Goal: Information Seeking & Learning: Learn about a topic

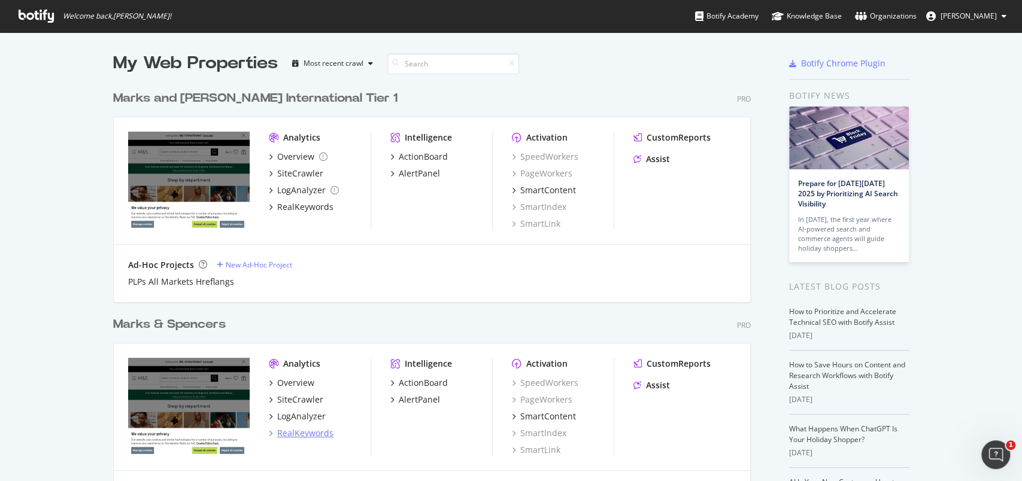
click at [313, 434] on div "RealKeywords" at bounding box center [305, 434] width 56 height 12
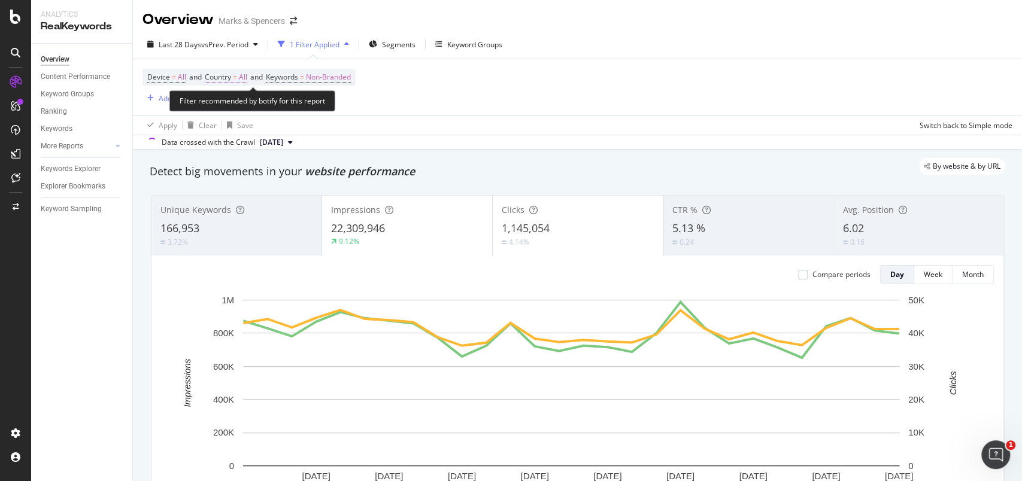
click at [247, 71] on span "All" at bounding box center [243, 77] width 8 height 17
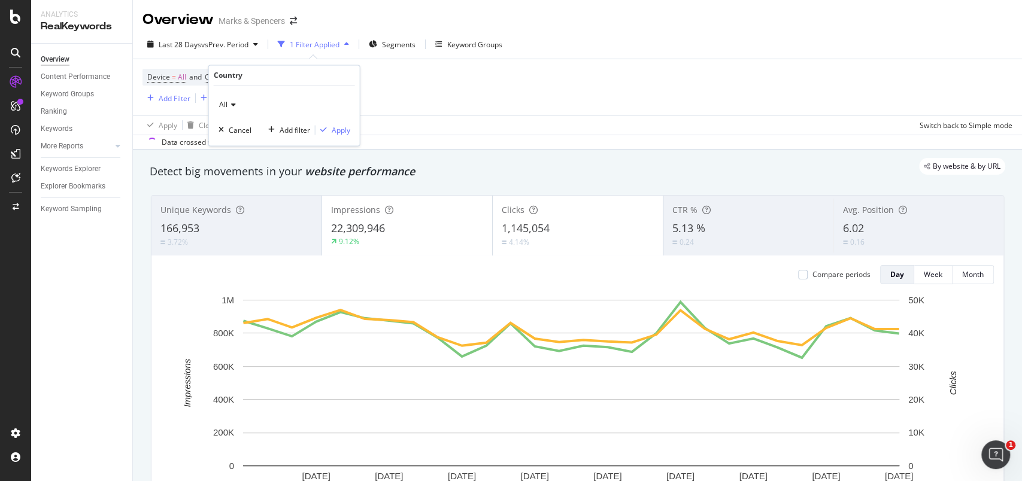
click at [236, 96] on div "All" at bounding box center [285, 105] width 132 height 19
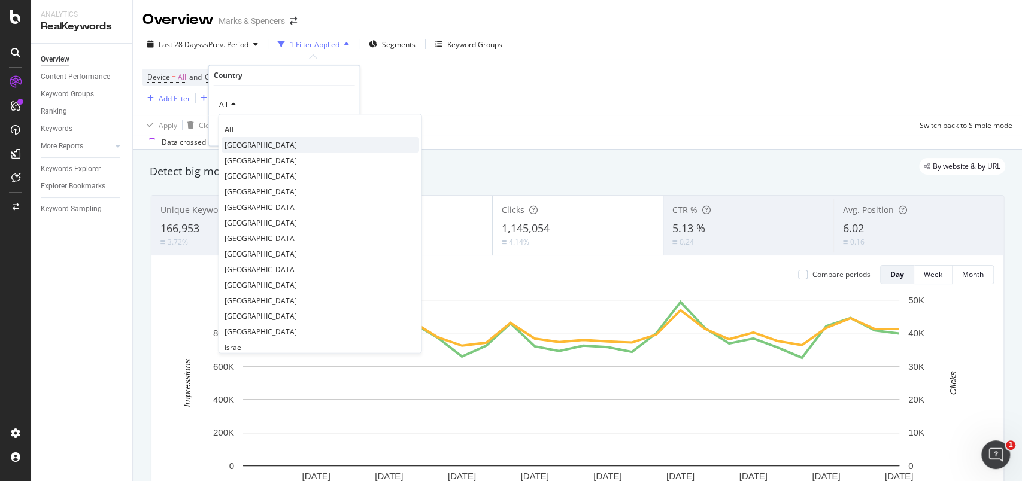
click at [242, 141] on span "United Kingdom" at bounding box center [261, 145] width 72 height 10
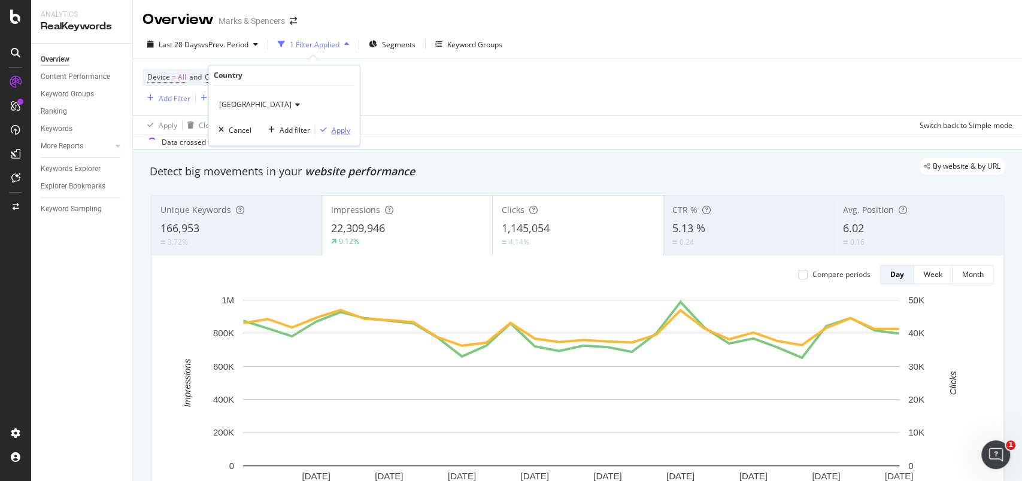
click at [337, 132] on div "Apply" at bounding box center [341, 130] width 19 height 10
click at [340, 127] on div "Apply Clear Save Switch back to Simple mode" at bounding box center [577, 125] width 889 height 20
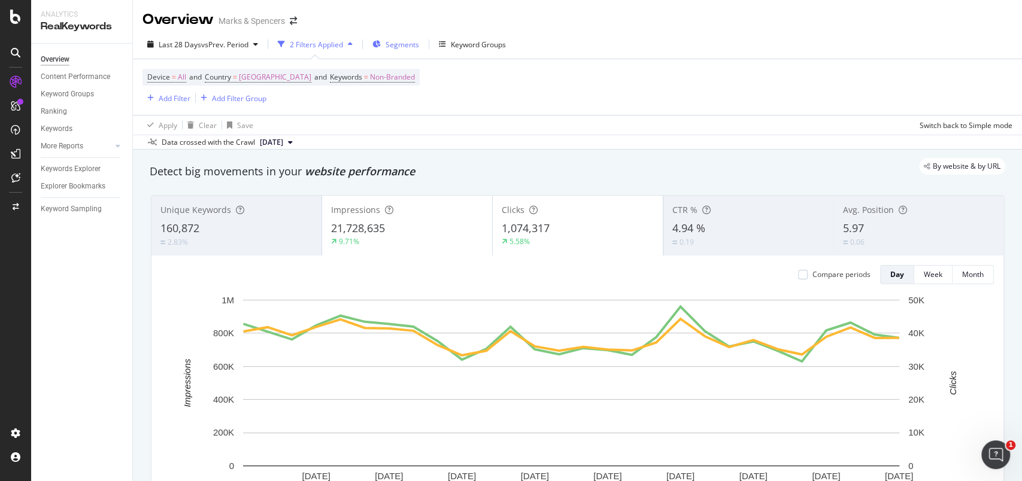
click at [405, 45] on span "Segments" at bounding box center [403, 45] width 34 height 10
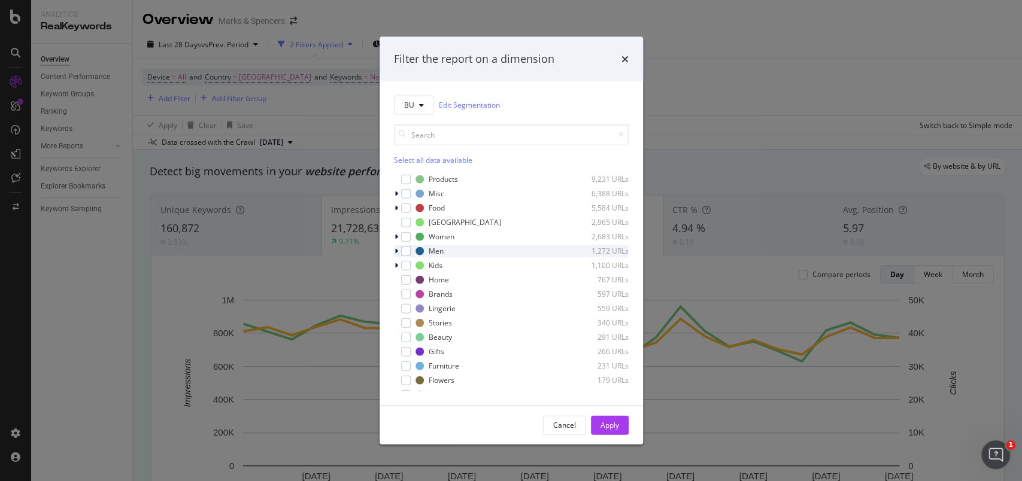
click at [395, 252] on icon "modal" at bounding box center [397, 250] width 4 height 7
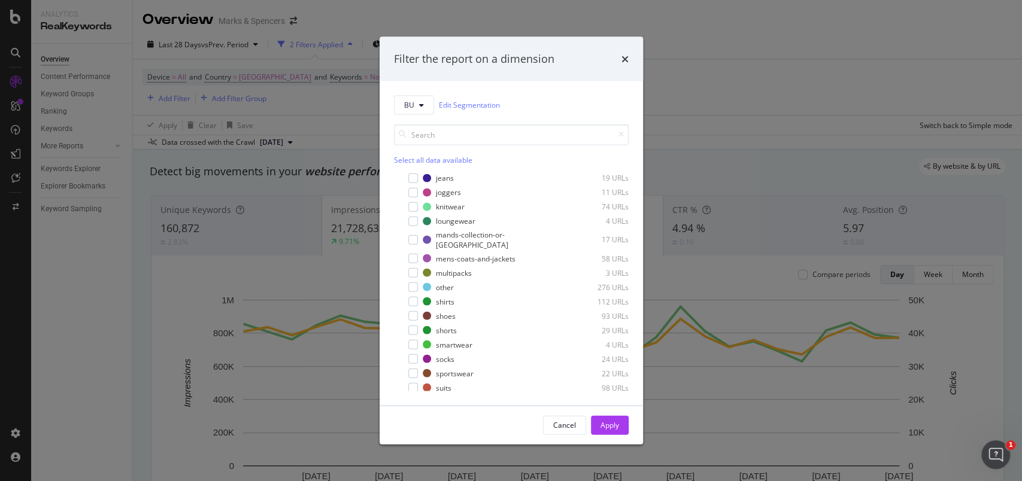
scroll to position [240, 0]
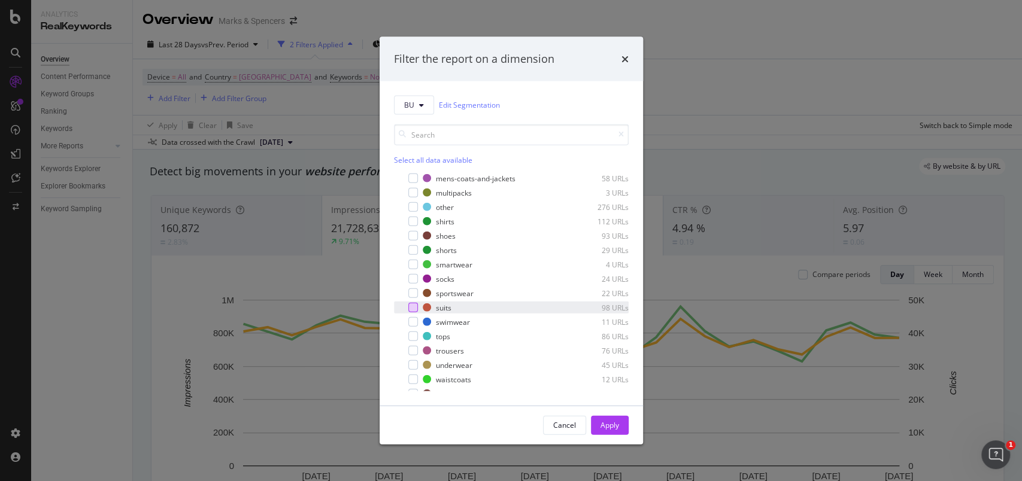
click at [412, 303] on div "modal" at bounding box center [413, 308] width 10 height 10
click at [616, 429] on div "Apply" at bounding box center [610, 425] width 19 height 10
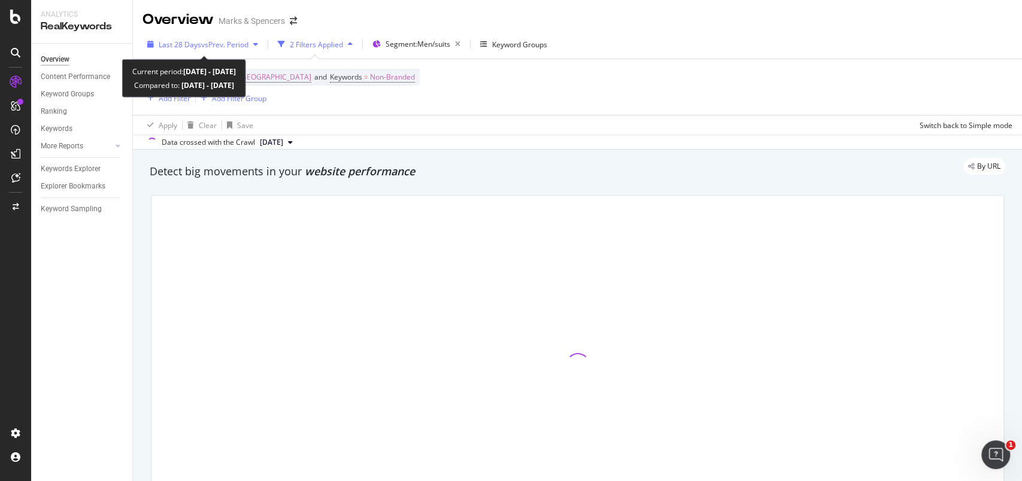
click at [156, 46] on div "button" at bounding box center [151, 44] width 16 height 7
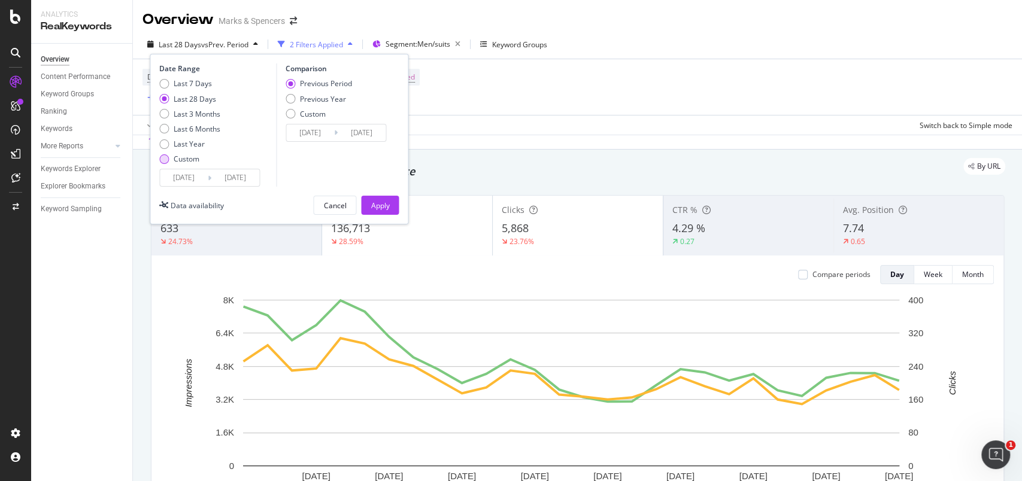
click at [167, 160] on div "Custom" at bounding box center [164, 160] width 10 height 10
click at [182, 174] on input "2025/08/27" at bounding box center [184, 177] width 48 height 17
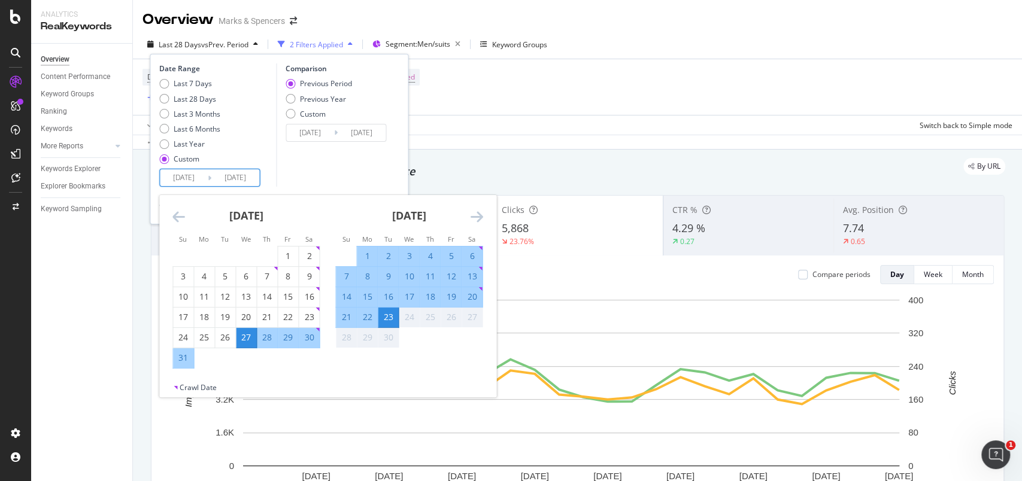
click at [184, 217] on icon "Move backward to switch to the previous month." at bounding box center [178, 217] width 13 height 14
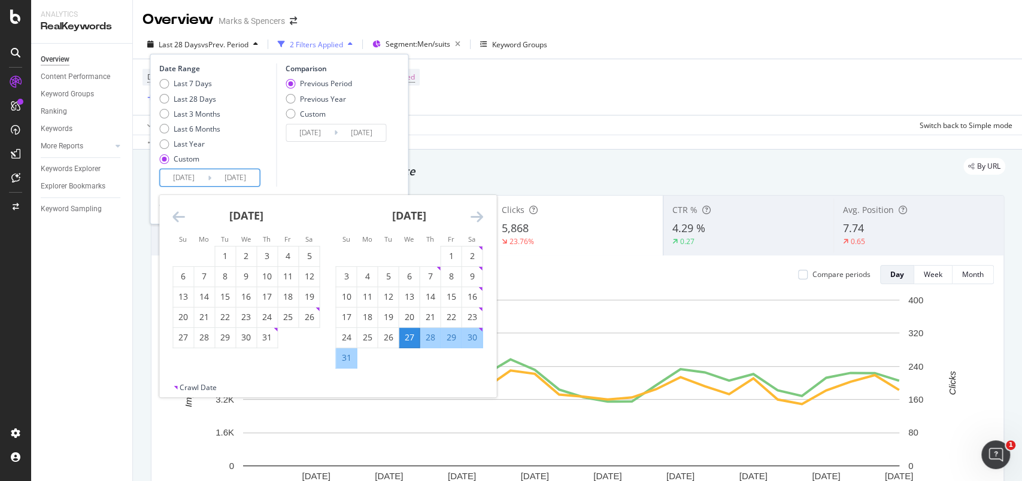
click at [179, 216] on icon "Move backward to switch to the previous month." at bounding box center [178, 217] width 13 height 14
click at [178, 216] on icon "Move backward to switch to the previous month." at bounding box center [178, 217] width 13 height 14
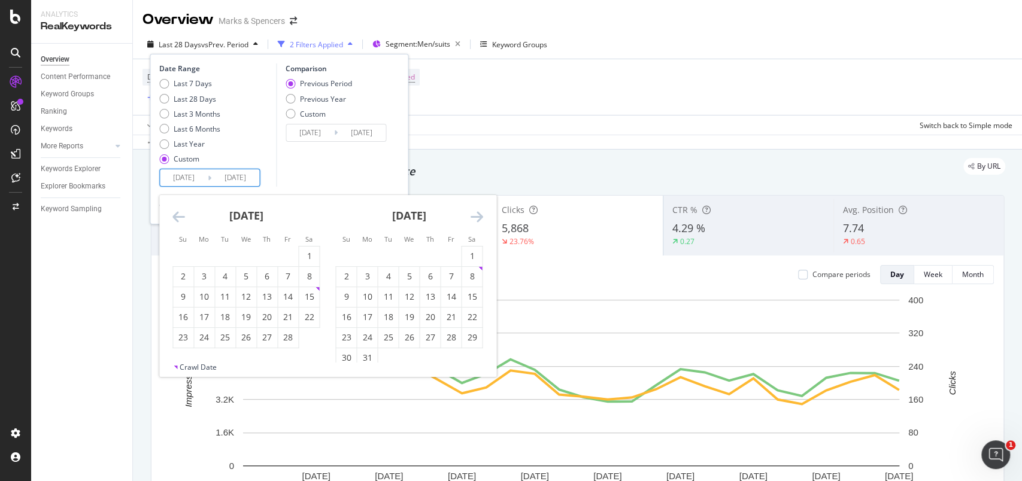
click at [178, 216] on icon "Move backward to switch to the previous month." at bounding box center [178, 217] width 13 height 14
click at [177, 216] on icon "Move backward to switch to the previous month." at bounding box center [178, 217] width 13 height 14
click at [177, 215] on icon "Move backward to switch to the previous month." at bounding box center [178, 217] width 13 height 14
click at [176, 215] on icon "Move backward to switch to the previous month." at bounding box center [178, 217] width 13 height 14
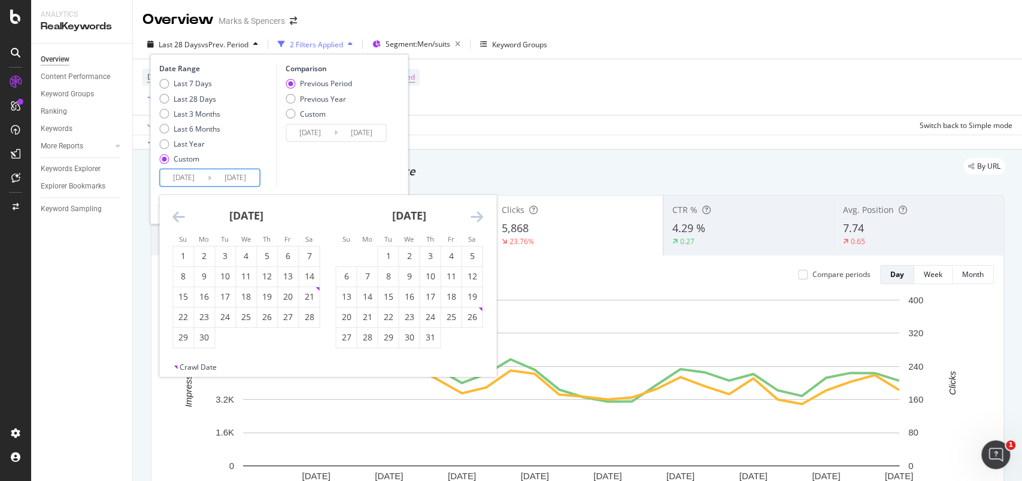
click at [176, 215] on icon "Move backward to switch to the previous month." at bounding box center [178, 217] width 13 height 14
click at [264, 251] on div "1" at bounding box center [267, 256] width 20 height 12
type input "2024/08/01"
type input "2023/06/09"
type input "2024/07/31"
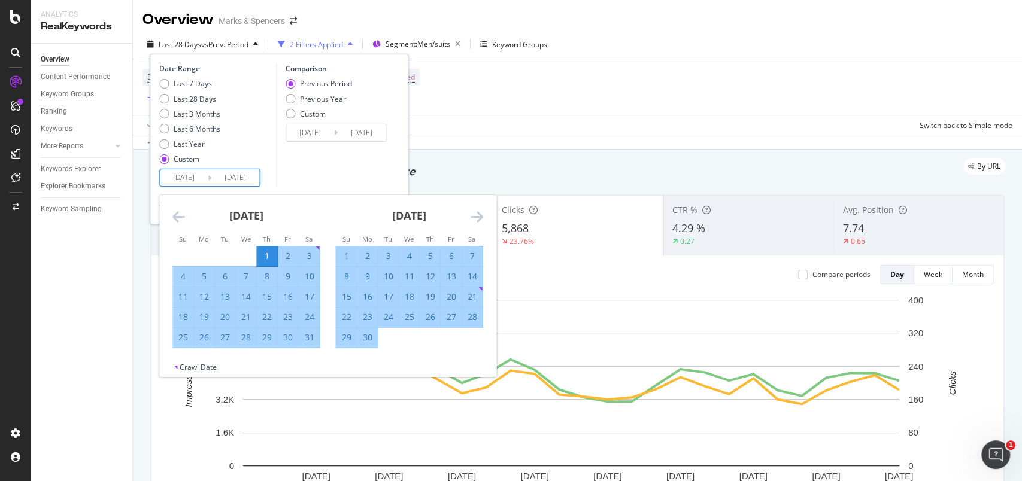
click at [474, 214] on icon "Move forward to switch to the next month." at bounding box center [476, 217] width 13 height 14
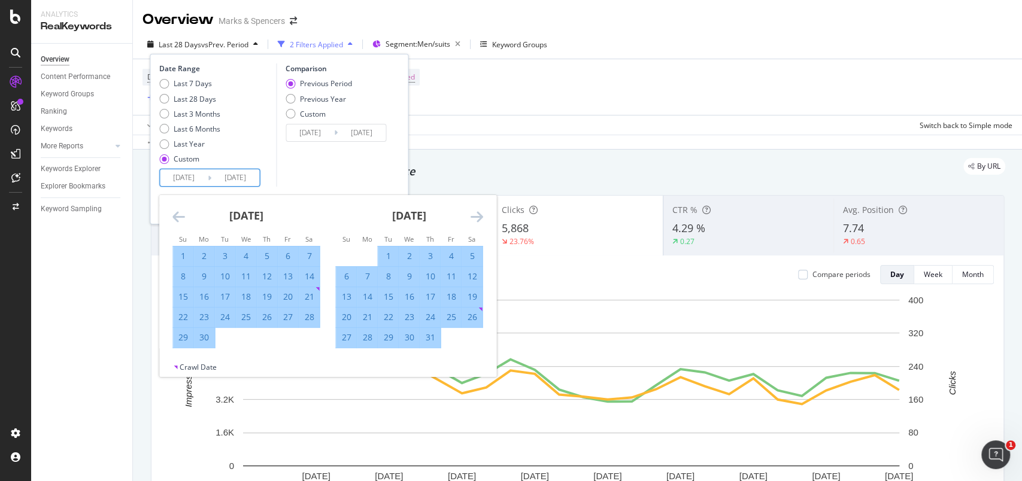
click at [474, 214] on icon "Move forward to switch to the next month." at bounding box center [476, 217] width 13 height 14
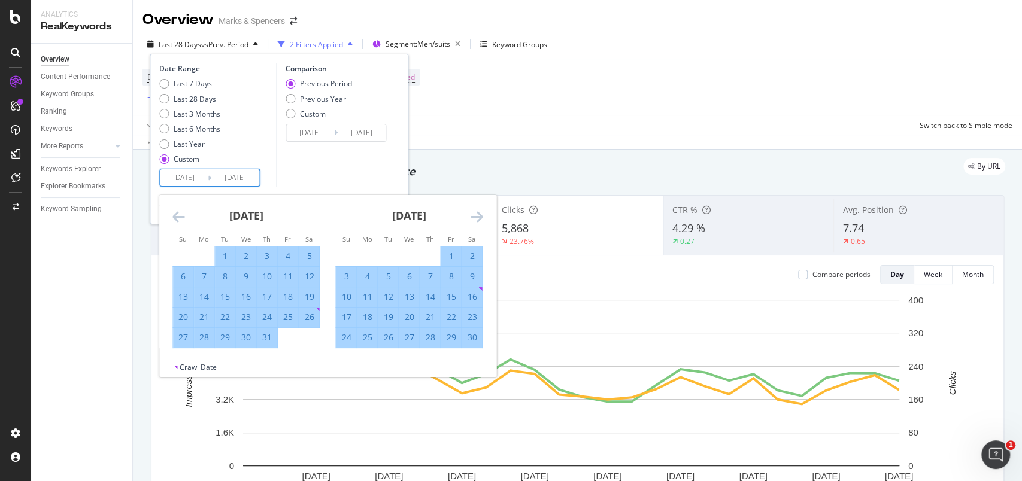
click at [474, 214] on icon "Move forward to switch to the next month." at bounding box center [476, 217] width 13 height 14
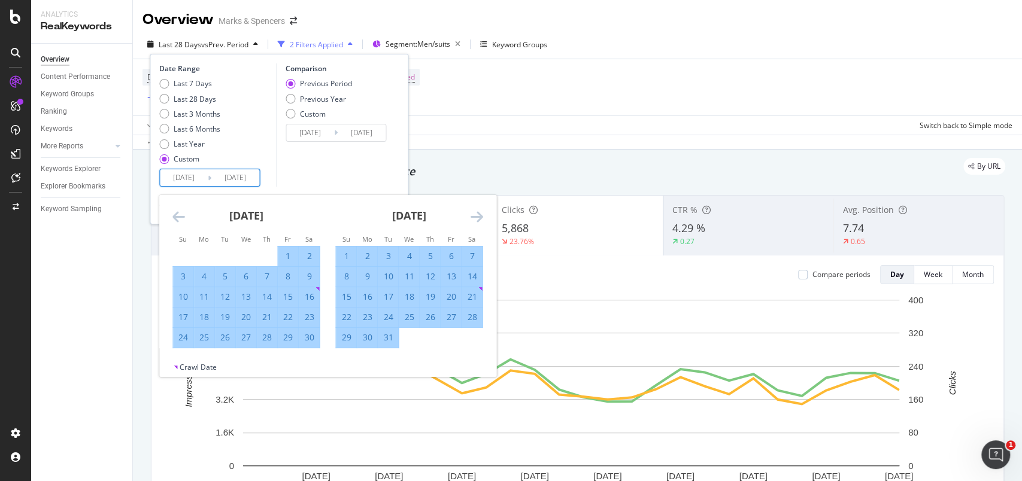
click at [474, 214] on icon "Move forward to switch to the next month." at bounding box center [476, 217] width 13 height 14
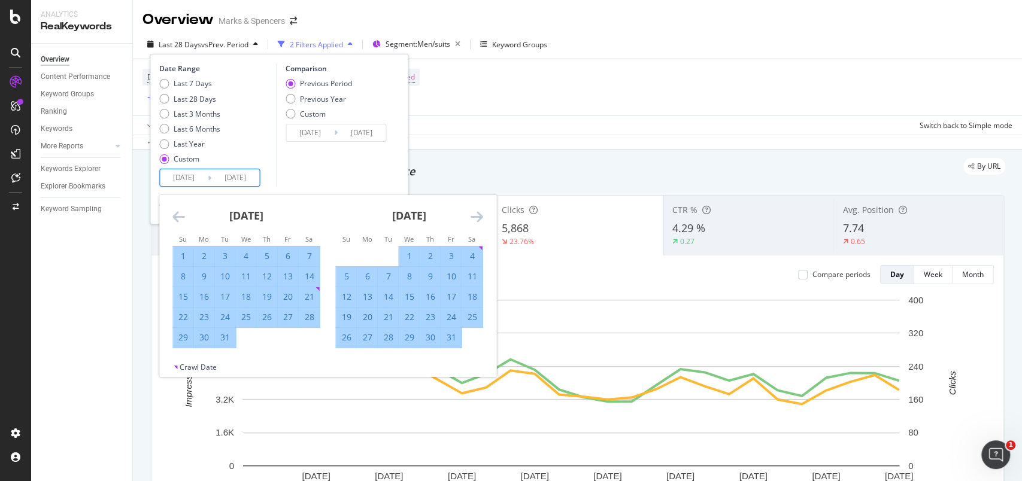
click at [473, 214] on icon "Move forward to switch to the next month." at bounding box center [476, 217] width 13 height 14
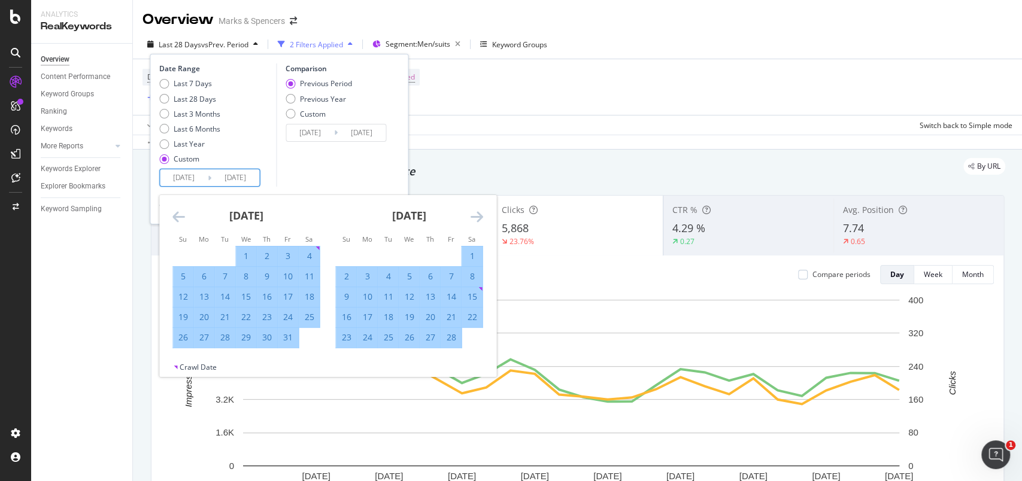
click at [473, 214] on icon "Move forward to switch to the next month." at bounding box center [476, 217] width 13 height 14
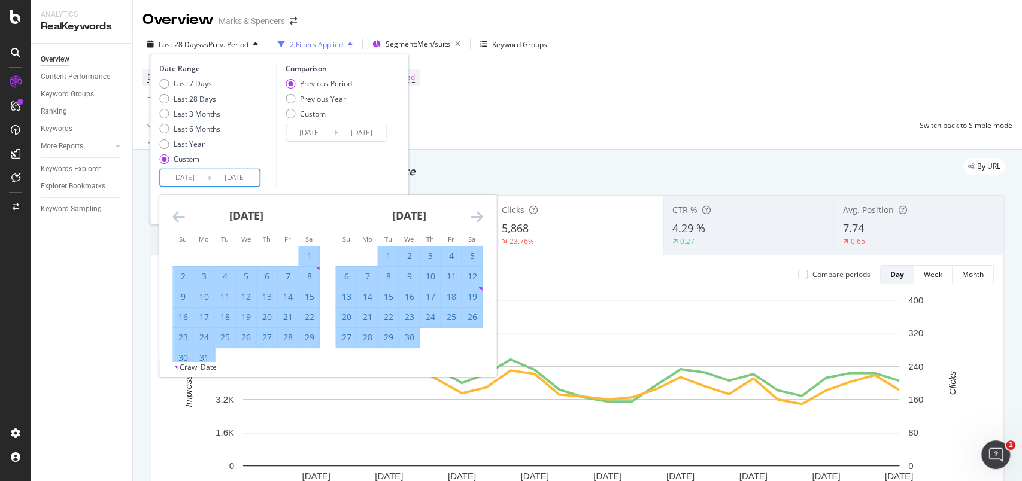
click at [473, 214] on icon "Move forward to switch to the next month." at bounding box center [476, 217] width 13 height 14
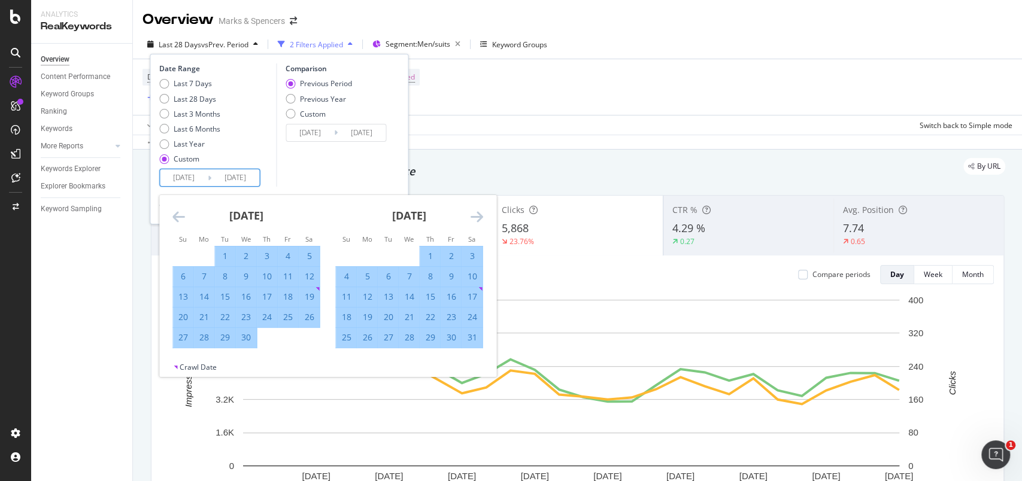
click at [473, 214] on icon "Move forward to switch to the next month." at bounding box center [476, 217] width 13 height 14
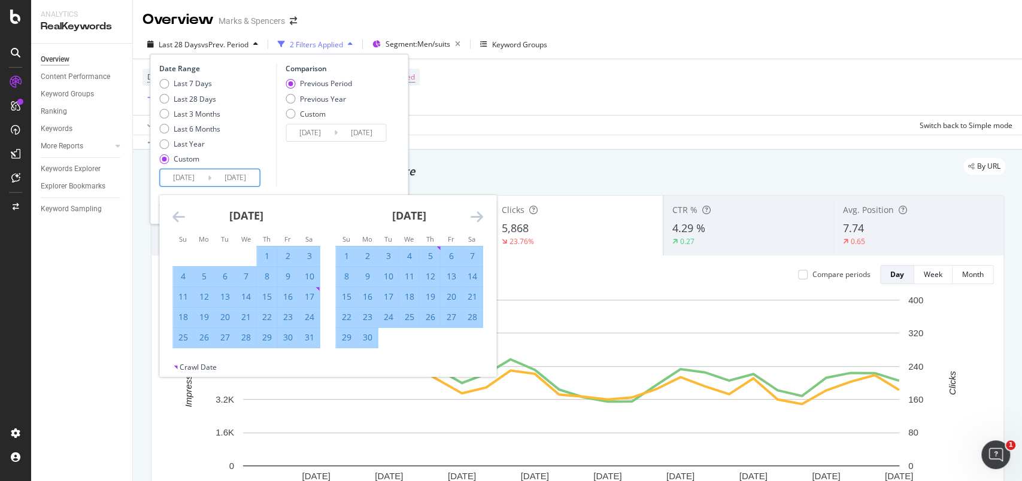
click at [473, 214] on icon "Move forward to switch to the next month." at bounding box center [476, 217] width 13 height 14
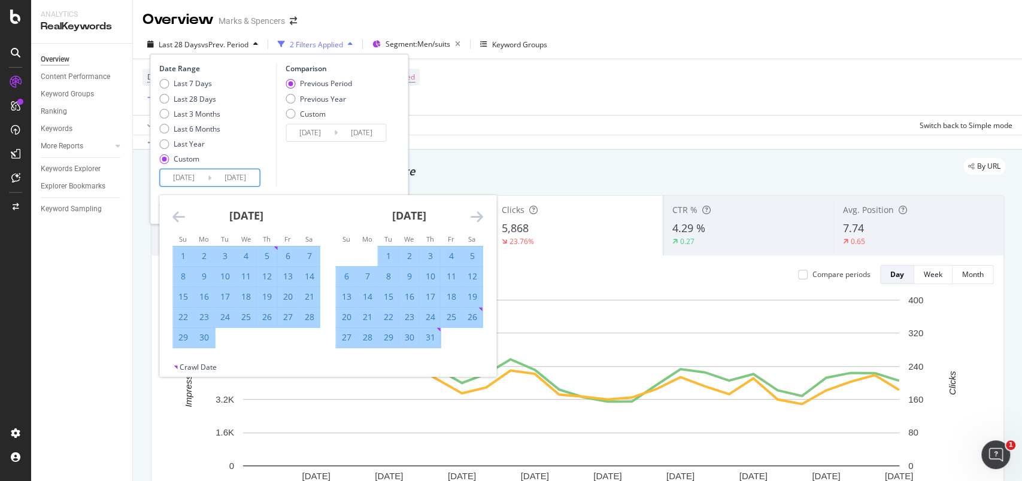
click at [473, 214] on icon "Move forward to switch to the next month." at bounding box center [476, 217] width 13 height 14
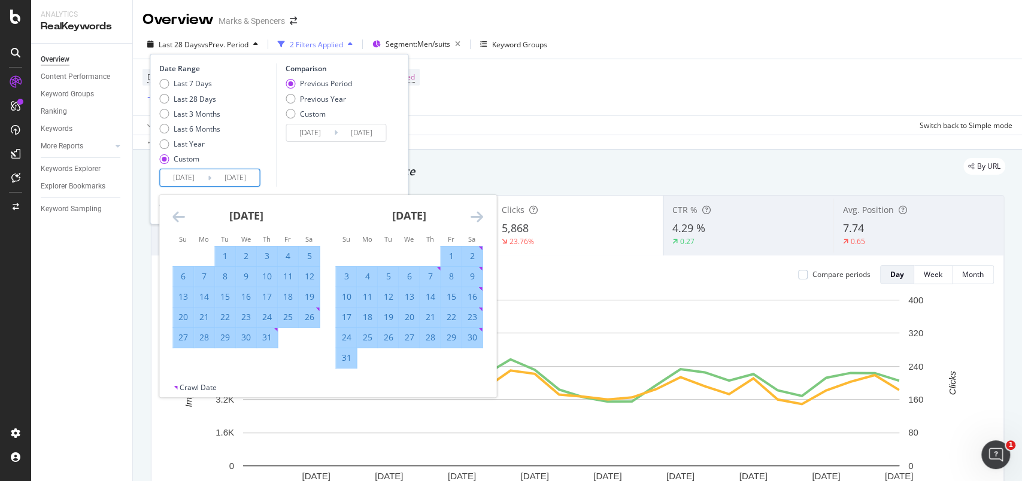
click at [473, 214] on icon "Move forward to switch to the next month." at bounding box center [476, 217] width 13 height 14
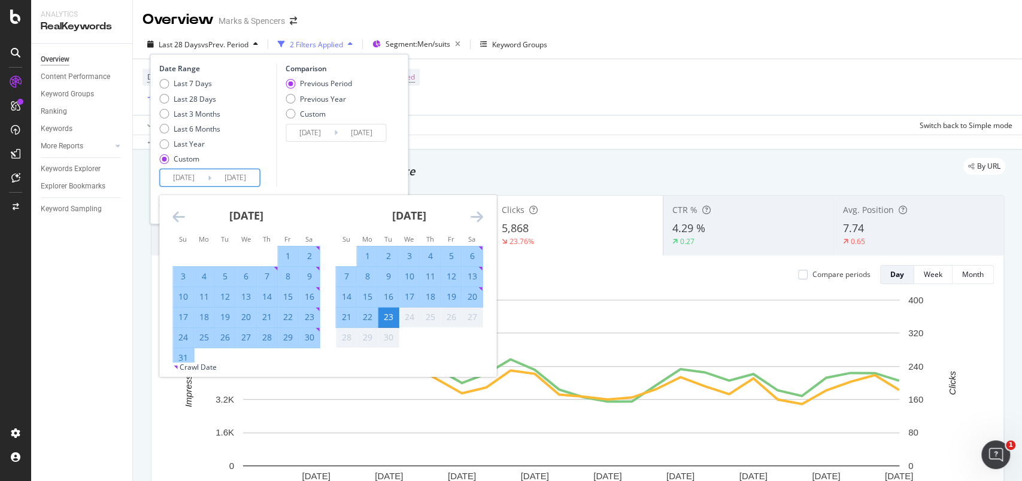
click at [362, 174] on div "Comparison Previous Period Previous Year Custom 2023/06/09 Navigate forward to …" at bounding box center [333, 124] width 114 height 123
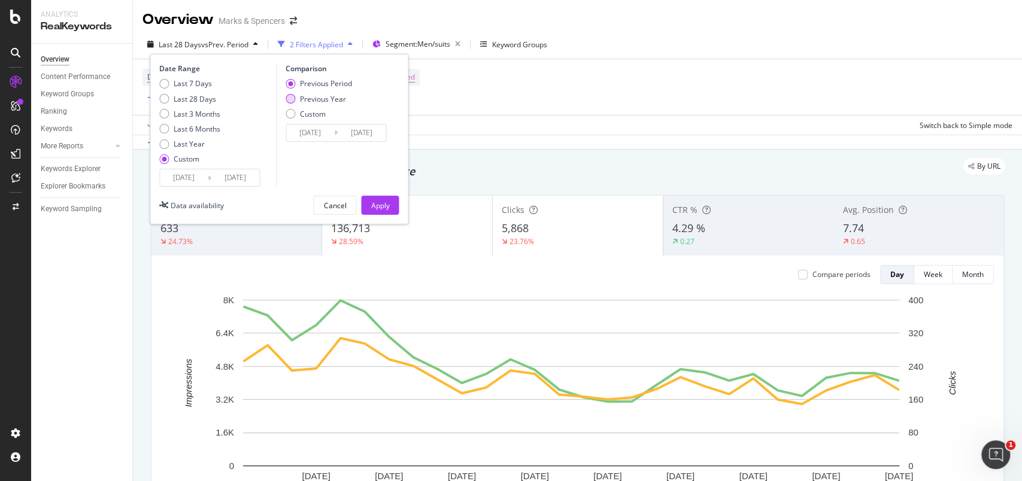
click at [326, 98] on div "Previous Year" at bounding box center [323, 99] width 46 height 10
type input "2023/08/03"
type input "[DATE]"
click at [382, 205] on div "Apply" at bounding box center [380, 206] width 19 height 10
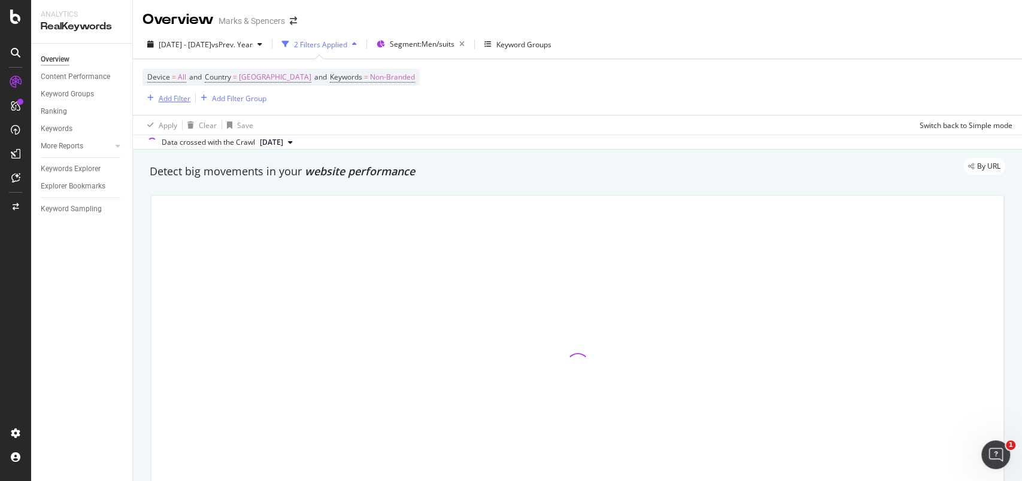
click at [177, 100] on div "Add Filter" at bounding box center [175, 98] width 32 height 10
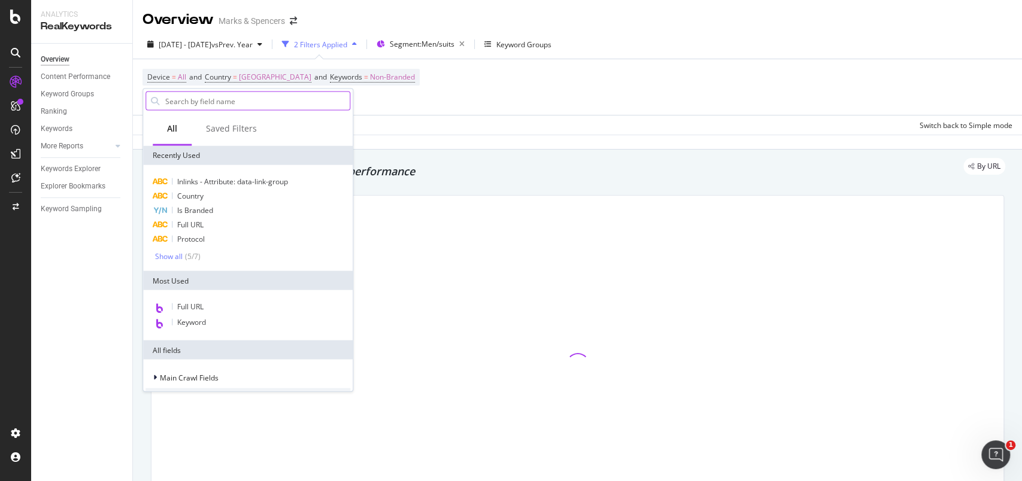
click at [255, 102] on input "text" at bounding box center [257, 101] width 186 height 18
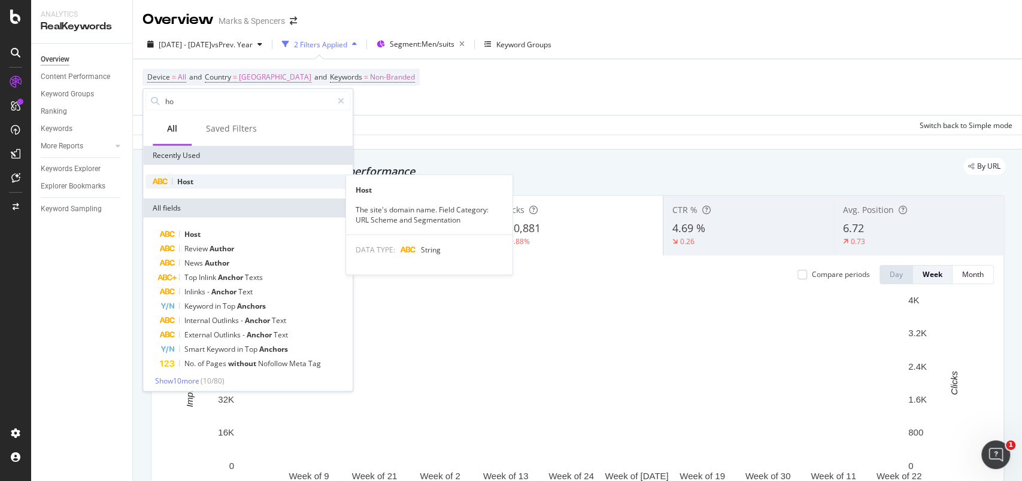
type input "ho"
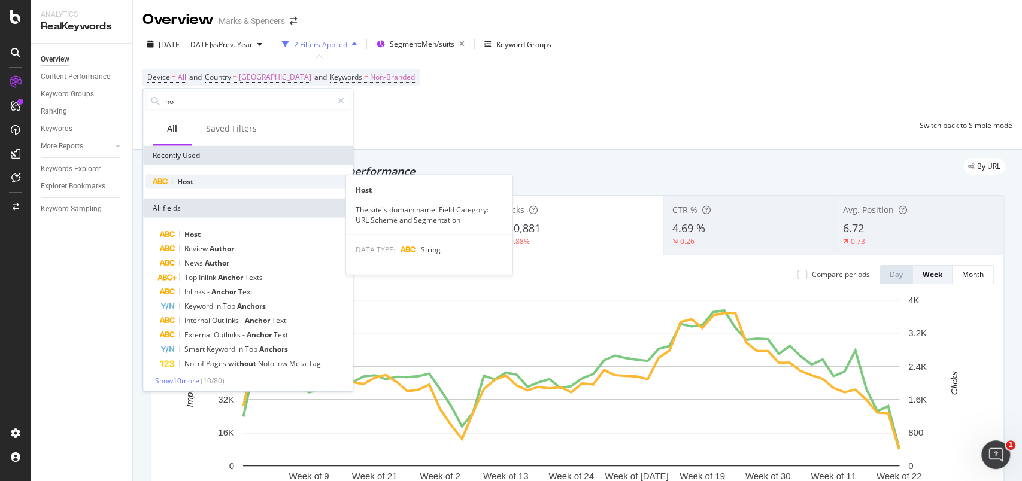
click at [193, 180] on span "Host" at bounding box center [185, 182] width 16 height 10
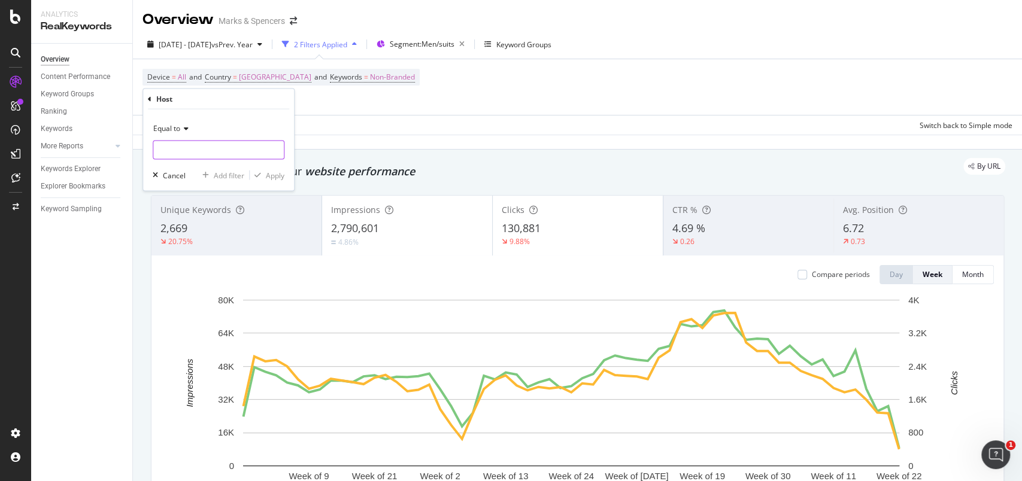
click at [201, 157] on input "text" at bounding box center [218, 150] width 131 height 19
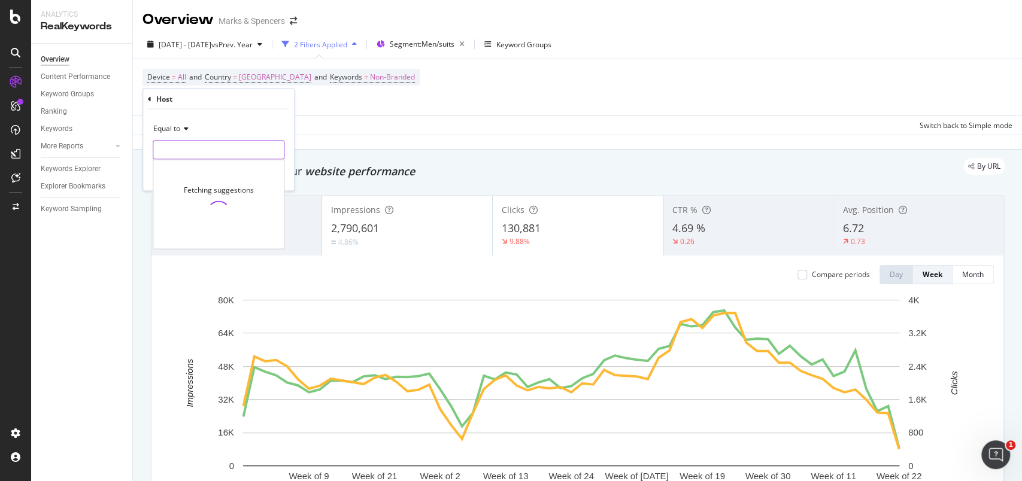
click at [204, 150] on input "text" at bounding box center [218, 150] width 131 height 19
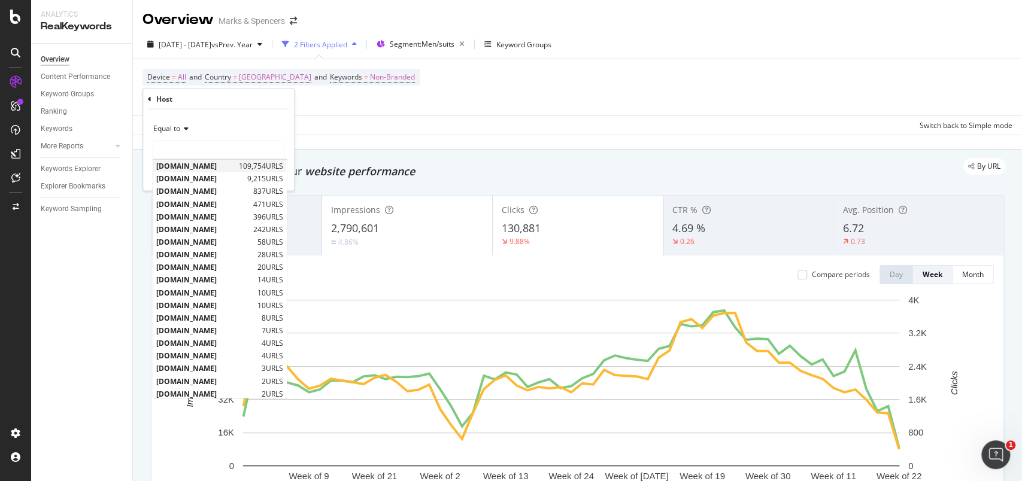
click at [204, 165] on span "[DOMAIN_NAME]" at bounding box center [196, 166] width 80 height 10
type input "[DOMAIN_NAME]"
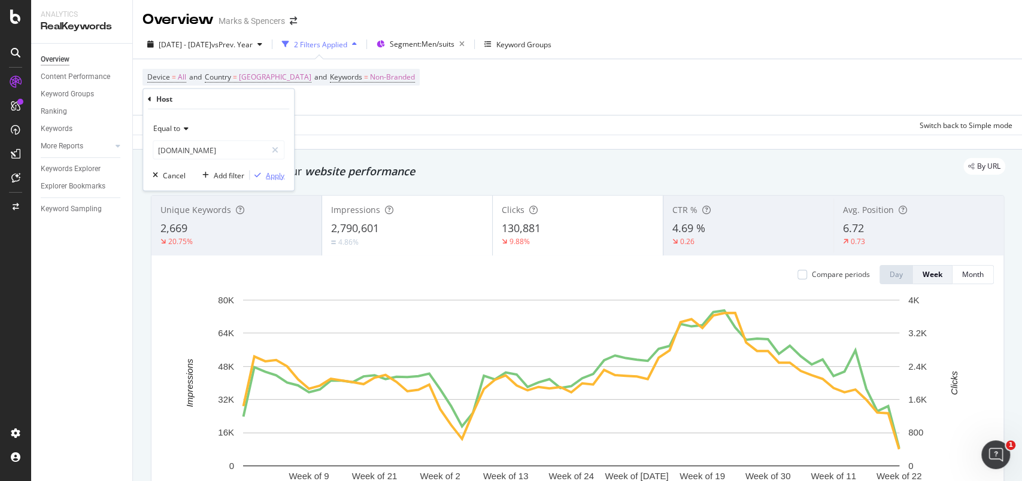
click at [274, 174] on div "Apply" at bounding box center [275, 175] width 19 height 10
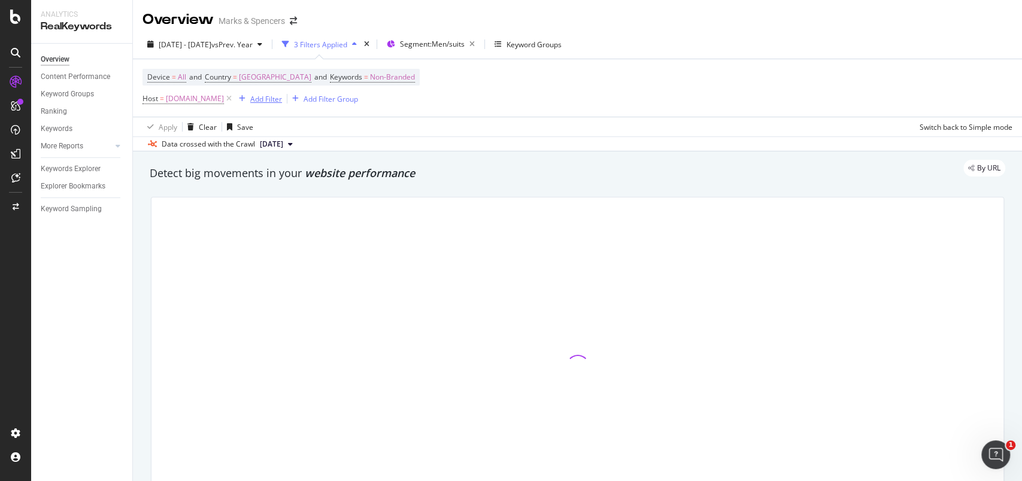
click at [282, 99] on div "Add Filter" at bounding box center [266, 99] width 32 height 10
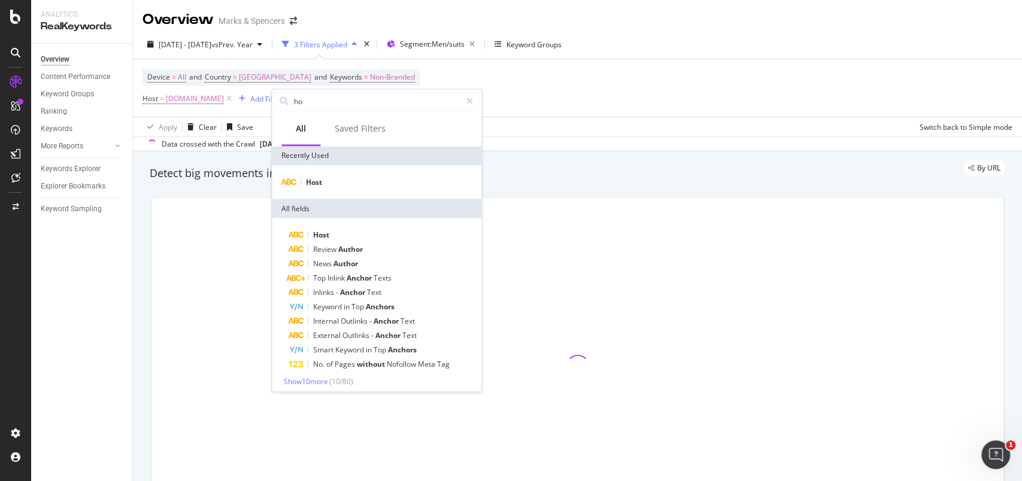
click at [316, 111] on div "ho" at bounding box center [377, 101] width 210 height 24
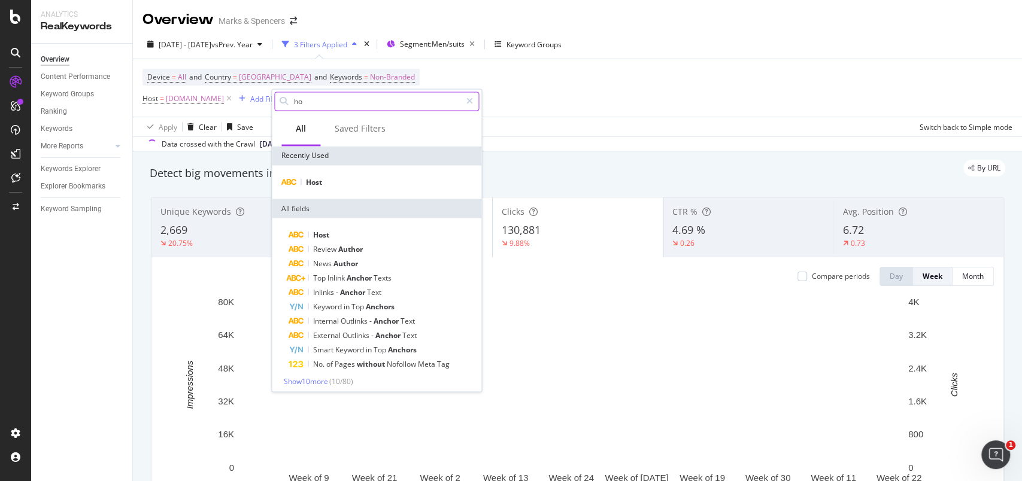
click at [313, 104] on input "ho" at bounding box center [377, 101] width 168 height 18
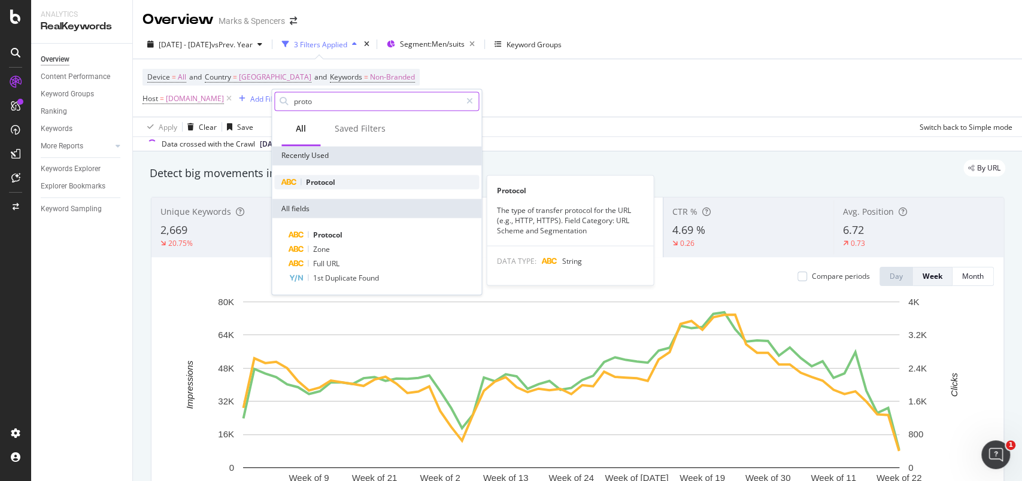
type input "proto"
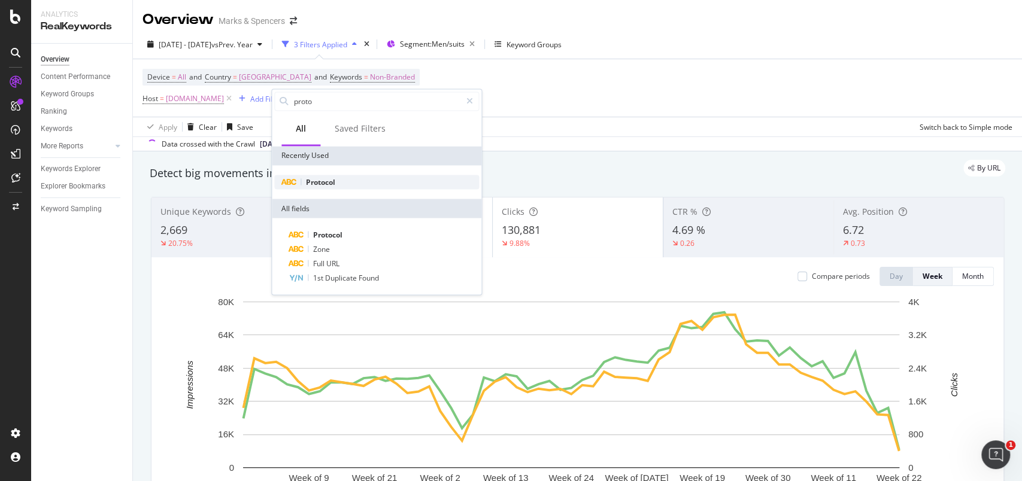
click at [355, 175] on div "Protocol" at bounding box center [376, 182] width 205 height 14
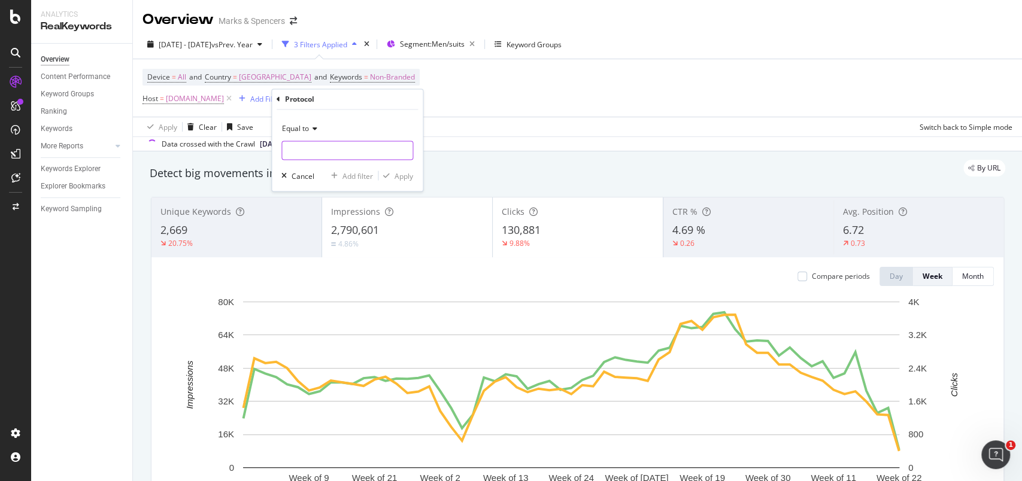
click at [355, 155] on input "text" at bounding box center [347, 150] width 131 height 19
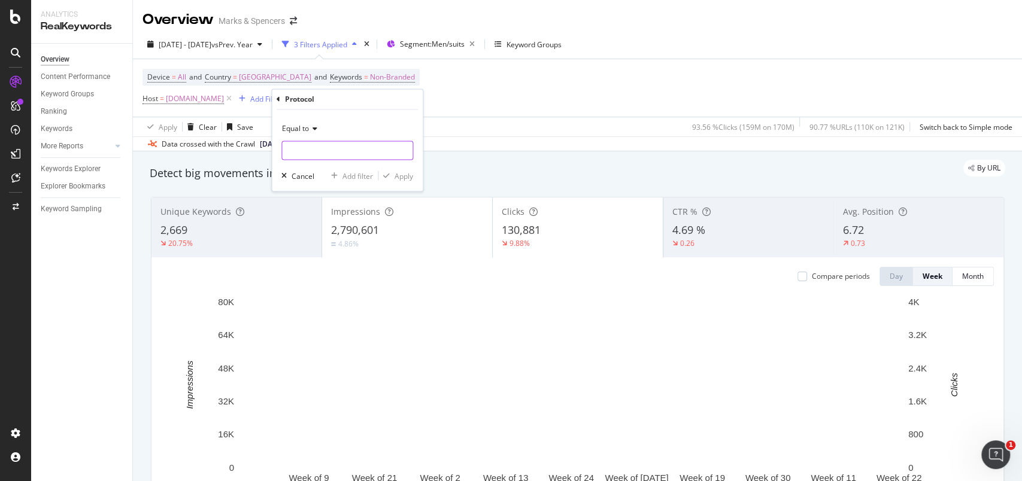
click at [355, 156] on input "text" at bounding box center [347, 150] width 131 height 19
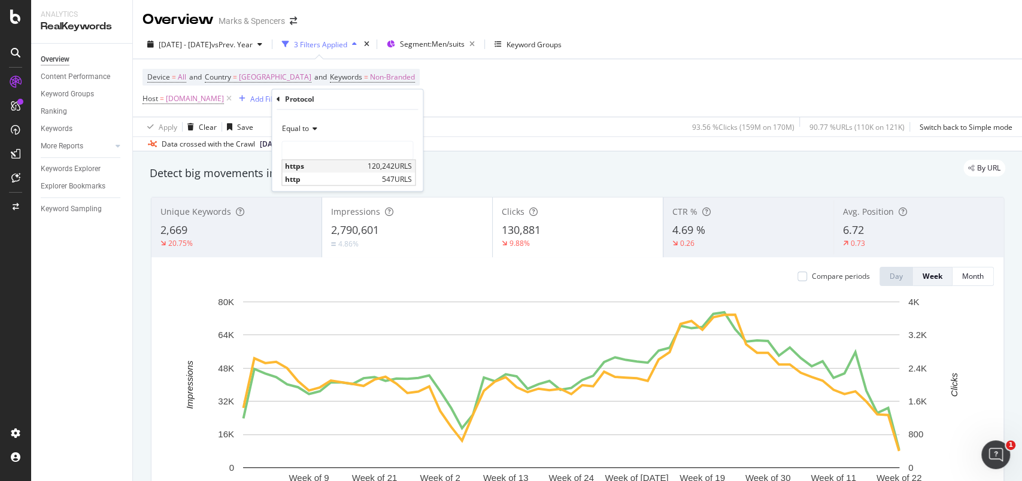
click at [350, 164] on span "https" at bounding box center [325, 167] width 80 height 10
type input "https"
click at [408, 171] on div "Apply" at bounding box center [404, 176] width 19 height 10
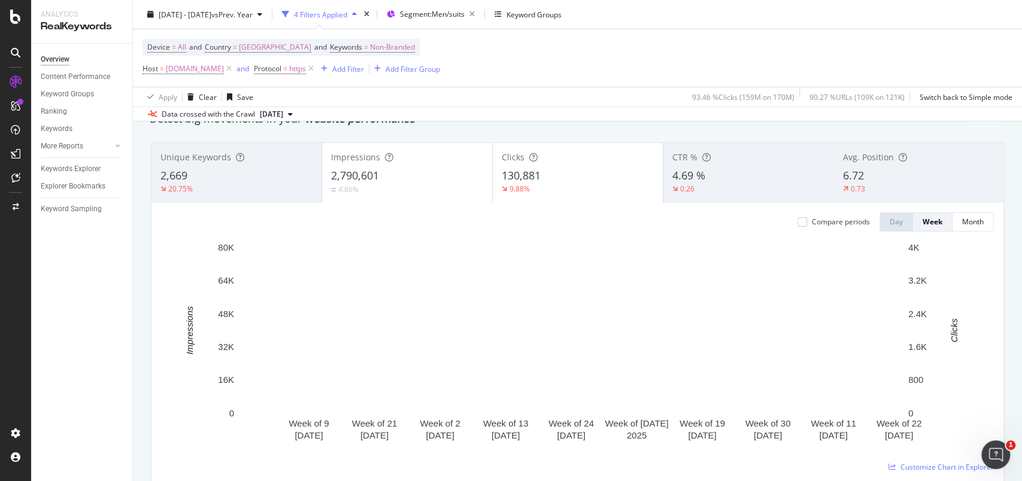
scroll to position [80, 0]
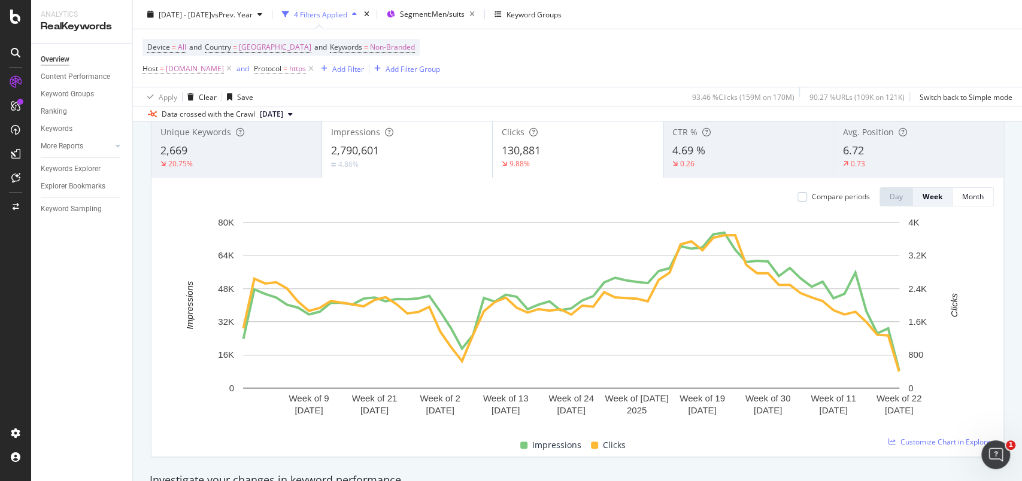
click at [429, 156] on div "2,790,601" at bounding box center [407, 151] width 152 height 16
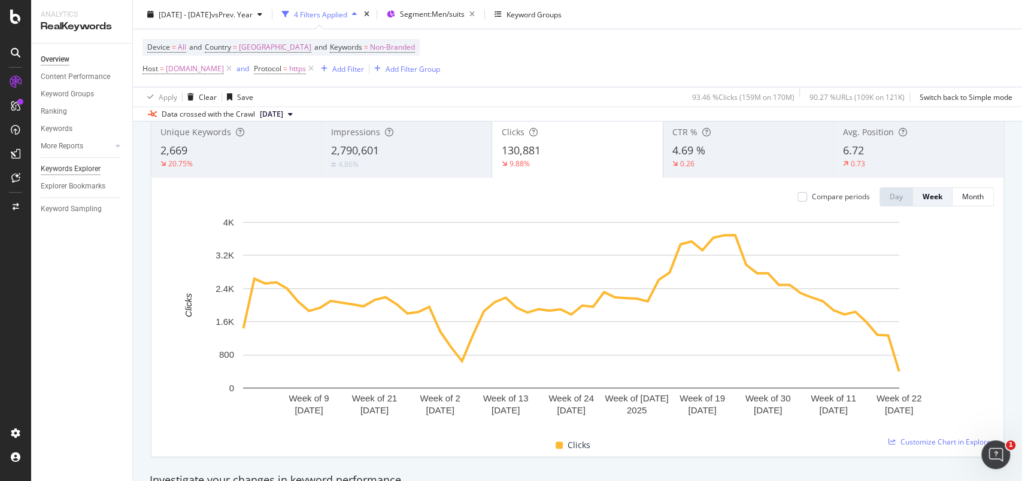
click at [71, 172] on div "Keywords Explorer" at bounding box center [71, 169] width 60 height 13
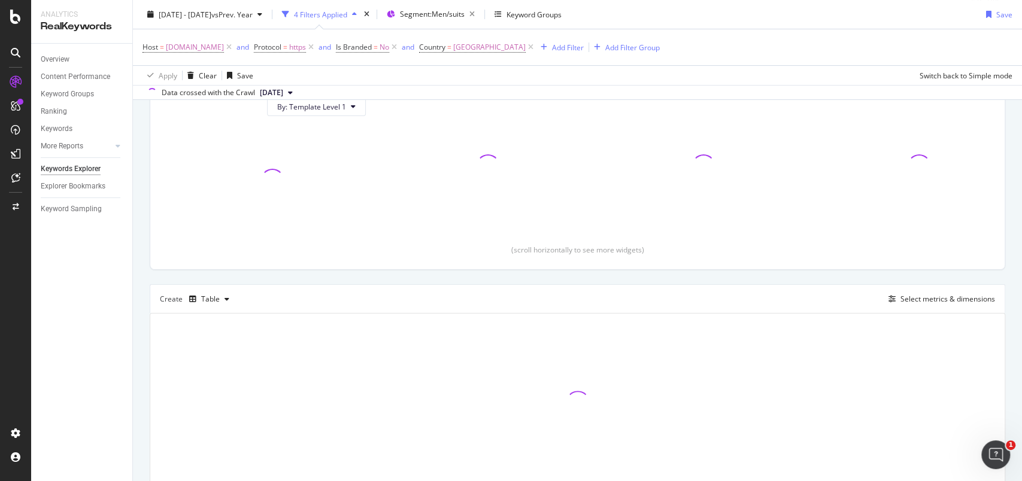
scroll to position [196, 0]
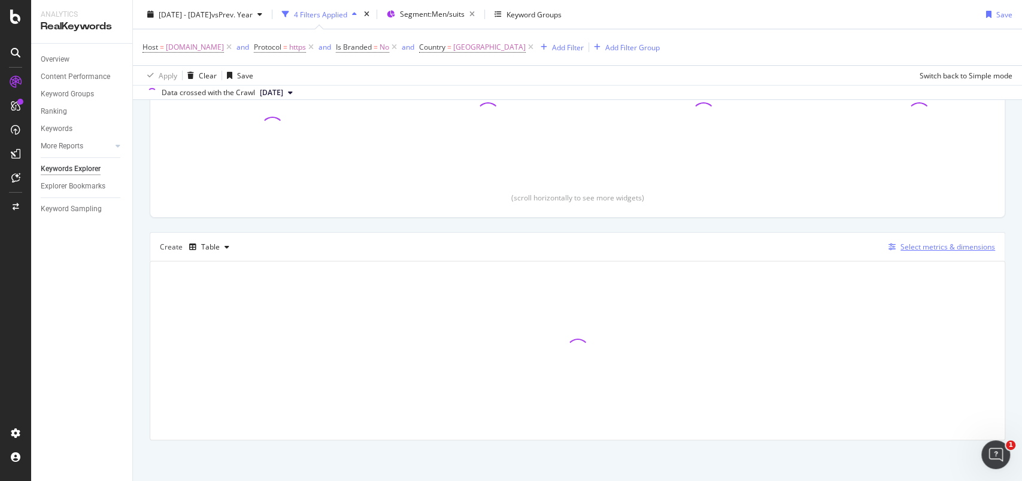
click at [941, 246] on div "Select metrics & dimensions" at bounding box center [948, 247] width 95 height 10
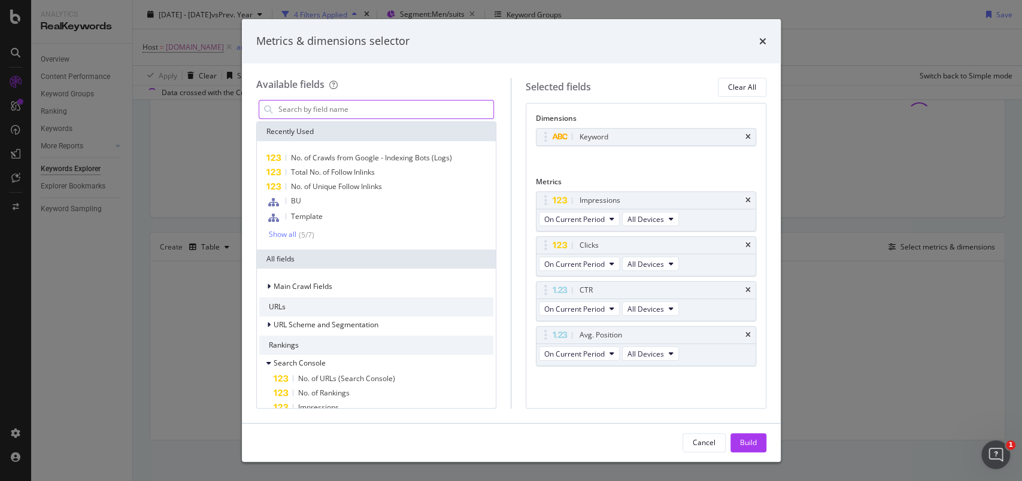
click at [341, 113] on input "modal" at bounding box center [385, 110] width 217 height 18
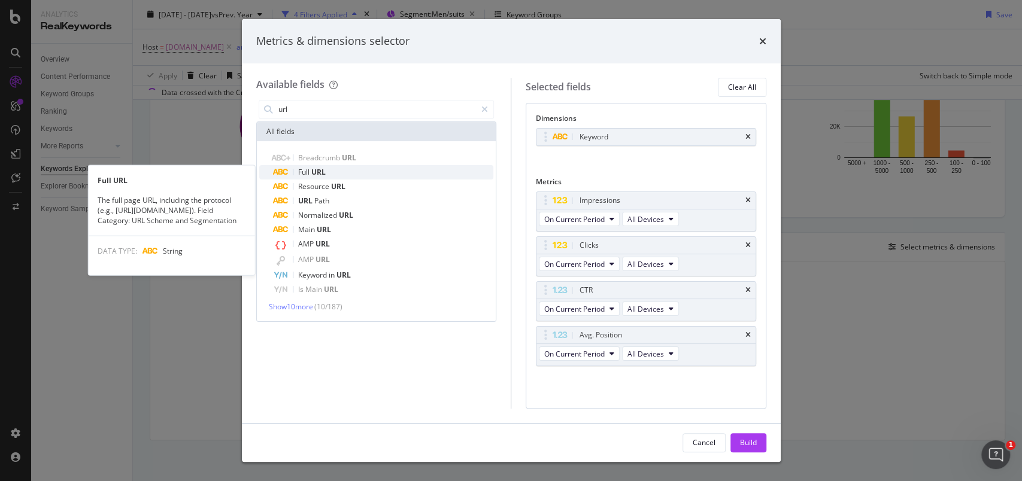
type input "url"
click at [313, 167] on span "URL" at bounding box center [318, 172] width 14 height 10
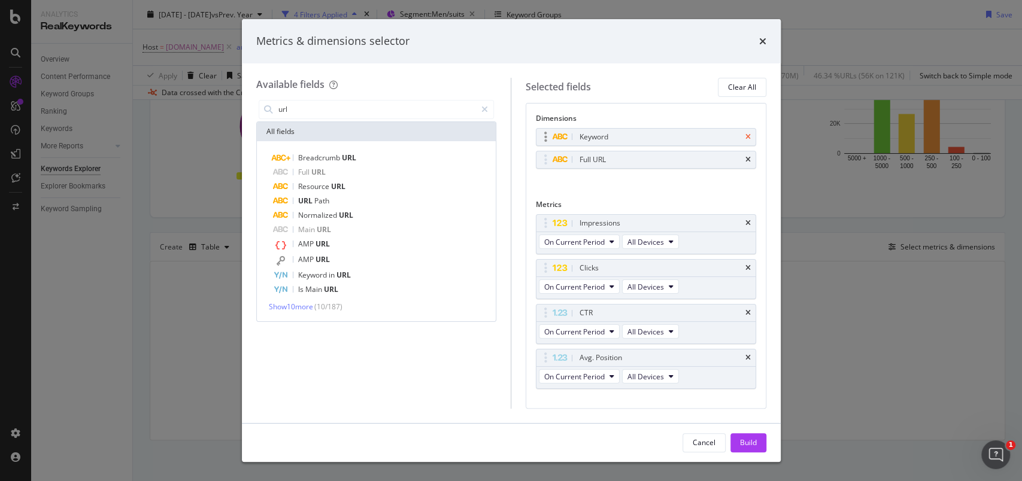
click at [746, 135] on icon "times" at bounding box center [748, 137] width 5 height 7
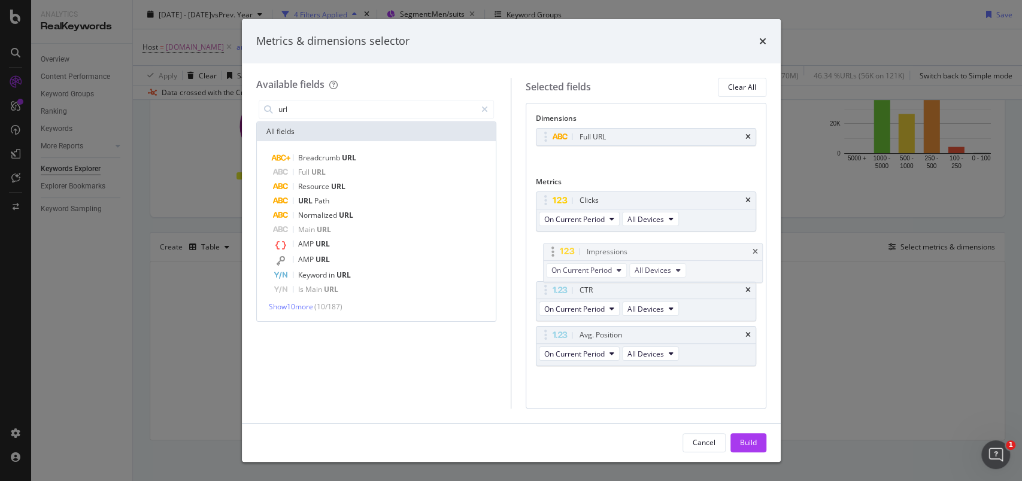
drag, startPoint x: 548, startPoint y: 196, endPoint x: 552, endPoint y: 253, distance: 57.6
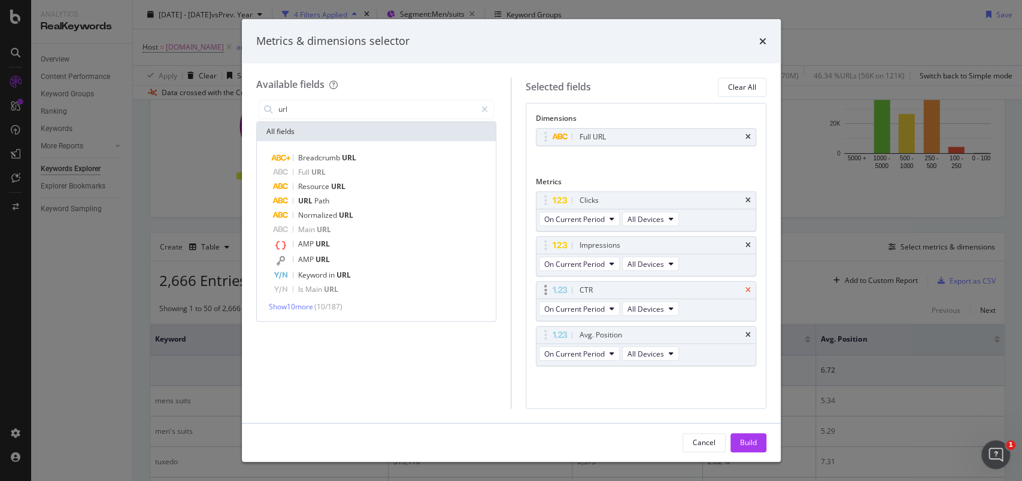
click at [745, 290] on div "CTR" at bounding box center [646, 290] width 219 height 17
click at [750, 289] on icon "times" at bounding box center [748, 290] width 5 height 7
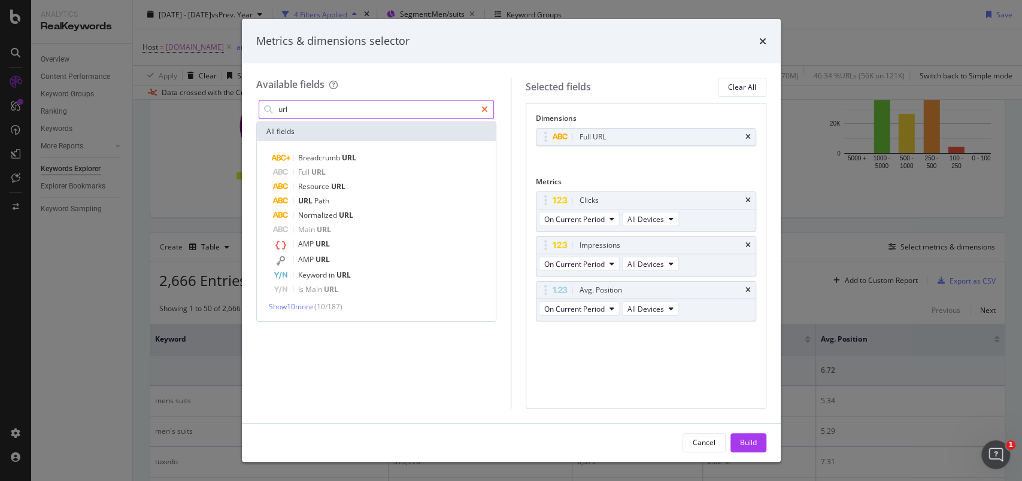
click at [484, 108] on icon "modal" at bounding box center [484, 109] width 7 height 8
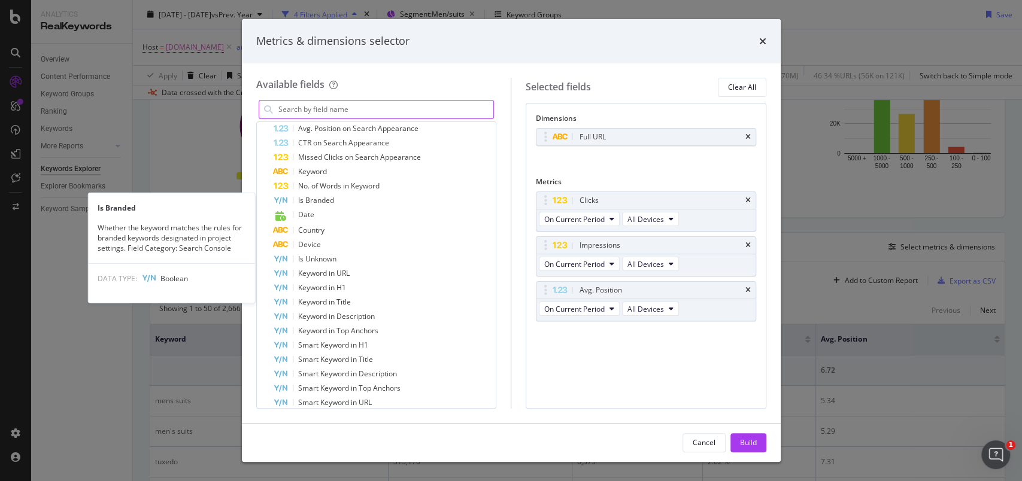
scroll to position [0, 0]
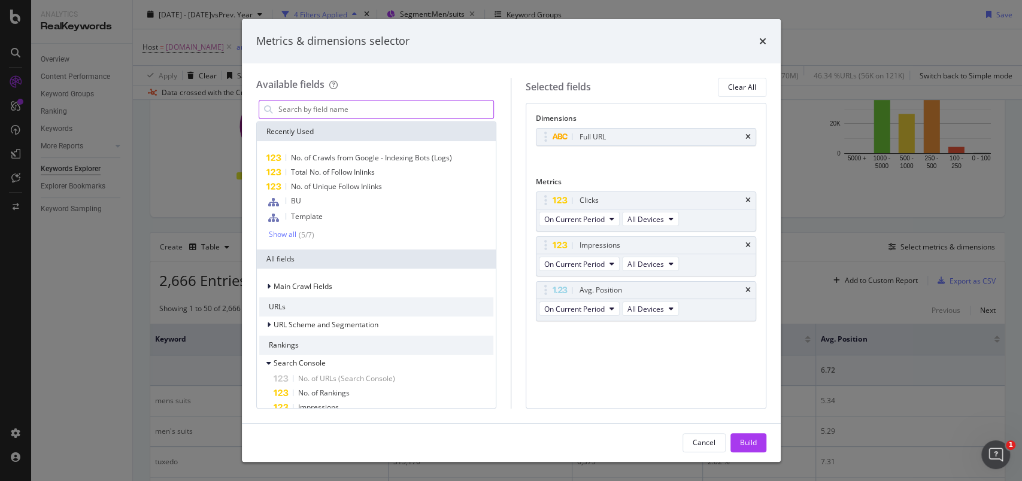
click at [331, 103] on input "modal" at bounding box center [385, 110] width 217 height 18
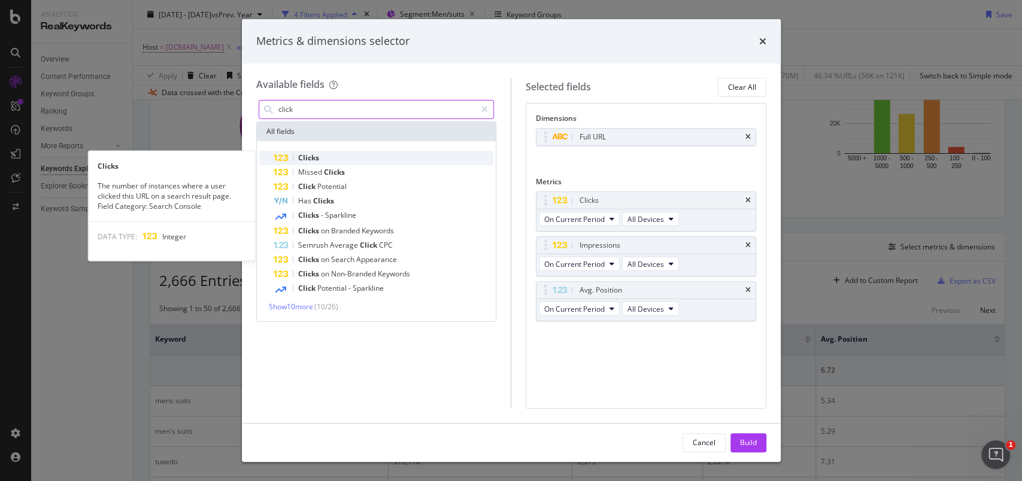
type input "click"
click at [341, 161] on div "Clicks" at bounding box center [384, 158] width 220 height 14
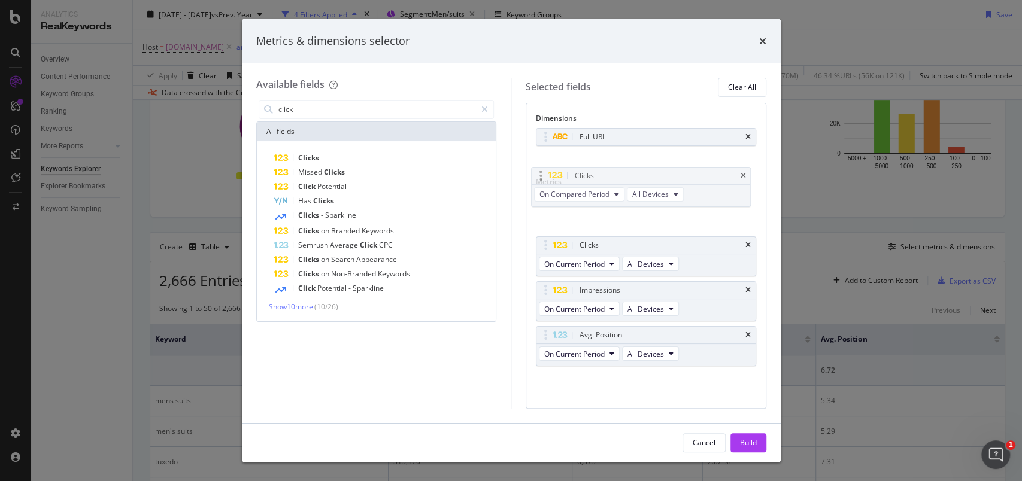
drag, startPoint x: 546, startPoint y: 338, endPoint x: 541, endPoint y: 174, distance: 164.8
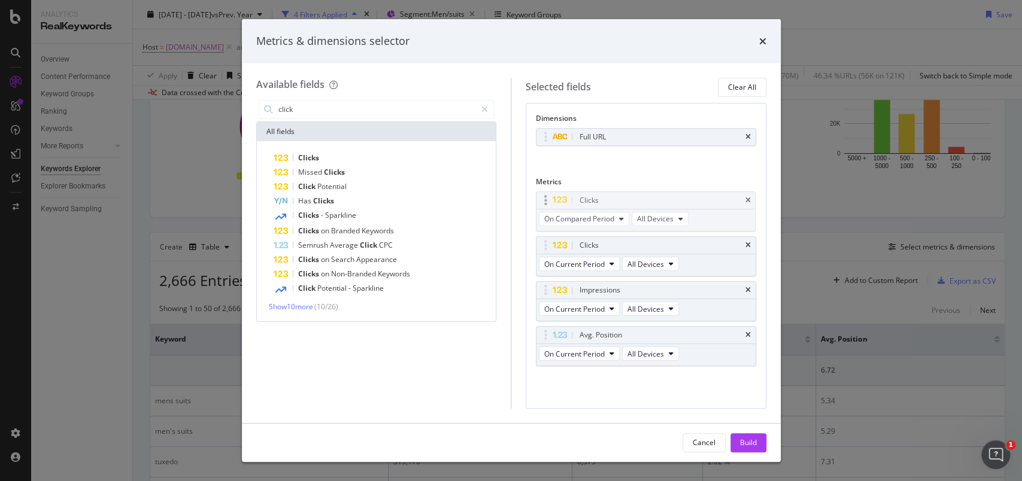
click at [541, 174] on body "Analytics RealKeywords Overview Content Performance Keyword Groups Ranking Keyw…" at bounding box center [511, 240] width 1022 height 481
drag, startPoint x: 546, startPoint y: 201, endPoint x: 549, endPoint y: 234, distance: 33.0
click at [622, 266] on icon "modal" at bounding box center [621, 264] width 5 height 7
click at [632, 352] on span "Diff. between Periods - Value" at bounding box center [607, 351] width 116 height 11
click at [303, 156] on span "Clicks" at bounding box center [308, 158] width 21 height 10
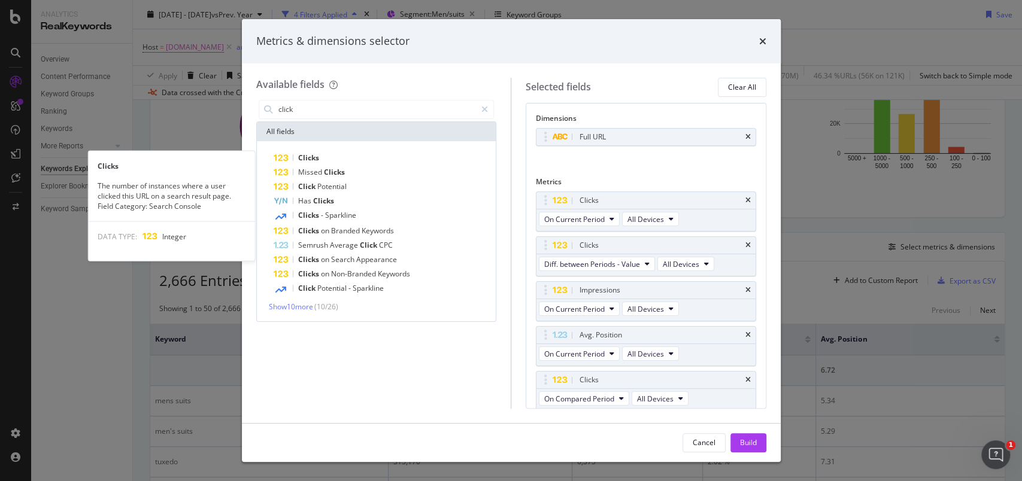
scroll to position [1, 0]
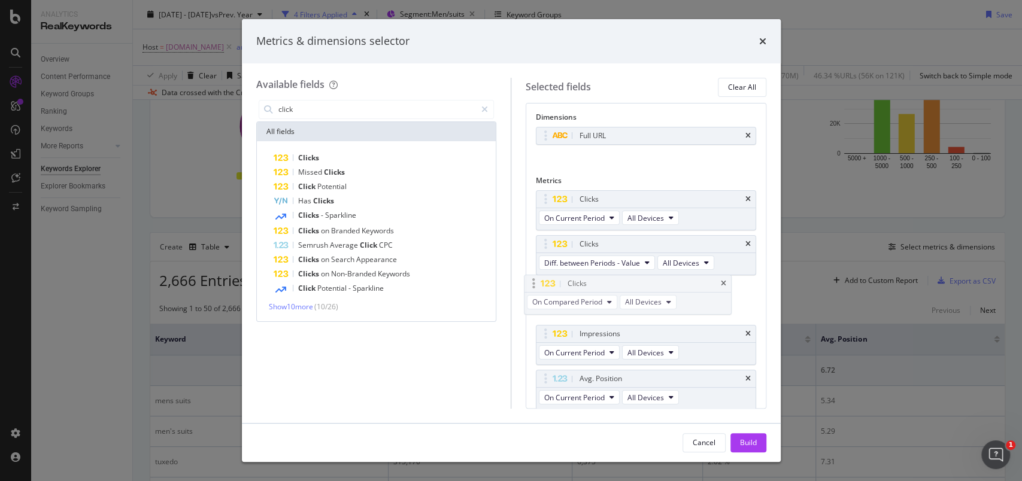
drag, startPoint x: 541, startPoint y: 375, endPoint x: 529, endPoint y: 281, distance: 94.8
click at [529, 281] on body "Analytics RealKeywords Overview Content Performance Keyword Groups Ranking Keyw…" at bounding box center [511, 240] width 1022 height 481
click at [598, 304] on span "On Compared Period" at bounding box center [579, 308] width 70 height 10
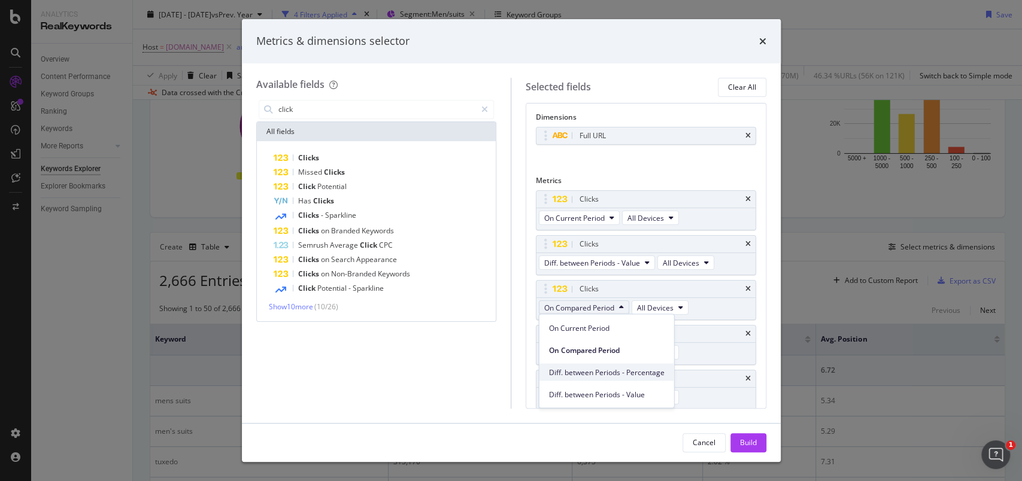
click at [611, 378] on div "Diff. between Periods - Percentage" at bounding box center [607, 372] width 135 height 17
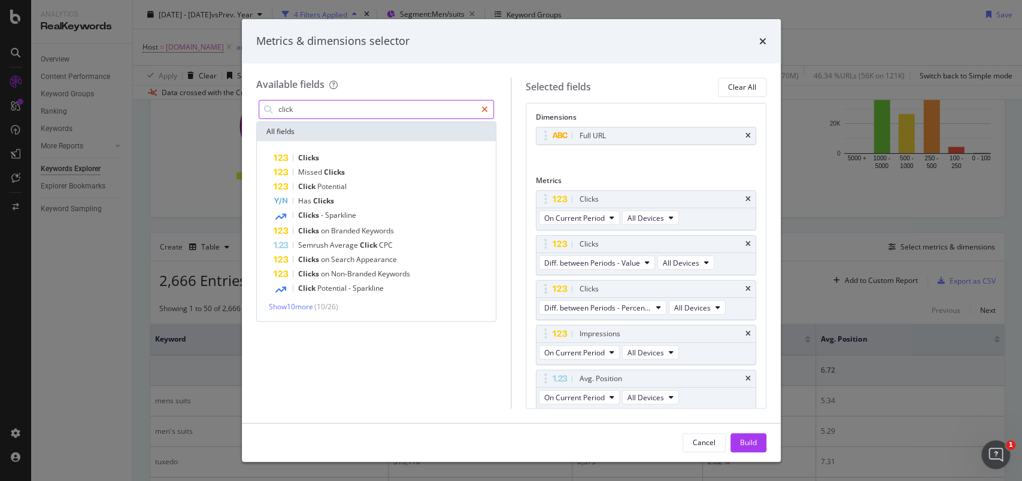
click at [489, 110] on div "modal" at bounding box center [484, 109] width 17 height 19
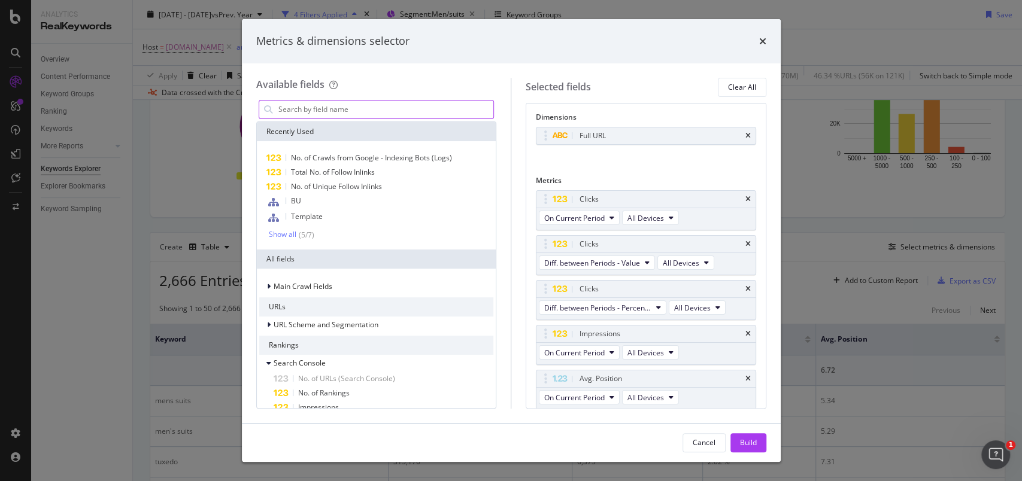
click at [459, 110] on input "modal" at bounding box center [385, 110] width 217 height 18
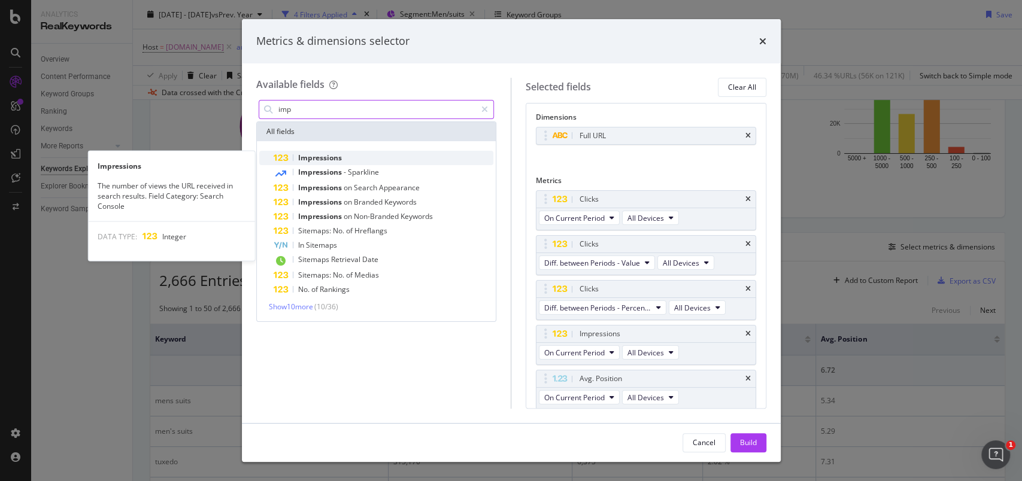
type input "imp"
click at [343, 157] on div "Impressions" at bounding box center [384, 158] width 220 height 14
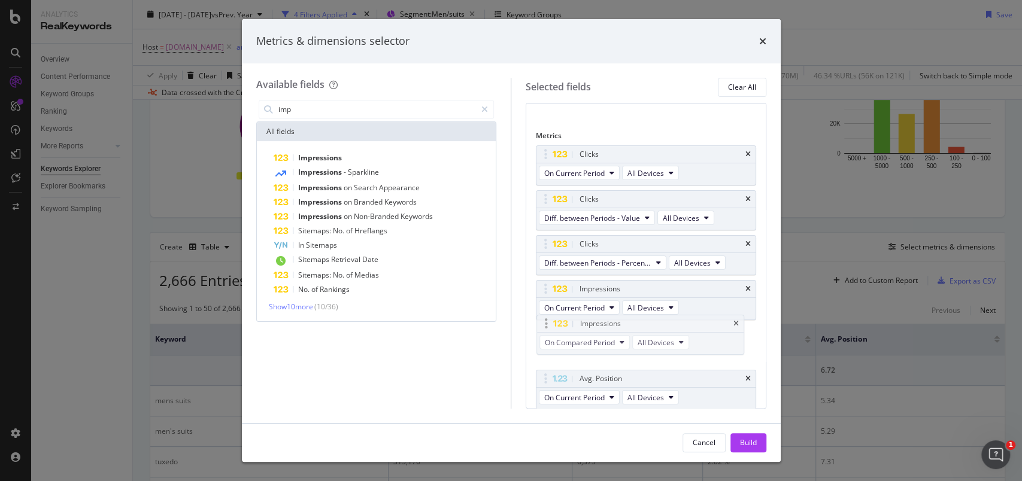
drag, startPoint x: 544, startPoint y: 378, endPoint x: 546, endPoint y: 325, distance: 53.9
click at [546, 325] on body "Analytics RealKeywords Overview Content Performance Keyword Groups Ranking Keyw…" at bounding box center [511, 240] width 1022 height 481
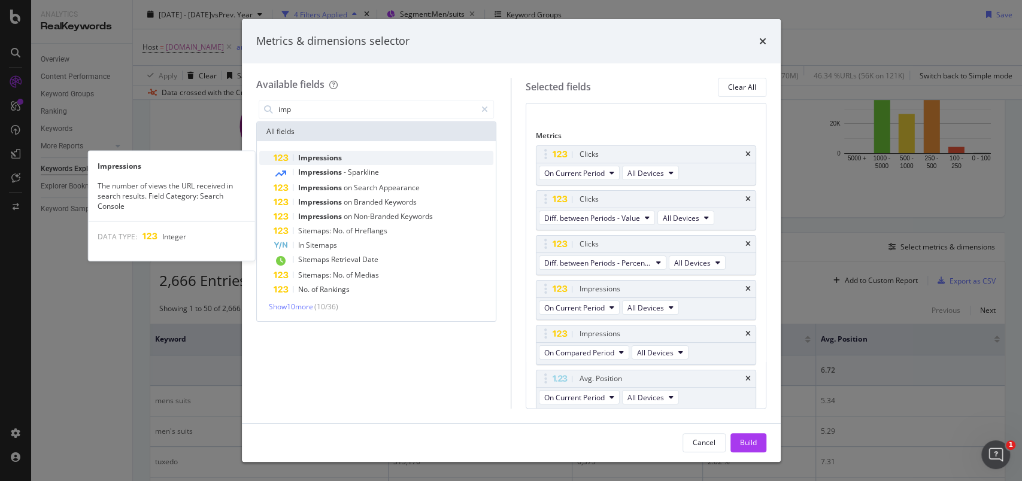
click at [326, 159] on span "Impressions" at bounding box center [320, 158] width 44 height 10
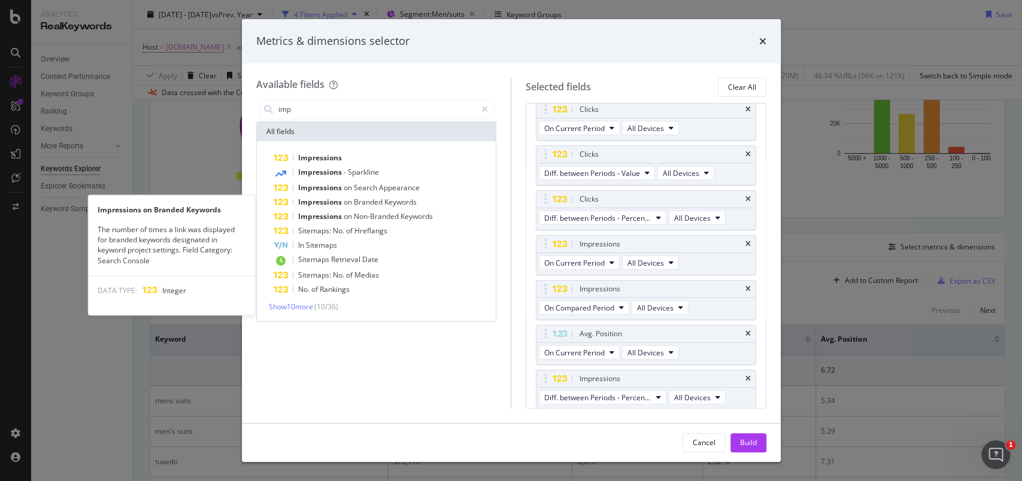
scroll to position [91, 0]
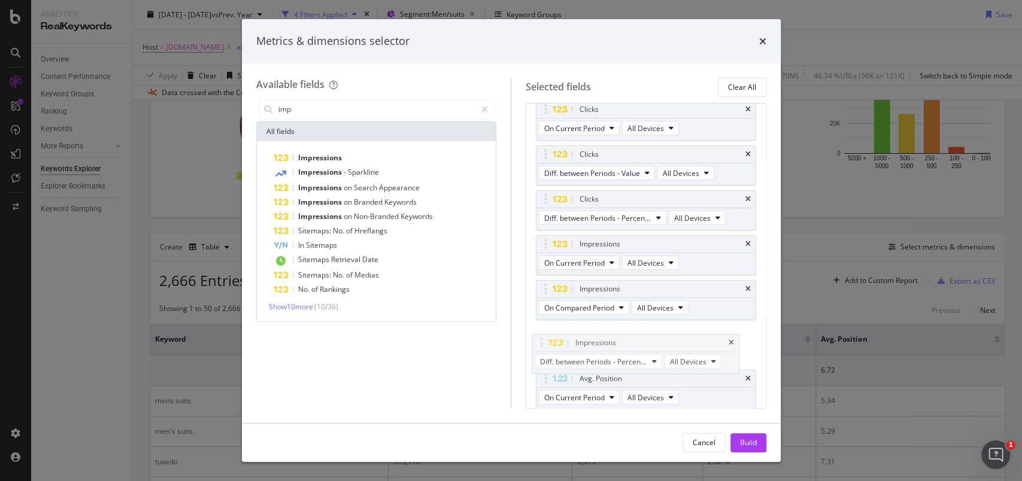
drag, startPoint x: 542, startPoint y: 379, endPoint x: 539, endPoint y: 365, distance: 14.1
click at [538, 345] on body "Analytics RealKeywords Overview Content Performance Keyword Groups Ranking Keyw…" at bounding box center [511, 240] width 1022 height 481
click at [617, 310] on button "On Compared Period" at bounding box center [584, 308] width 90 height 14
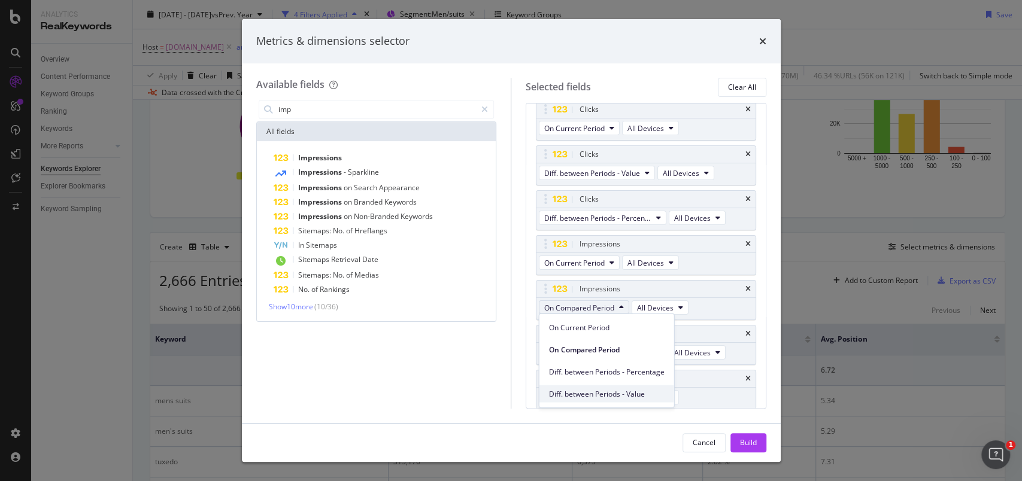
click at [614, 393] on span "Diff. between Periods - Value" at bounding box center [607, 394] width 116 height 11
click at [638, 350] on span "Diff. between Periods - Percentage" at bounding box center [597, 353] width 107 height 10
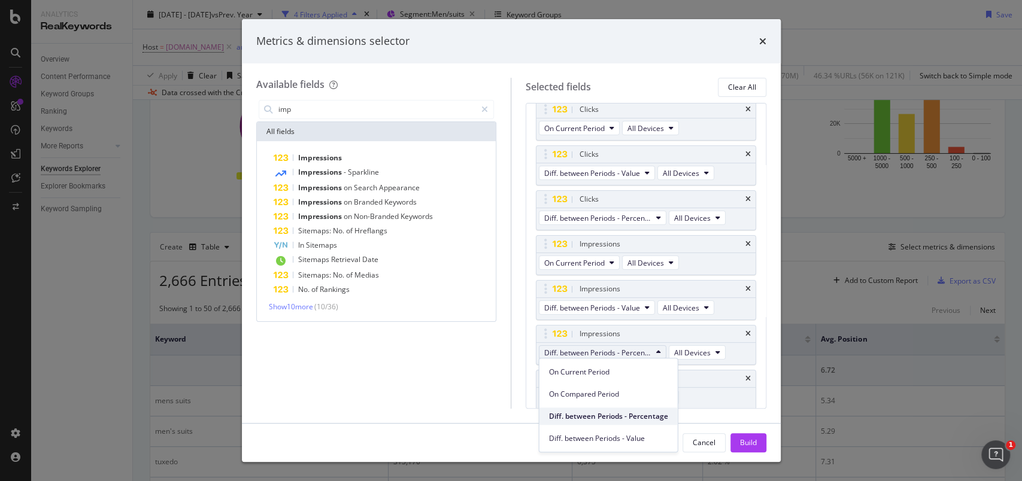
click at [626, 424] on div "Diff. between Periods - Percentage" at bounding box center [609, 416] width 138 height 17
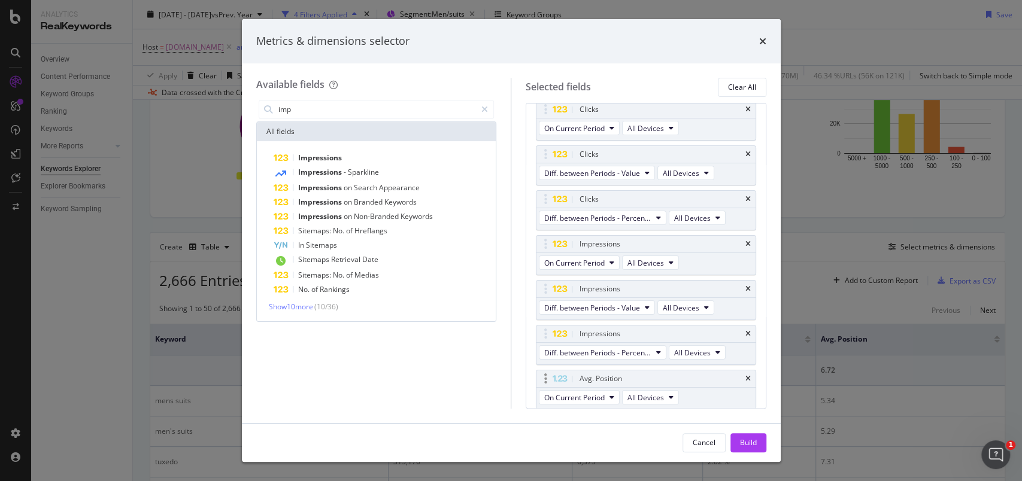
click at [604, 405] on div "On Current Period All Devices" at bounding box center [610, 399] width 147 height 22
click at [604, 400] on span "On Current Period" at bounding box center [574, 398] width 60 height 10
click at [471, 388] on div "imp All fields Impressions Impressions - Sparkline Impressions on Search Appear…" at bounding box center [376, 253] width 241 height 311
click at [486, 111] on icon "modal" at bounding box center [484, 109] width 7 height 8
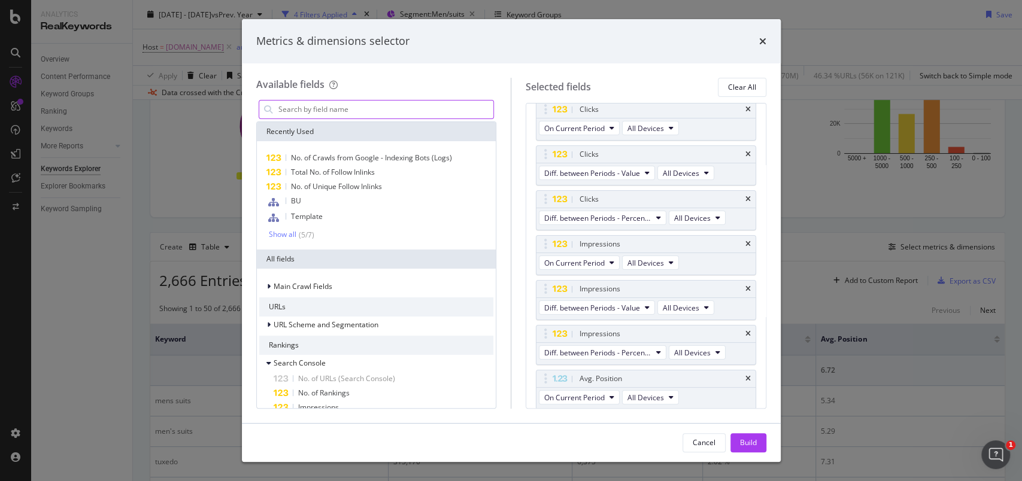
click at [433, 114] on input "modal" at bounding box center [385, 110] width 217 height 18
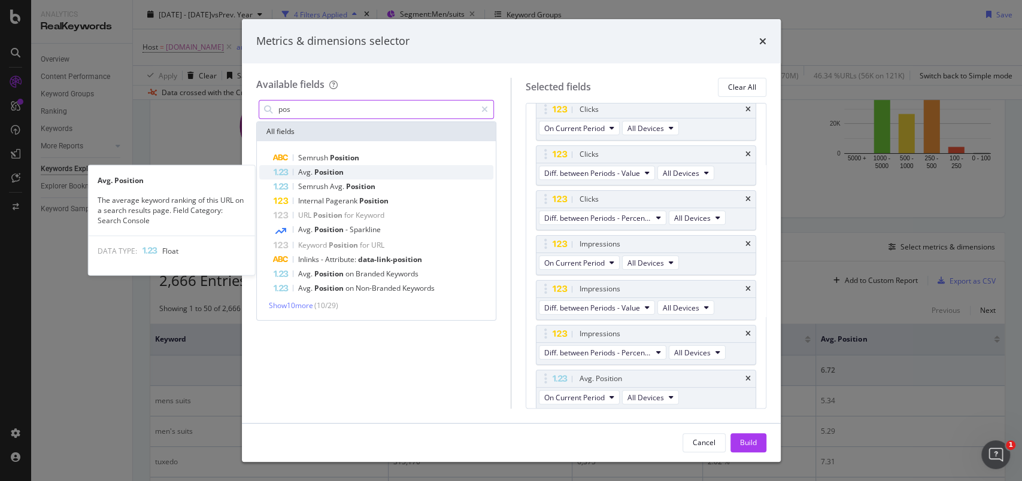
type input "pos"
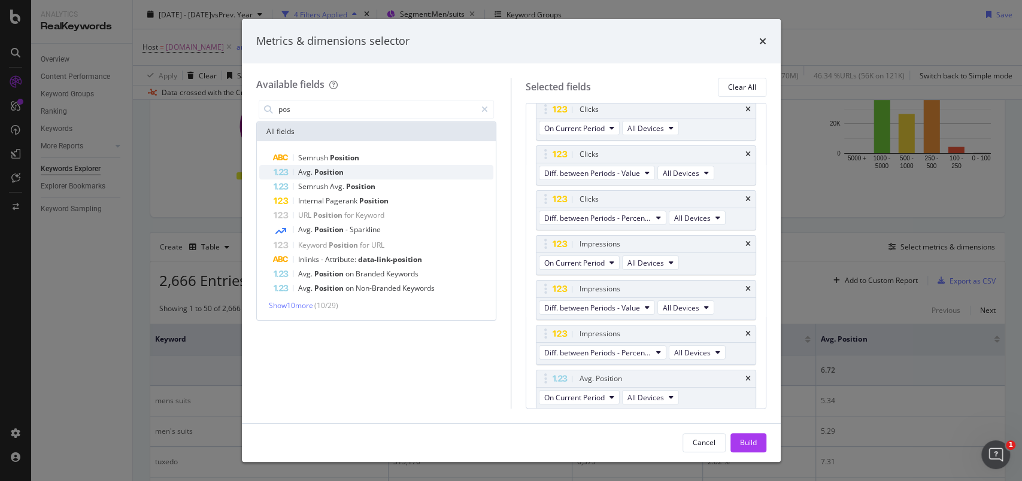
click at [329, 171] on span "Position" at bounding box center [328, 172] width 29 height 10
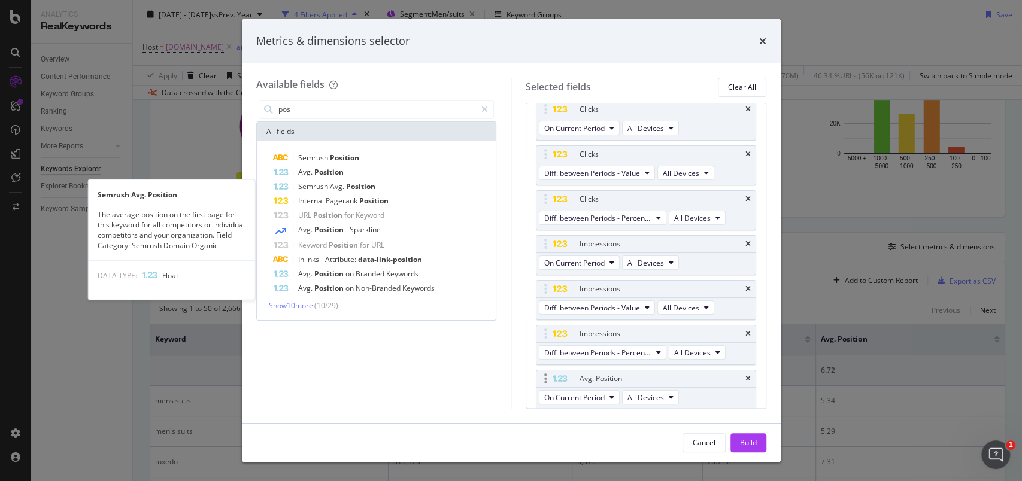
scroll to position [136, 0]
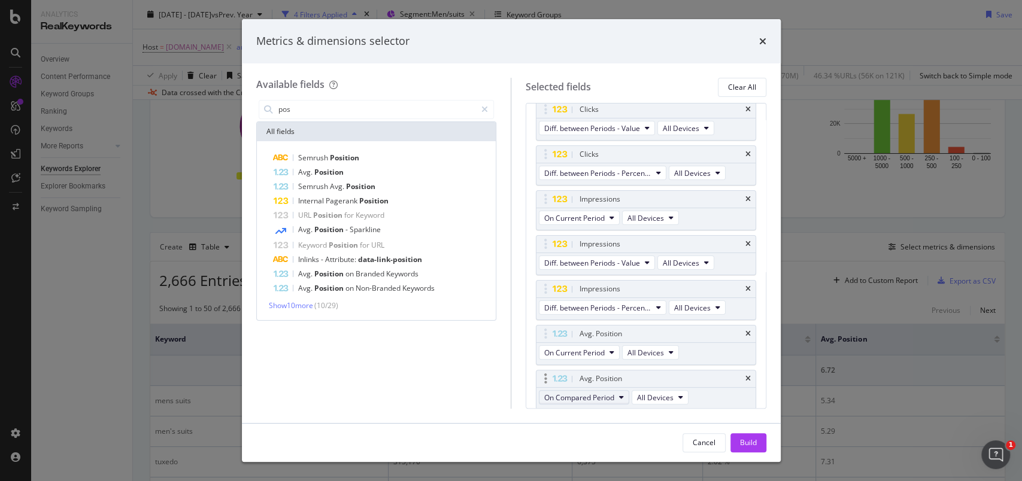
click at [616, 395] on button "On Compared Period" at bounding box center [584, 397] width 90 height 14
click at [635, 373] on span "Diff. between Periods - Value" at bounding box center [607, 375] width 116 height 11
click at [761, 443] on button "Build" at bounding box center [749, 443] width 36 height 19
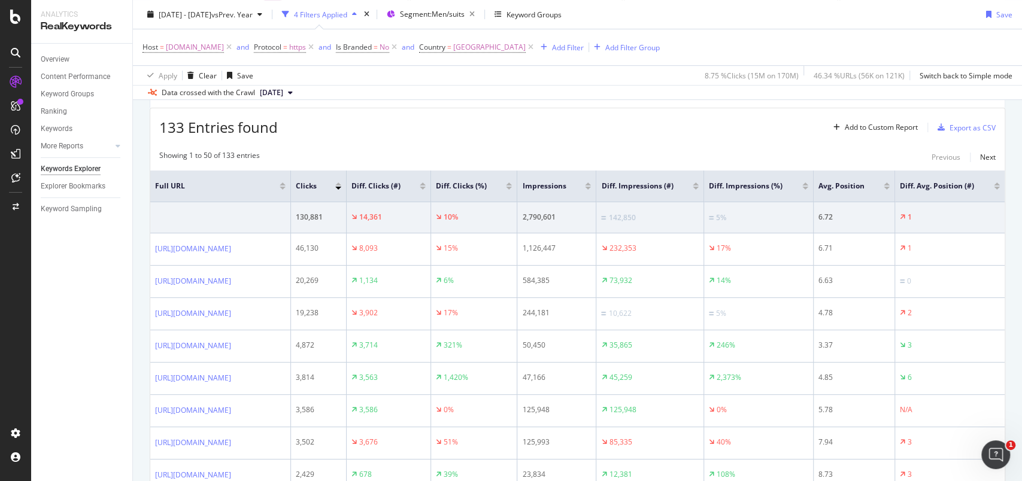
scroll to position [277, 0]
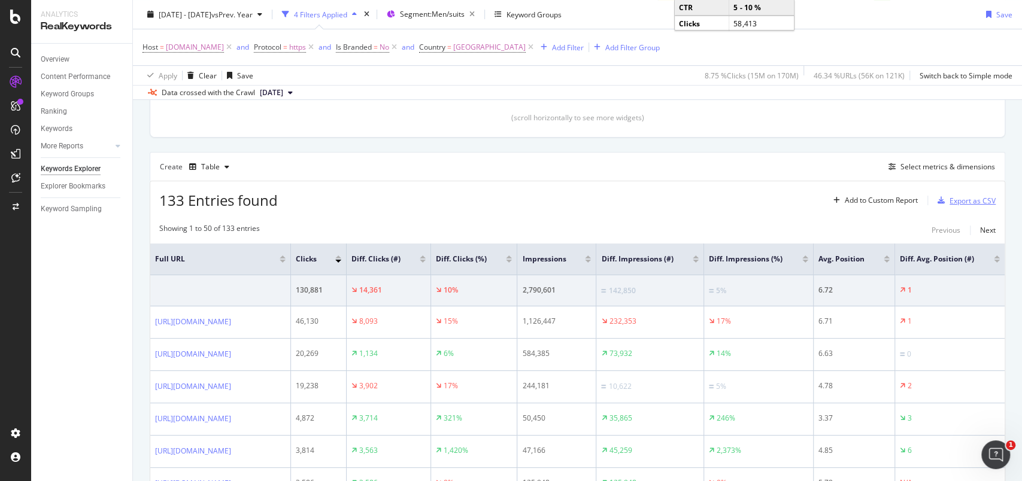
click at [953, 199] on div "Export as CSV" at bounding box center [973, 201] width 46 height 10
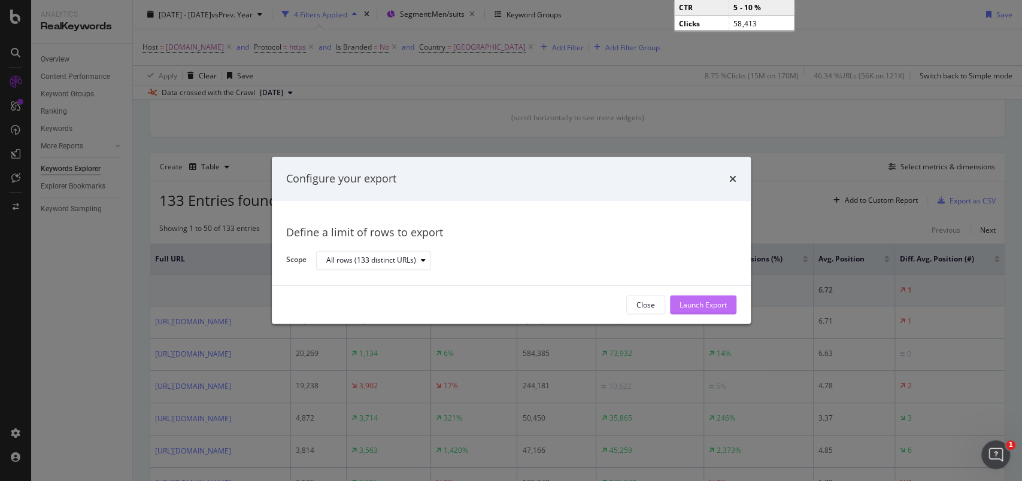
click at [719, 302] on div "Launch Export" at bounding box center [703, 305] width 47 height 10
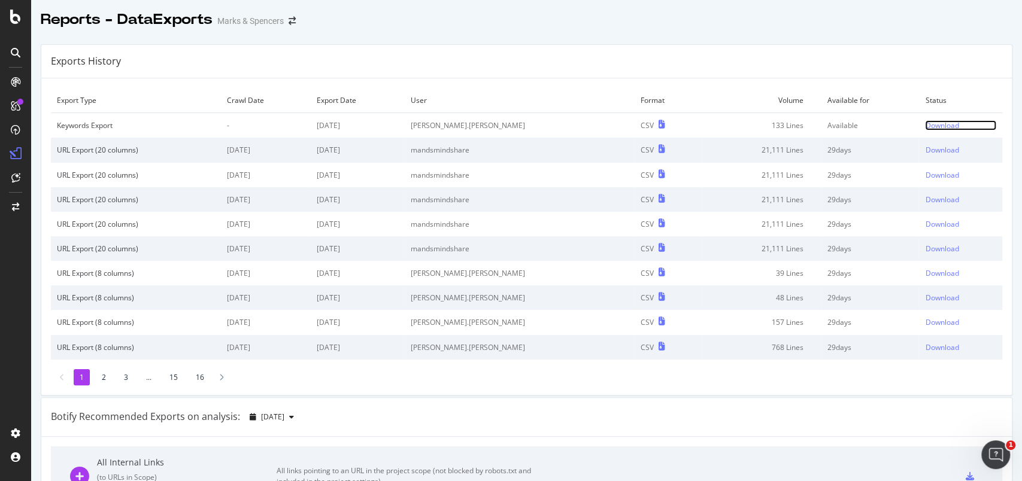
click at [766, 122] on div "Download" at bounding box center [942, 125] width 34 height 10
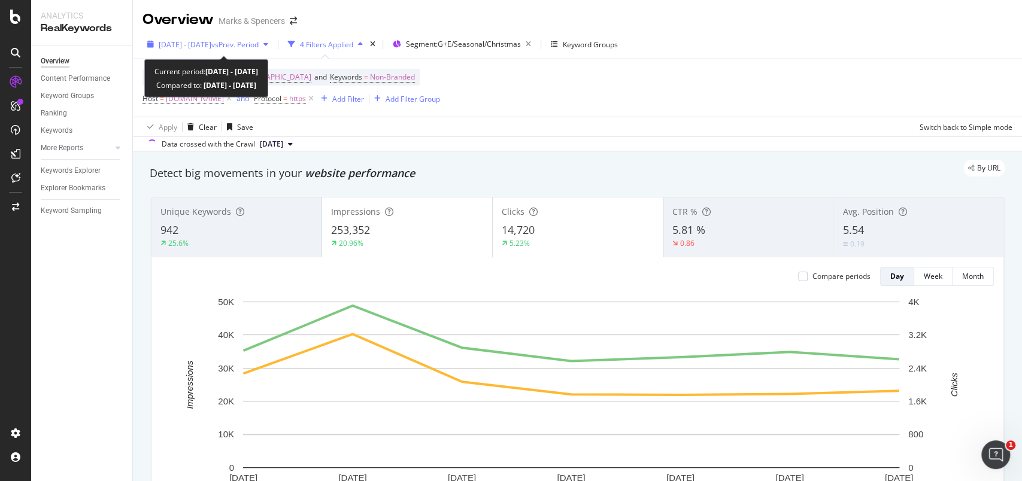
click at [149, 37] on div "2024 Oct. 5th - Oct. 11th vs Prev. Period" at bounding box center [208, 44] width 131 height 18
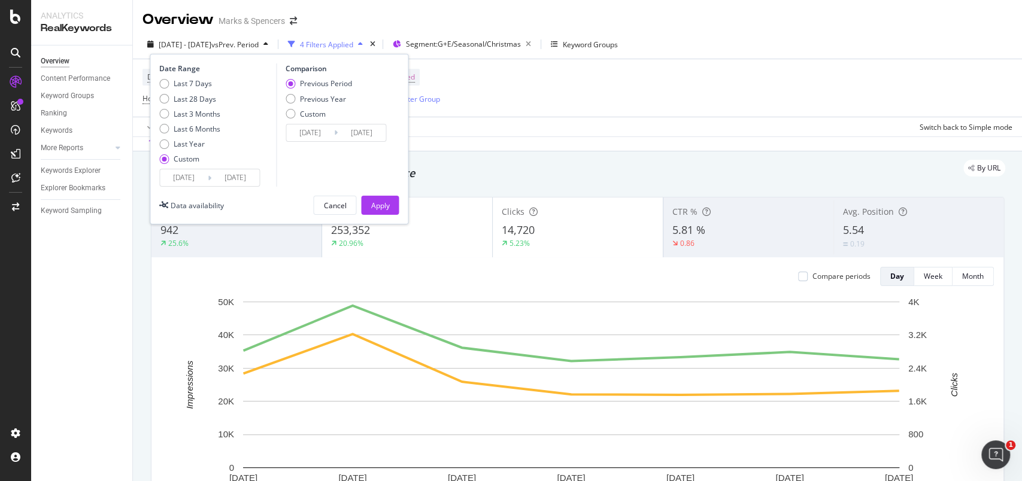
click at [183, 172] on input "2024/10/05" at bounding box center [184, 177] width 48 height 17
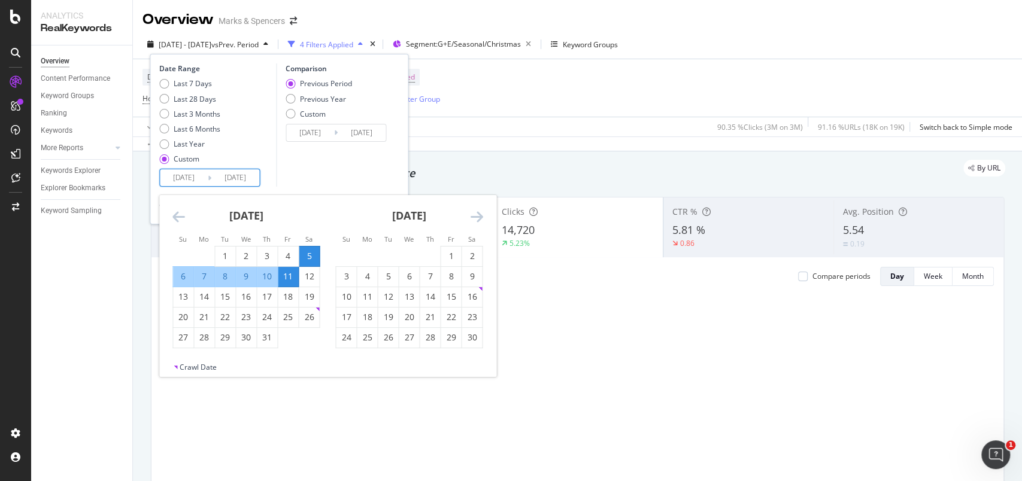
click at [481, 220] on icon "Move forward to switch to the next month." at bounding box center [476, 217] width 13 height 14
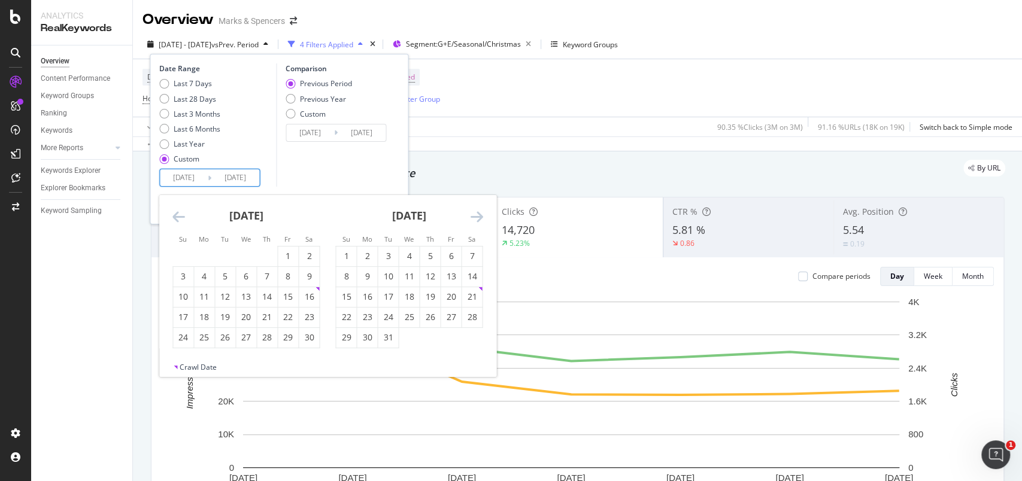
click at [481, 220] on icon "Move forward to switch to the next month." at bounding box center [476, 217] width 13 height 14
click at [480, 220] on icon "Move forward to switch to the next month." at bounding box center [476, 217] width 13 height 14
click at [479, 219] on icon "Move forward to switch to the next month." at bounding box center [476, 217] width 13 height 14
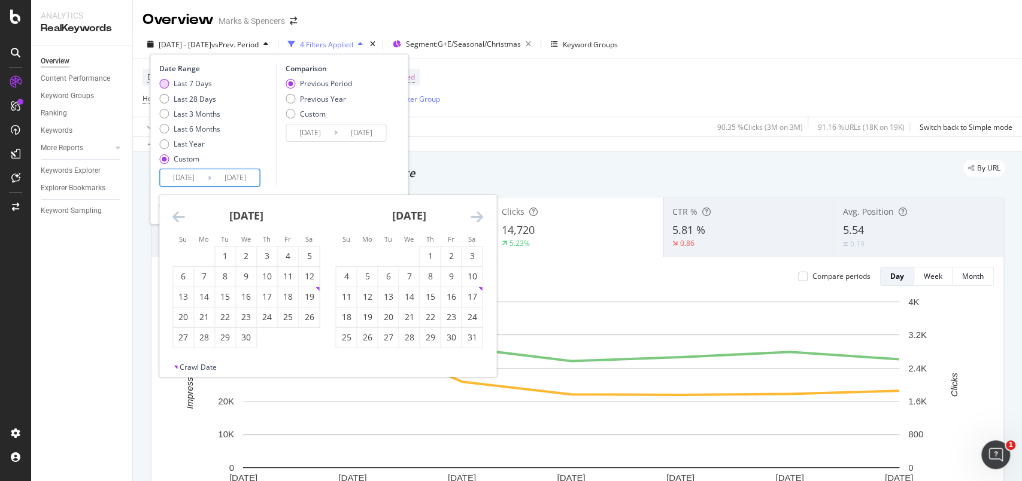
click at [193, 85] on div "Last 7 Days" at bounding box center [193, 83] width 38 height 10
type input "2025/09/17"
type input "2025/09/23"
type input "2025/09/10"
type input "2025/09/16"
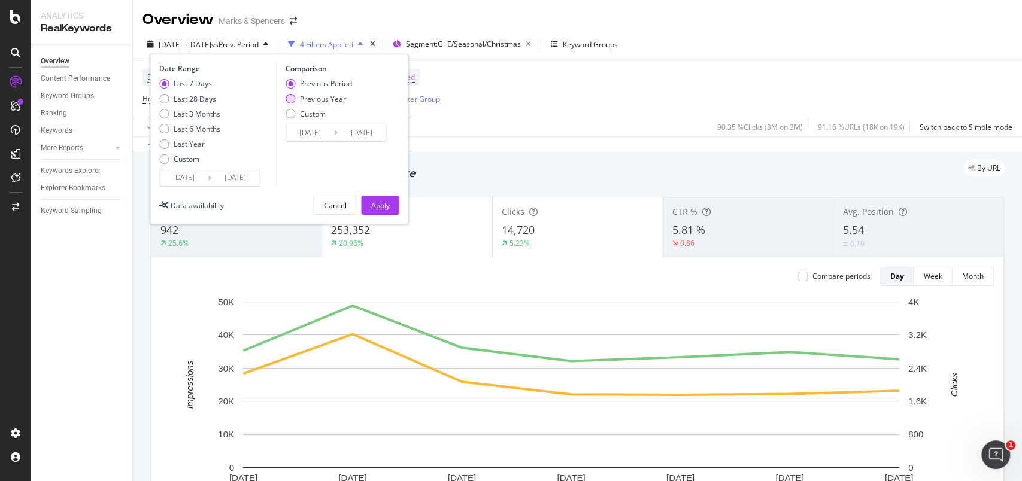
click at [326, 101] on div "Previous Year" at bounding box center [323, 99] width 46 height 10
type input "2024/09/18"
type input "2024/09/24"
click at [380, 199] on div "Apply" at bounding box center [380, 205] width 19 height 18
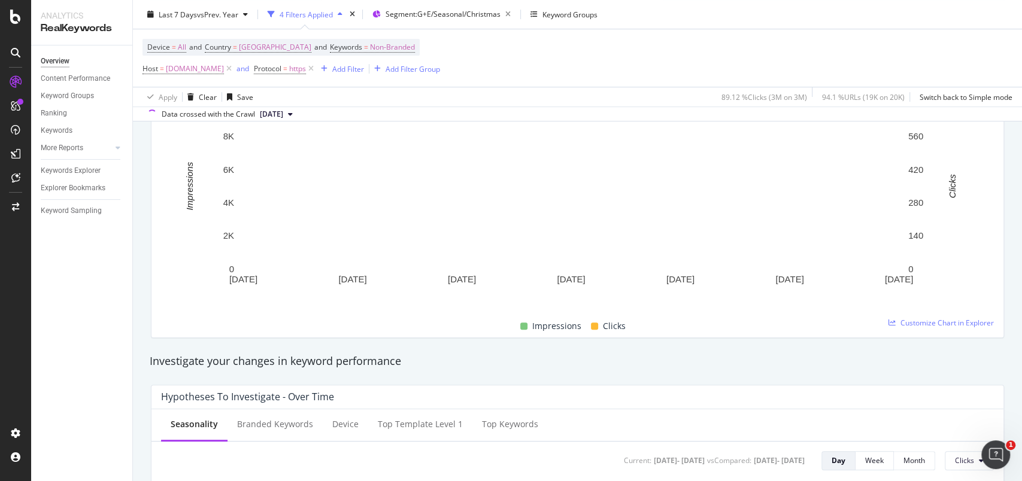
scroll to position [159, 0]
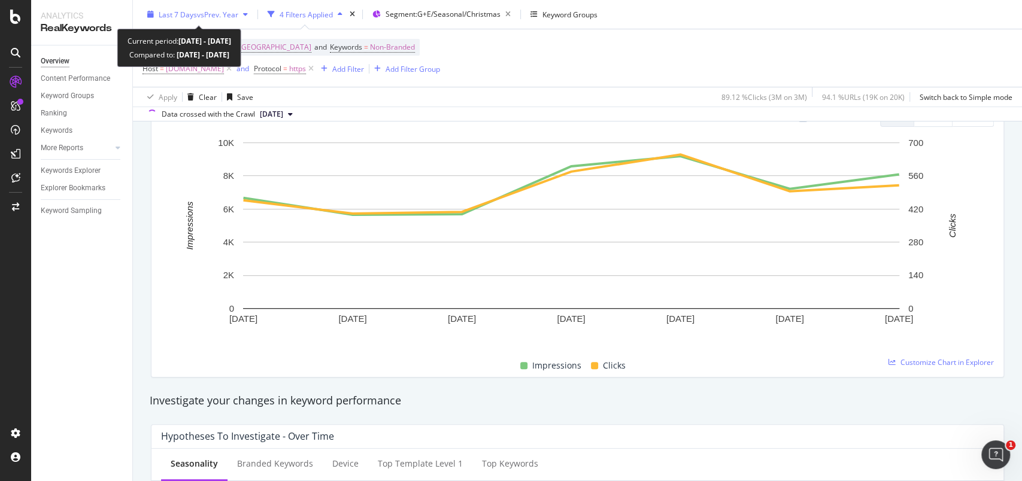
click at [147, 21] on div "Last 7 Days vs Prev. Year" at bounding box center [198, 14] width 110 height 18
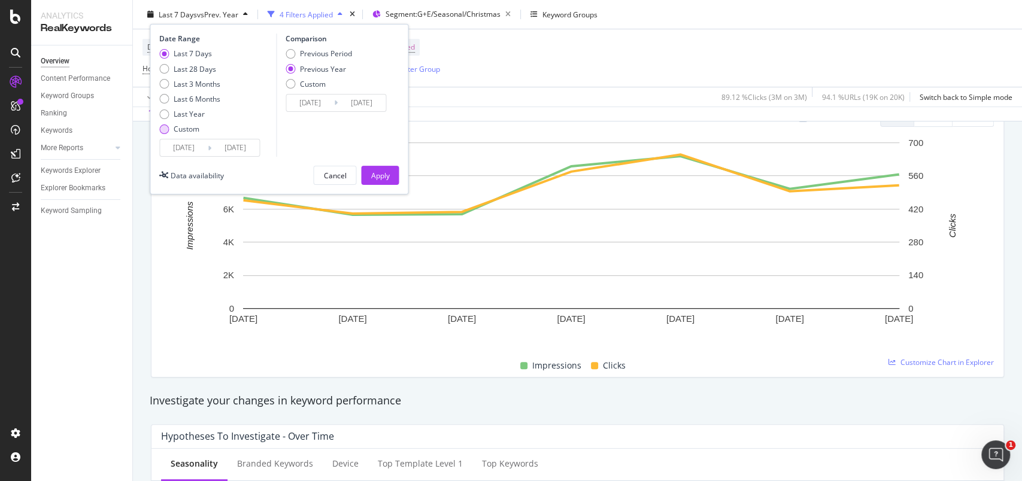
click at [168, 126] on div "Custom" at bounding box center [164, 129] width 10 height 10
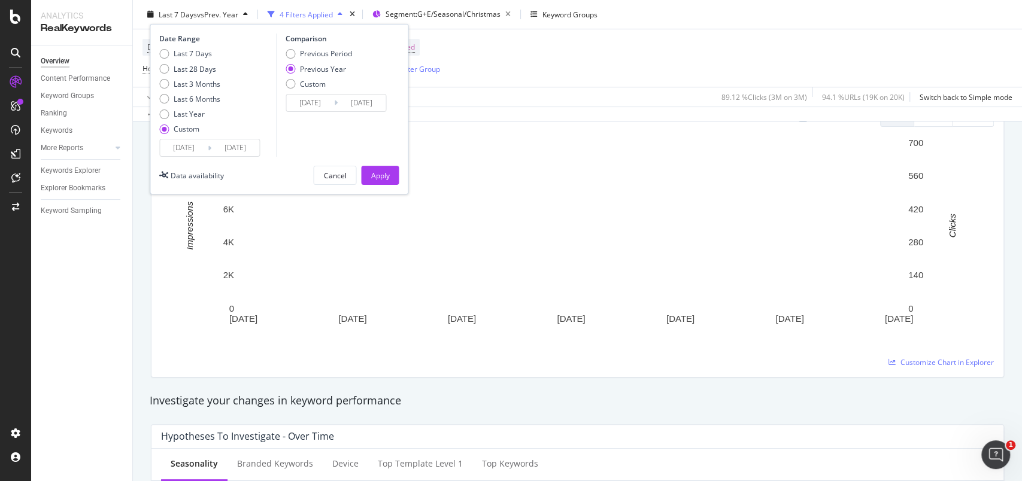
type input "2024/08/28"
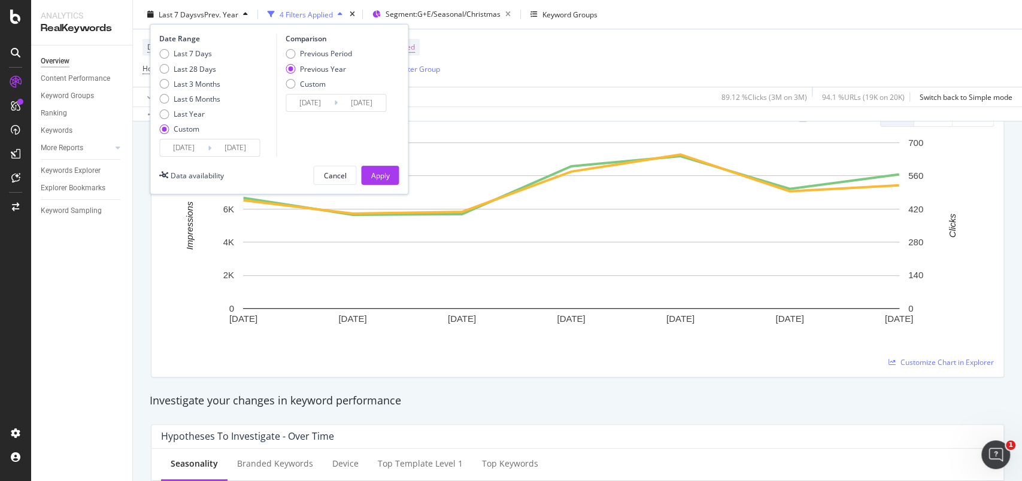
type input "2025/08/27"
click at [177, 141] on input "2025/08/27" at bounding box center [184, 148] width 48 height 17
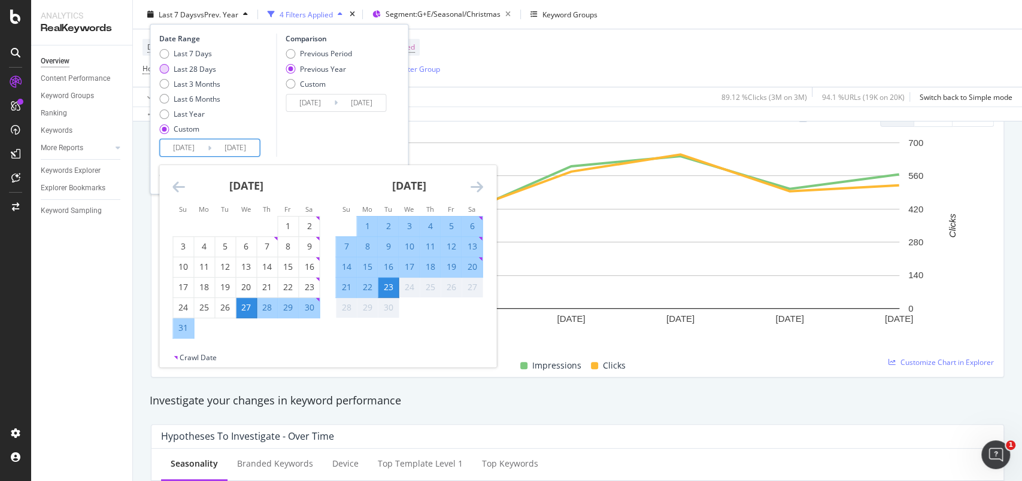
click at [163, 69] on div "Last 28 Days" at bounding box center [164, 69] width 10 height 10
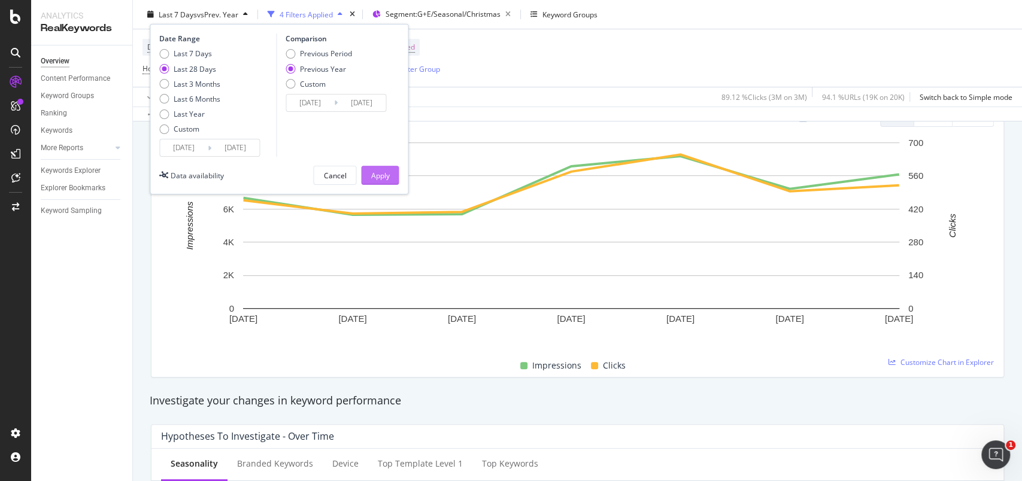
click at [375, 173] on div "Apply" at bounding box center [380, 175] width 19 height 10
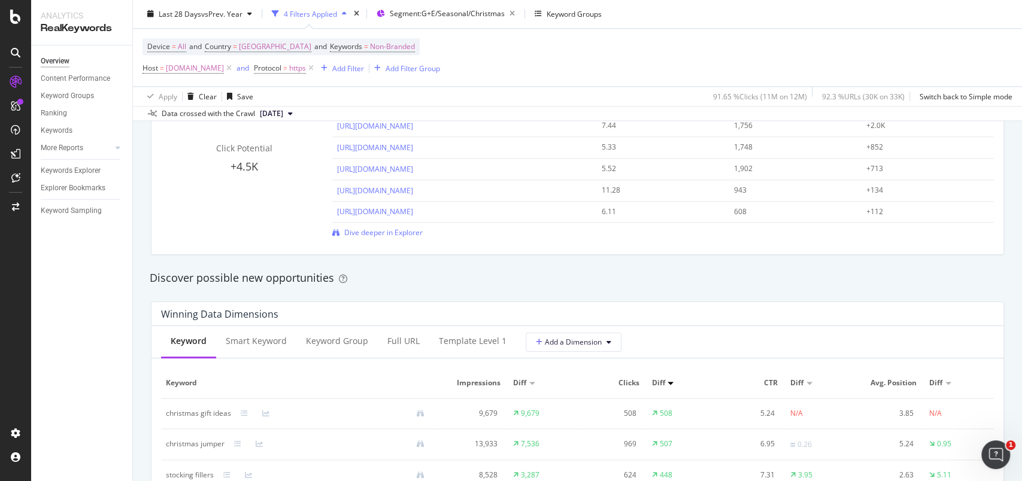
scroll to position [958, 0]
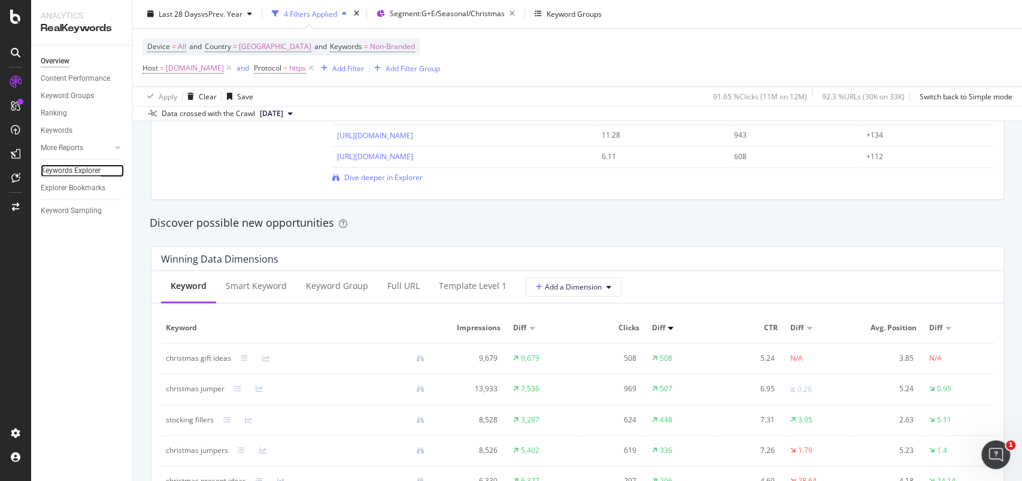
click at [89, 174] on div "Keywords Explorer" at bounding box center [71, 171] width 60 height 13
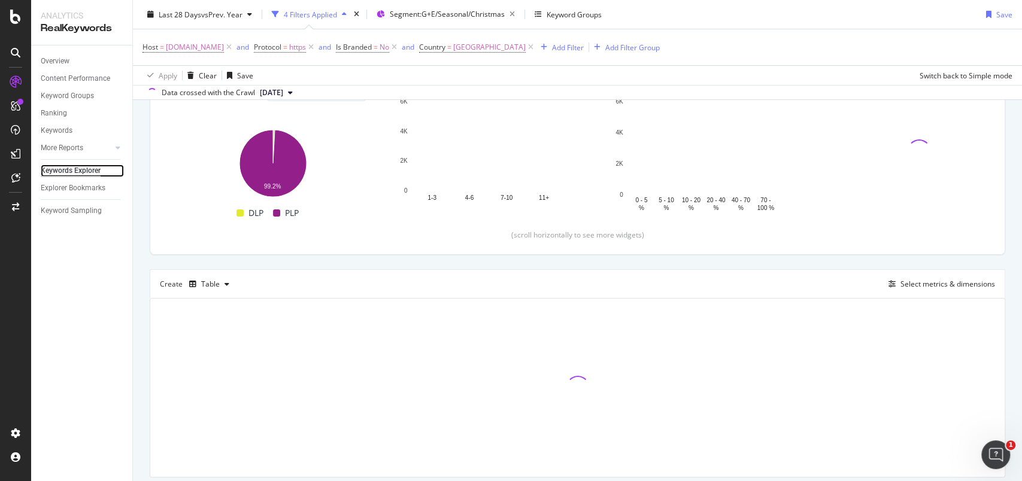
scroll to position [196, 0]
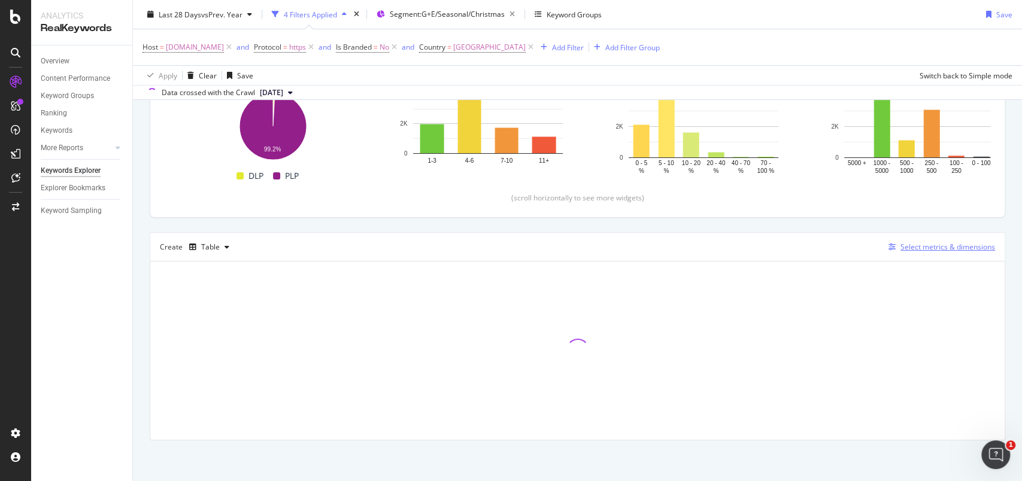
click at [954, 248] on div "Select metrics & dimensions" at bounding box center [948, 247] width 95 height 10
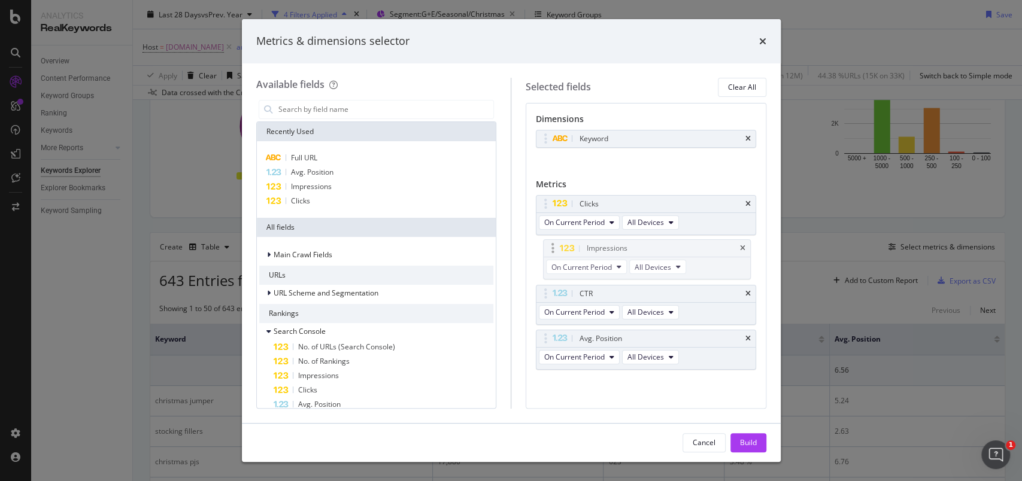
drag, startPoint x: 544, startPoint y: 202, endPoint x: 552, endPoint y: 248, distance: 46.2
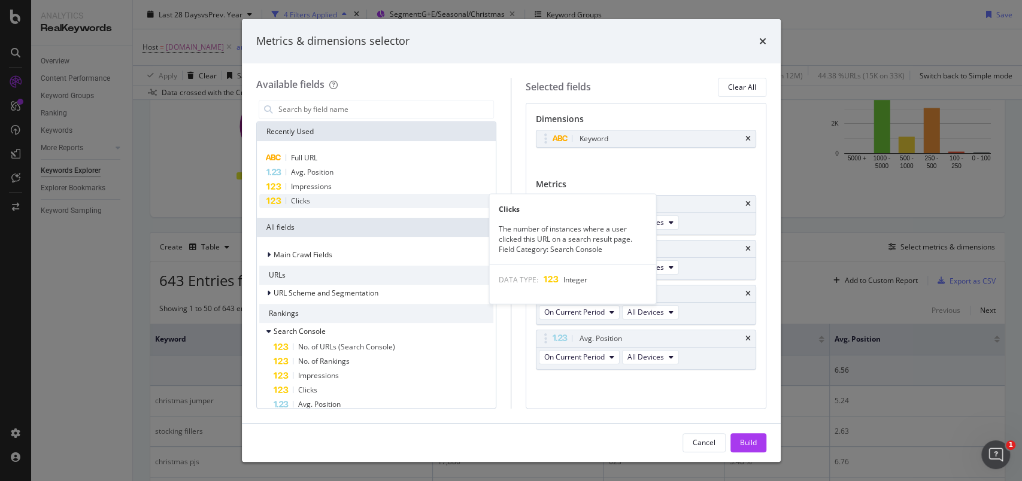
click at [298, 202] on span "Clicks" at bounding box center [300, 201] width 19 height 10
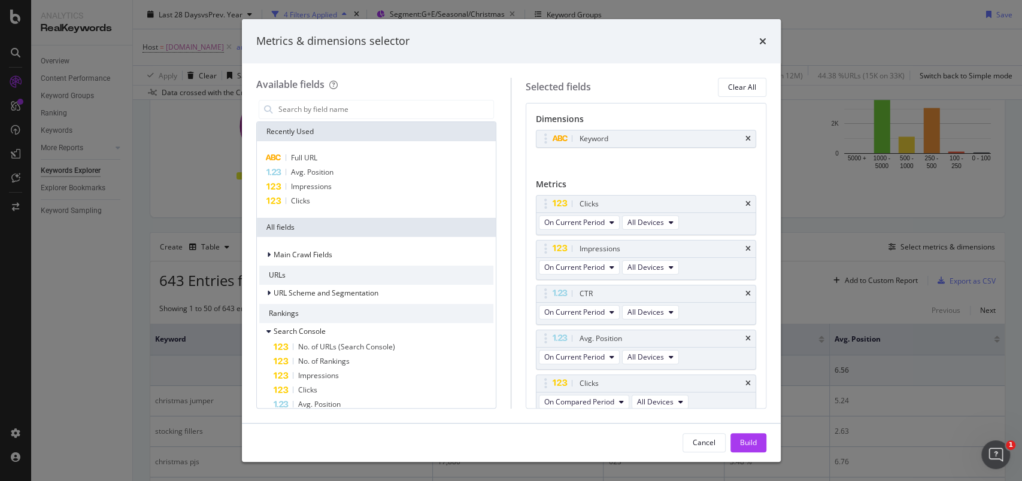
scroll to position [5, 0]
drag, startPoint x: 541, startPoint y: 381, endPoint x: 560, endPoint y: 269, distance: 112.9
click at [539, 245] on body "Analytics RealKeywords Overview Content Performance Keyword Groups Ranking Keyw…" at bounding box center [511, 240] width 1022 height 481
click at [566, 263] on span "On Compared Period" at bounding box center [579, 263] width 70 height 10
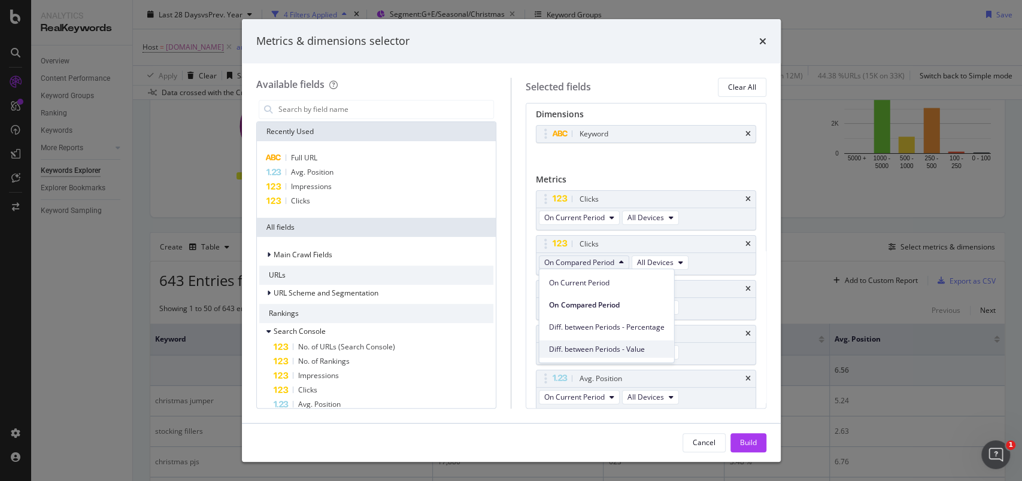
click at [593, 356] on div "Diff. between Periods - Value" at bounding box center [607, 349] width 135 height 17
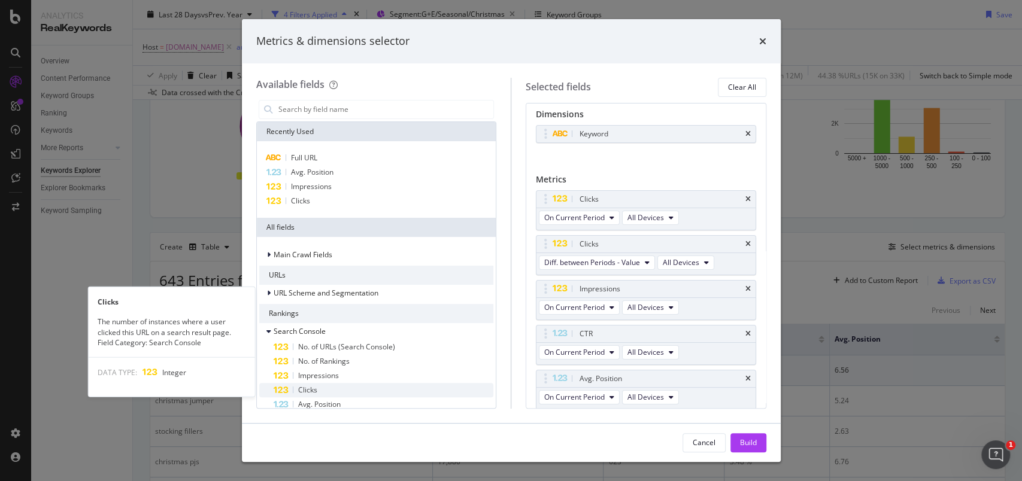
click at [305, 391] on span "Clicks" at bounding box center [307, 390] width 19 height 10
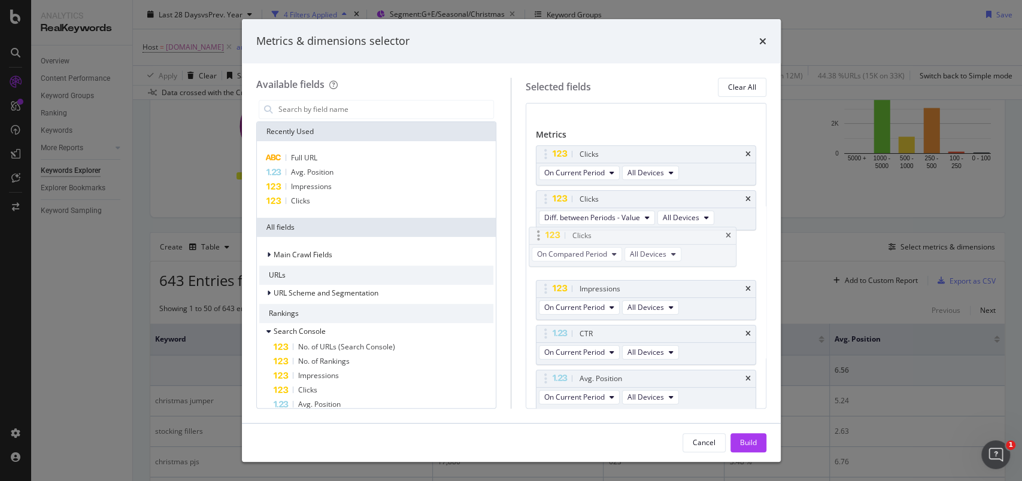
drag, startPoint x: 544, startPoint y: 381, endPoint x: 537, endPoint y: 238, distance: 142.7
click at [537, 238] on body "Analytics RealKeywords Overview Content Performance Keyword Groups Ranking Keyw…" at bounding box center [511, 240] width 1022 height 481
click at [589, 258] on span "On Compared Period" at bounding box center [579, 263] width 70 height 10
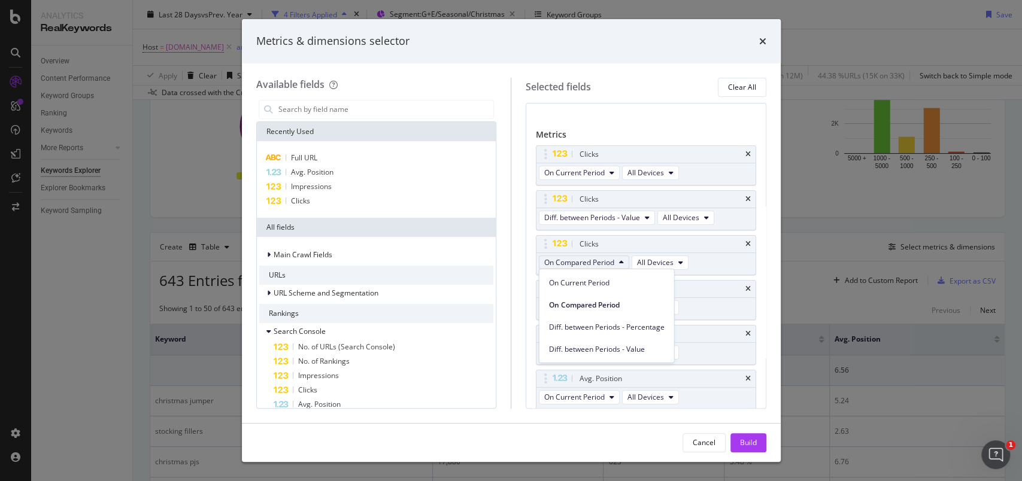
click at [613, 331] on span "Diff. between Periods - Percentage" at bounding box center [607, 327] width 116 height 11
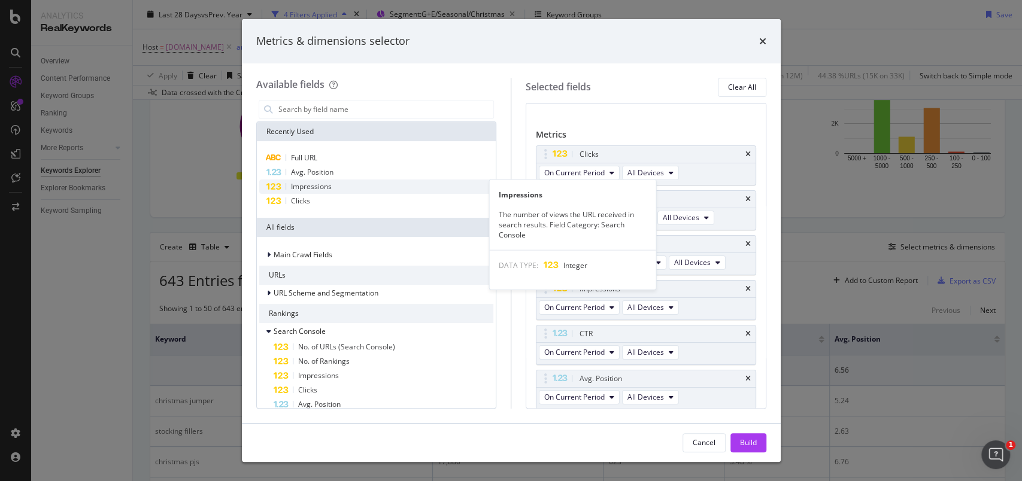
click at [311, 186] on span "Impressions" at bounding box center [311, 186] width 41 height 10
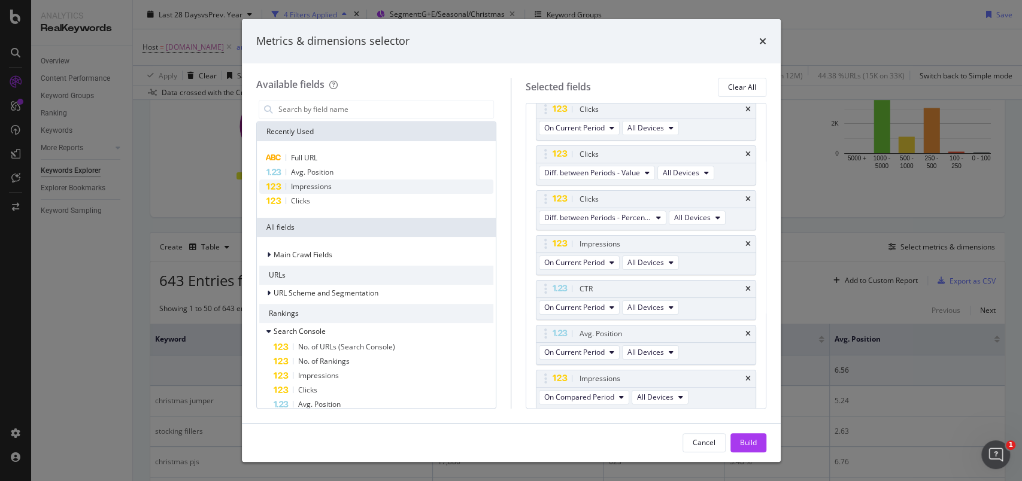
click at [311, 186] on span "Impressions" at bounding box center [311, 186] width 41 height 10
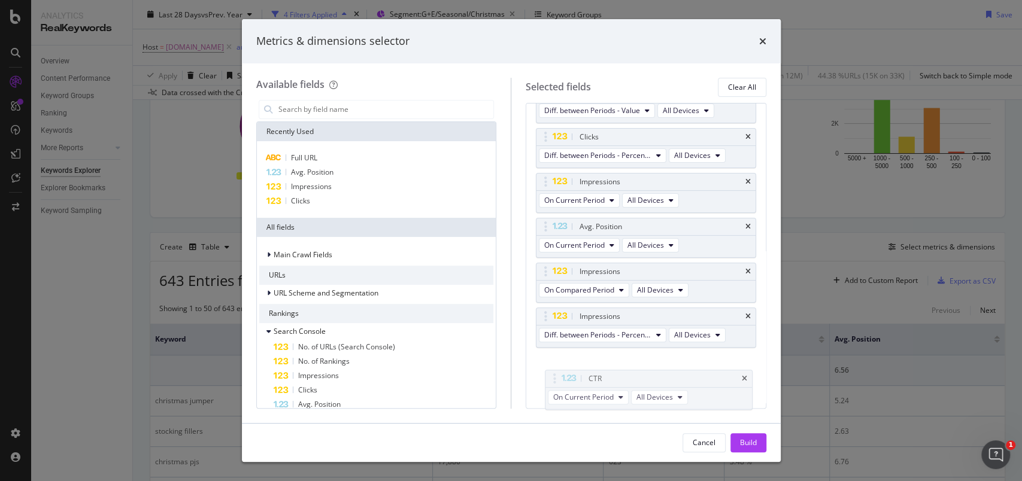
drag, startPoint x: 549, startPoint y: 246, endPoint x: 603, endPoint y: 255, distance: 54.7
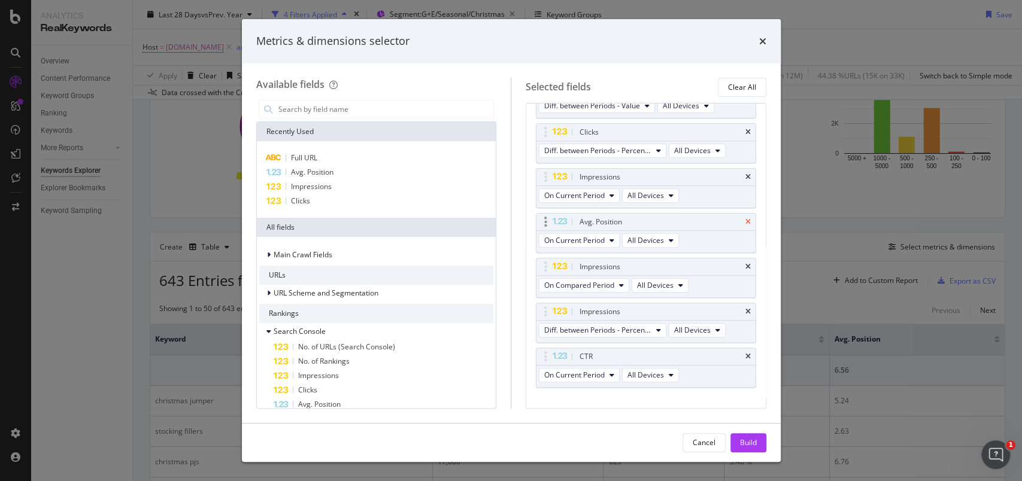
click at [746, 219] on icon "times" at bounding box center [748, 222] width 5 height 7
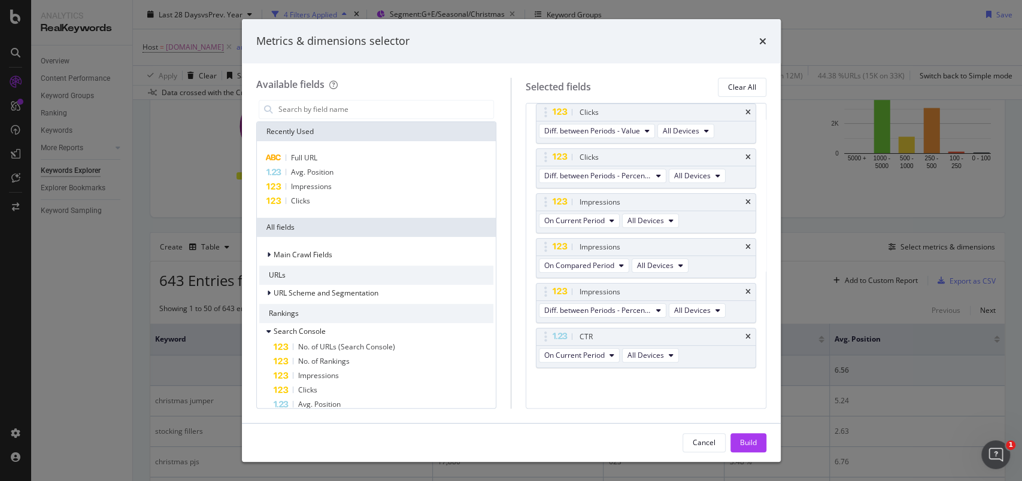
scroll to position [134, 0]
click at [738, 334] on div "CTR" at bounding box center [646, 339] width 219 height 17
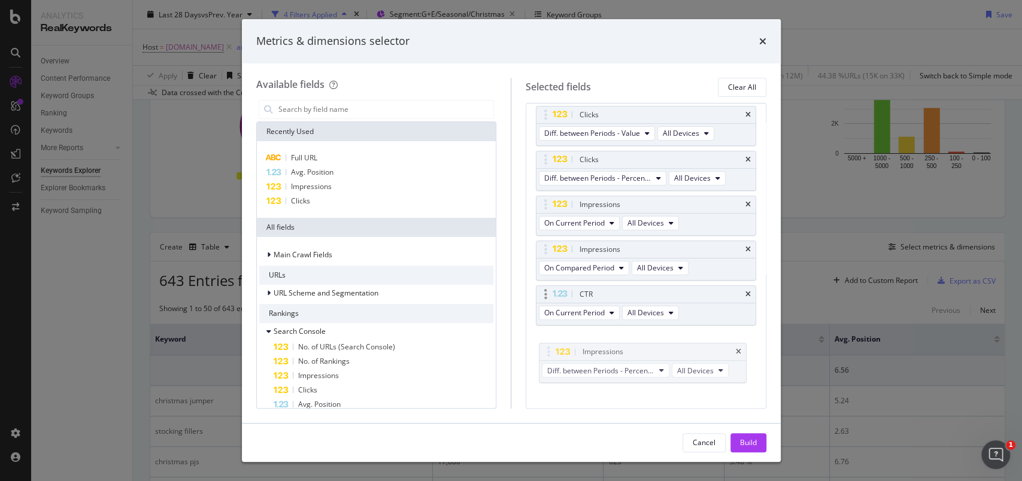
drag, startPoint x: 541, startPoint y: 293, endPoint x: 585, endPoint y: 320, distance: 50.8
click at [585, 320] on div "On Current Period All Devices" at bounding box center [610, 315] width 147 height 22
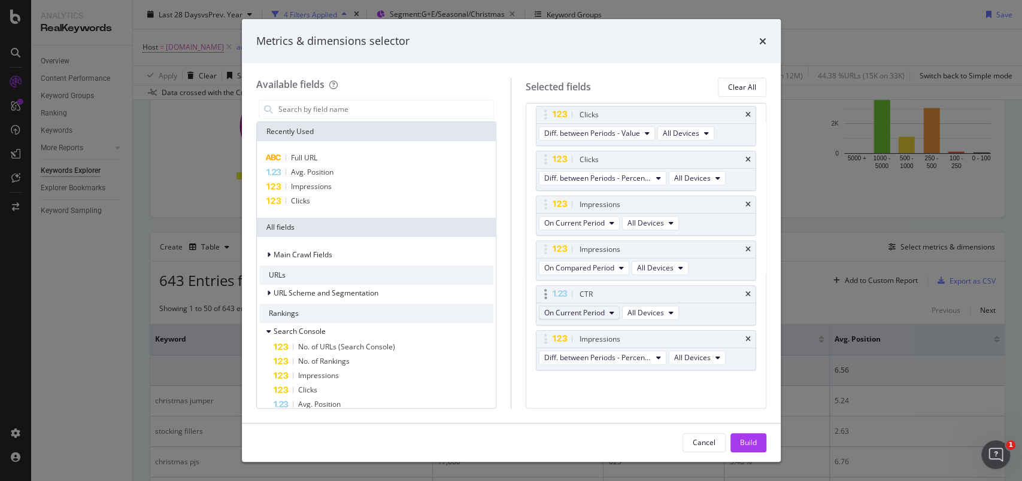
click at [584, 315] on span "On Current Period" at bounding box center [574, 313] width 60 height 10
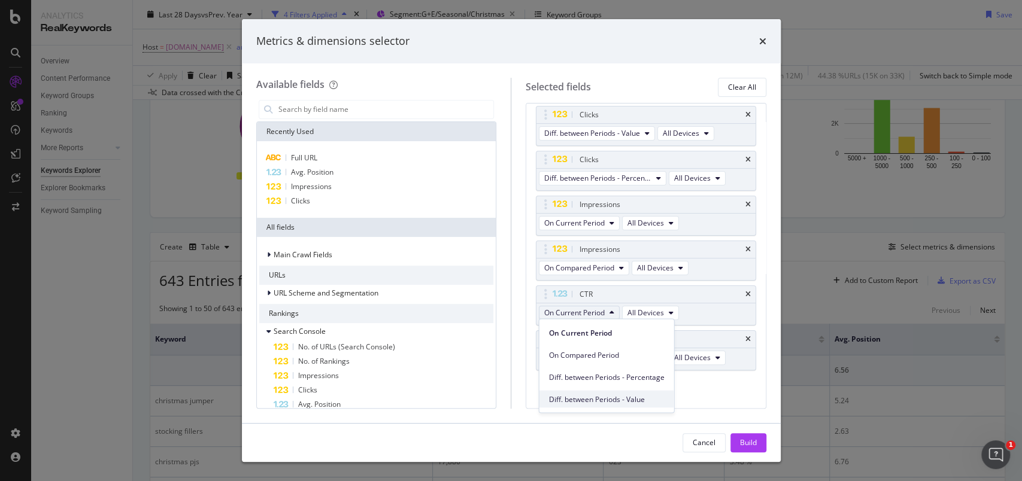
click at [624, 394] on span "Diff. between Periods - Value" at bounding box center [607, 399] width 116 height 11
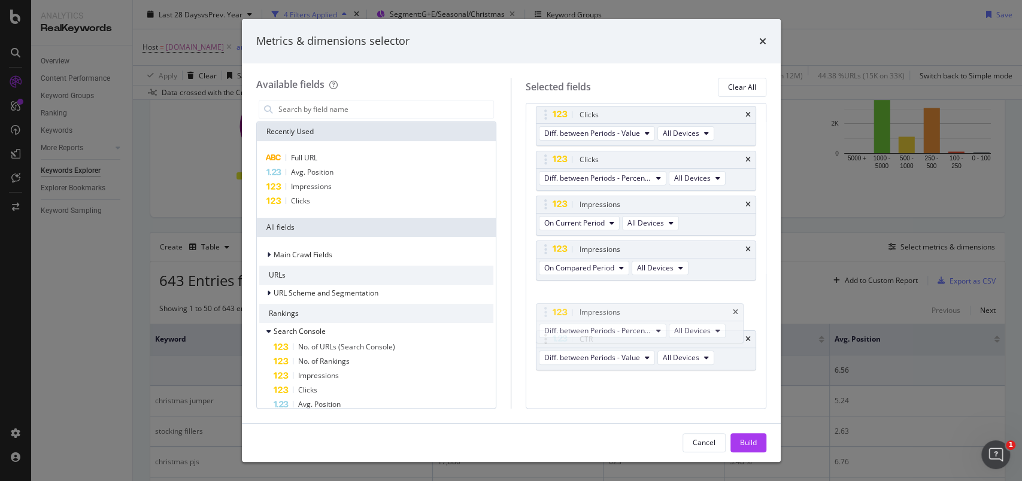
drag, startPoint x: 551, startPoint y: 338, endPoint x: 718, endPoint y: 352, distance: 167.7
click at [550, 311] on body "Analytics RealKeywords Overview Content Performance Keyword Groups Ranking Keyw…" at bounding box center [511, 240] width 1022 height 481
click at [746, 340] on icon "times" at bounding box center [748, 339] width 5 height 7
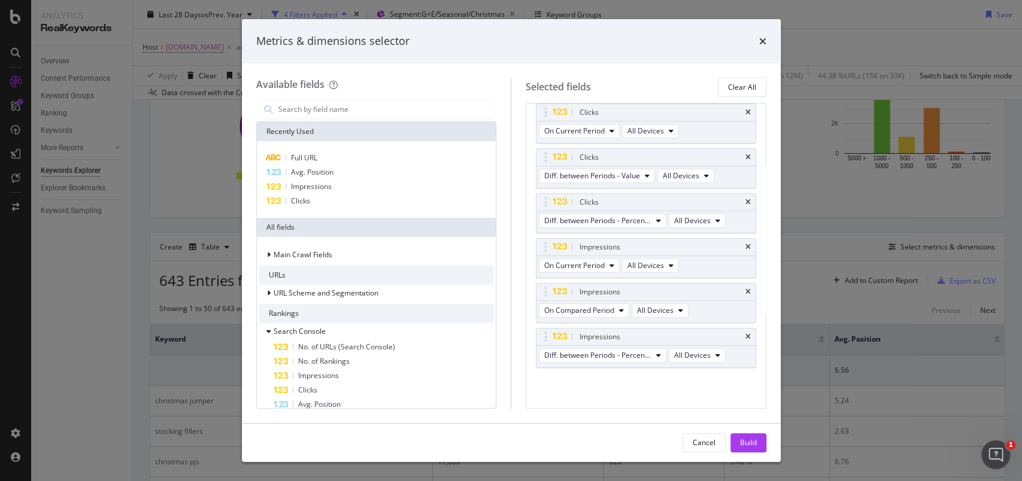
scroll to position [90, 0]
click at [743, 440] on div "Build" at bounding box center [748, 443] width 17 height 10
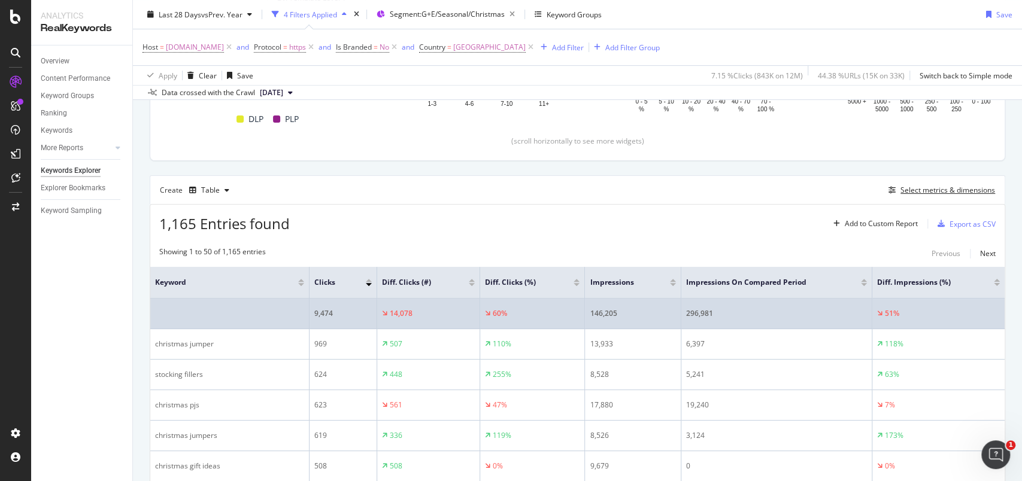
scroll to position [277, 0]
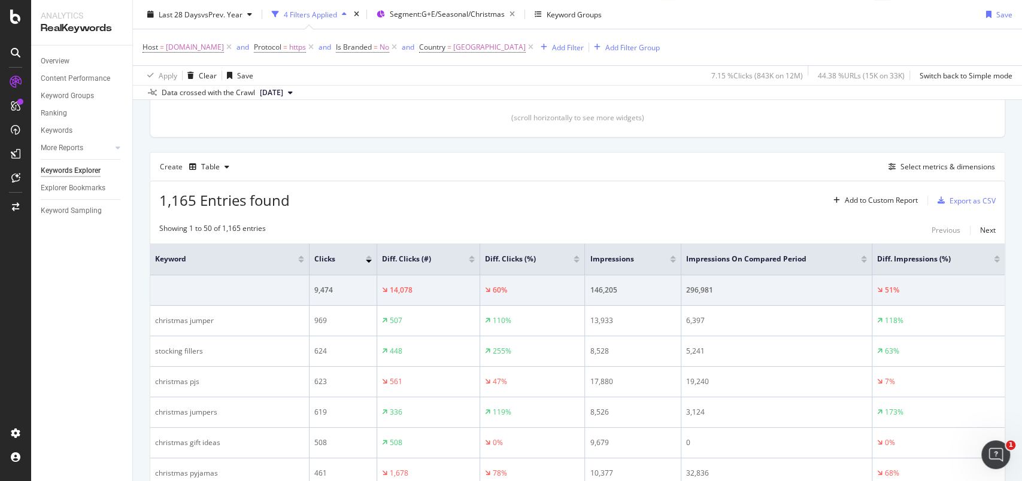
click at [574, 261] on div at bounding box center [577, 261] width 6 height 3
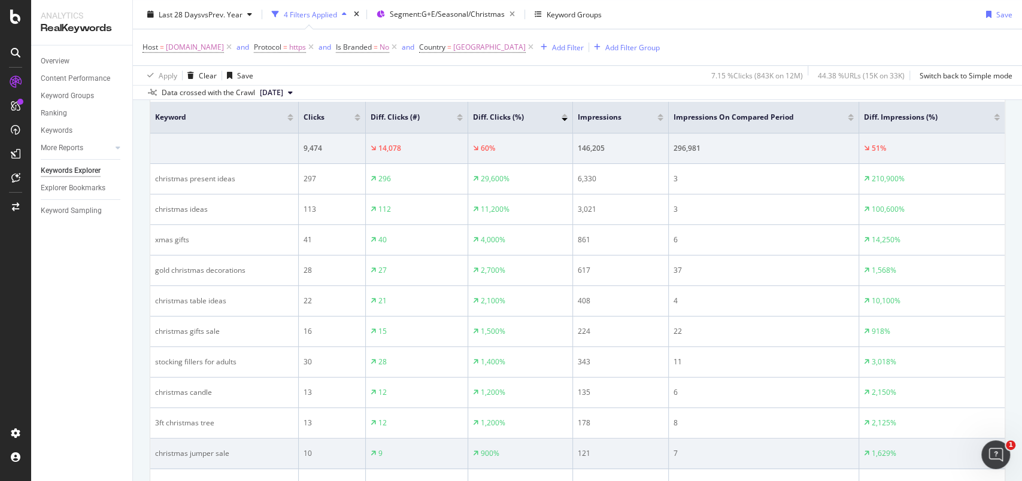
scroll to position [277, 0]
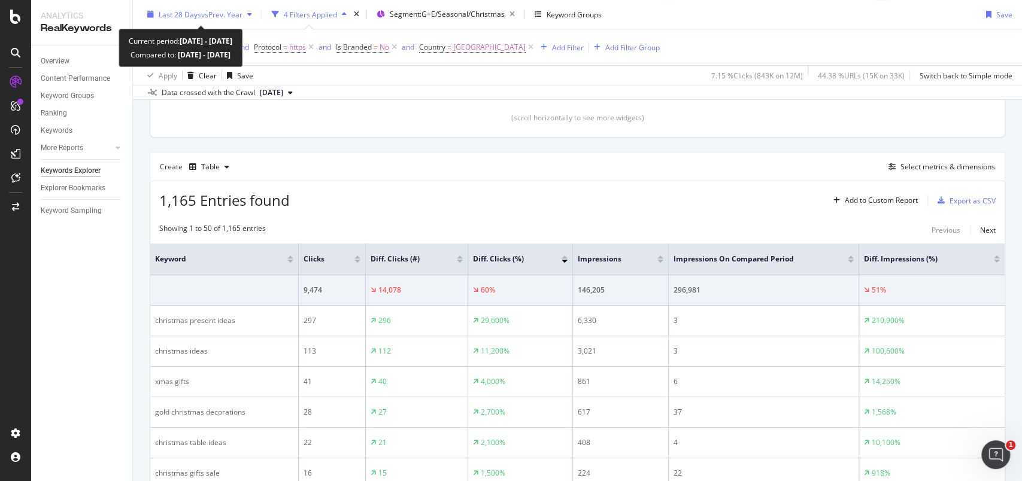
click at [149, 20] on div "Last 28 Days vs Prev. Year" at bounding box center [200, 14] width 114 height 18
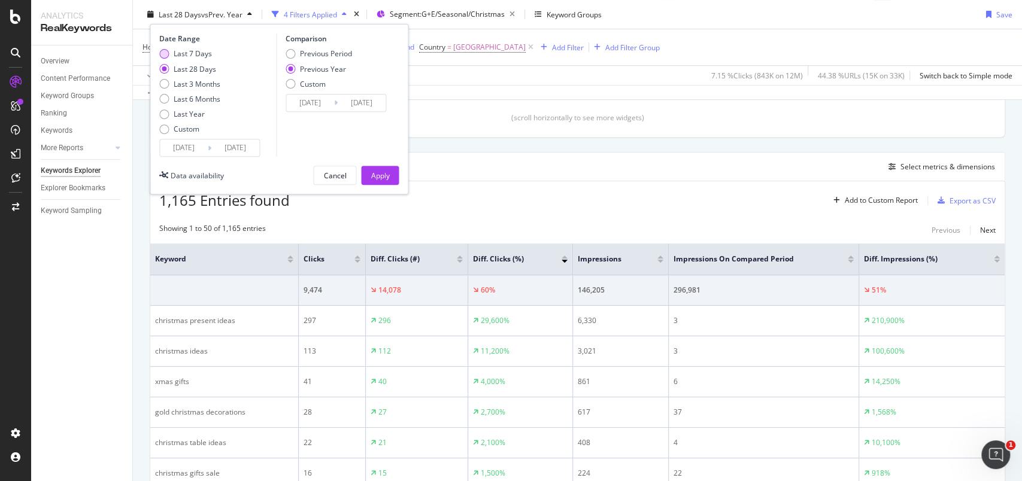
click at [178, 52] on div "Last 7 Days" at bounding box center [193, 54] width 38 height 10
type input "2025/09/17"
click at [315, 52] on div "Previous Period" at bounding box center [326, 54] width 52 height 10
type input "2025/09/10"
type input "2025/09/16"
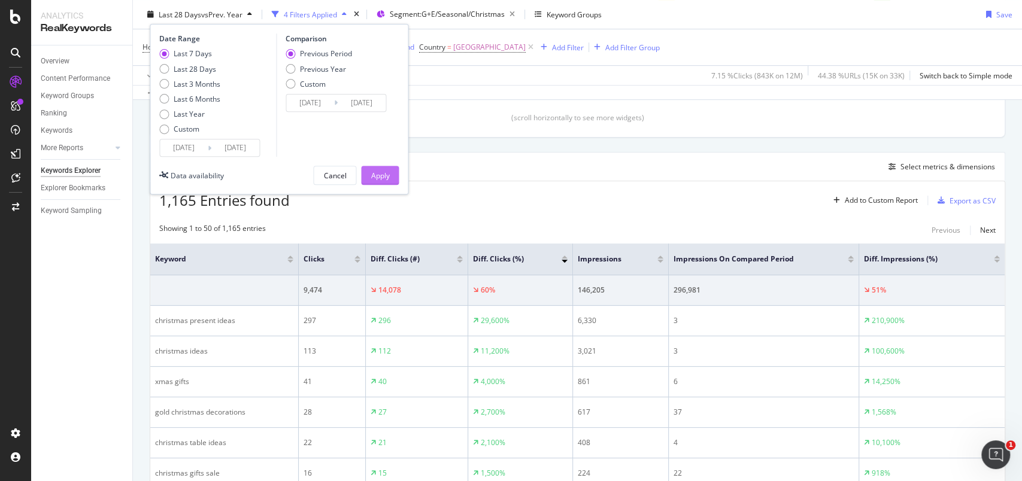
click at [388, 175] on div "Apply" at bounding box center [380, 175] width 19 height 10
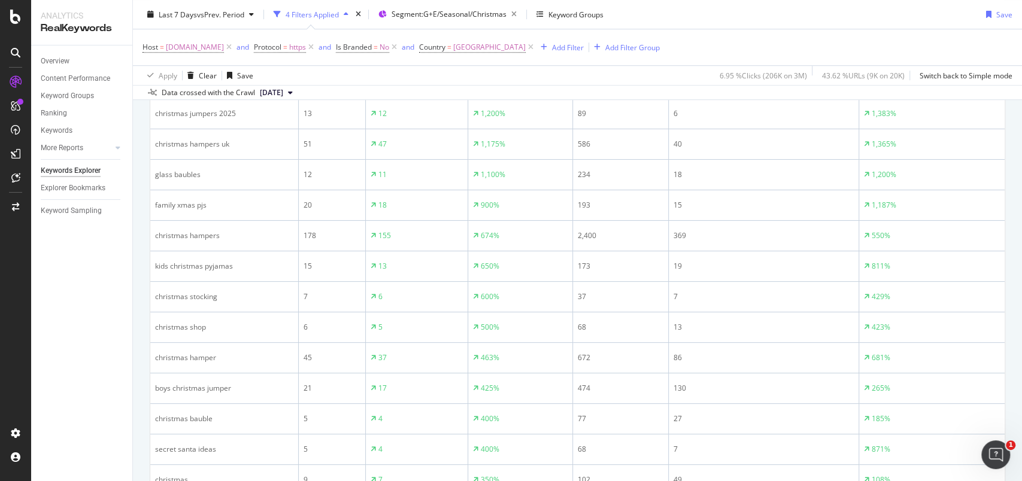
scroll to position [436, 0]
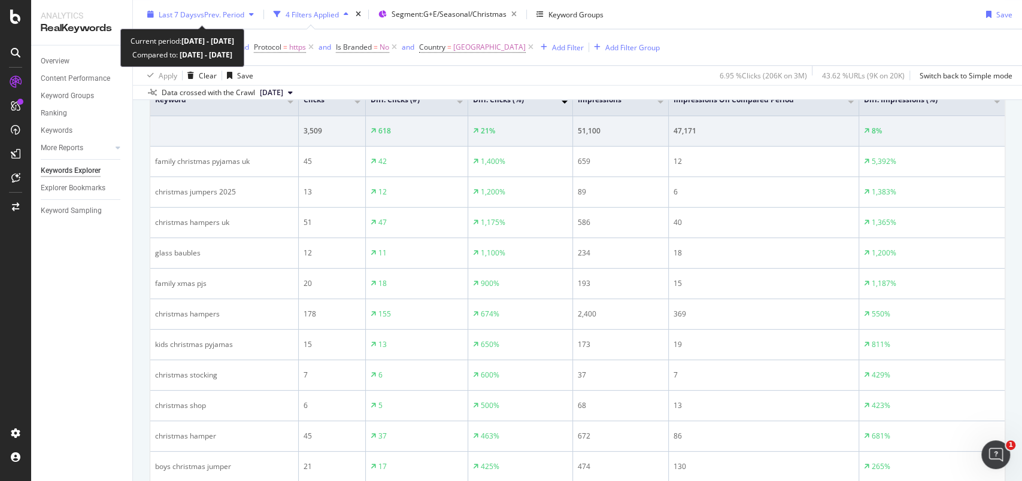
click at [153, 22] on div "Last 7 Days vs Prev. Period" at bounding box center [201, 14] width 116 height 18
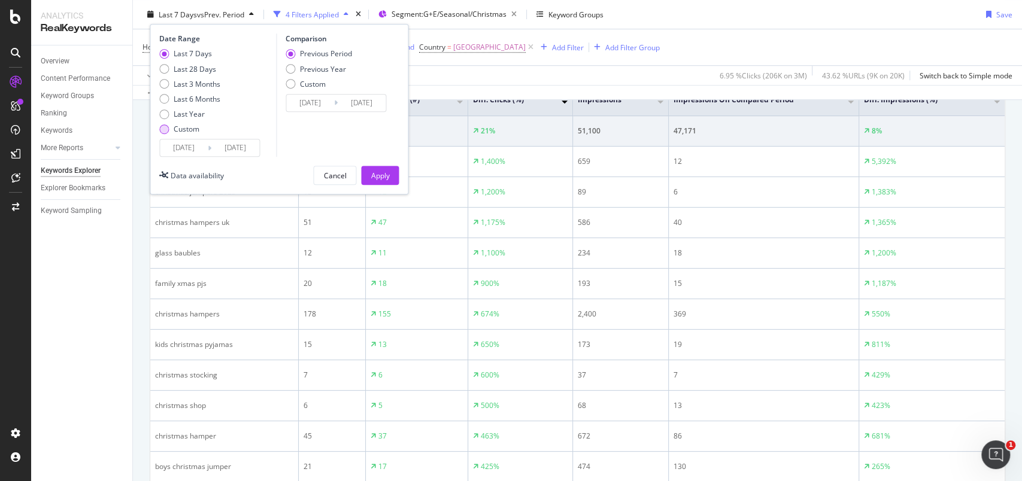
click at [168, 130] on div "Custom" at bounding box center [164, 129] width 10 height 10
type input "2025/08/27"
type input "2025/07/30"
type input "2025/08/26"
click at [186, 144] on input "2025/08/27" at bounding box center [184, 148] width 48 height 17
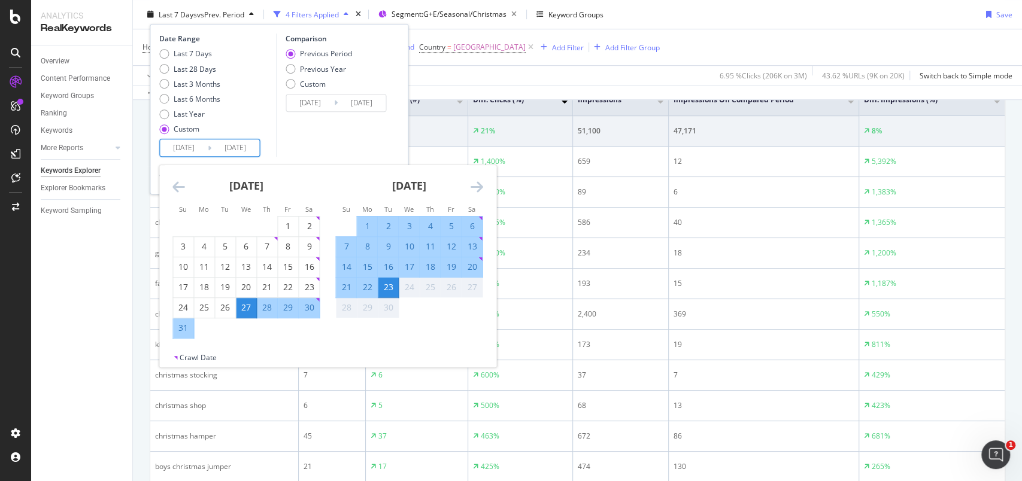
click at [340, 244] on div "7" at bounding box center [346, 247] width 20 height 12
type input "2025/09/07"
type input "2025/08/21"
type input "2025/09/06"
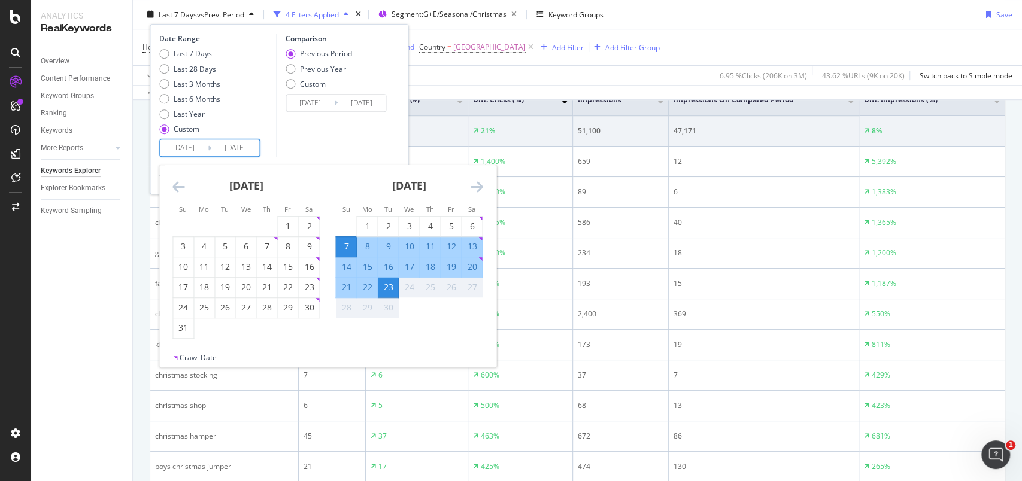
click at [390, 294] on div "23" at bounding box center [388, 288] width 20 height 20
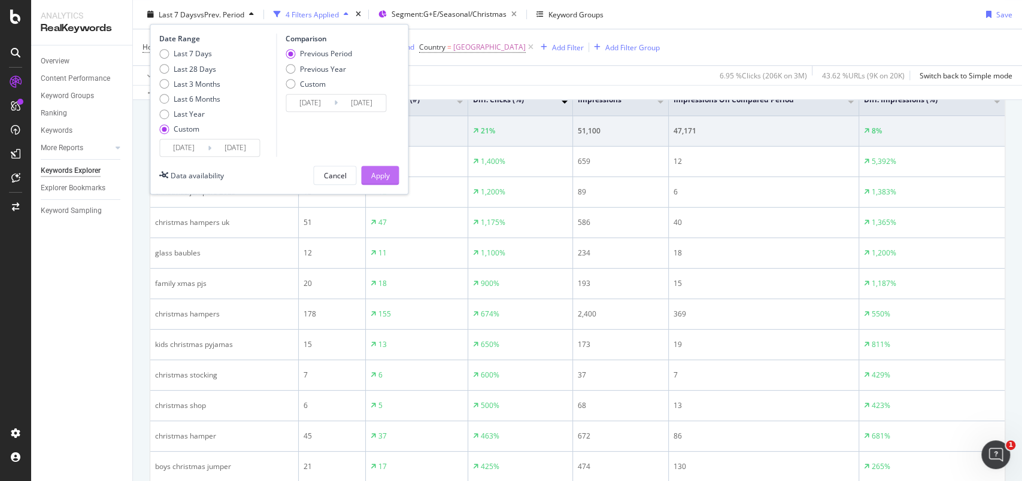
click at [380, 182] on div "Apply" at bounding box center [380, 175] width 19 height 18
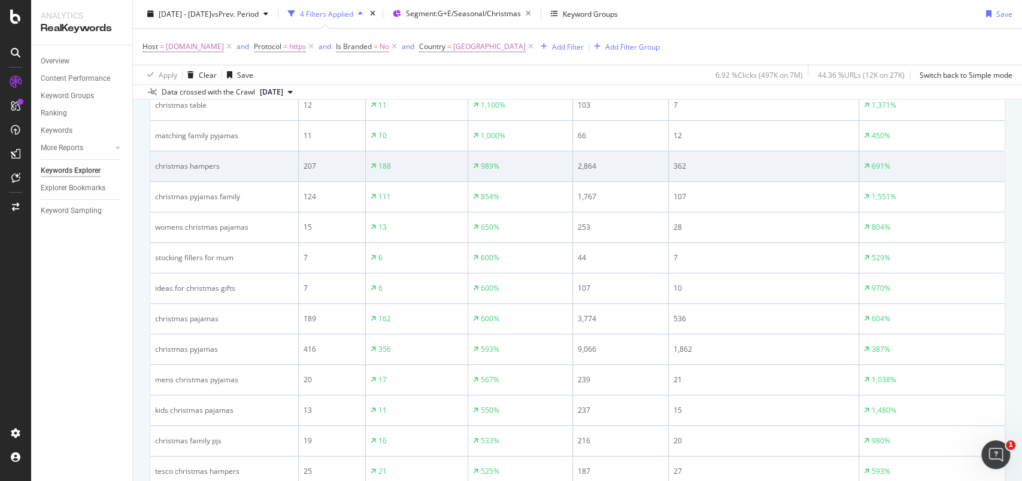
scroll to position [356, 0]
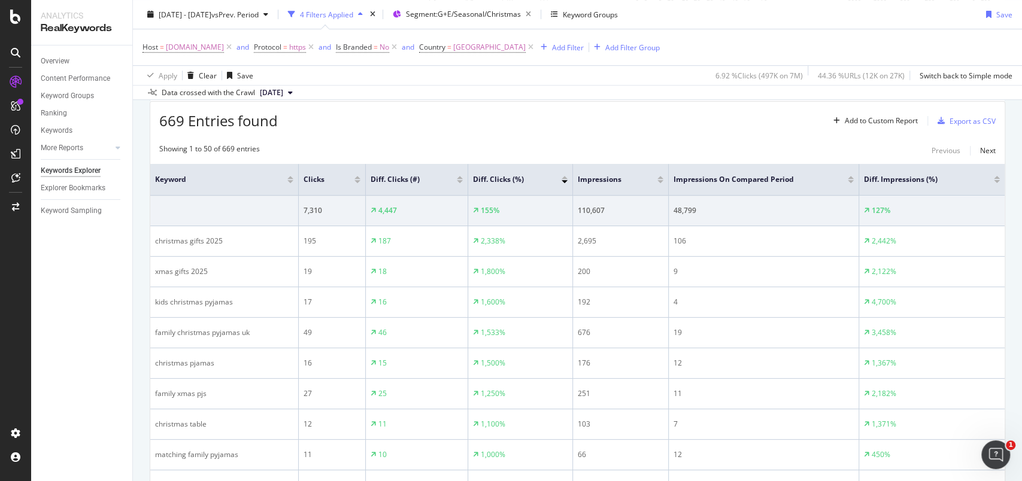
click at [460, 181] on div at bounding box center [460, 181] width 6 height 3
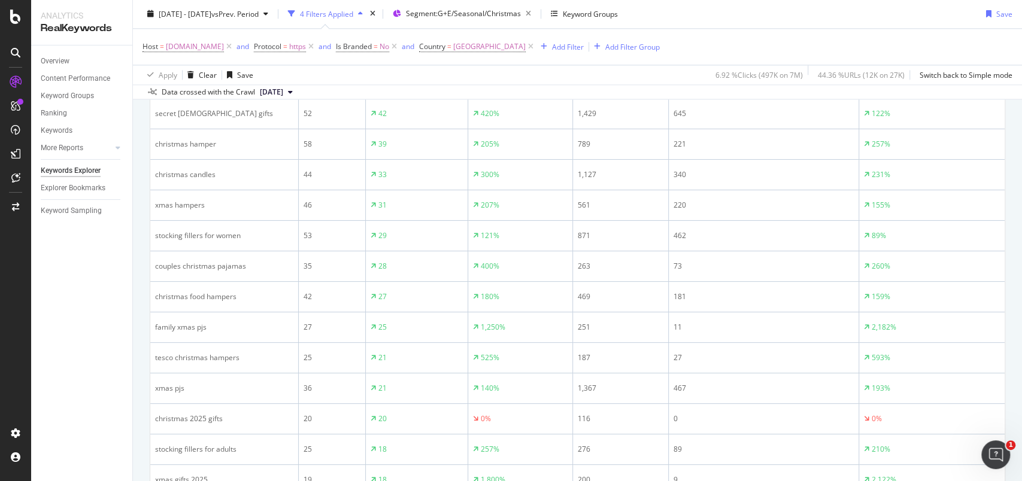
scroll to position [995, 0]
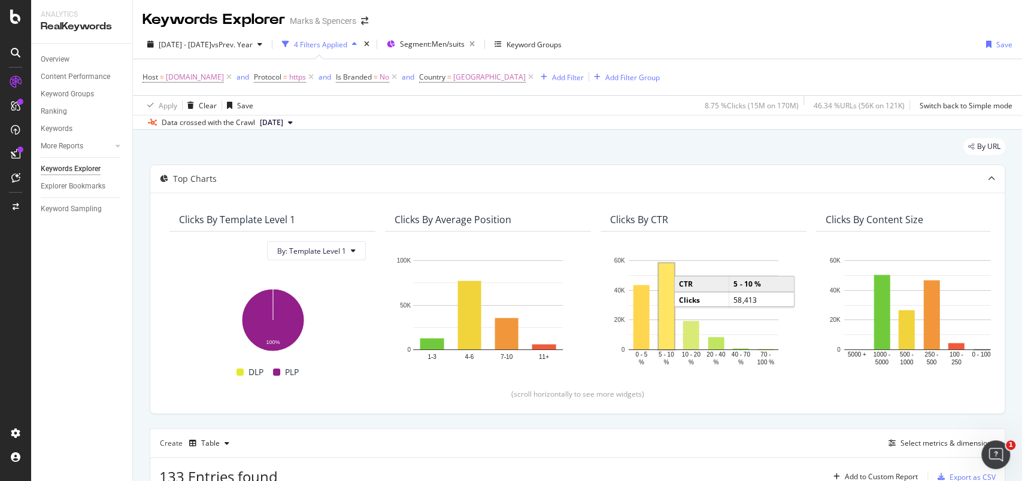
scroll to position [277, 0]
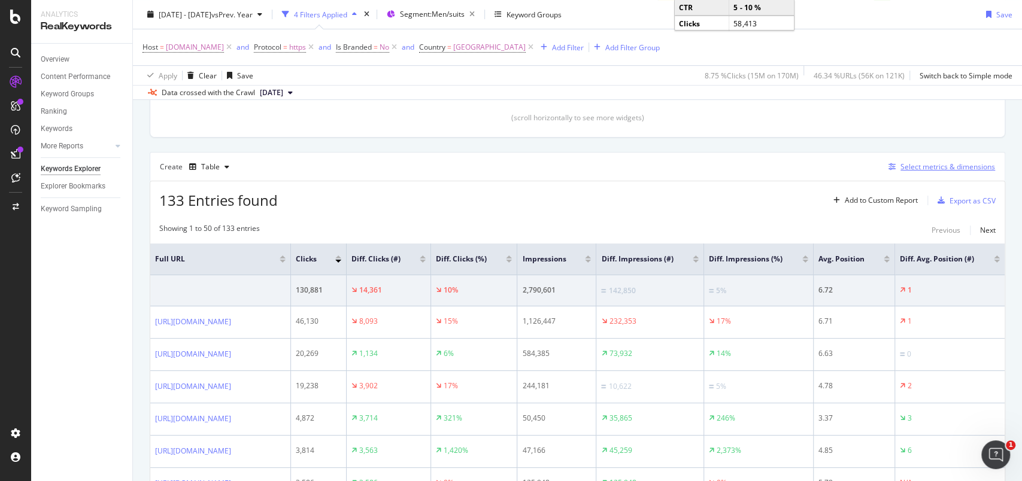
click at [929, 172] on div "Select metrics & dimensions" at bounding box center [939, 166] width 111 height 13
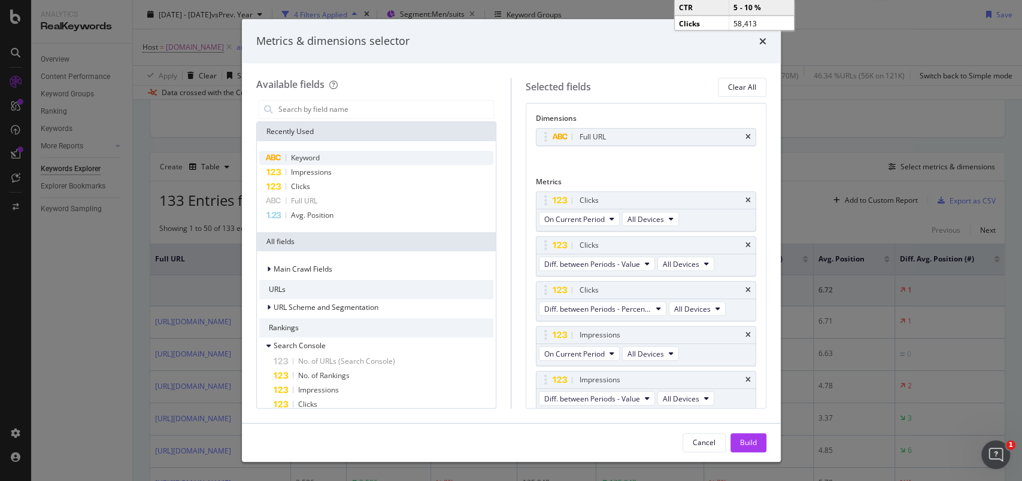
click at [331, 161] on div "Keyword" at bounding box center [376, 158] width 235 height 14
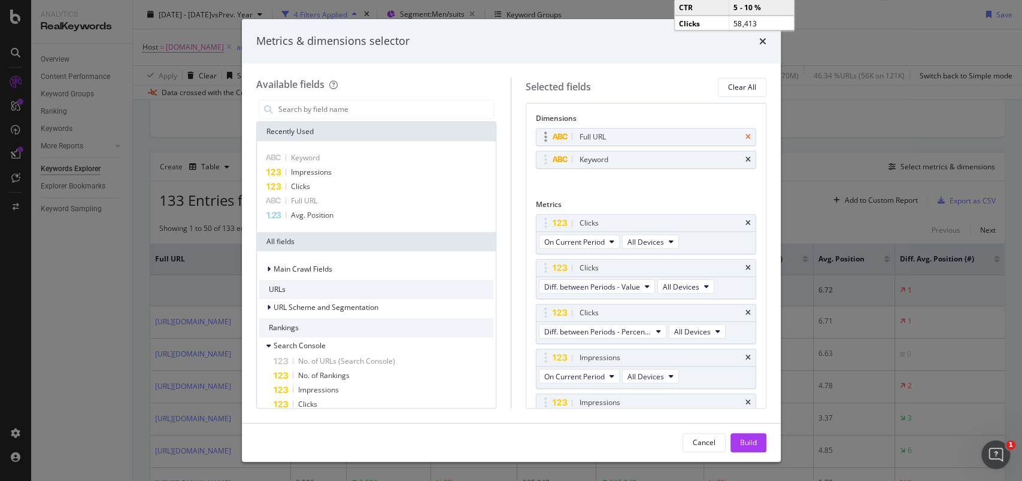
click at [746, 137] on icon "times" at bounding box center [748, 137] width 5 height 7
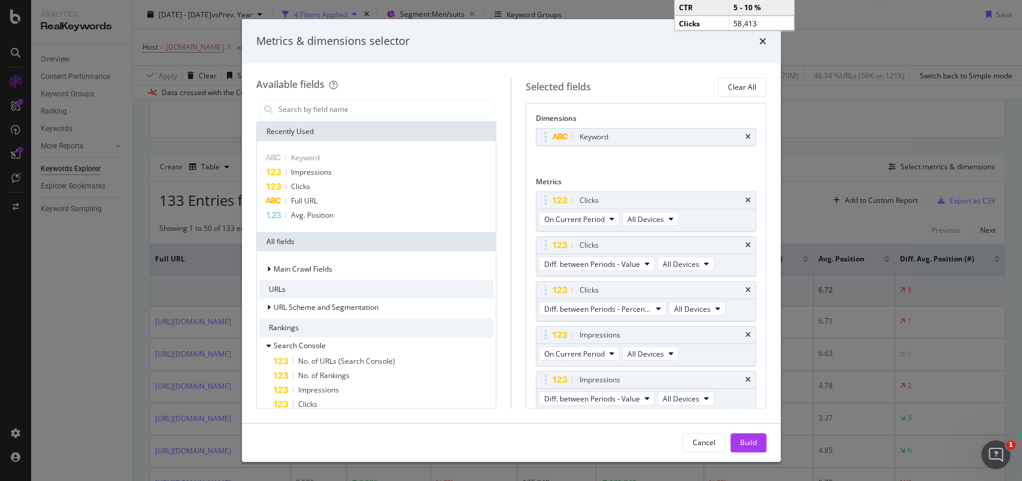
click at [756, 444] on div "Build" at bounding box center [748, 443] width 17 height 10
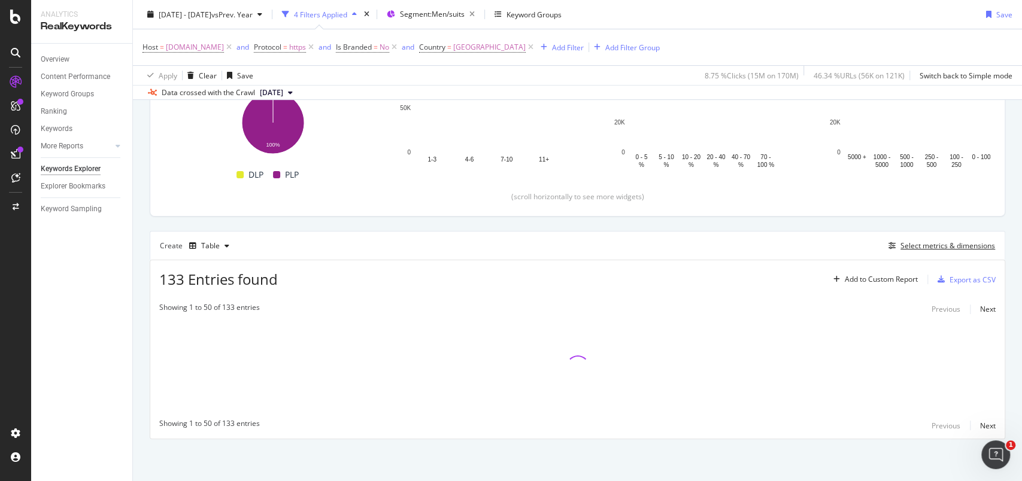
scroll to position [196, 0]
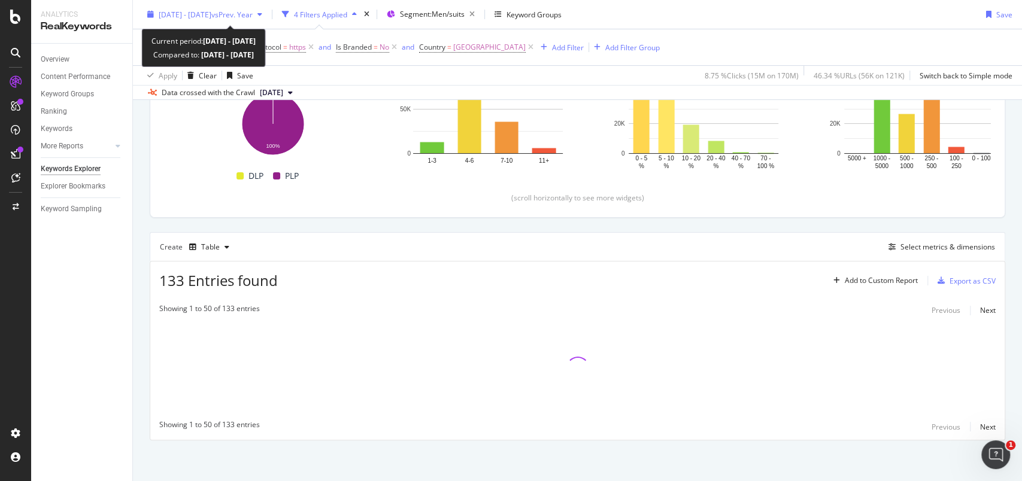
click at [153, 20] on div "2024 Aug. 1st - 2025 Sep. 23rd vs Prev. Year" at bounding box center [205, 14] width 125 height 18
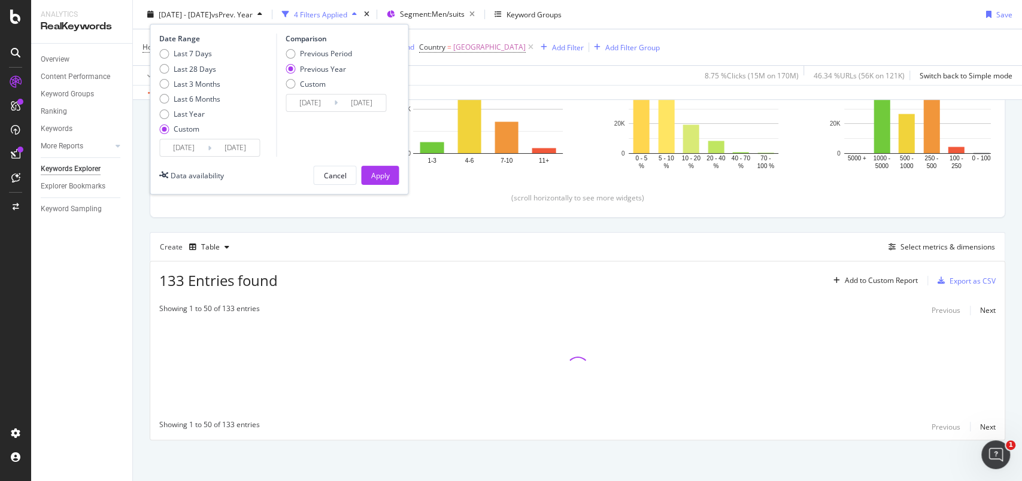
click at [181, 146] on input "2024/08/01" at bounding box center [184, 148] width 48 height 17
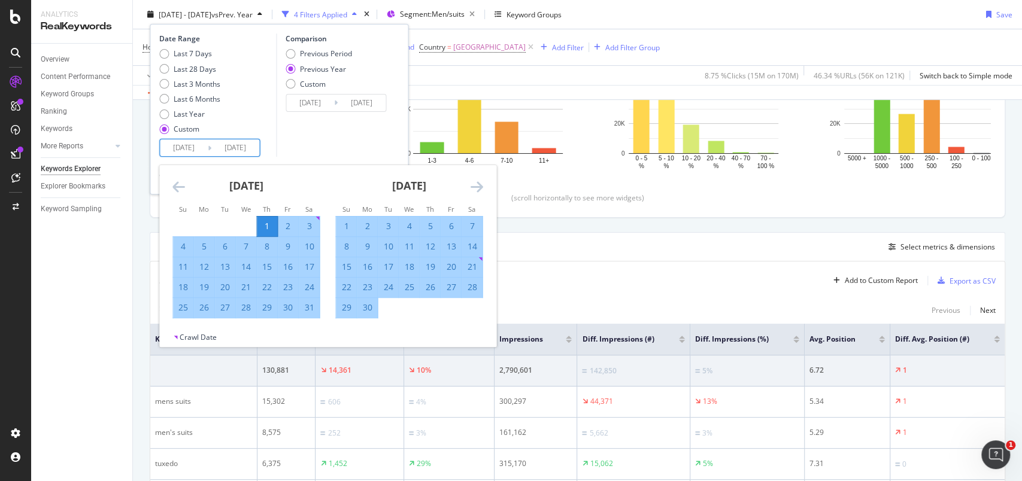
click at [176, 191] on icon "Move backward to switch to the previous month." at bounding box center [178, 187] width 13 height 14
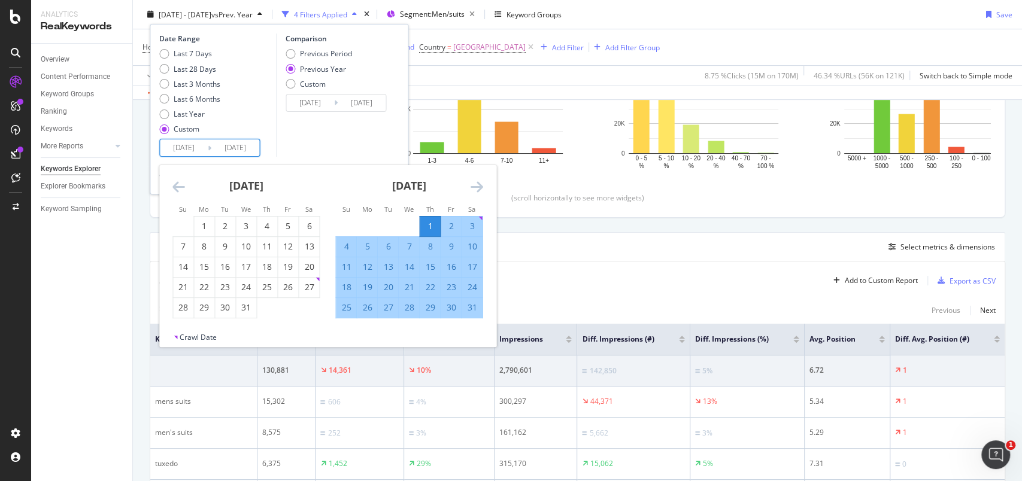
click at [176, 191] on icon "Move backward to switch to the previous month." at bounding box center [178, 187] width 13 height 14
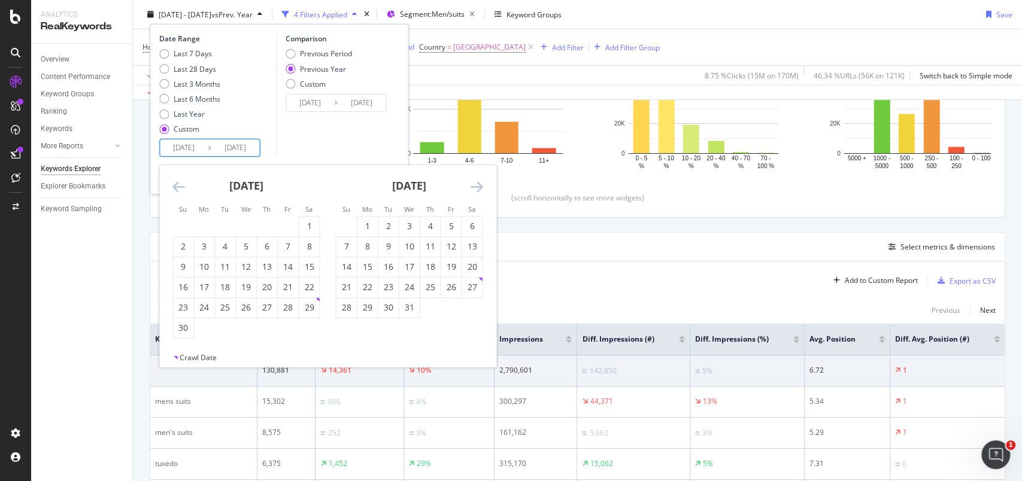
click at [177, 191] on icon "Move backward to switch to the previous month." at bounding box center [178, 187] width 13 height 14
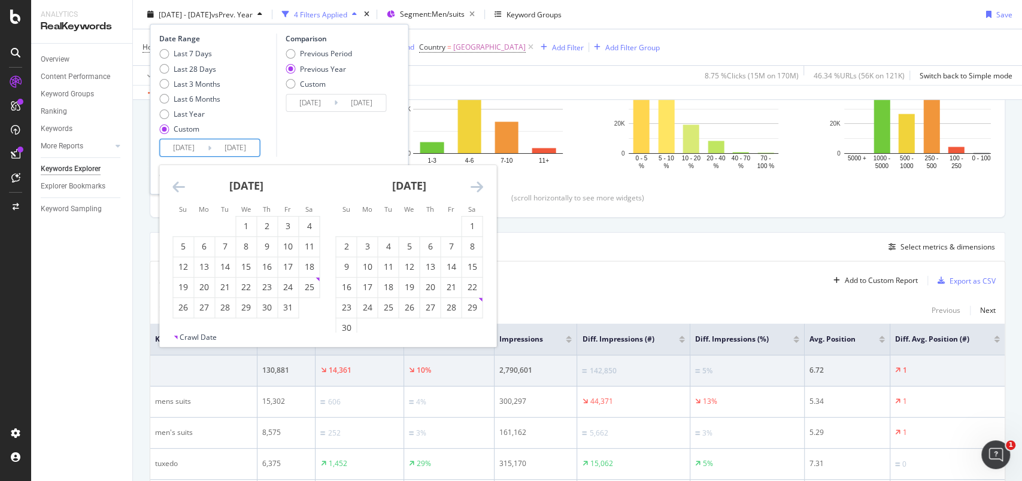
click at [177, 191] on icon "Move backward to switch to the previous month." at bounding box center [178, 187] width 13 height 14
click at [175, 182] on icon "Move backward to switch to the previous month." at bounding box center [178, 187] width 13 height 14
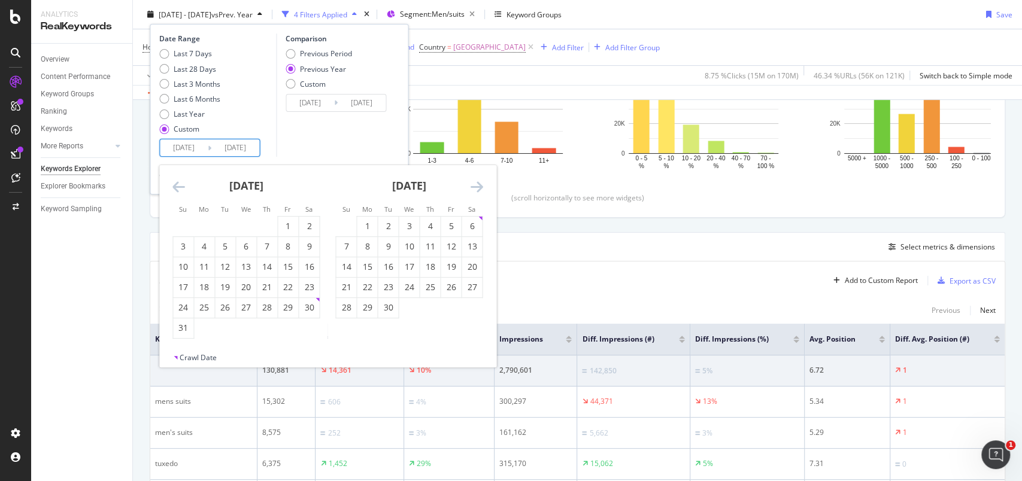
click at [175, 182] on icon "Move backward to switch to the previous month." at bounding box center [178, 187] width 13 height 14
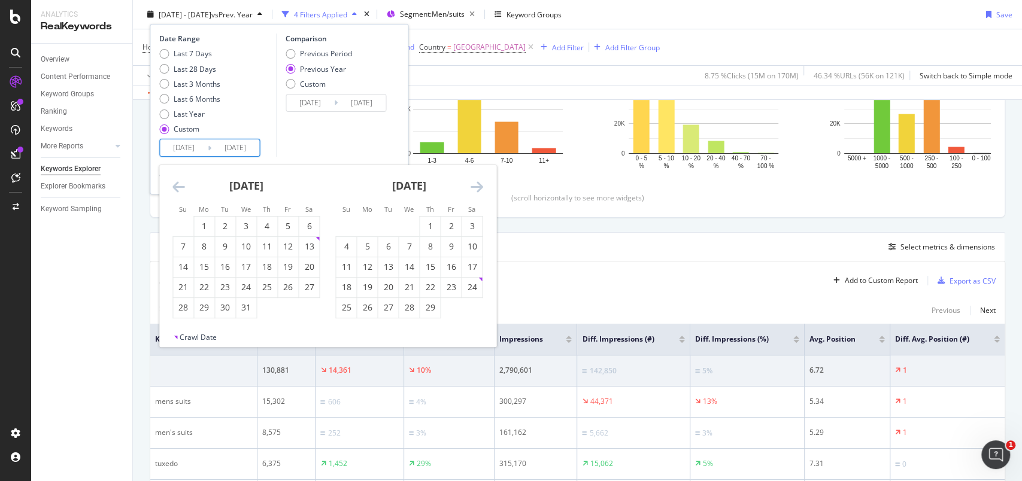
click at [175, 182] on icon "Move backward to switch to the previous month." at bounding box center [178, 187] width 13 height 14
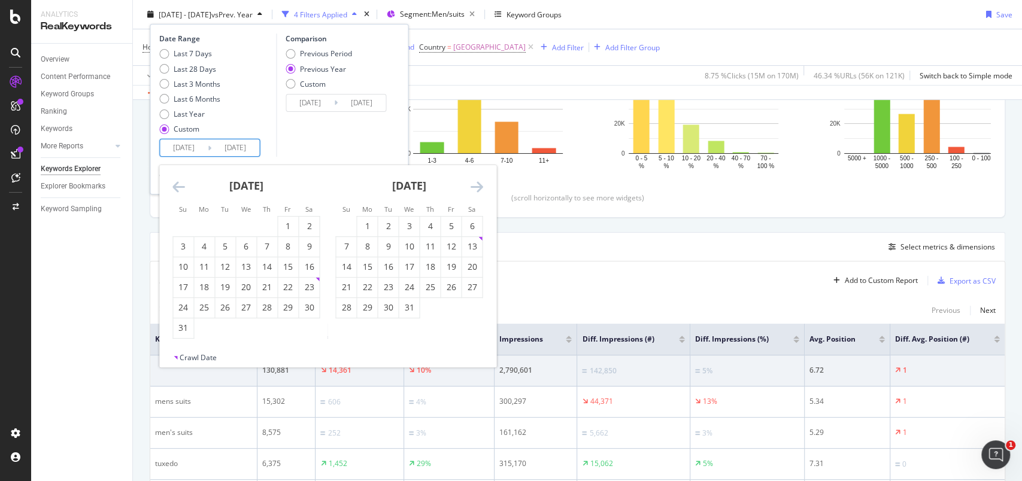
click at [175, 182] on icon "Move backward to switch to the previous month." at bounding box center [178, 187] width 13 height 14
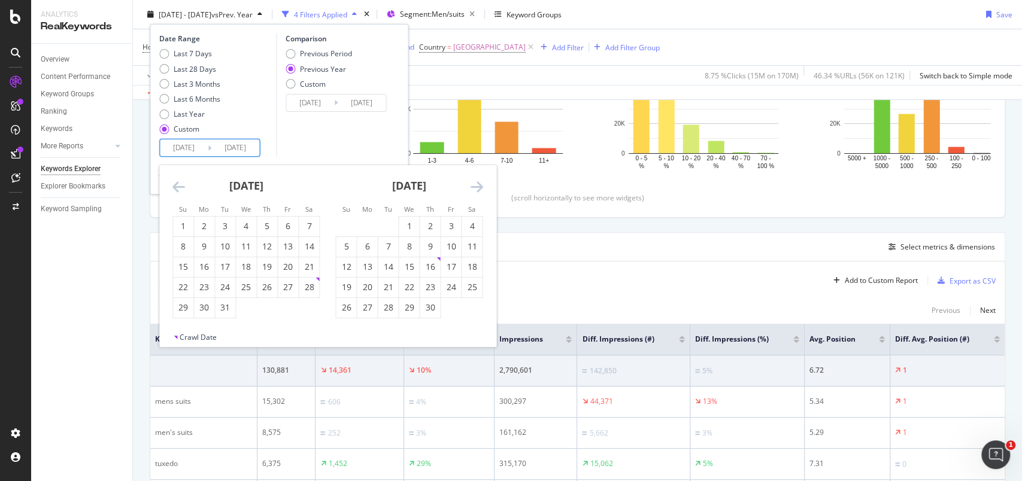
click at [175, 182] on icon "Move backward to switch to the previous month." at bounding box center [178, 187] width 13 height 14
click at [479, 185] on icon "Move forward to switch to the next month." at bounding box center [476, 187] width 13 height 14
click at [478, 185] on icon "Move forward to switch to the next month." at bounding box center [476, 187] width 13 height 14
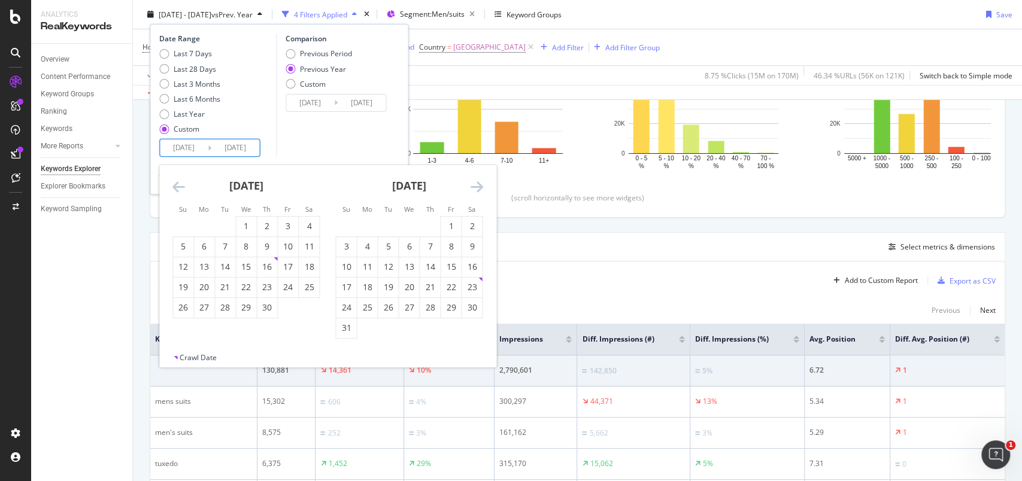
click at [477, 184] on icon "Move forward to switch to the next month." at bounding box center [476, 187] width 13 height 14
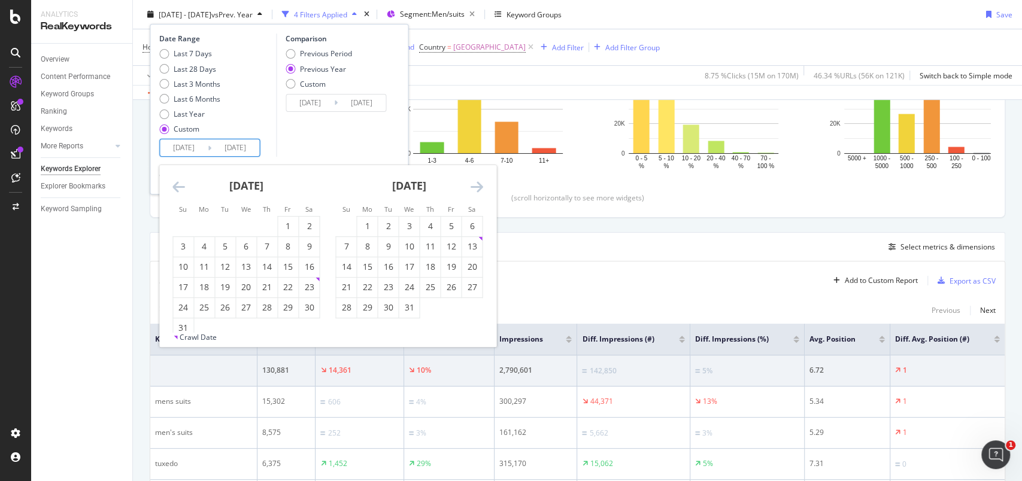
click at [477, 184] on icon "Move forward to switch to the next month." at bounding box center [476, 187] width 13 height 14
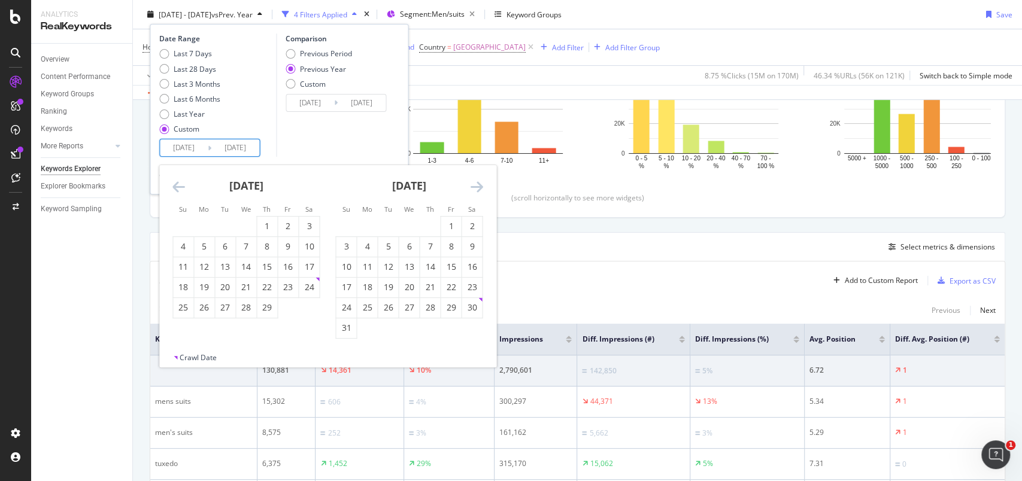
click at [477, 184] on icon "Move forward to switch to the next month." at bounding box center [476, 187] width 13 height 14
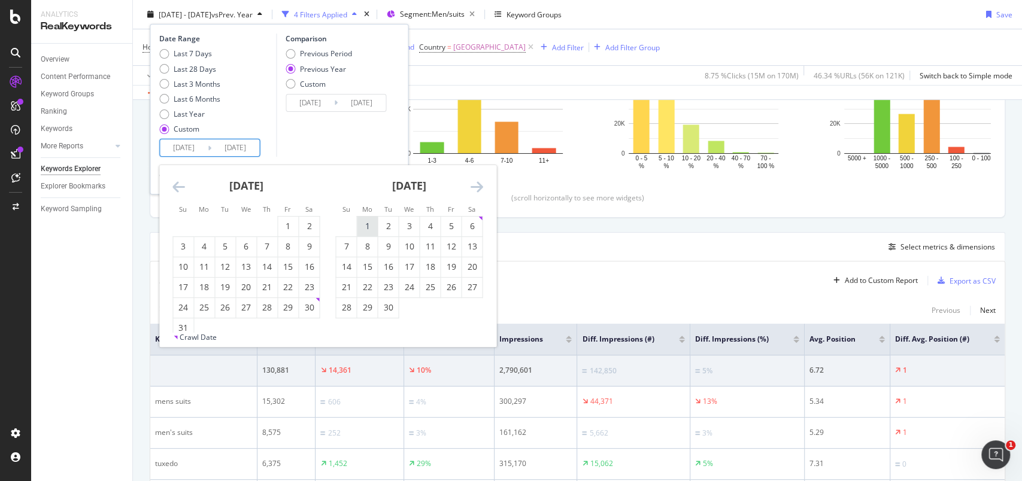
click at [362, 232] on div "1" at bounding box center [367, 226] width 20 height 12
type input "2024/04/01"
type input "2023/04/03"
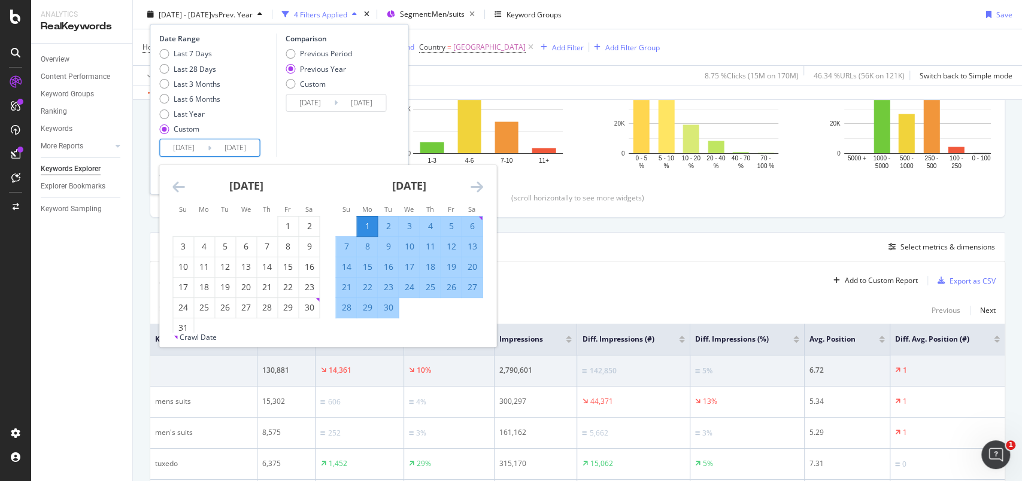
click at [471, 192] on icon "Move forward to switch to the next month." at bounding box center [476, 187] width 13 height 14
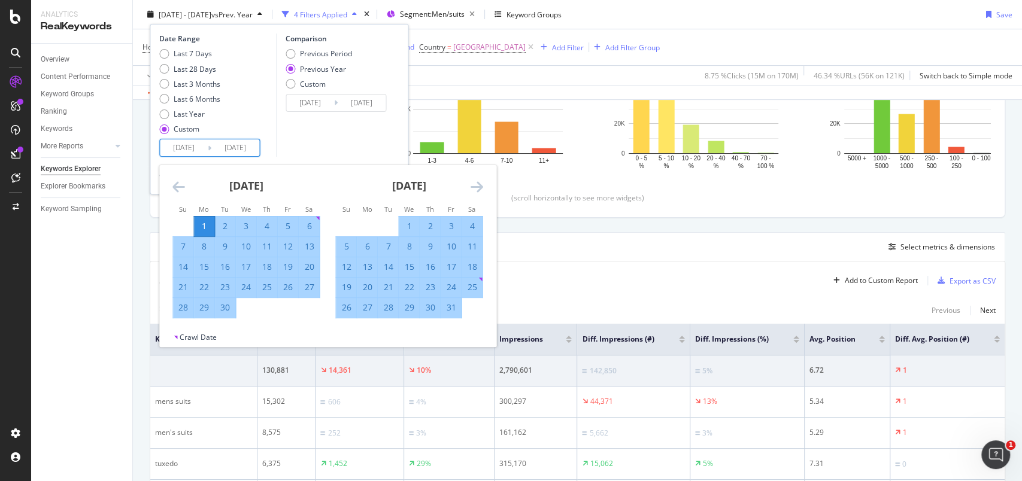
click at [471, 192] on icon "Move forward to switch to the next month." at bounding box center [476, 187] width 13 height 14
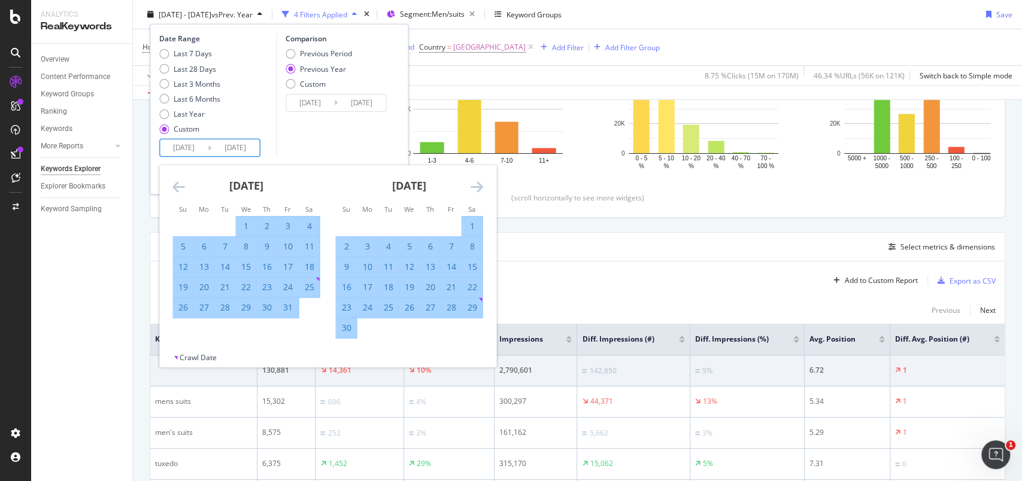
click at [471, 192] on icon "Move forward to switch to the next month." at bounding box center [476, 187] width 13 height 14
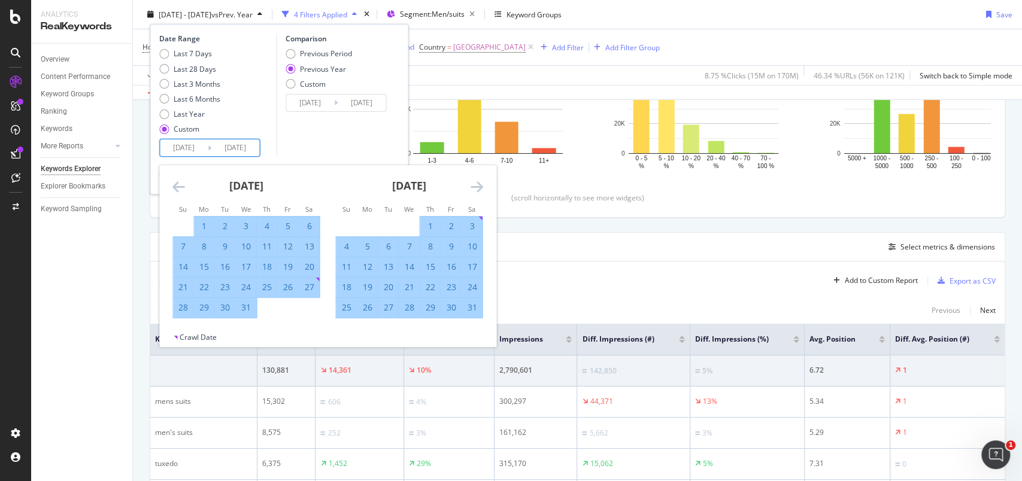
click at [471, 192] on icon "Move forward to switch to the next month." at bounding box center [476, 187] width 13 height 14
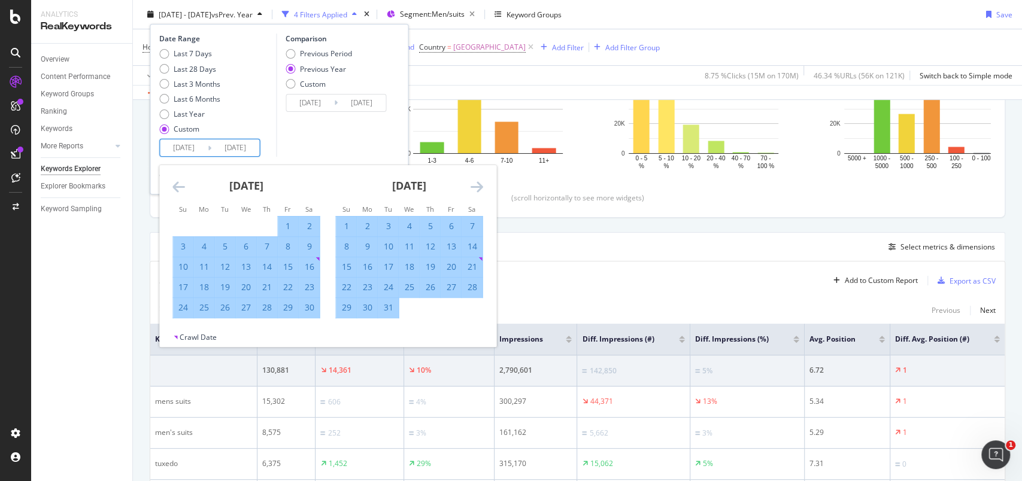
click at [471, 192] on icon "Move forward to switch to the next month." at bounding box center [476, 187] width 13 height 14
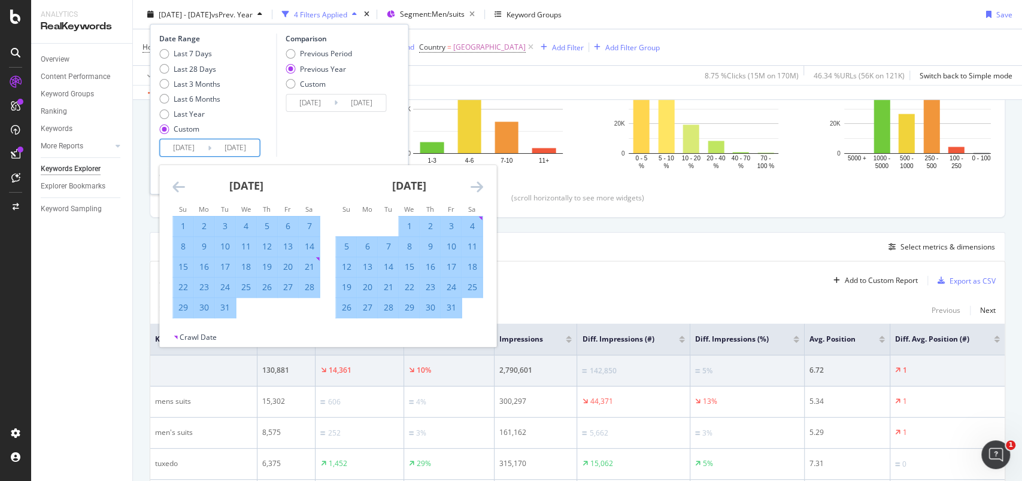
click at [471, 192] on icon "Move forward to switch to the next month." at bounding box center [476, 187] width 13 height 14
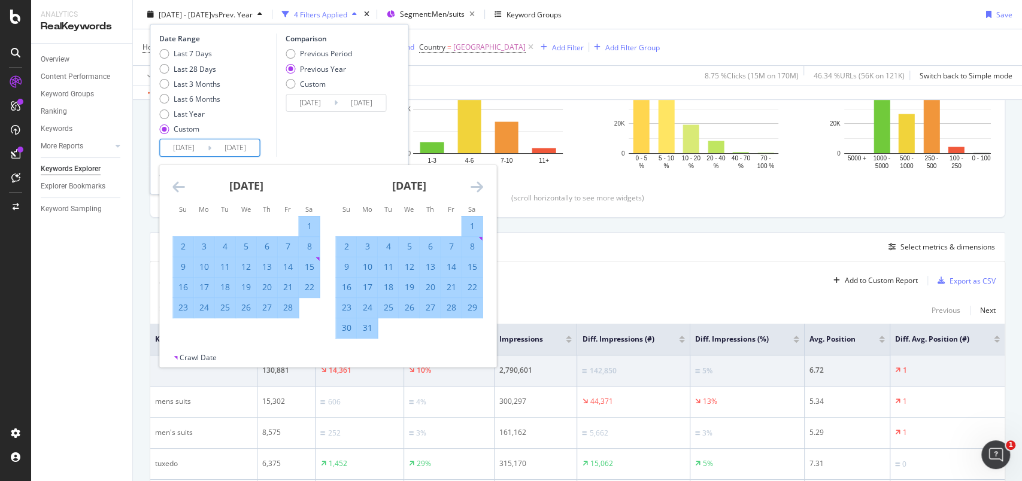
click at [471, 192] on icon "Move forward to switch to the next month." at bounding box center [476, 187] width 13 height 14
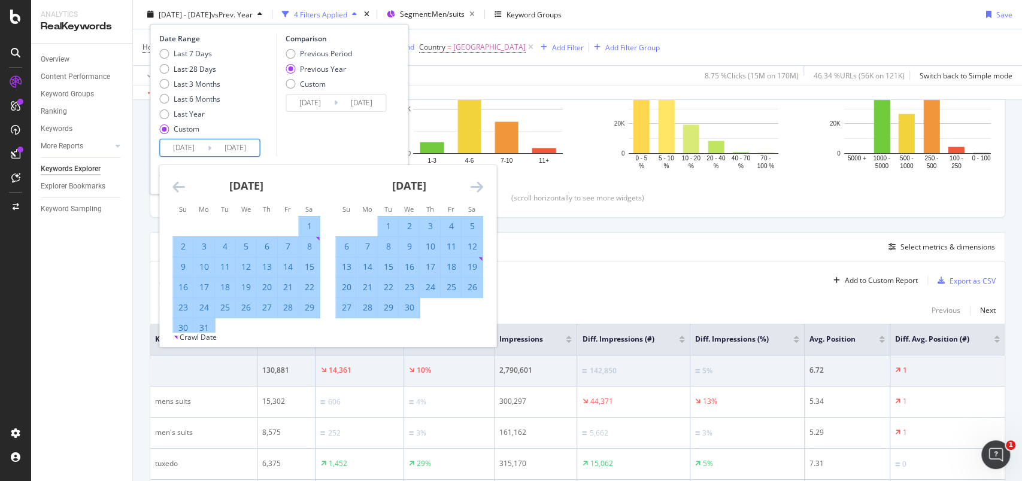
click at [344, 267] on div "13" at bounding box center [346, 267] width 20 height 12
type input "[DATE]"
type input "2024/04/14"
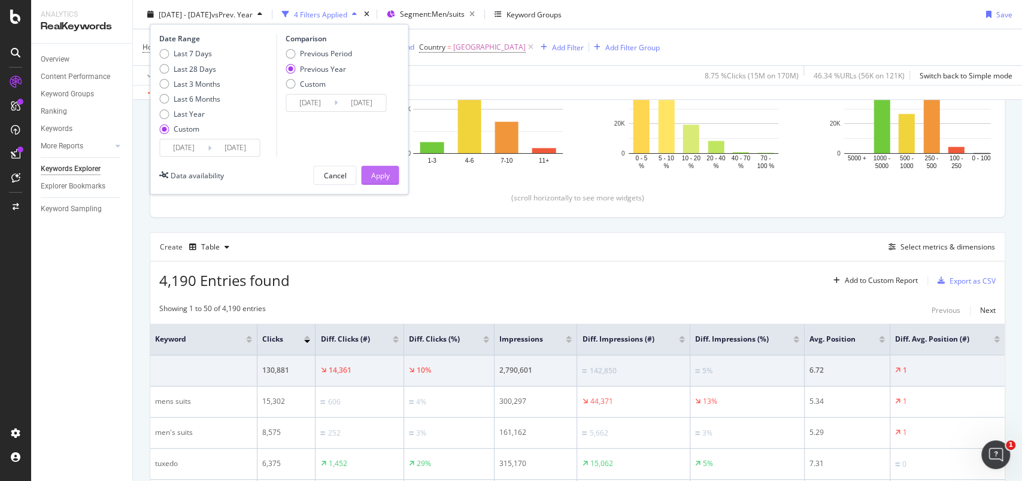
click at [368, 174] on button "Apply" at bounding box center [380, 175] width 38 height 19
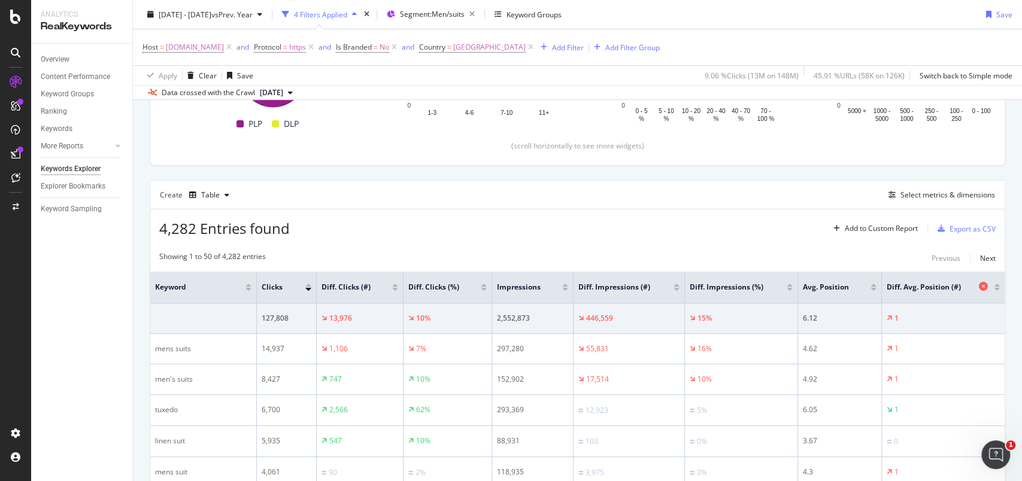
scroll to position [197, 0]
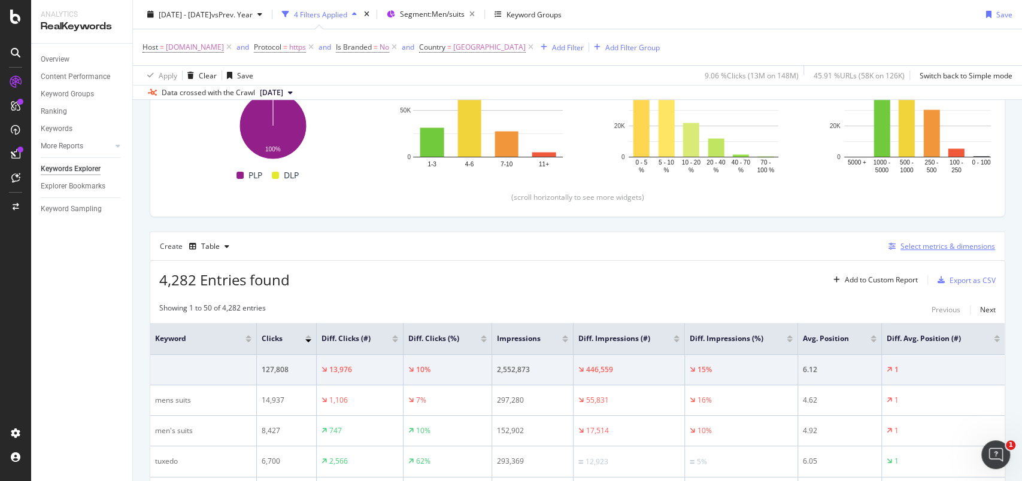
click at [934, 243] on div "Select metrics & dimensions" at bounding box center [948, 246] width 95 height 10
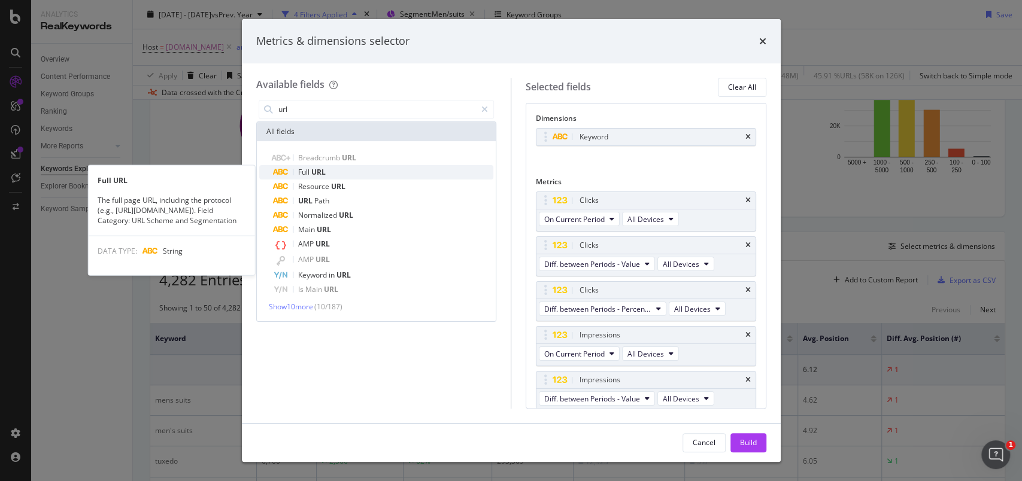
type input "url"
click at [352, 168] on div "Full URL" at bounding box center [384, 172] width 220 height 14
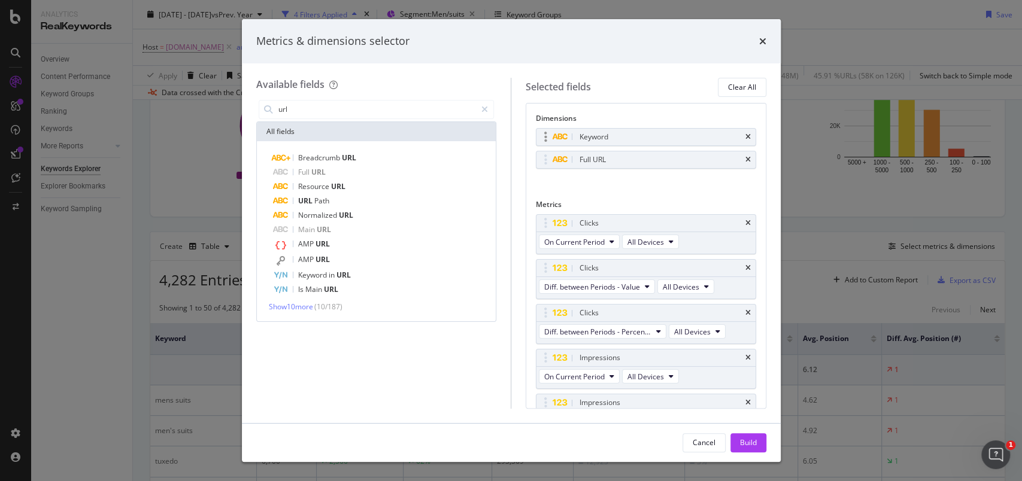
click at [739, 134] on div "Keyword" at bounding box center [646, 137] width 219 height 17
click at [746, 137] on icon "times" at bounding box center [748, 137] width 5 height 7
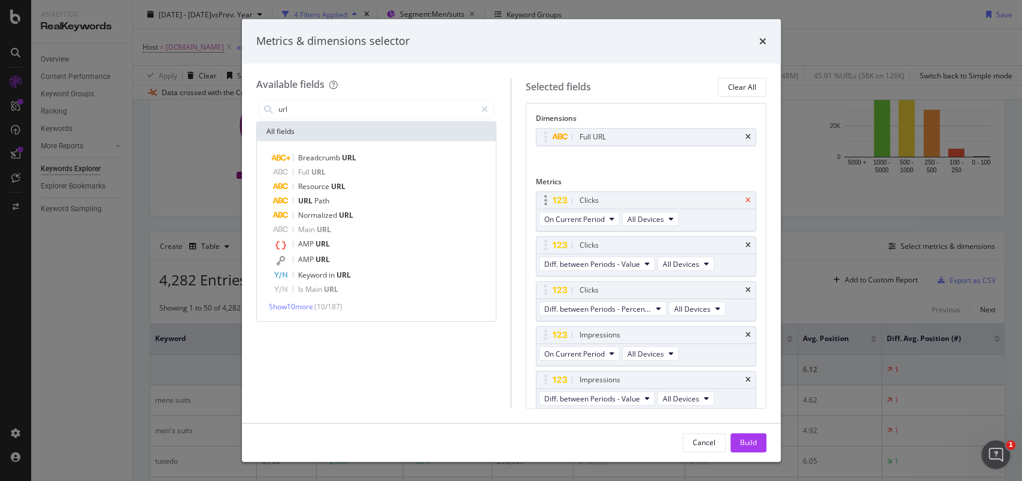
click at [746, 203] on icon "times" at bounding box center [748, 200] width 5 height 7
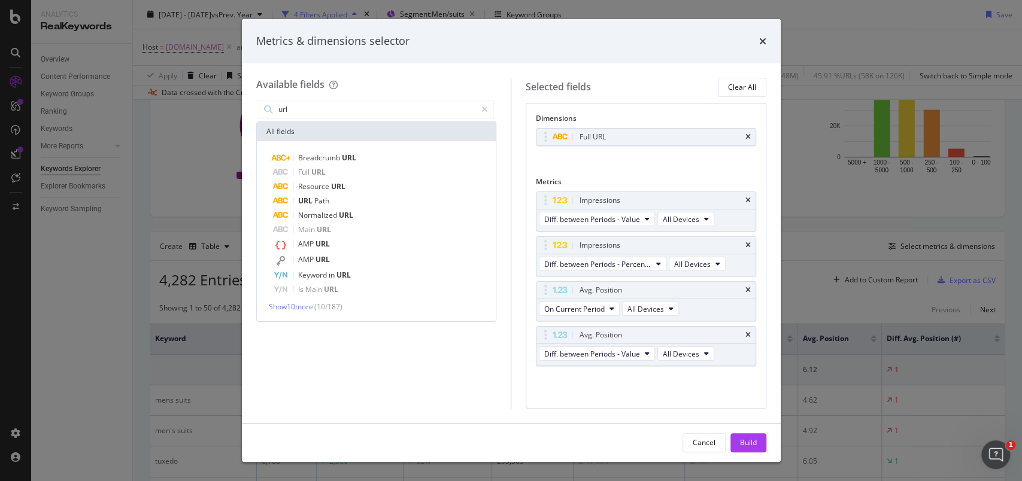
click at [738, 203] on div "Impressions" at bounding box center [660, 201] width 166 height 12
click at [748, 201] on icon "times" at bounding box center [748, 200] width 5 height 7
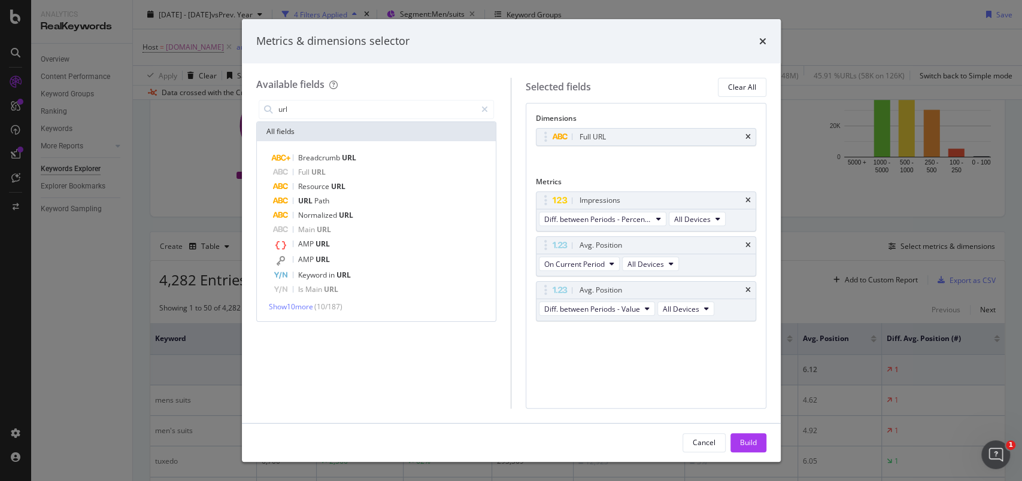
click at [748, 201] on icon "times" at bounding box center [748, 200] width 5 height 7
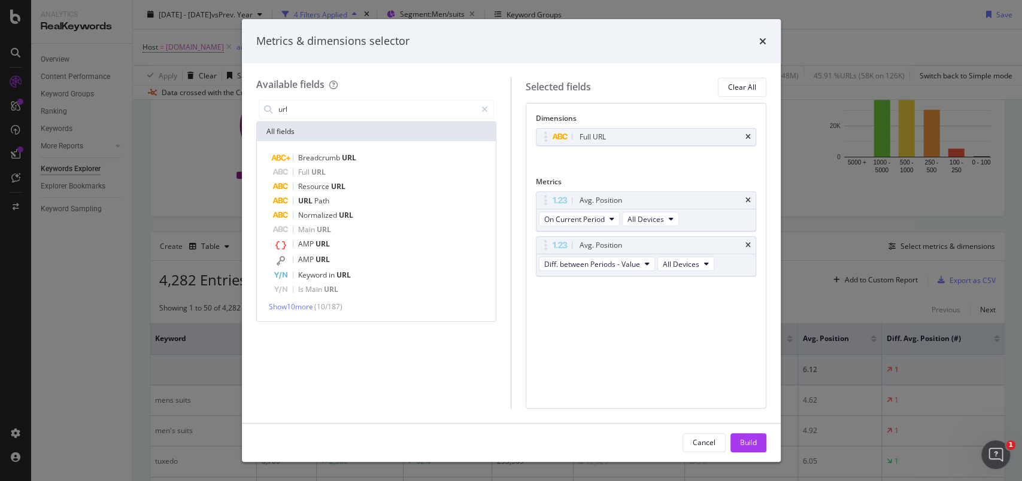
click at [748, 201] on icon "times" at bounding box center [748, 200] width 5 height 7
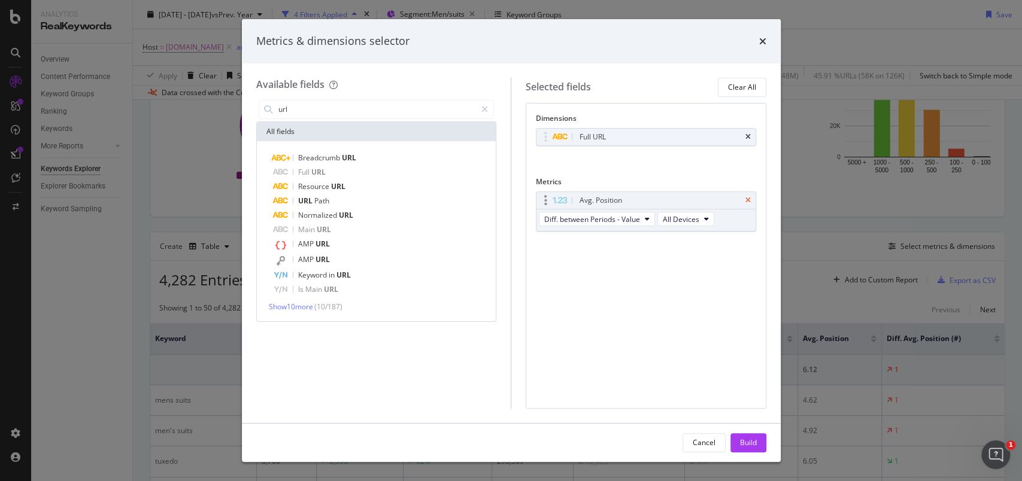
click at [747, 200] on icon "times" at bounding box center [748, 200] width 5 height 7
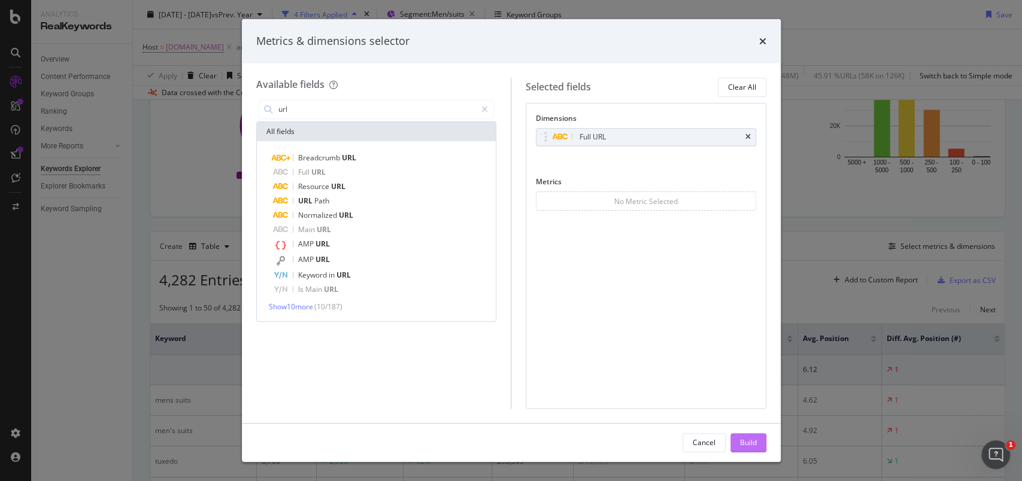
click at [756, 438] on div "Build" at bounding box center [748, 443] width 17 height 10
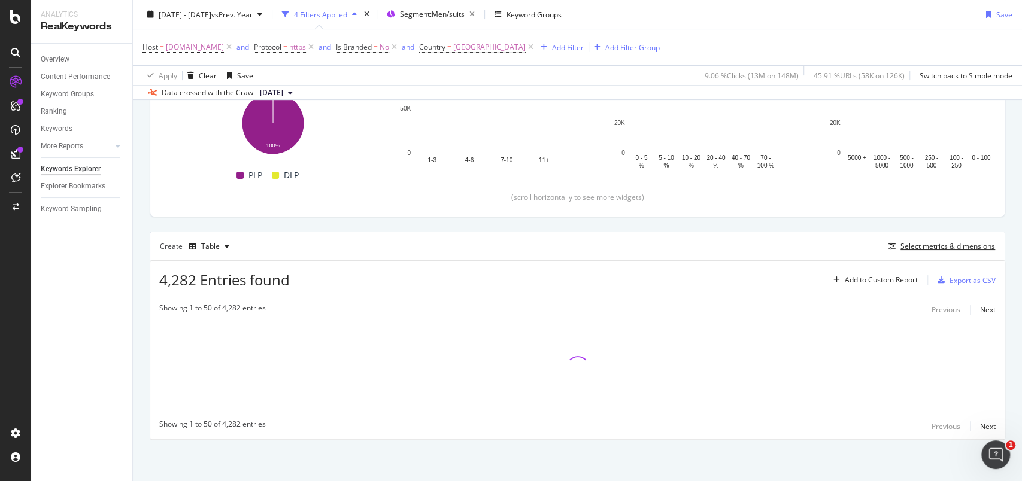
scroll to position [196, 0]
click at [584, 49] on div "Add Filter" at bounding box center [568, 47] width 32 height 10
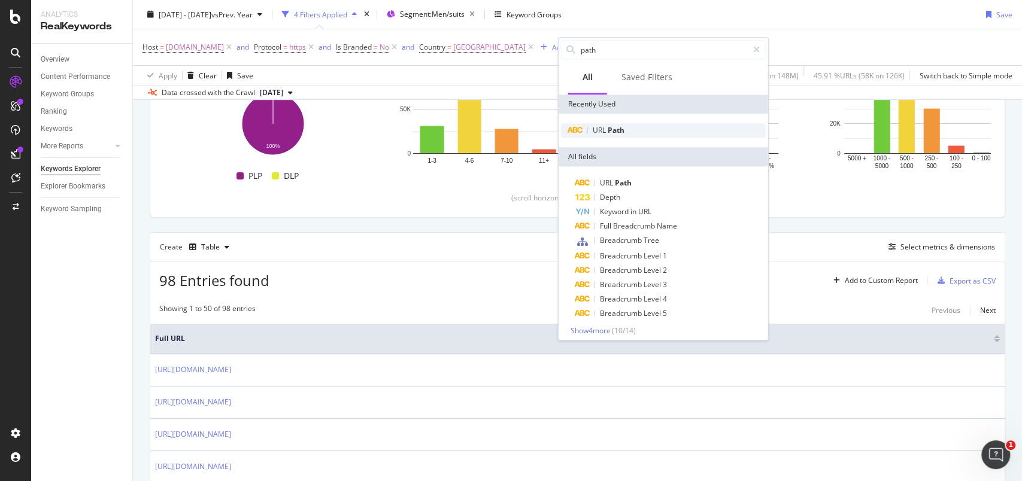
type input "path"
click at [638, 128] on div "URL Path" at bounding box center [663, 130] width 205 height 14
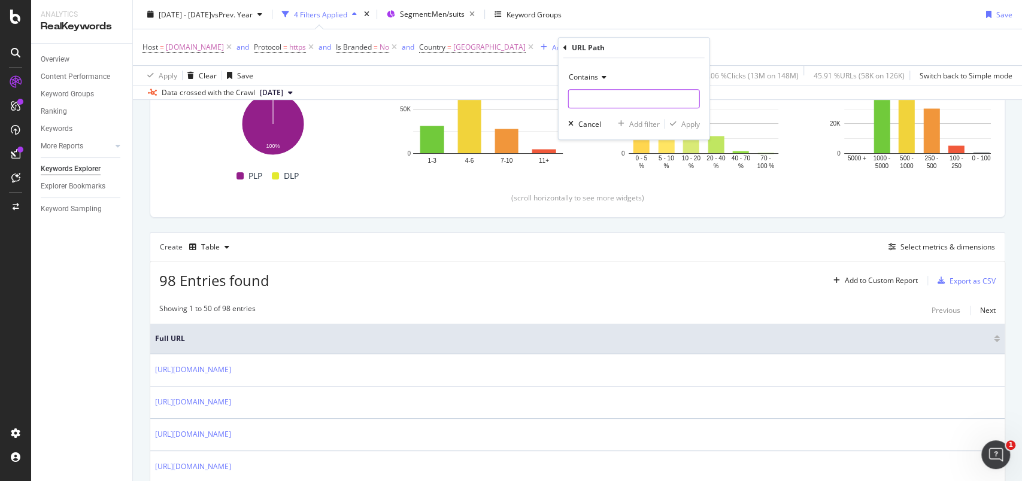
click at [611, 101] on input "text" at bounding box center [634, 98] width 131 height 19
type input "fs5"
click at [683, 125] on div "Apply" at bounding box center [691, 124] width 19 height 10
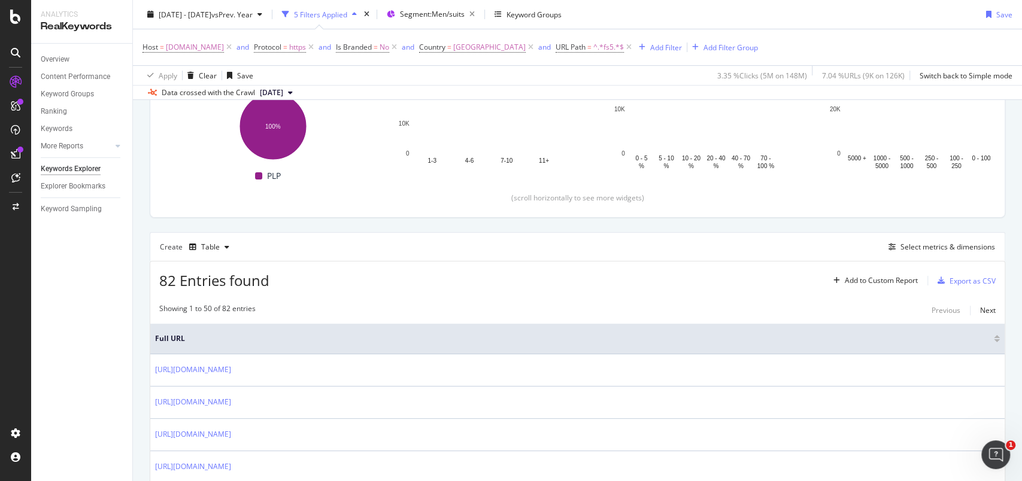
click at [75, 326] on div "Overview Content Performance Keyword Groups Ranking Keywords More Reports Count…" at bounding box center [81, 263] width 101 height 438
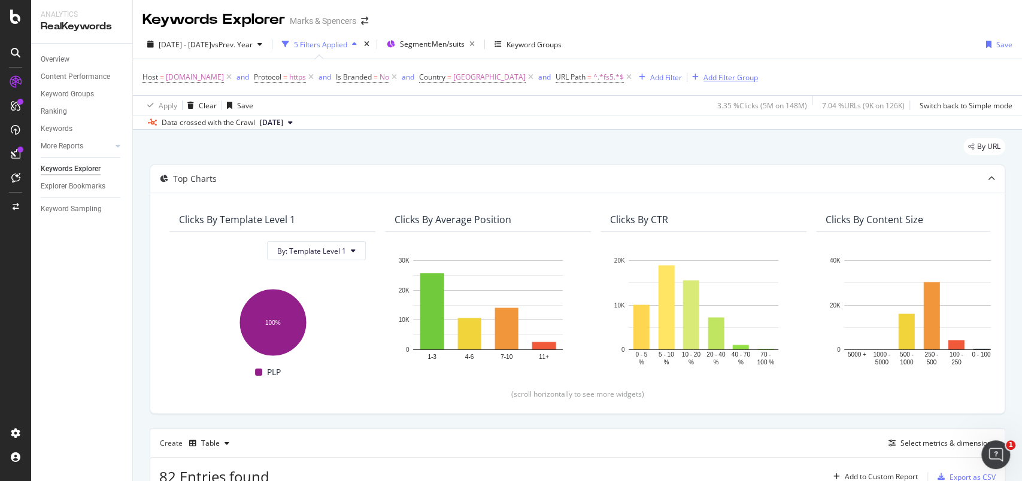
click at [742, 78] on div "Add Filter Group" at bounding box center [731, 77] width 54 height 10
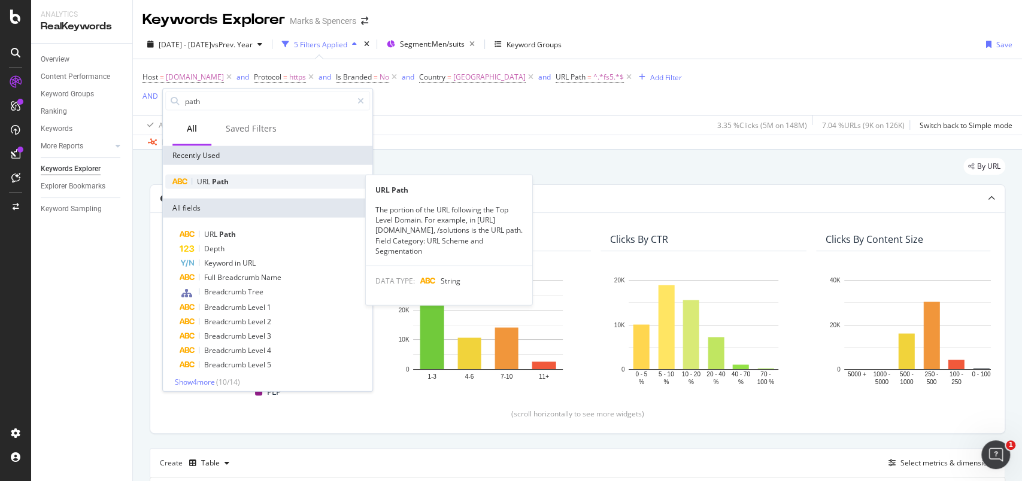
click at [220, 185] on span "Path" at bounding box center [220, 182] width 17 height 10
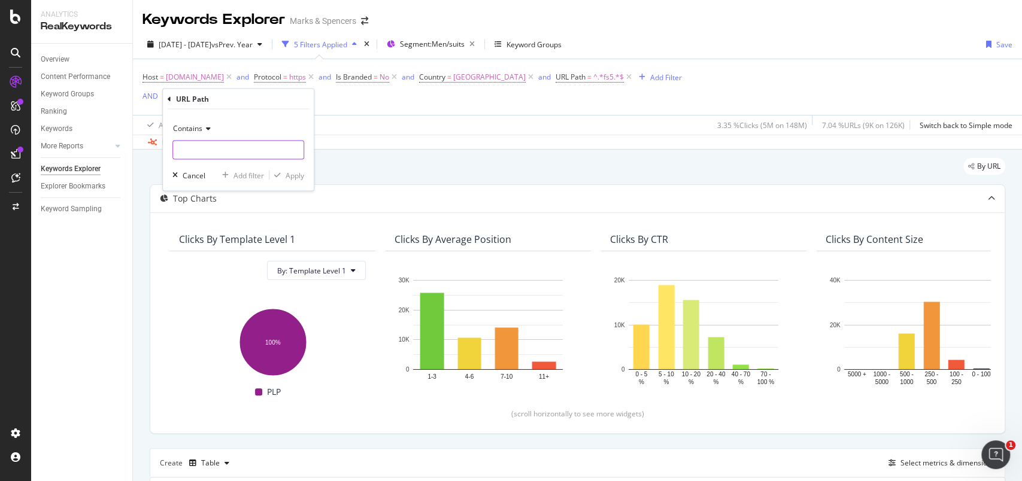
click at [219, 146] on input "text" at bounding box center [238, 150] width 131 height 19
type input "navy"
click at [297, 173] on div "Apply" at bounding box center [295, 175] width 19 height 10
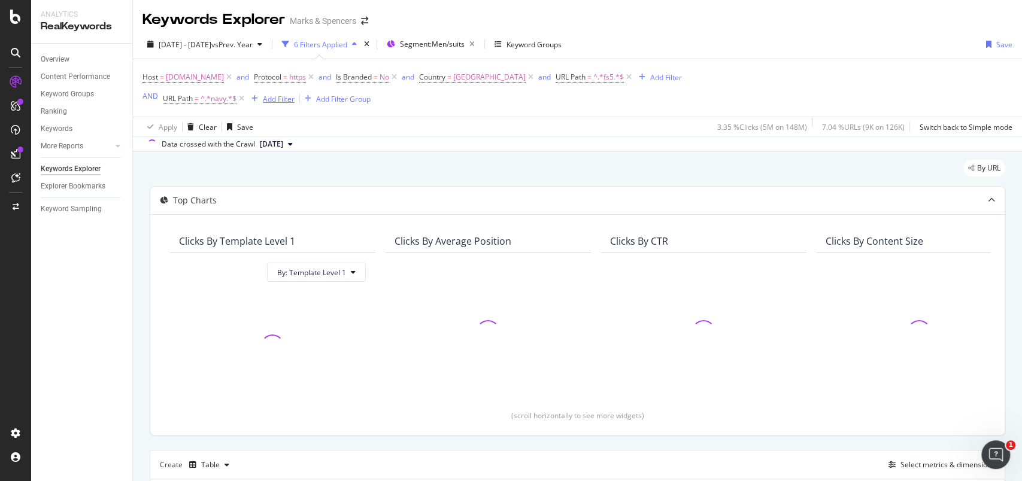
click at [269, 99] on div "Add Filter" at bounding box center [279, 99] width 32 height 10
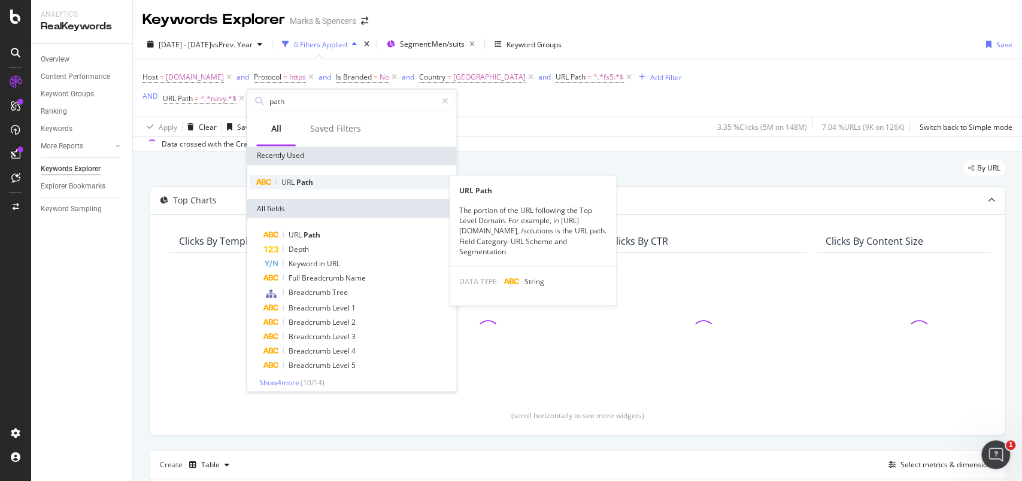
click at [305, 184] on span "Path" at bounding box center [304, 182] width 17 height 10
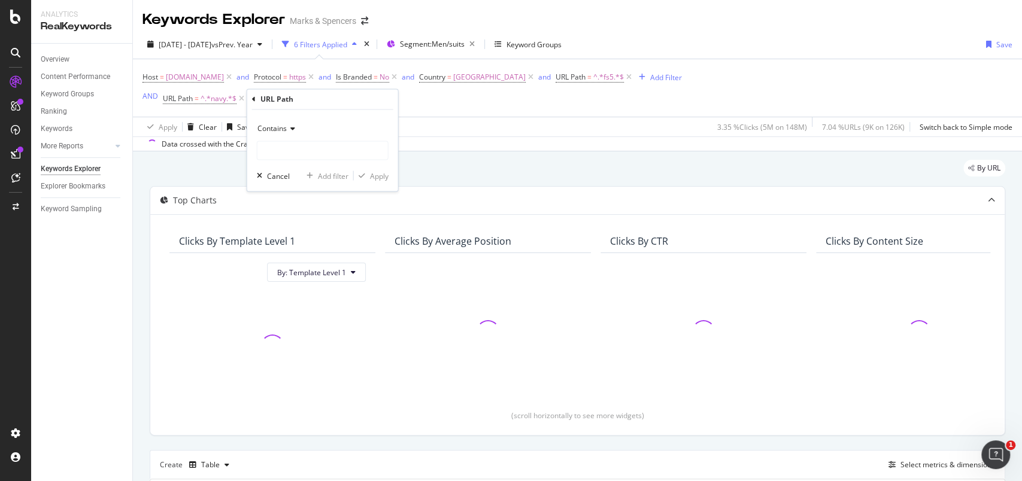
click at [287, 131] on icon at bounding box center [291, 129] width 8 height 7
click at [281, 146] on input "text" at bounding box center [323, 150] width 131 height 19
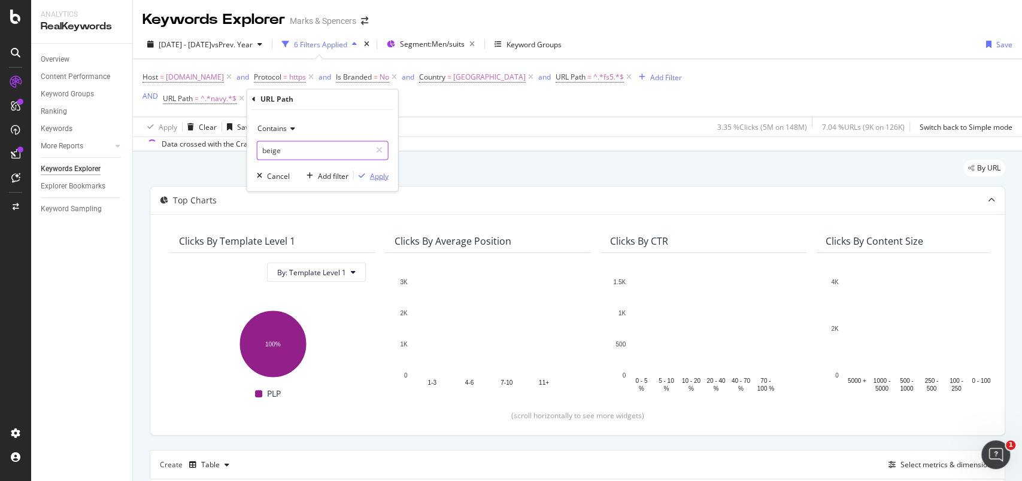
type input "beige"
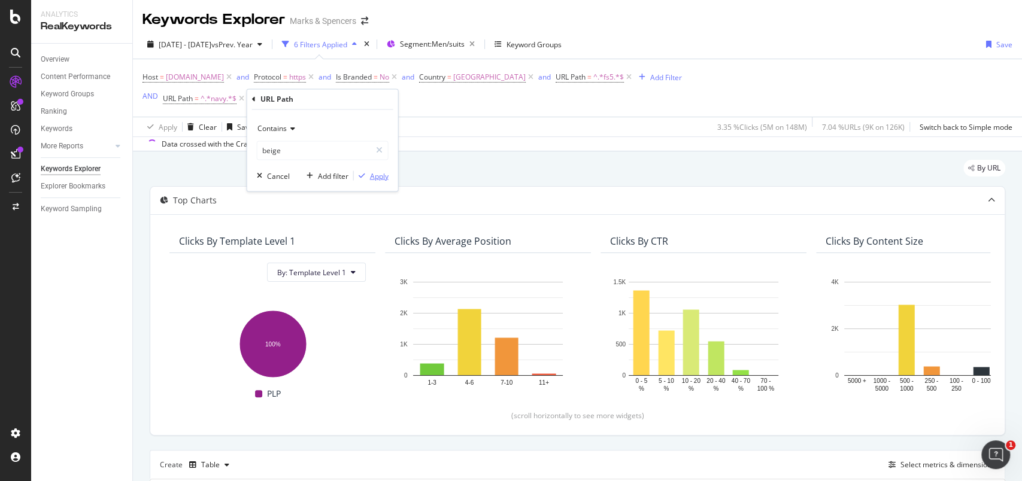
click at [381, 174] on div "Apply" at bounding box center [379, 176] width 19 height 10
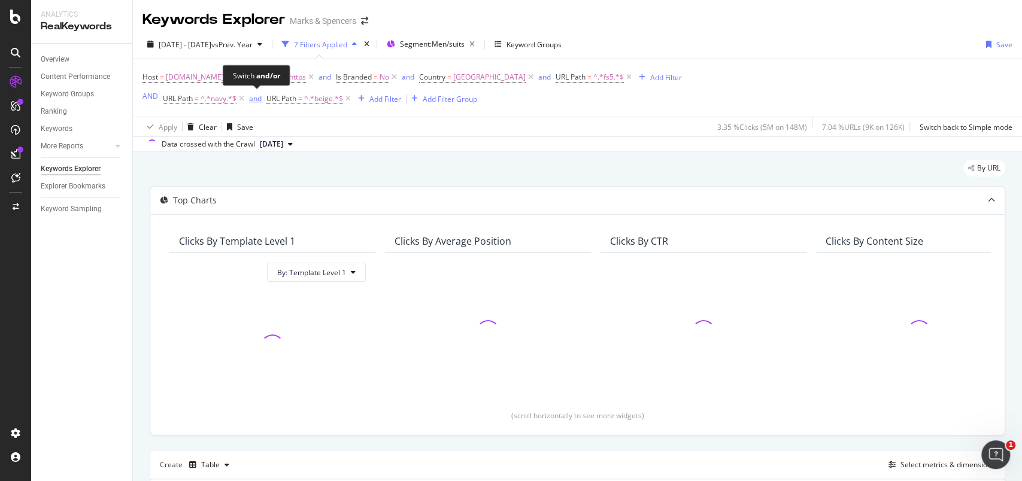
click at [253, 103] on div "and" at bounding box center [255, 98] width 13 height 10
click at [390, 97] on div "Add Filter" at bounding box center [380, 99] width 32 height 10
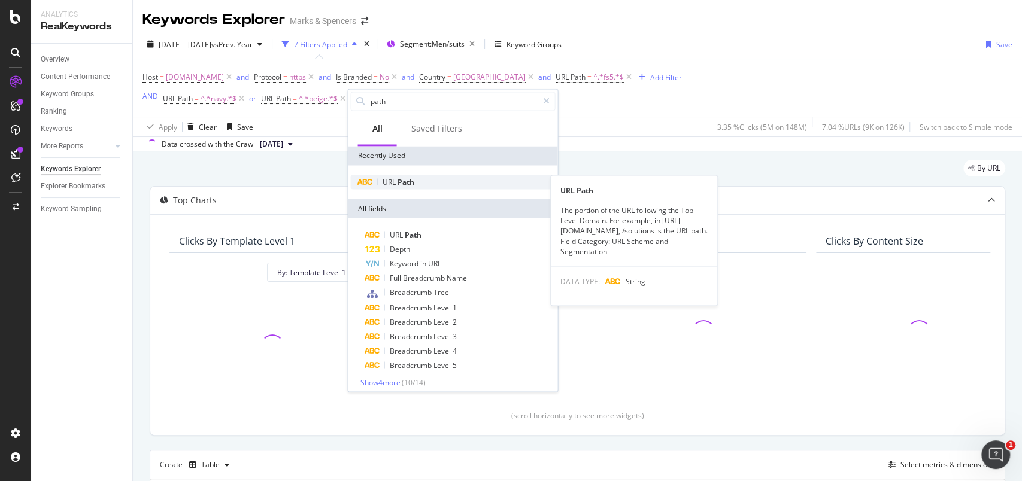
click at [415, 180] on div "URL Path" at bounding box center [452, 182] width 205 height 14
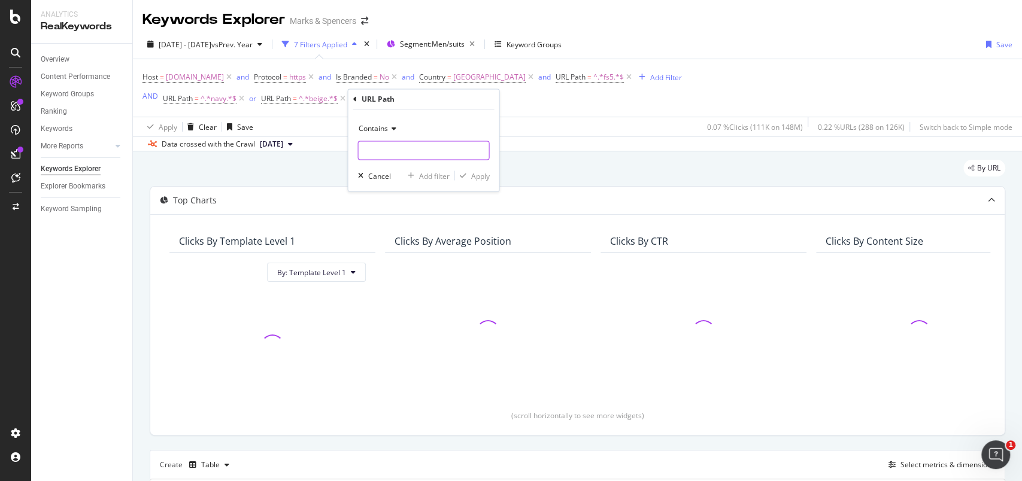
click at [405, 155] on input "text" at bounding box center [423, 150] width 131 height 19
type input "cream"
click at [479, 175] on div "Apply" at bounding box center [480, 176] width 19 height 10
click at [492, 98] on div "Add Filter" at bounding box center [484, 99] width 32 height 10
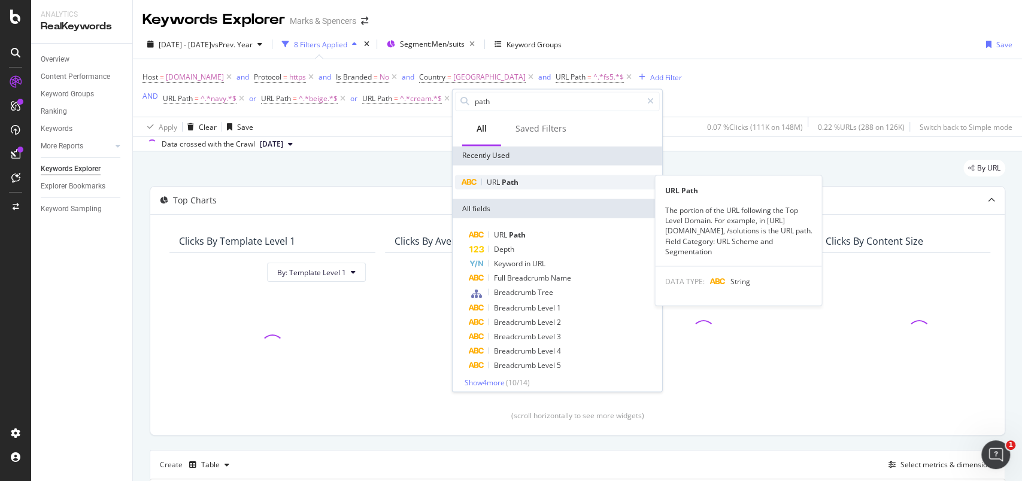
click at [511, 183] on span "Path" at bounding box center [510, 182] width 17 height 10
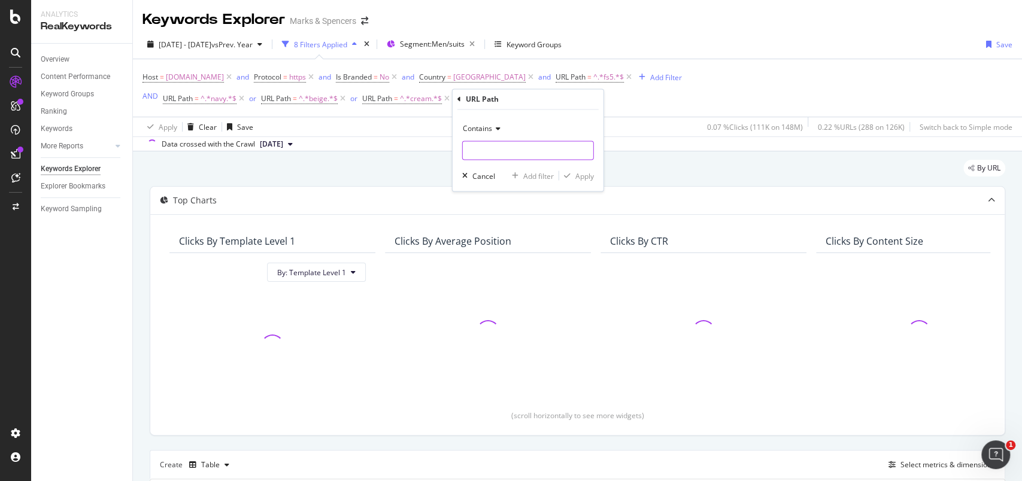
click at [483, 151] on input "text" at bounding box center [528, 150] width 131 height 19
type input "green"
click at [586, 171] on div "Apply" at bounding box center [585, 176] width 19 height 10
click at [589, 101] on div "Add Filter" at bounding box center [587, 99] width 32 height 10
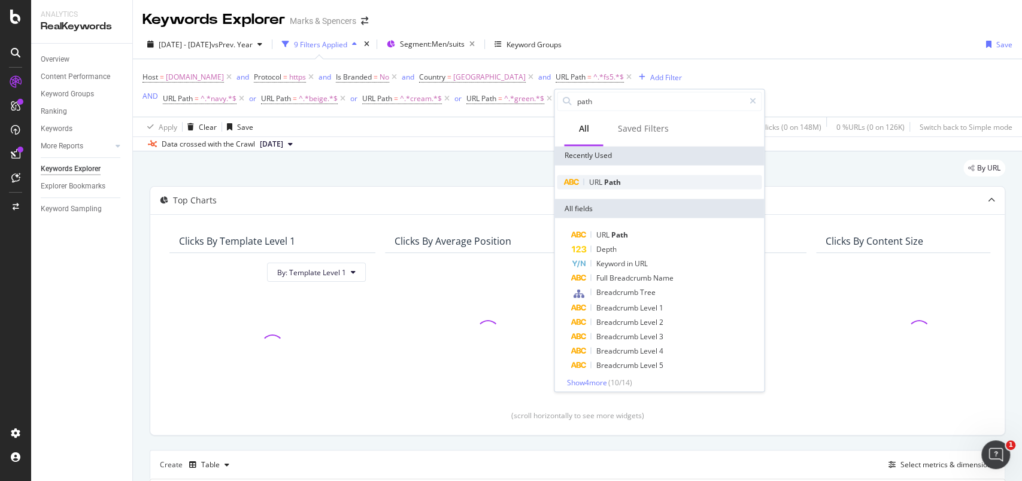
click at [609, 183] on span "Path" at bounding box center [612, 182] width 17 height 10
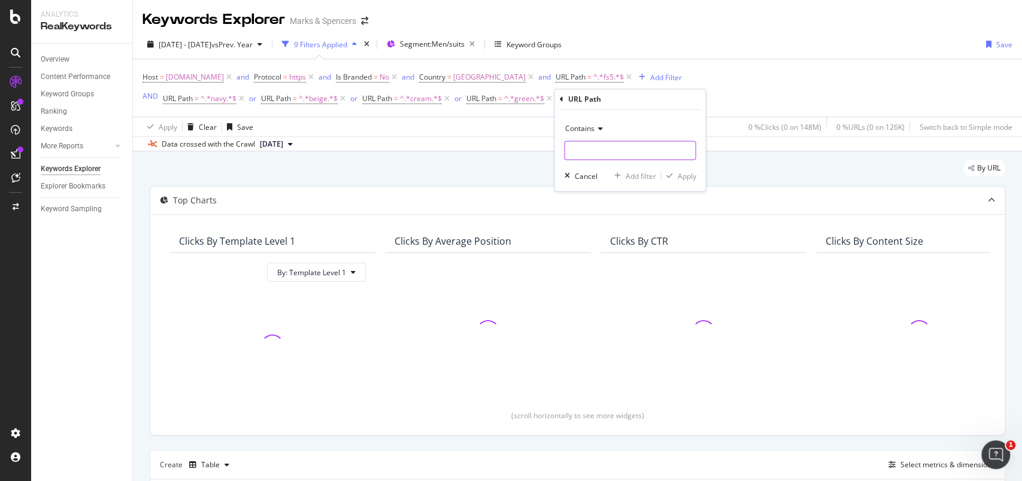
click at [598, 147] on input "text" at bounding box center [630, 150] width 131 height 19
type input "black"
click at [691, 173] on div "Apply" at bounding box center [686, 176] width 19 height 10
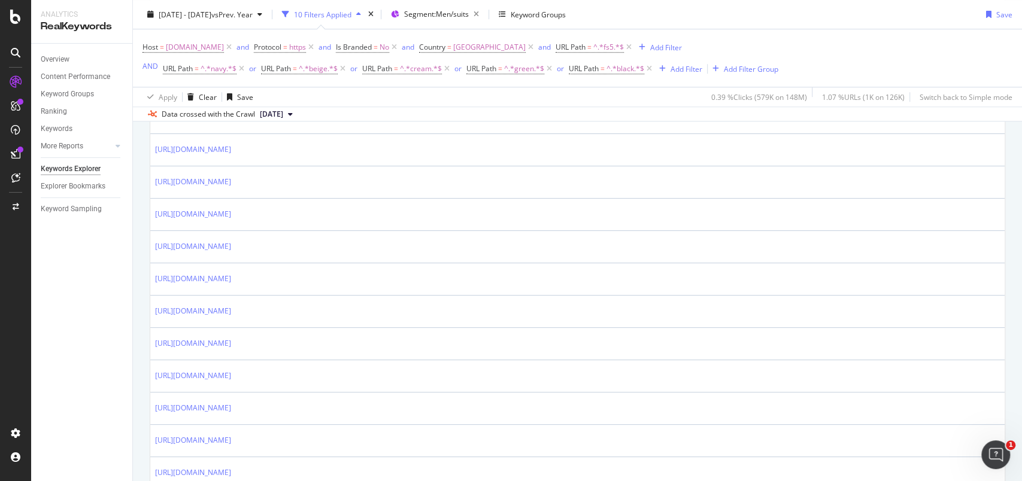
scroll to position [515, 0]
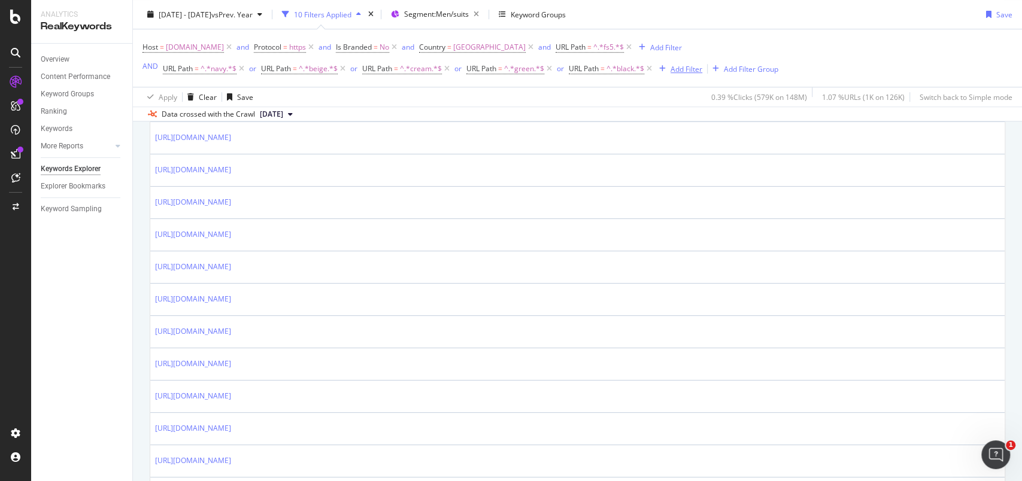
click at [680, 69] on div "Add Filter" at bounding box center [687, 68] width 32 height 10
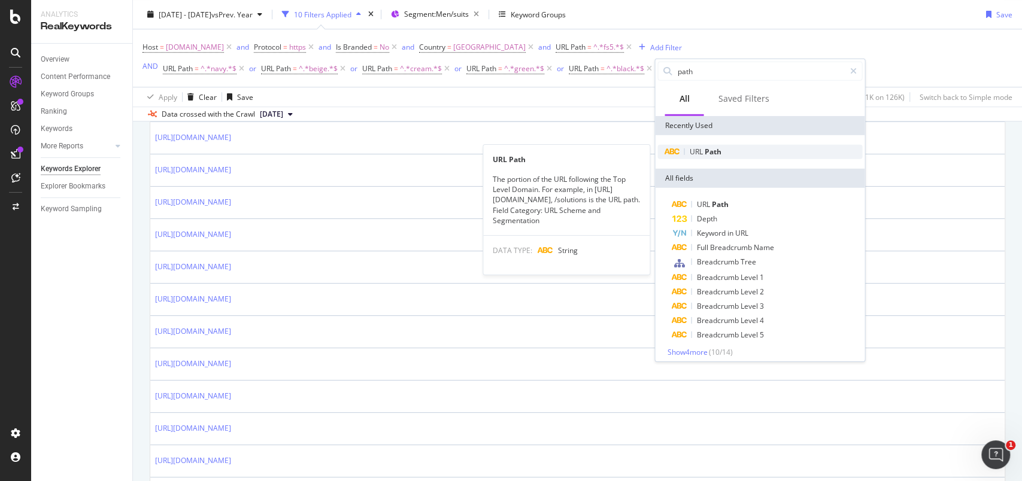
click at [717, 150] on span "Path" at bounding box center [712, 152] width 17 height 10
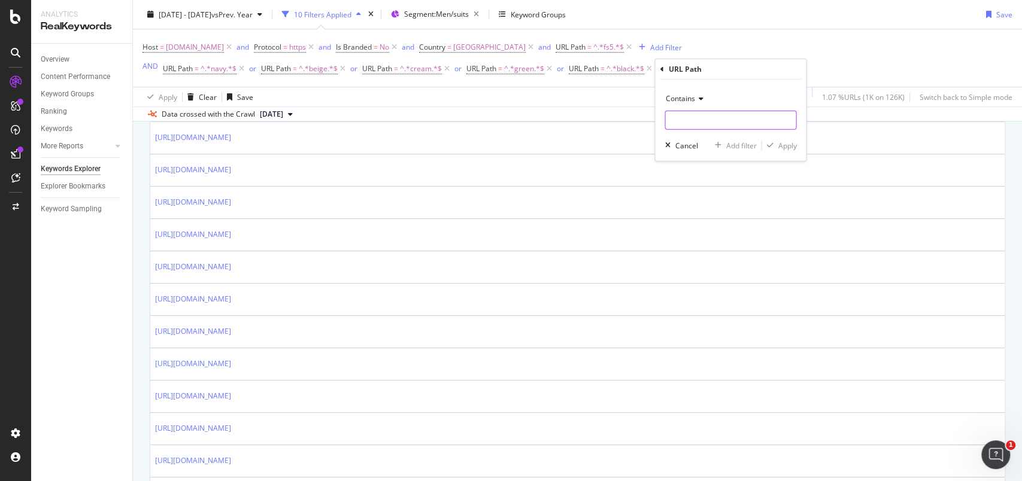
click at [699, 125] on input "text" at bounding box center [730, 120] width 131 height 19
type input "grey"
click at [782, 144] on div "Apply" at bounding box center [787, 145] width 19 height 10
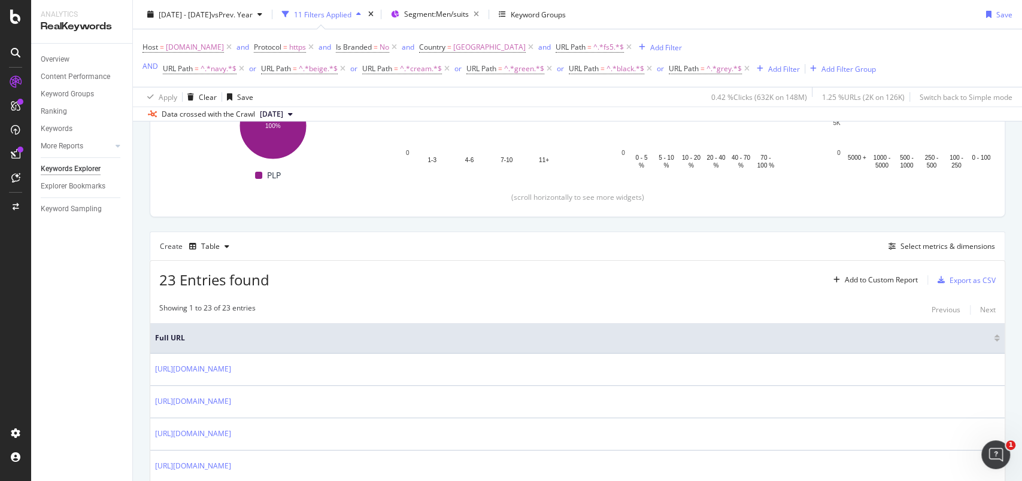
scroll to position [515, 0]
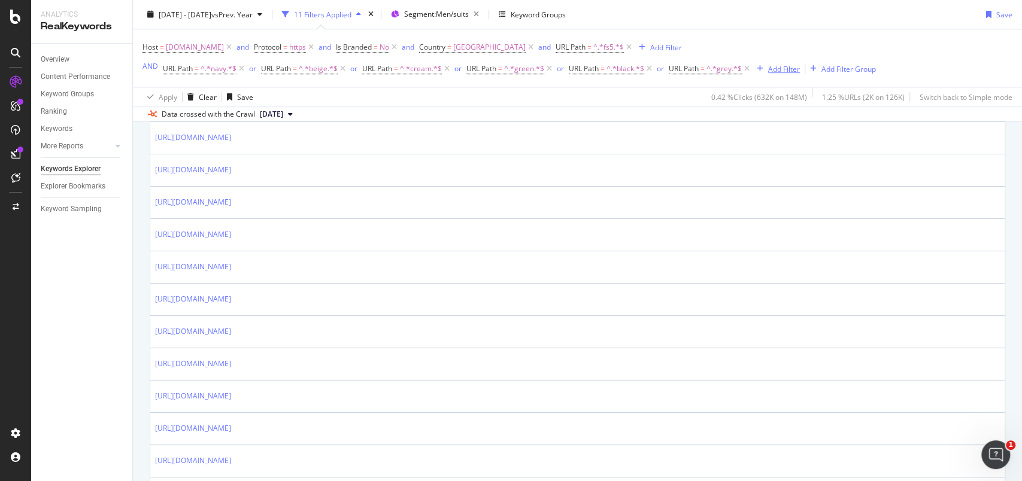
click at [783, 69] on div "Add Filter" at bounding box center [784, 68] width 32 height 10
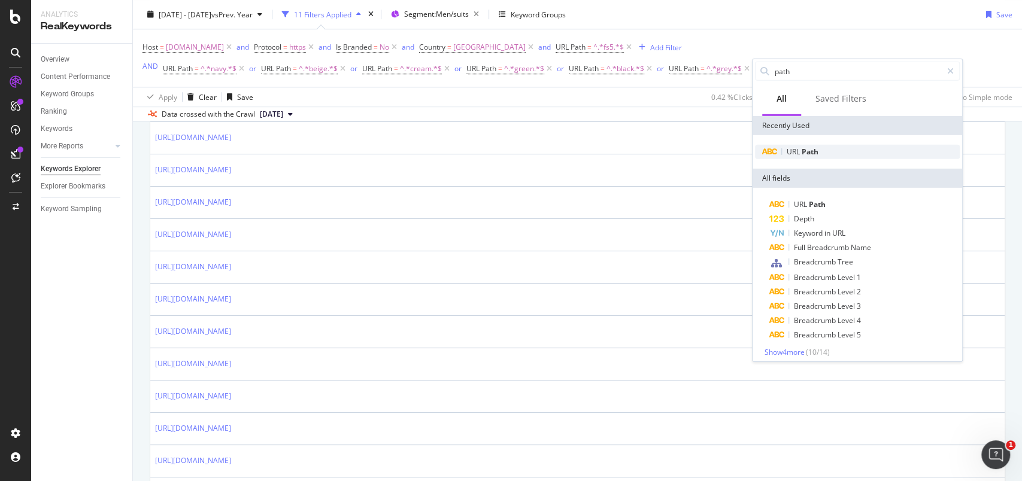
click at [808, 149] on span "Path" at bounding box center [810, 152] width 17 height 10
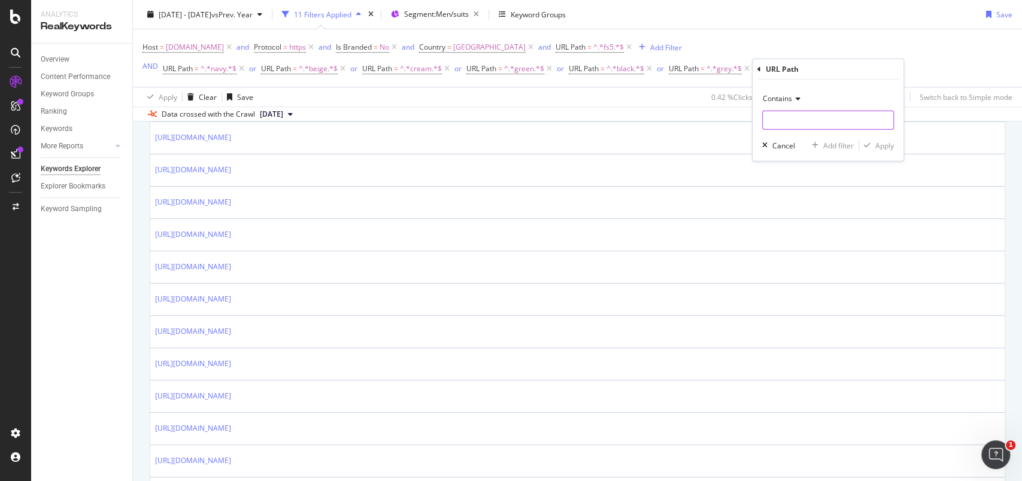
click at [791, 125] on input "text" at bounding box center [828, 120] width 131 height 19
type input "blue"
click at [886, 143] on div "Apply" at bounding box center [885, 145] width 19 height 10
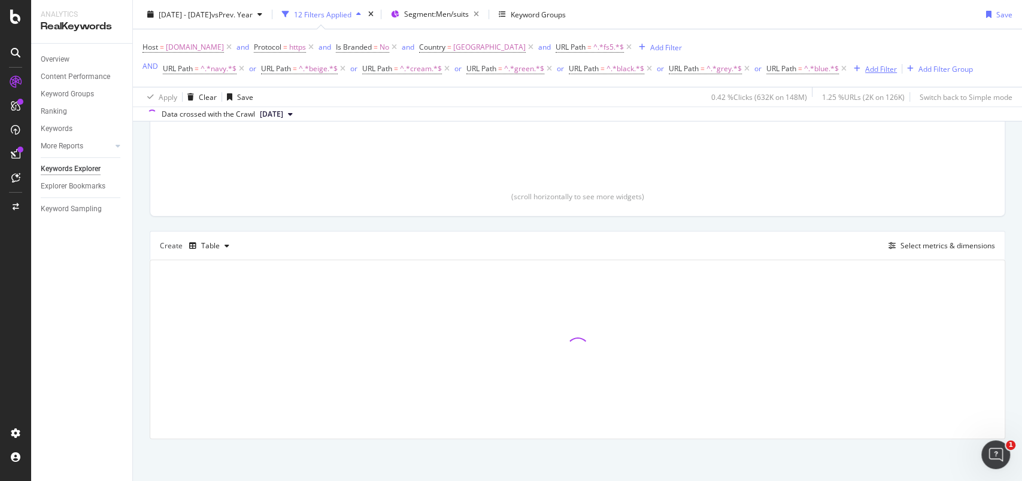
scroll to position [219, 0]
click at [864, 62] on div "Add Filter" at bounding box center [873, 68] width 48 height 13
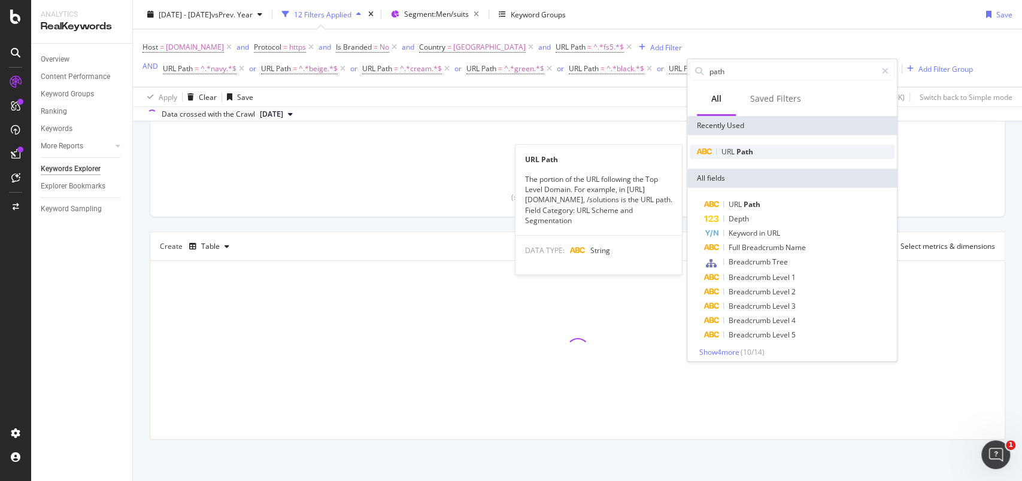
click at [748, 152] on span "Path" at bounding box center [745, 152] width 17 height 10
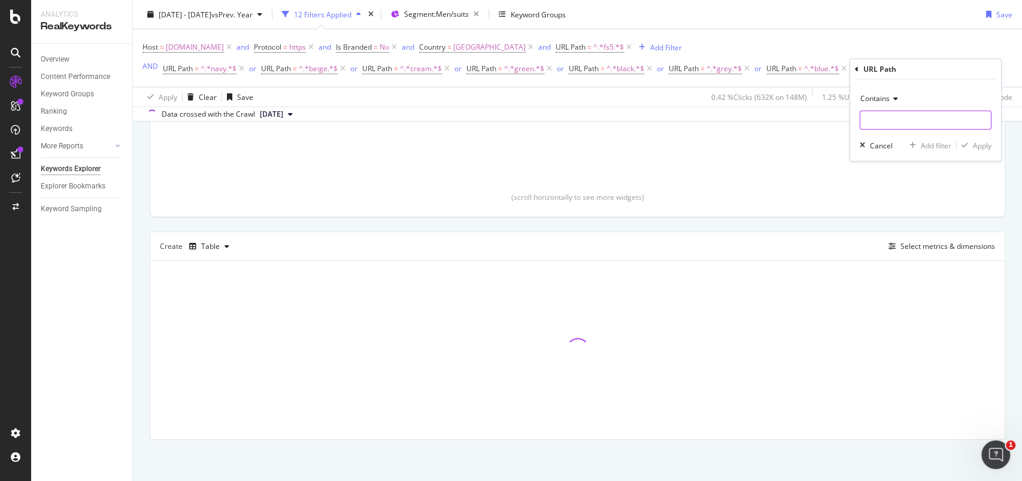
click at [886, 125] on input "text" at bounding box center [926, 120] width 131 height 19
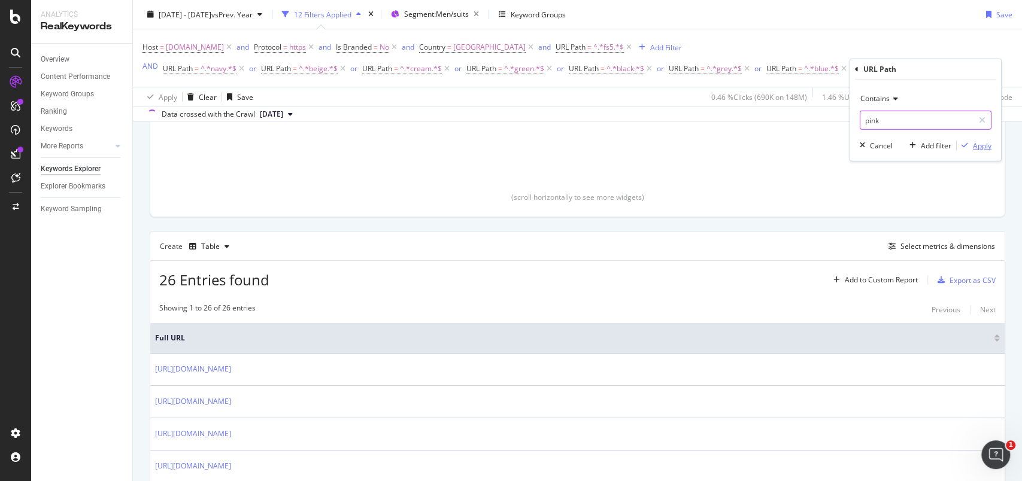
type input "pink"
click at [986, 148] on div "Apply" at bounding box center [982, 145] width 19 height 10
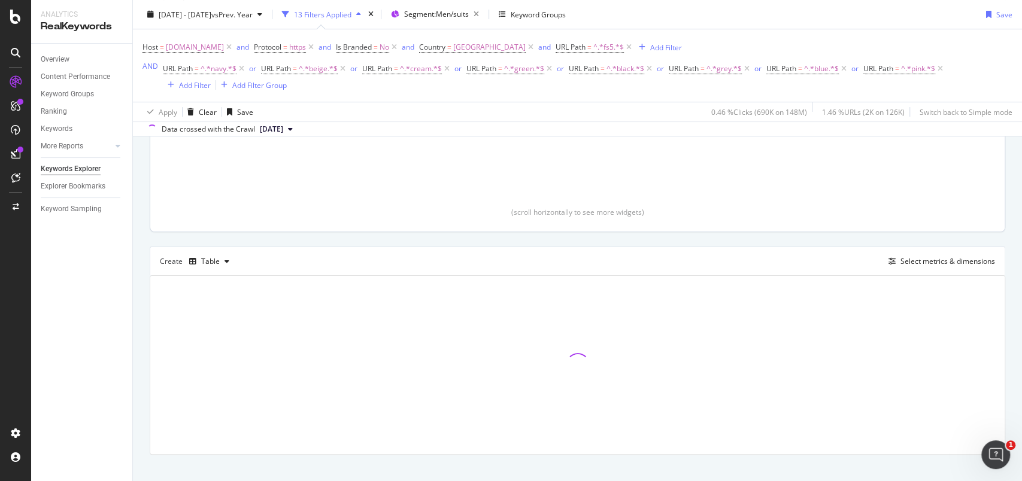
scroll to position [234, 0]
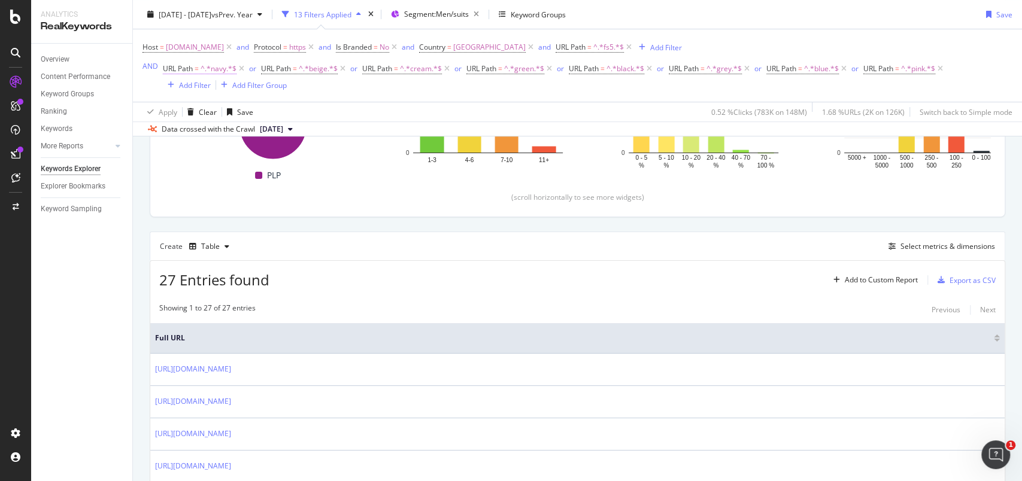
click at [216, 69] on span "^.*navy.*$" at bounding box center [219, 68] width 36 height 17
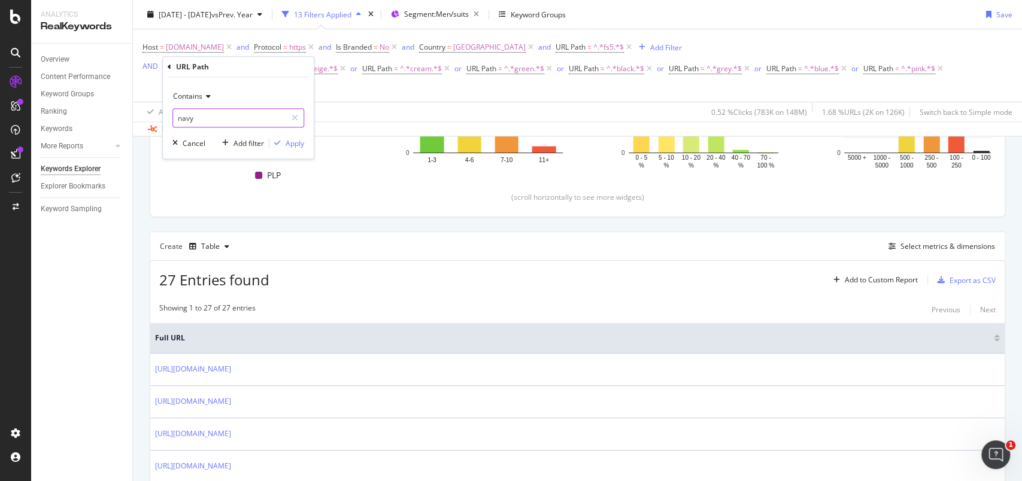
click at [177, 117] on input "navy" at bounding box center [229, 117] width 113 height 19
click at [177, 120] on input "navy" at bounding box center [229, 117] width 113 height 19
drag, startPoint x: 193, startPoint y: 119, endPoint x: 173, endPoint y: 117, distance: 19.8
click at [173, 117] on input "/fs5/navy" at bounding box center [229, 117] width 113 height 19
type input "/fs5/navy"
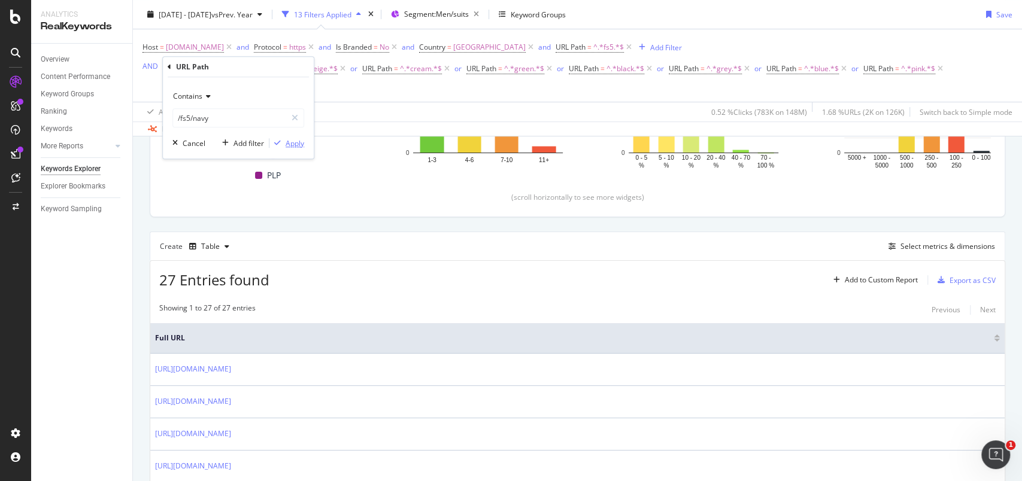
click at [292, 138] on div "Apply" at bounding box center [295, 143] width 19 height 10
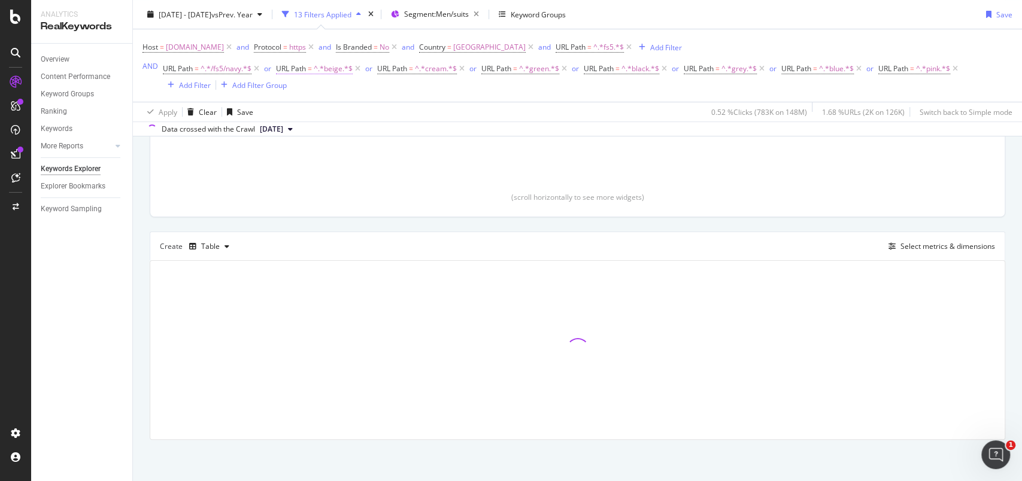
click at [329, 70] on span "^.*beige.*$" at bounding box center [333, 68] width 39 height 17
click at [292, 119] on input "beige" at bounding box center [343, 117] width 113 height 19
paste input "/fs5/"
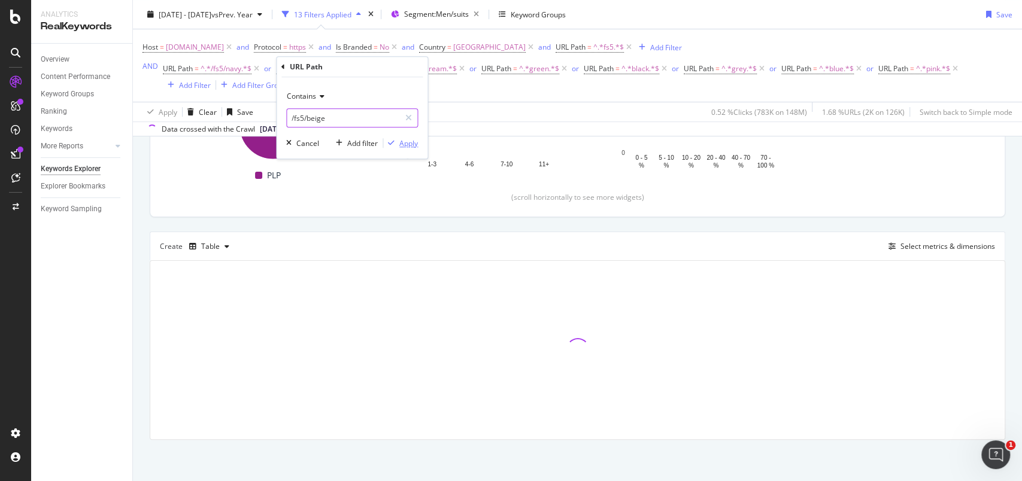
type input "/fs5/beige"
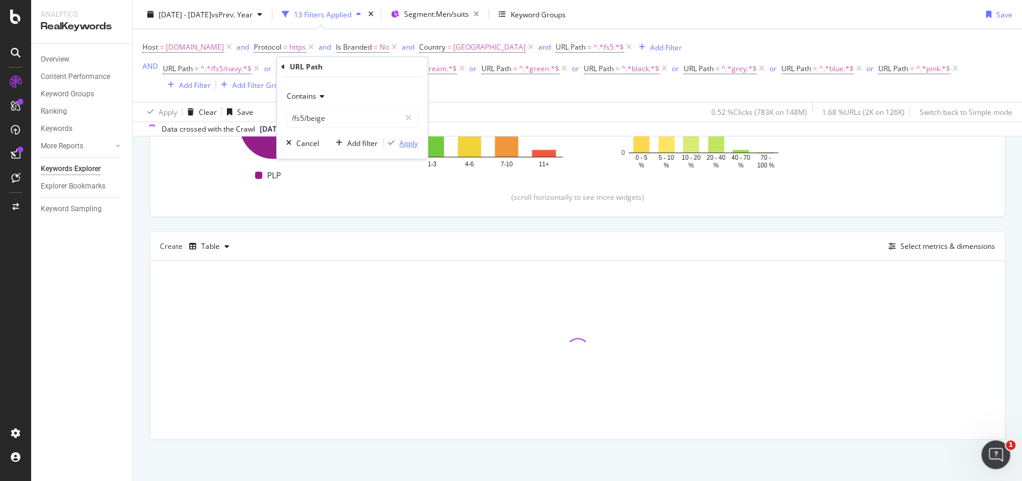
click at [404, 144] on div "Apply" at bounding box center [408, 143] width 19 height 10
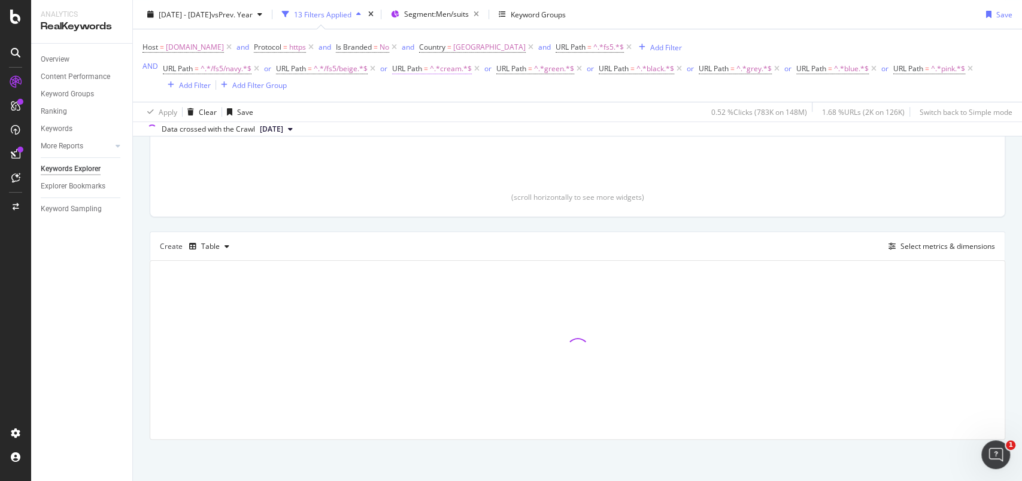
click at [442, 71] on span "^.*cream.*$" at bounding box center [451, 68] width 42 height 17
click at [408, 123] on input "cream" at bounding box center [460, 117] width 113 height 19
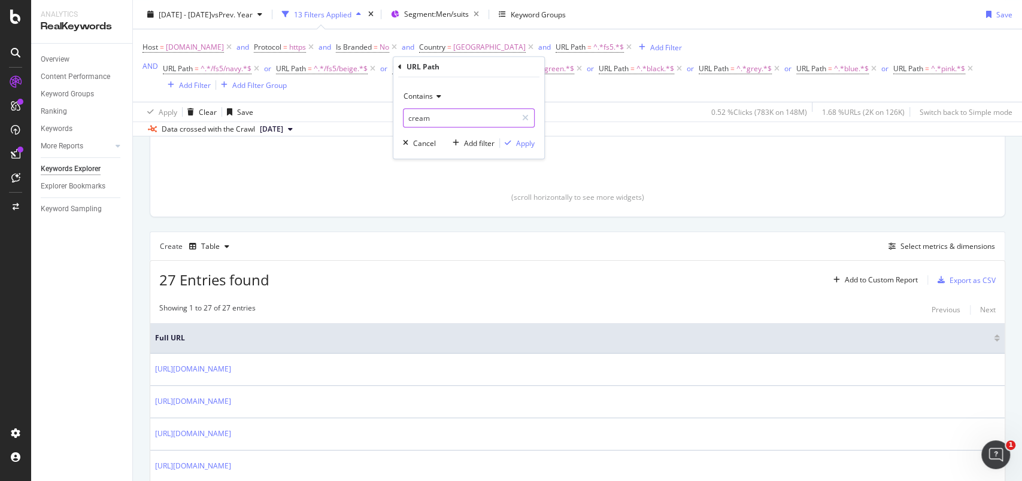
click at [407, 120] on input "cream" at bounding box center [460, 117] width 113 height 19
paste input "/fs5/"
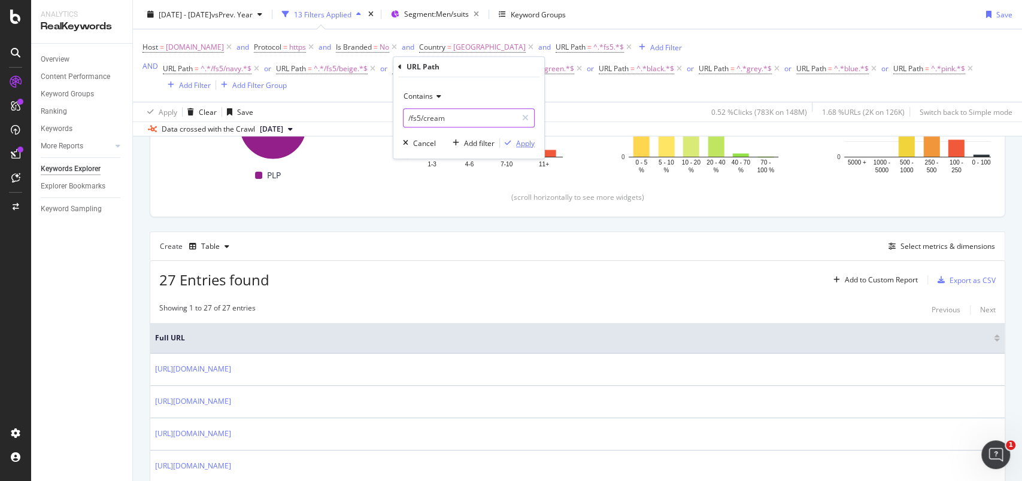
type input "/fs5/cream"
click at [525, 144] on div "Apply" at bounding box center [525, 143] width 19 height 10
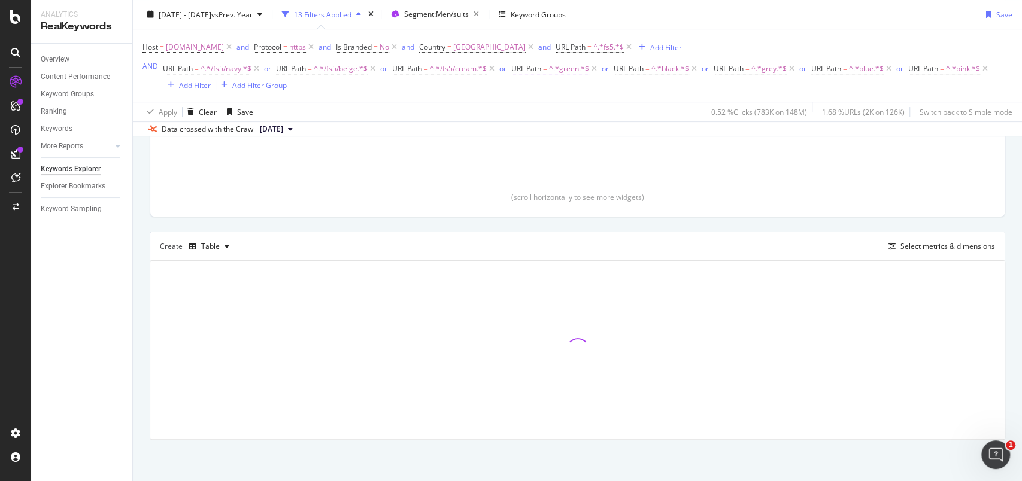
click at [570, 70] on span "^.*green.*$" at bounding box center [569, 68] width 40 height 17
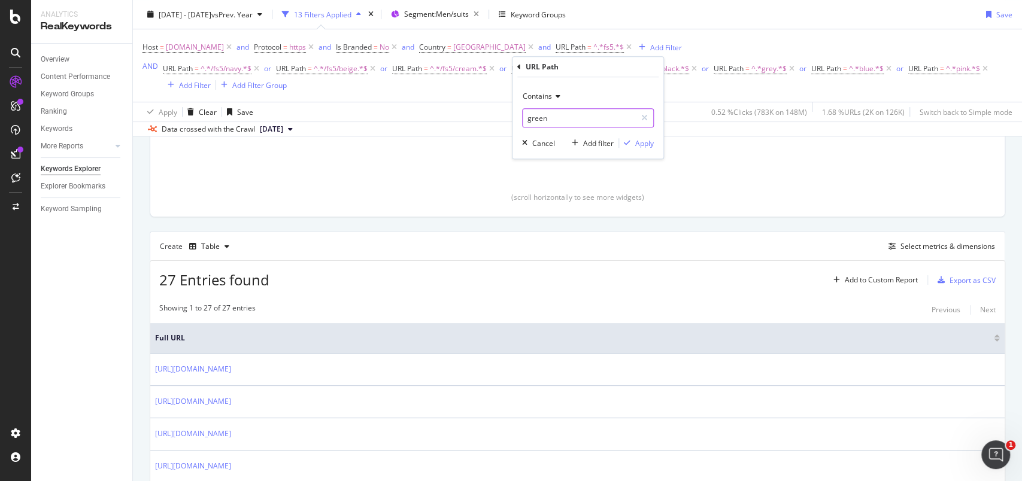
click at [528, 121] on input "green" at bounding box center [579, 117] width 113 height 19
paste input "/fs5/"
type input "/fs5/green"
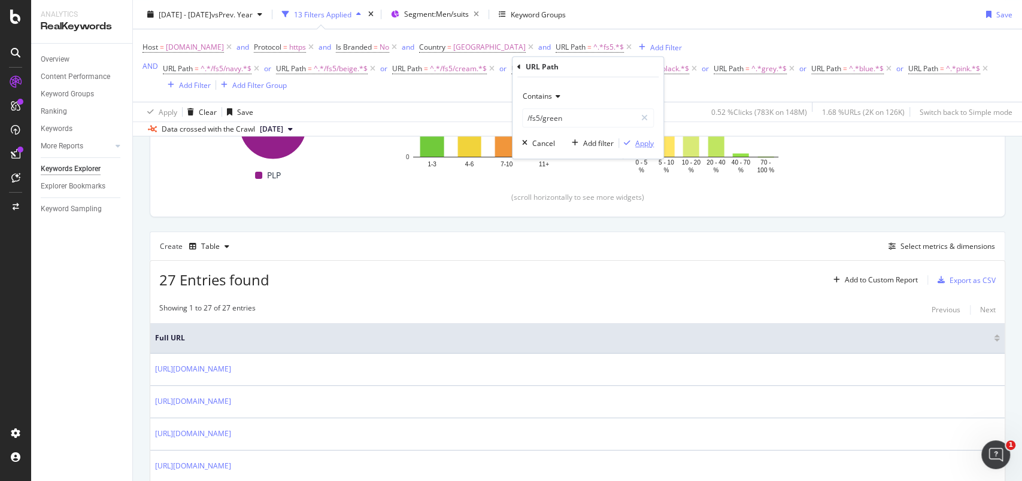
click at [642, 146] on div "Apply" at bounding box center [644, 143] width 19 height 10
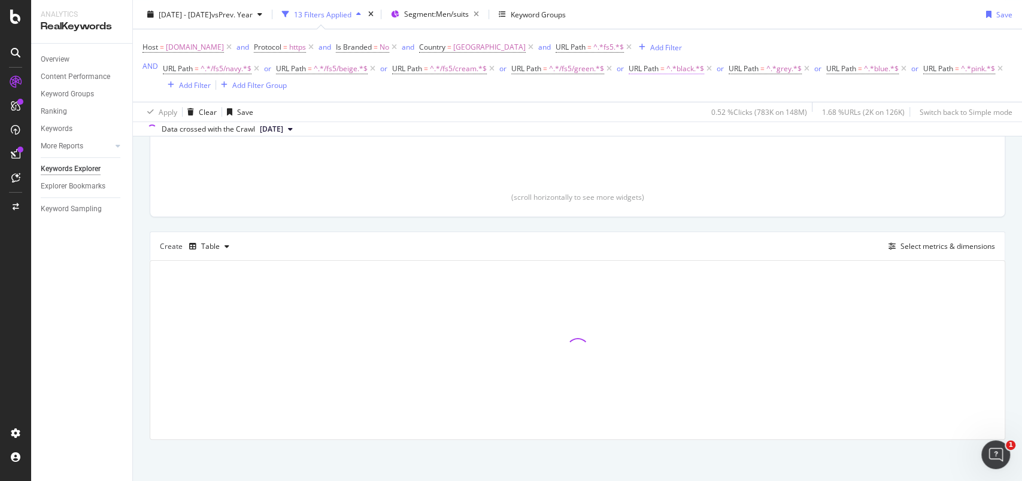
scroll to position [235, 0]
click at [682, 69] on span "^.*black.*$" at bounding box center [686, 68] width 38 height 17
click at [648, 117] on input "black" at bounding box center [696, 117] width 113 height 19
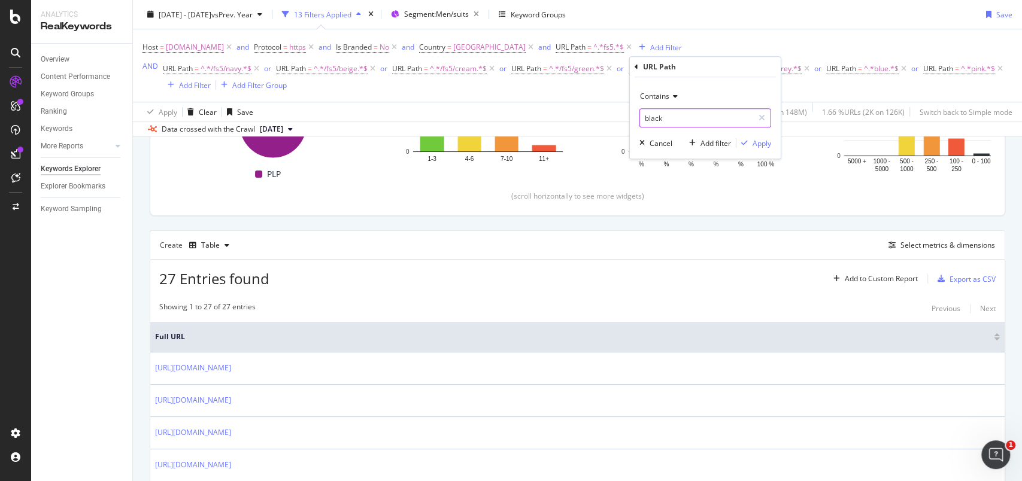
click at [648, 117] on input "black" at bounding box center [696, 117] width 113 height 19
paste input "/fs5/"
type input "/fs5/black"
click at [758, 141] on div "Apply" at bounding box center [762, 143] width 19 height 10
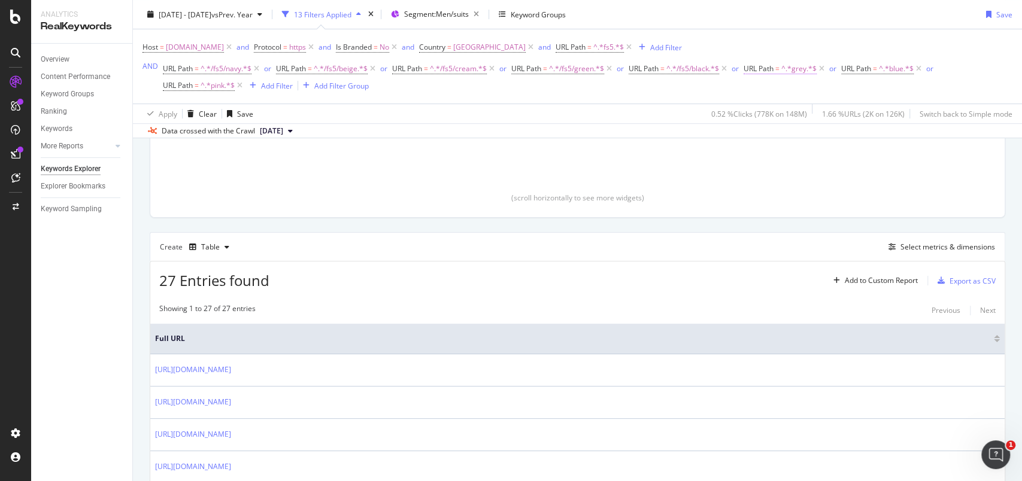
click at [800, 71] on span "^.*grey.*$" at bounding box center [799, 68] width 35 height 17
click at [772, 120] on input "grey" at bounding box center [812, 117] width 113 height 19
paste input "/fs5/"
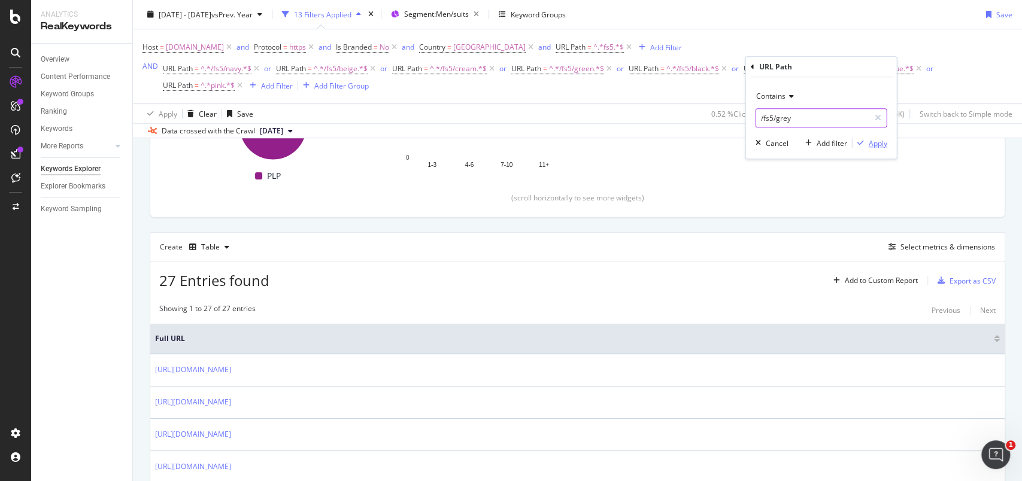
type input "/fs5/grey"
click at [877, 144] on div "Apply" at bounding box center [877, 143] width 19 height 10
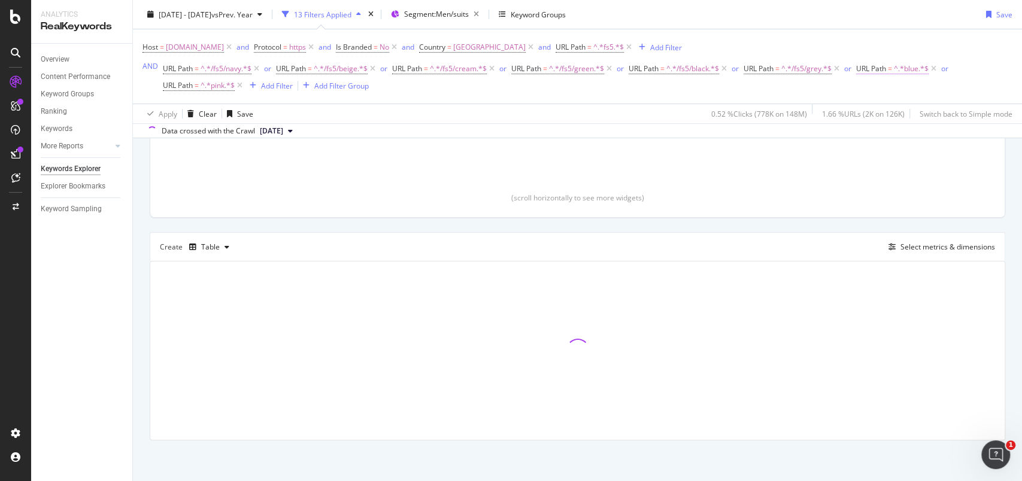
click at [913, 66] on span "^.*blue.*$" at bounding box center [911, 68] width 35 height 17
click at [883, 113] on input "blue" at bounding box center [924, 117] width 113 height 19
paste input "/fs5/"
type input "/fs5/blue"
click at [992, 146] on div "Apply" at bounding box center [990, 143] width 19 height 10
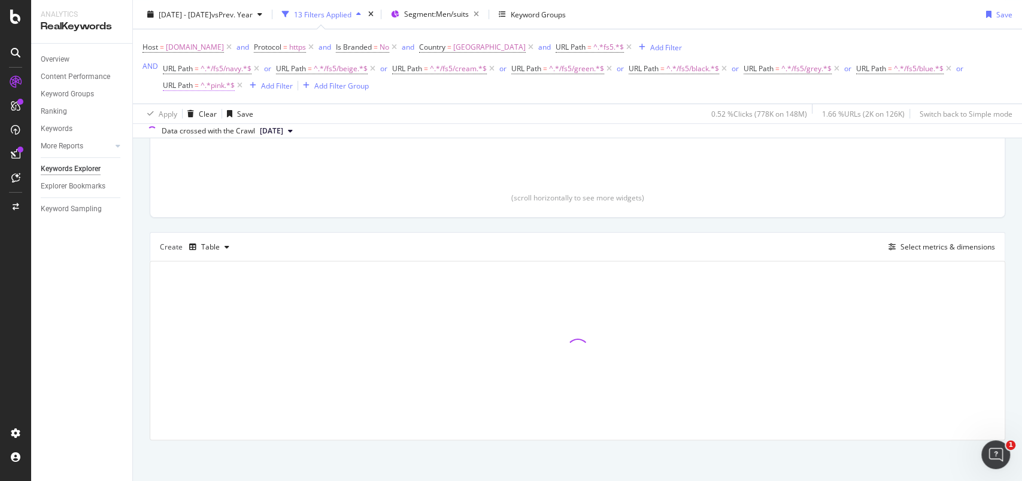
click at [218, 84] on span "^.*pink.*$" at bounding box center [218, 85] width 34 height 17
click at [187, 131] on input "pink" at bounding box center [229, 134] width 113 height 19
paste input "/fs5/"
type input "/fs5/pink"
click at [287, 159] on div "Apply" at bounding box center [295, 160] width 19 height 10
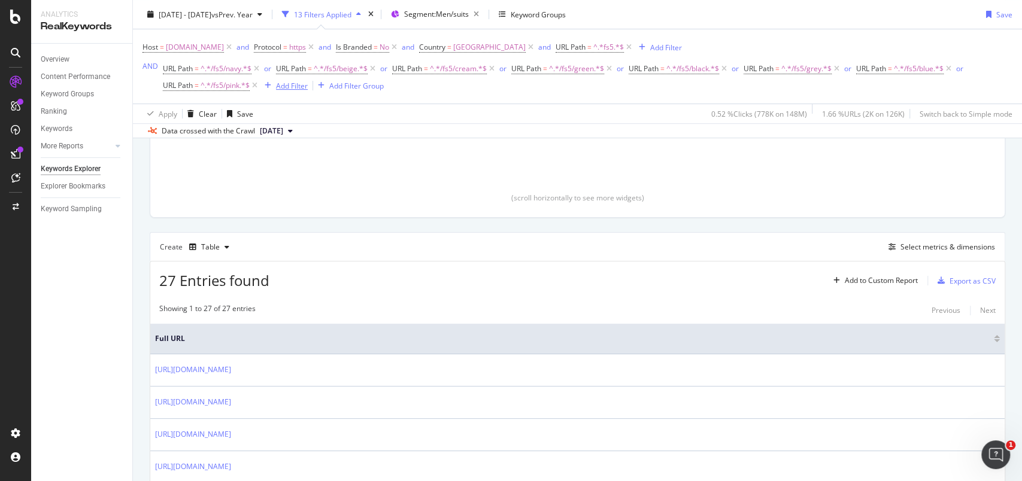
click at [299, 86] on div "Add Filter" at bounding box center [292, 85] width 32 height 10
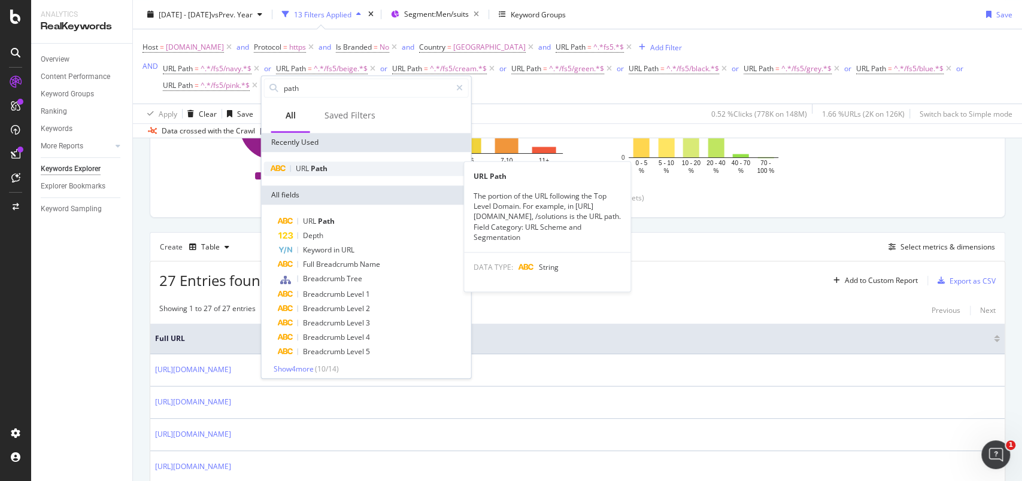
click at [321, 170] on span "Path" at bounding box center [319, 168] width 17 height 10
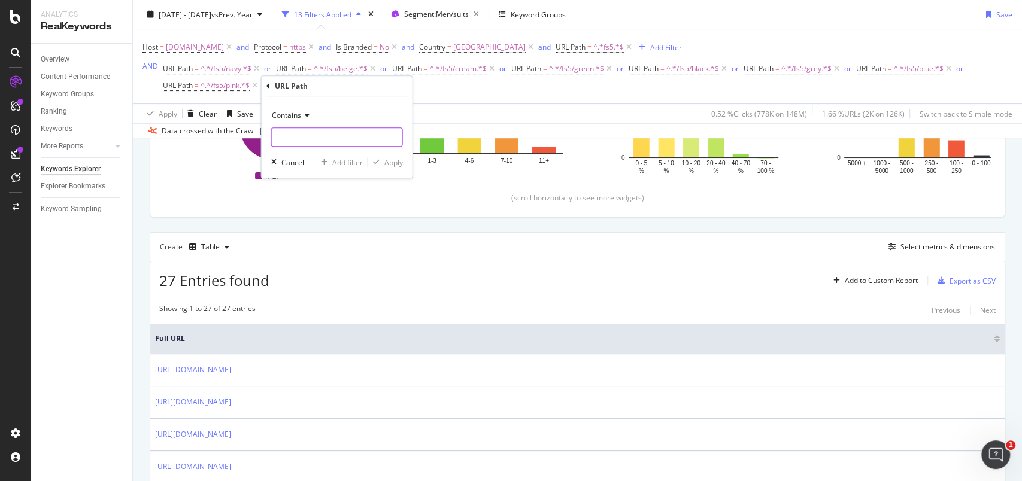
click at [304, 134] on input "text" at bounding box center [337, 137] width 131 height 19
paste input "/fs5/"
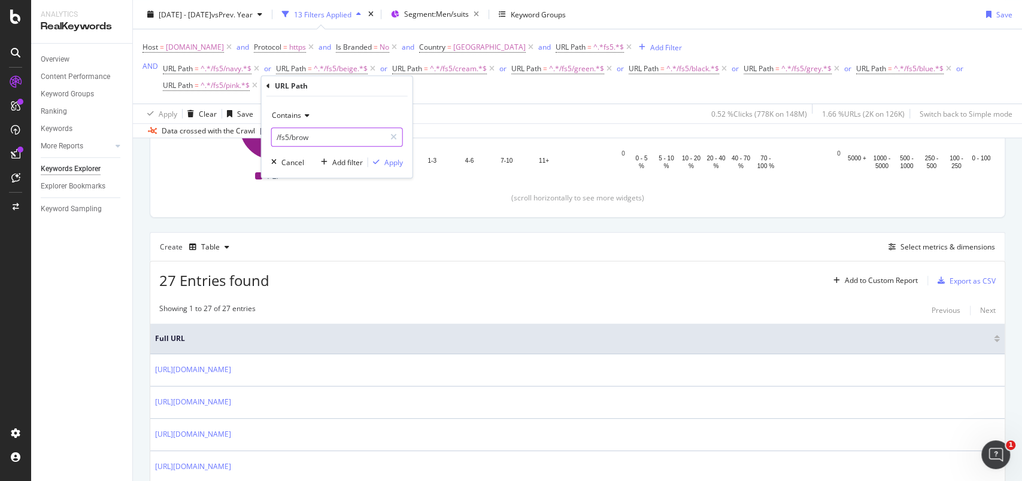
type input "/fs5/brown"
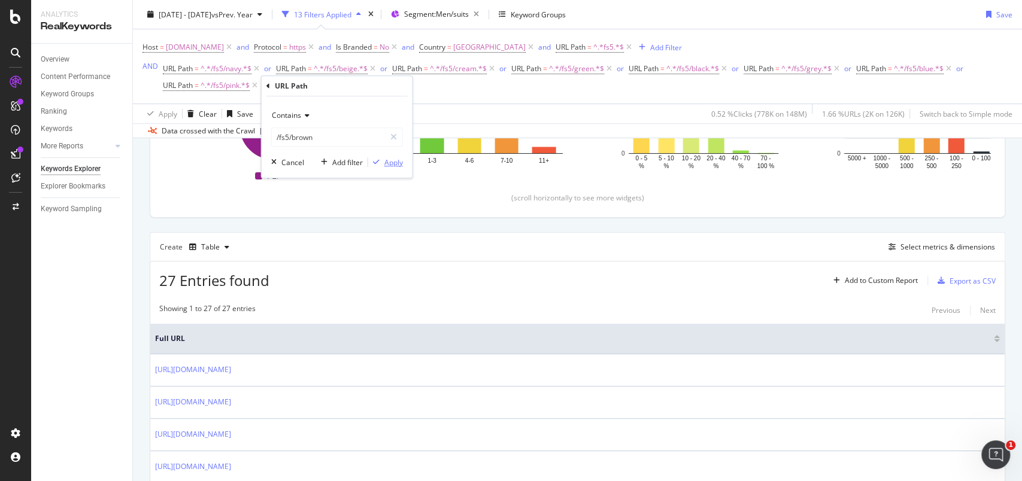
click at [396, 164] on div "Apply" at bounding box center [393, 163] width 19 height 10
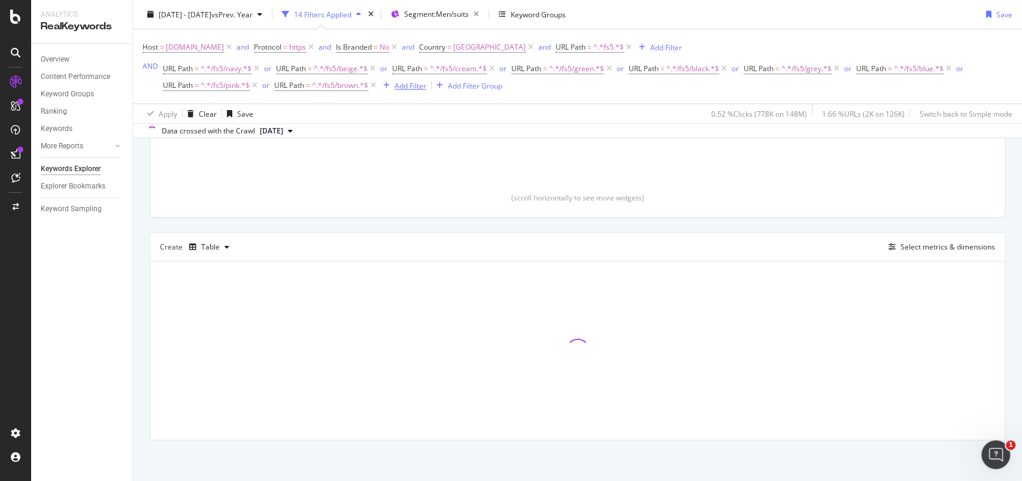
click at [405, 85] on div "Add Filter" at bounding box center [411, 85] width 32 height 10
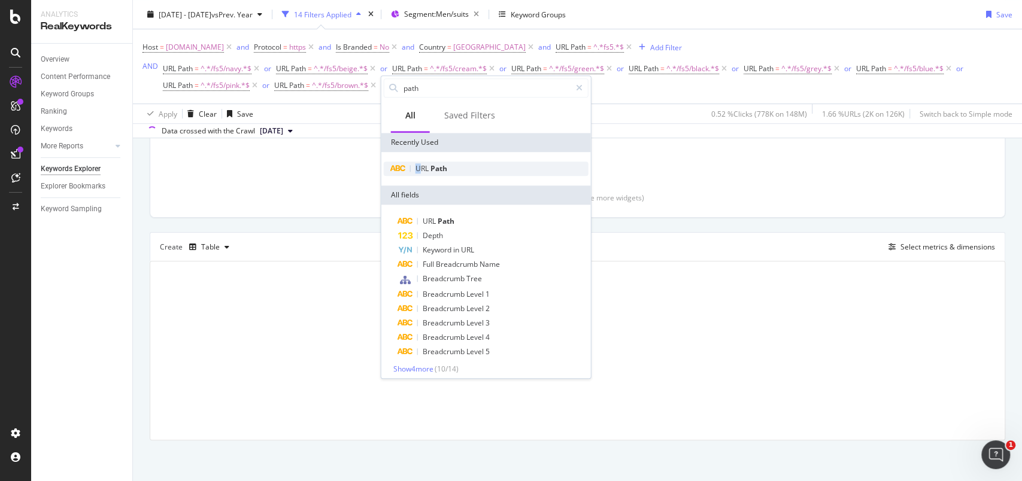
click at [418, 172] on span "URL" at bounding box center [423, 168] width 15 height 10
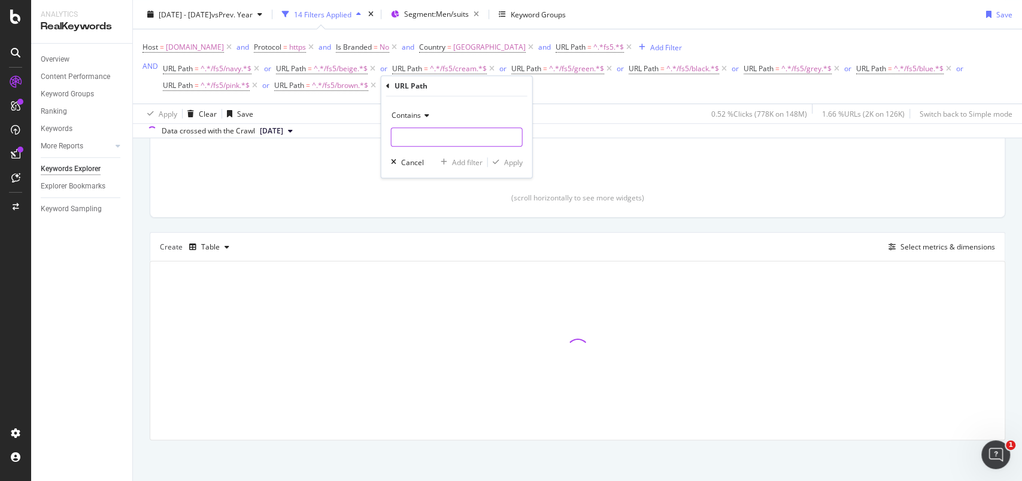
click at [414, 140] on input "text" at bounding box center [457, 137] width 131 height 19
paste input "/fs5/"
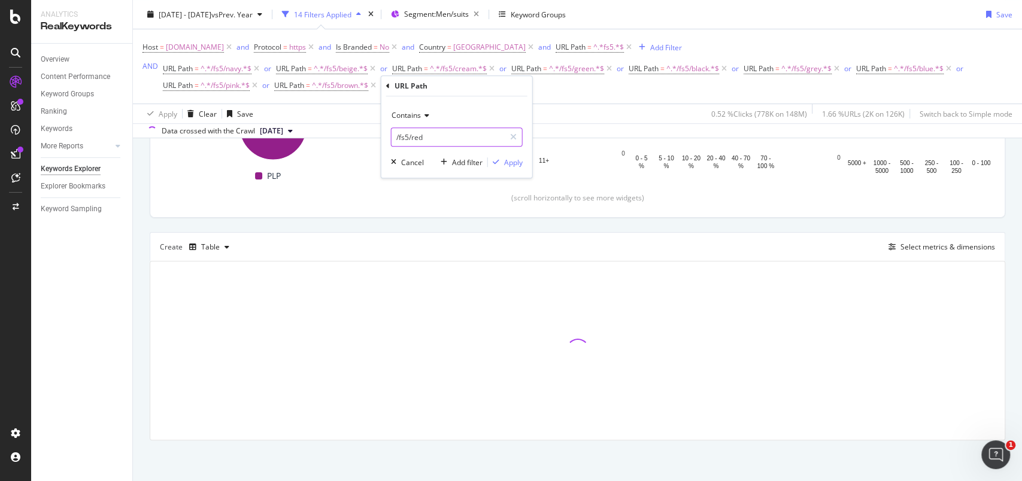
type input "/fs5/red"
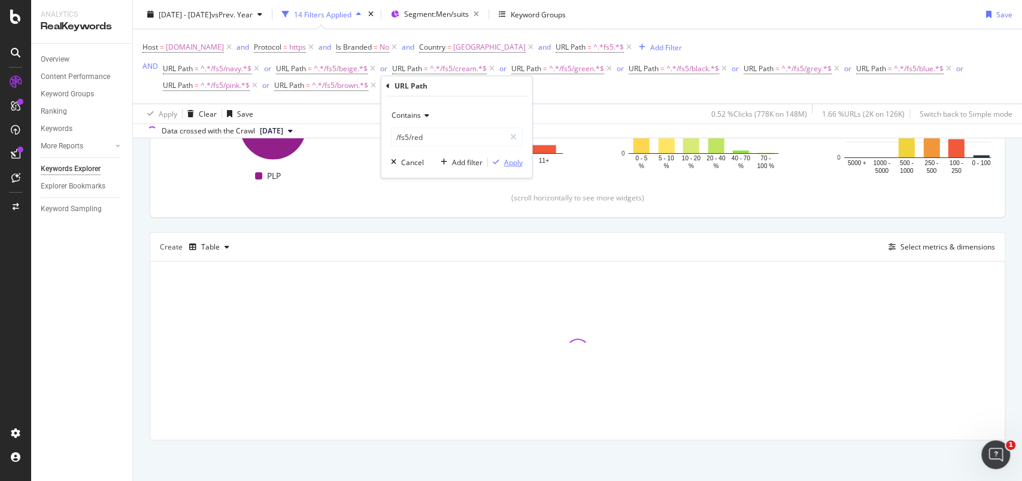
click at [511, 161] on div "Apply" at bounding box center [513, 163] width 19 height 10
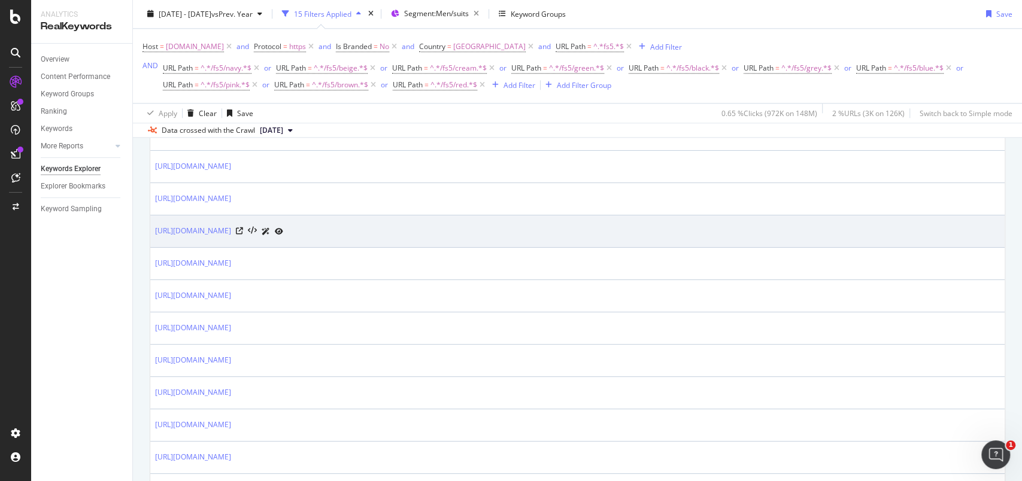
scroll to position [395, 0]
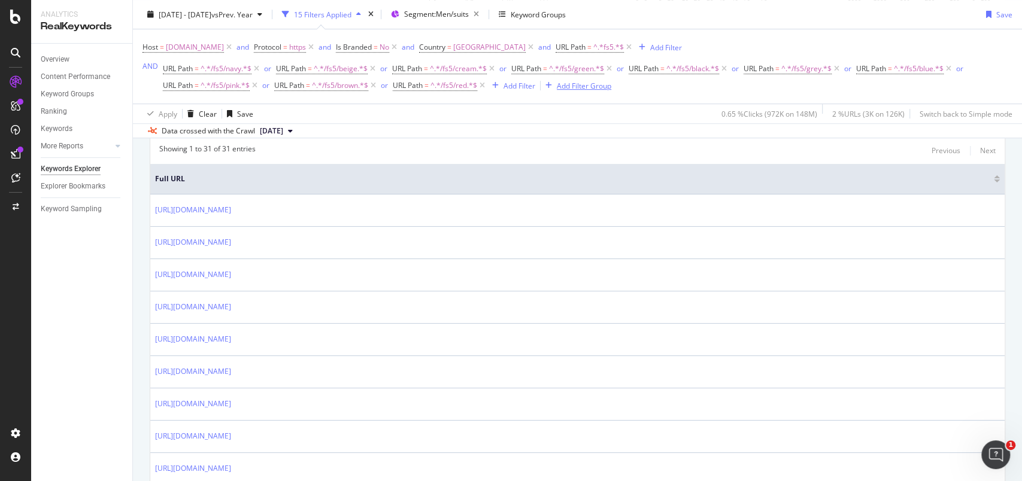
click at [594, 89] on div "Add Filter Group" at bounding box center [584, 85] width 54 height 10
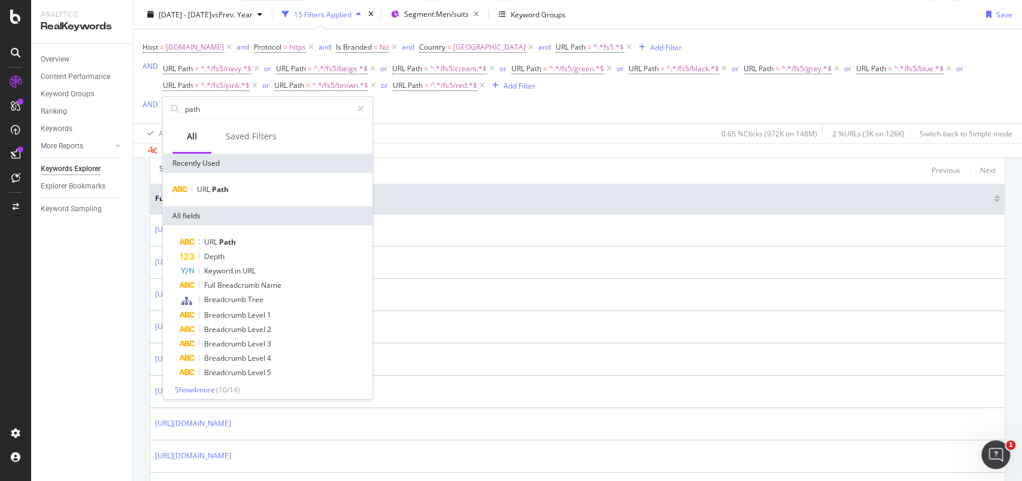
scroll to position [414, 0]
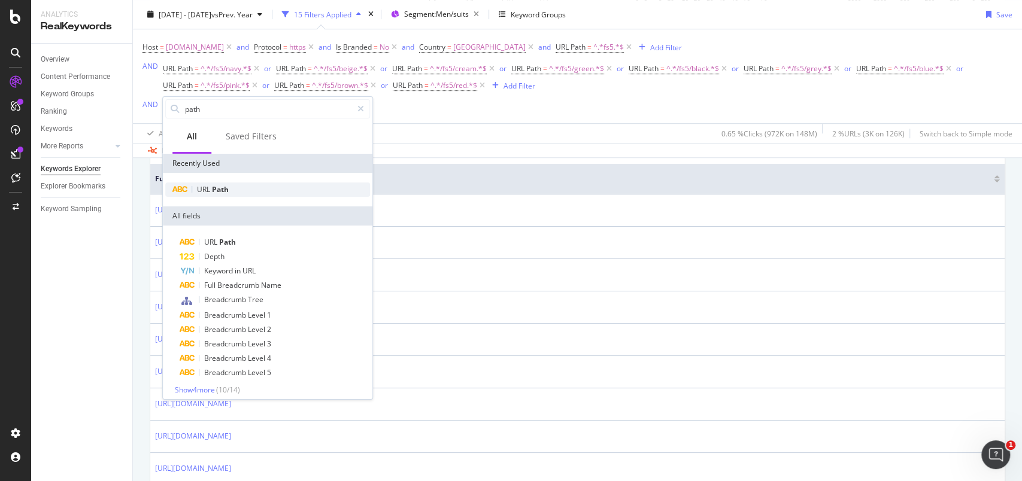
click at [247, 187] on div "URL Path" at bounding box center [267, 190] width 205 height 14
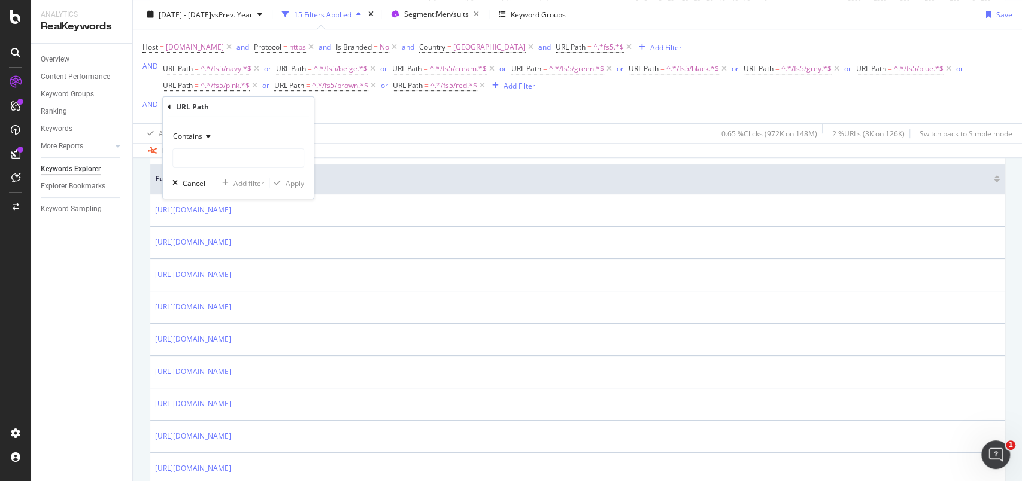
click at [207, 138] on icon at bounding box center [206, 136] width 8 height 7
click at [219, 263] on div "Doesn't contain" at bounding box center [239, 270] width 128 height 16
click at [205, 159] on input "text" at bounding box center [238, 158] width 131 height 19
type input "2"
type input "piece-suits"
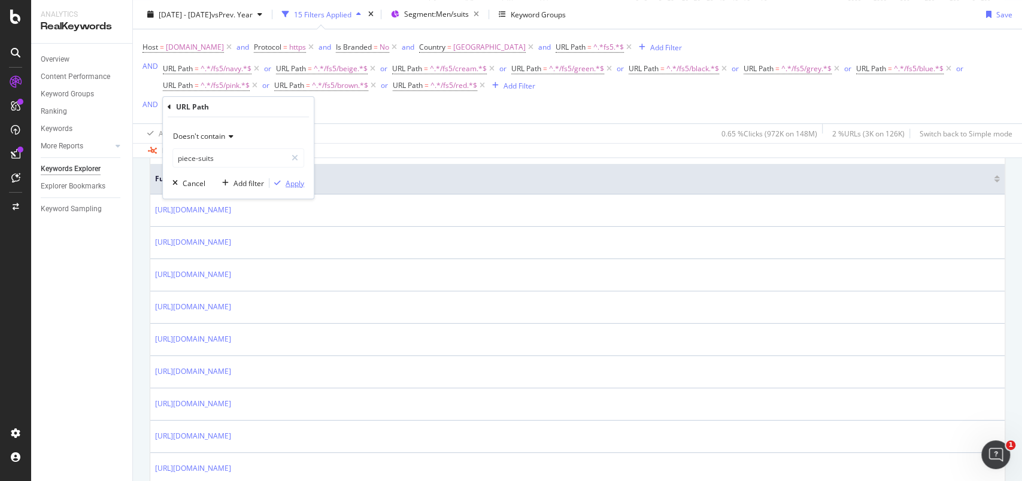
click at [298, 183] on div "Apply" at bounding box center [295, 183] width 19 height 10
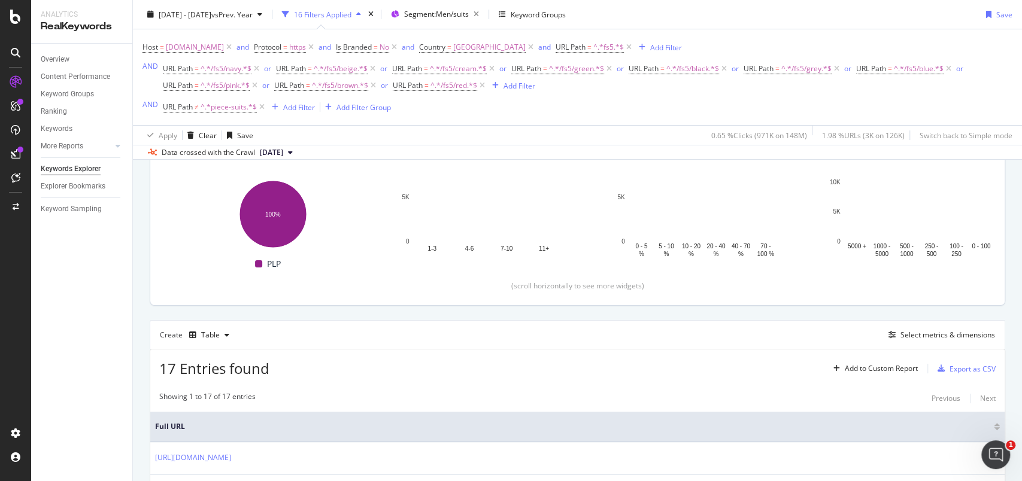
scroll to position [187, 0]
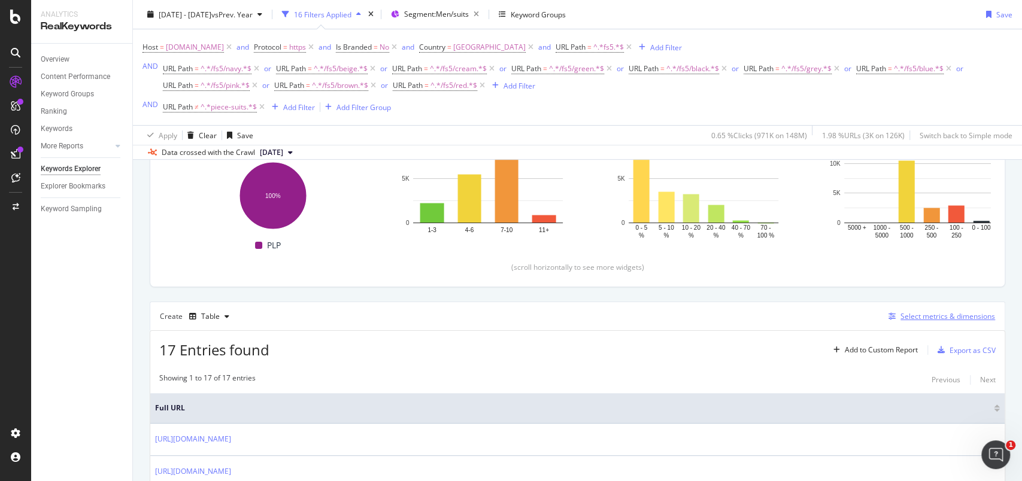
click at [935, 311] on div "Select metrics & dimensions" at bounding box center [948, 316] width 95 height 10
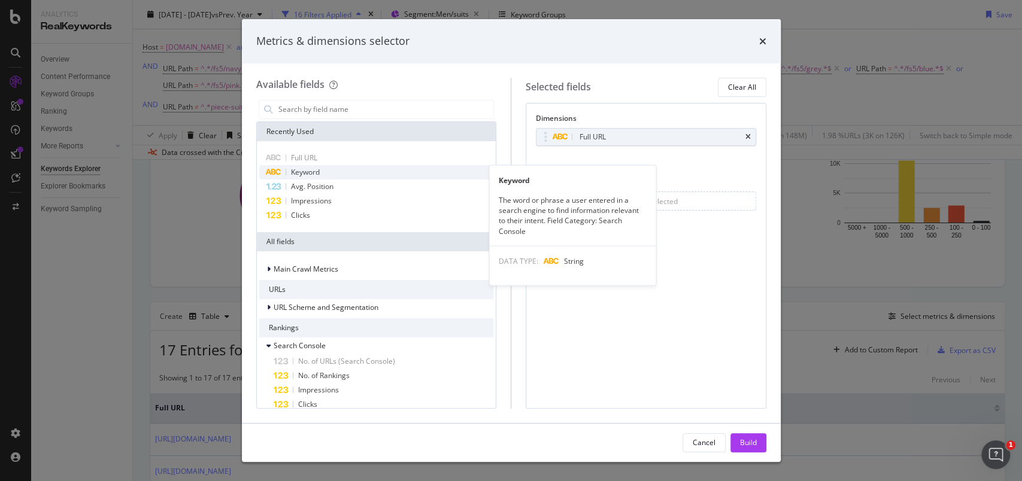
click at [312, 170] on span "Keyword" at bounding box center [305, 172] width 29 height 10
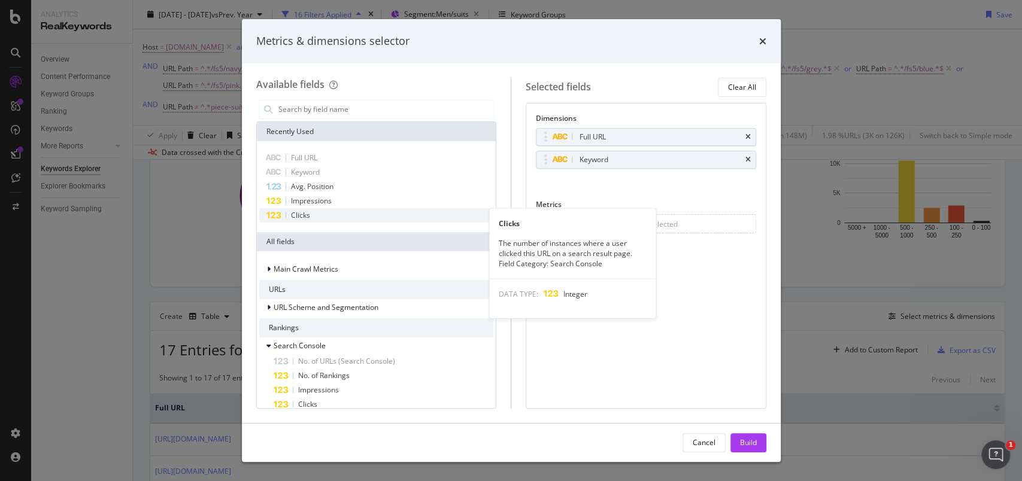
click at [316, 218] on div "Clicks" at bounding box center [376, 215] width 235 height 14
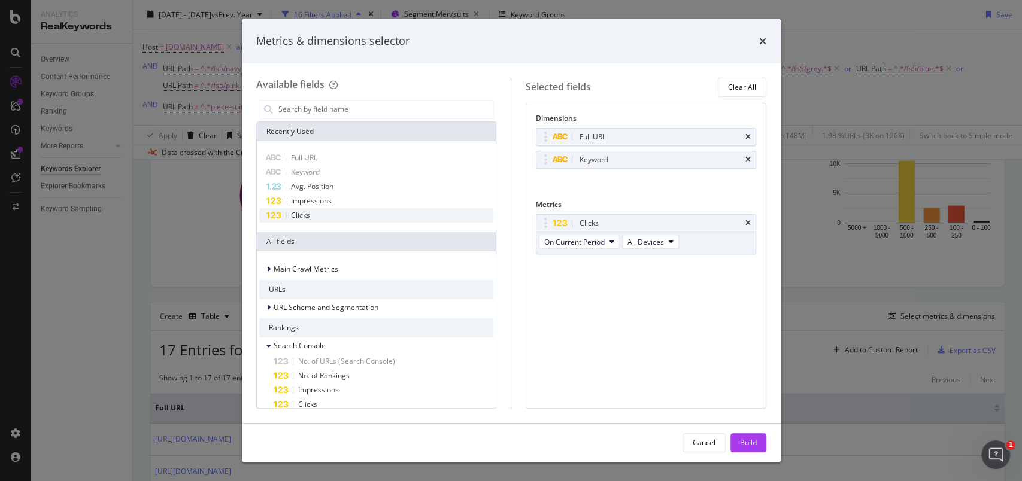
click at [316, 218] on div "Clicks" at bounding box center [376, 215] width 235 height 14
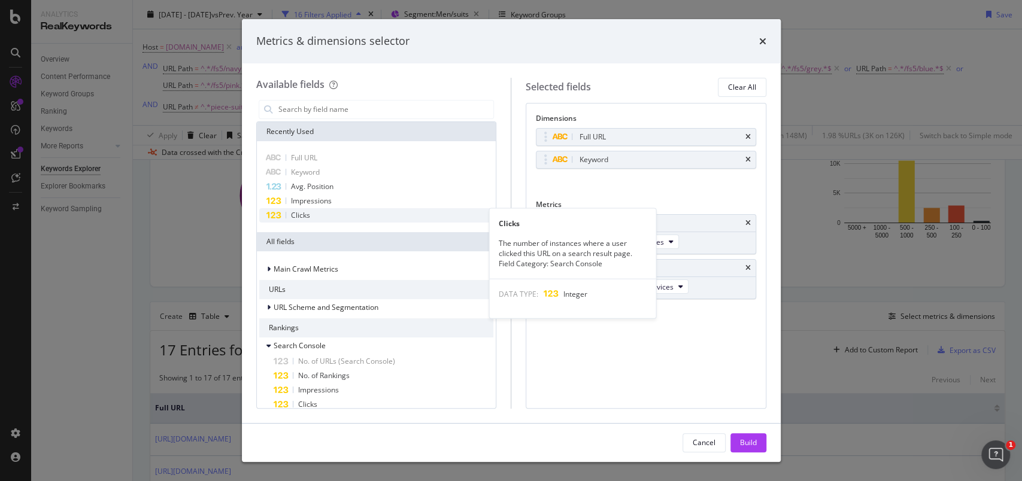
click at [331, 216] on div "Clicks" at bounding box center [376, 215] width 235 height 14
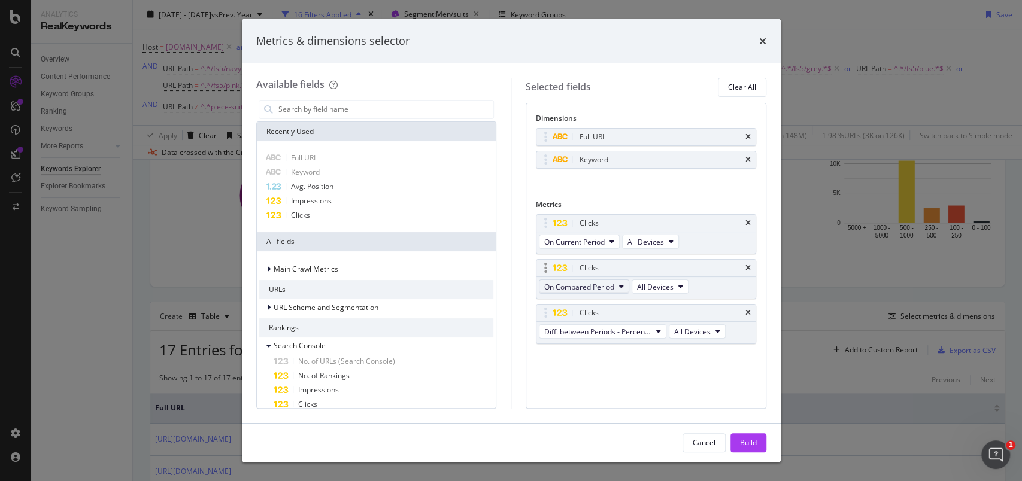
click at [599, 287] on span "On Compared Period" at bounding box center [579, 287] width 70 height 10
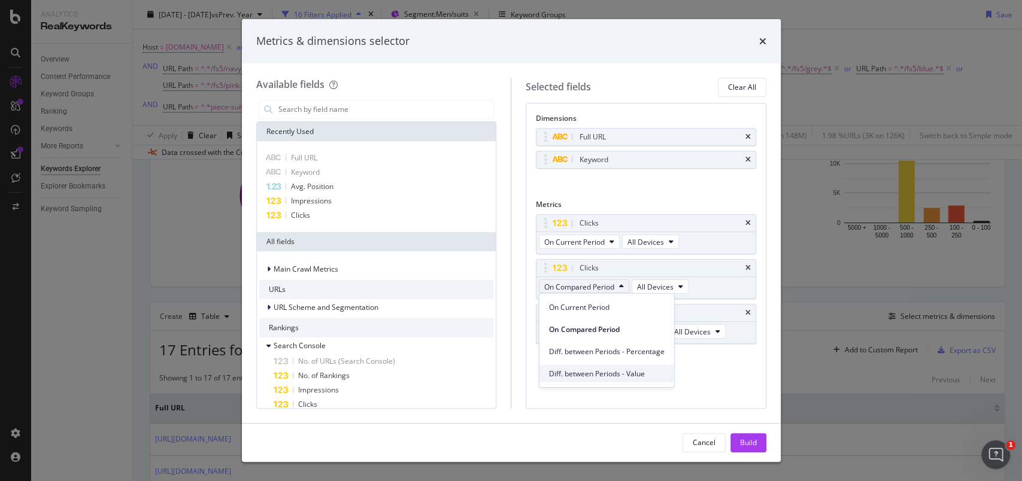
click at [619, 371] on span "Diff. between Periods - Value" at bounding box center [607, 373] width 116 height 11
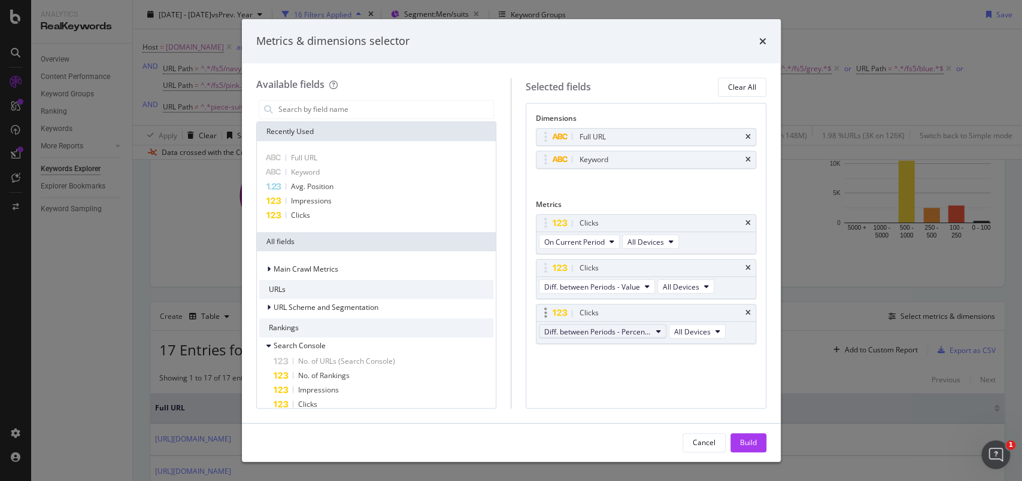
click at [620, 334] on span "Diff. between Periods - Percentage" at bounding box center [597, 332] width 107 height 10
click at [628, 392] on span "Diff. between Periods - Percentage" at bounding box center [608, 396] width 119 height 11
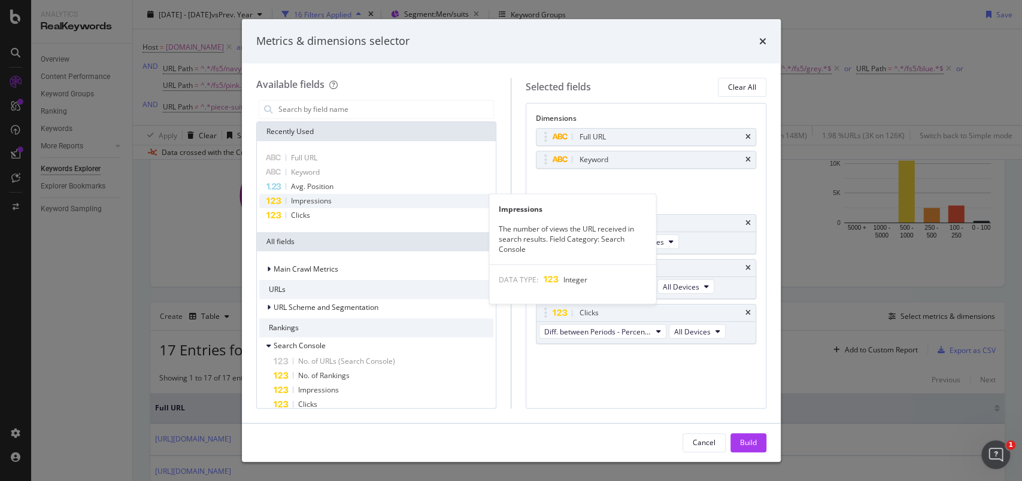
click at [358, 199] on div "Impressions" at bounding box center [376, 201] width 235 height 14
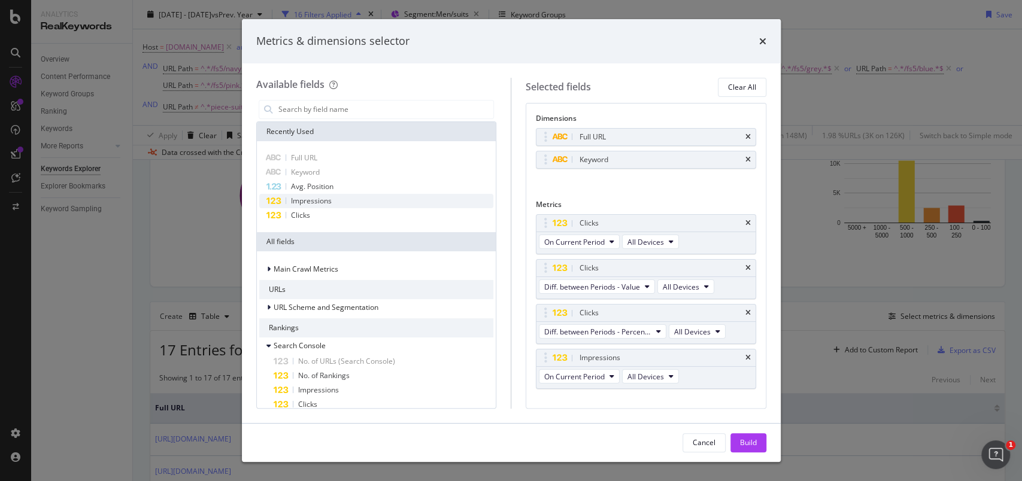
click at [358, 199] on div "Impressions" at bounding box center [376, 201] width 235 height 14
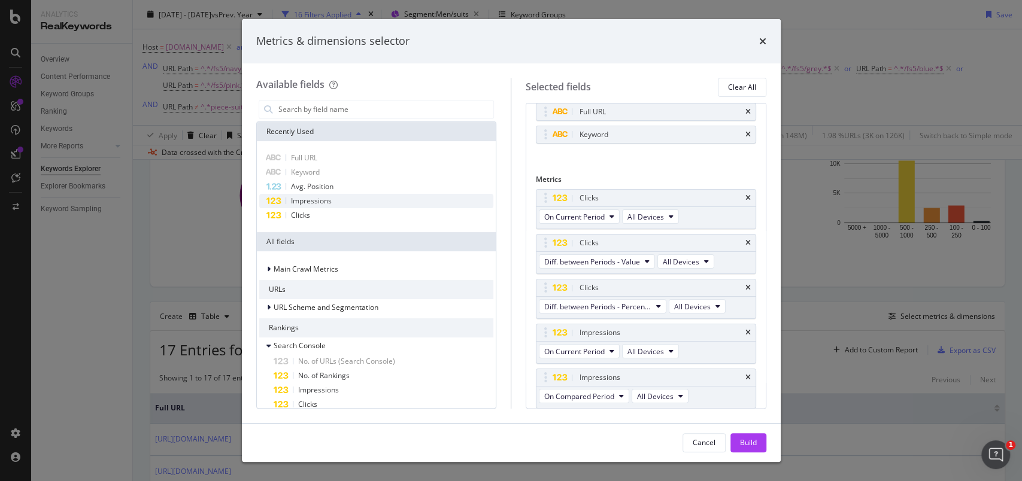
scroll to position [69, 0]
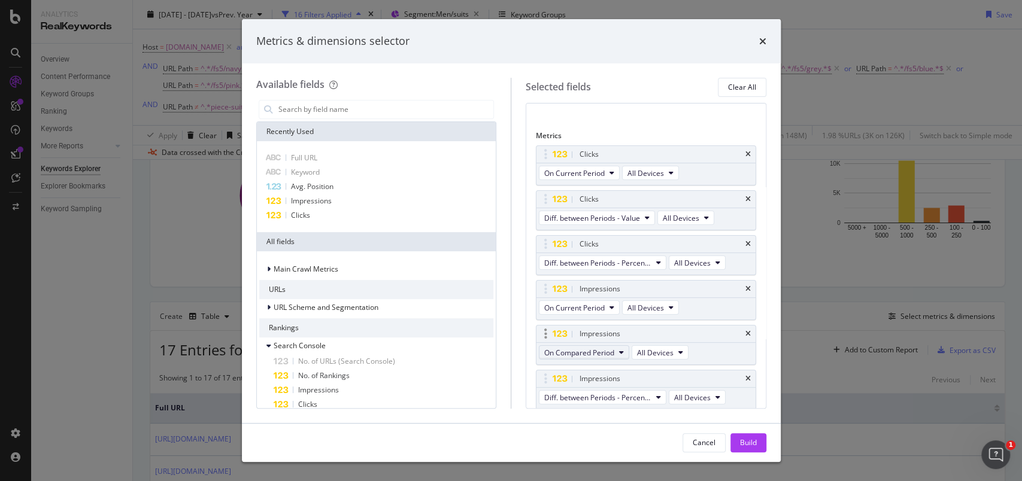
click at [583, 350] on span "On Compared Period" at bounding box center [579, 353] width 70 height 10
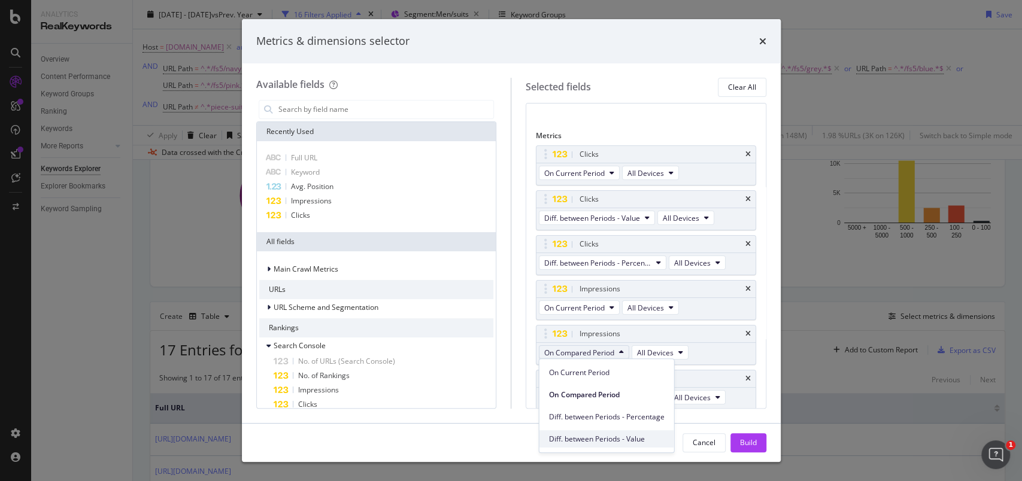
click at [616, 438] on span "Diff. between Periods - Value" at bounding box center [607, 439] width 116 height 11
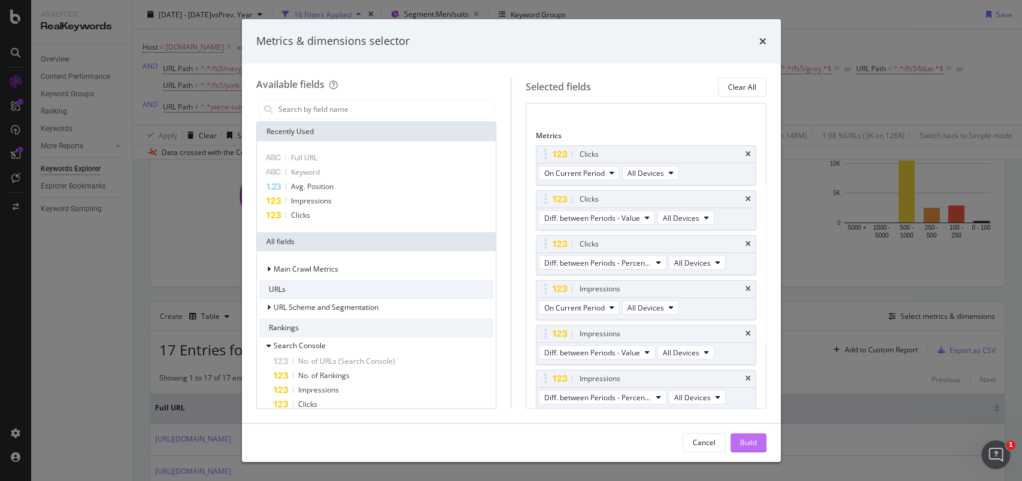
click at [740, 438] on div "Build" at bounding box center [748, 443] width 17 height 10
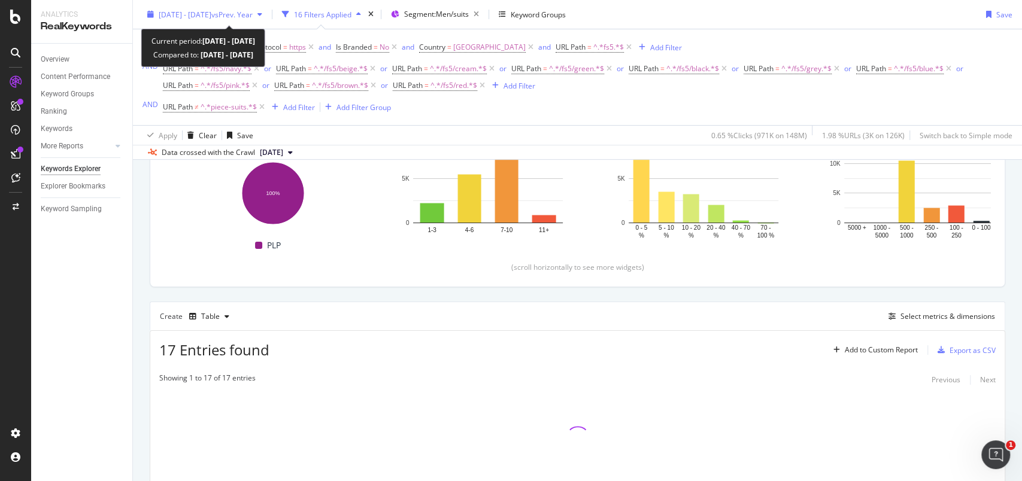
click at [153, 19] on div "2024 Apr. 1st - 2025 Apr. 13th vs Prev. Year" at bounding box center [205, 14] width 125 height 18
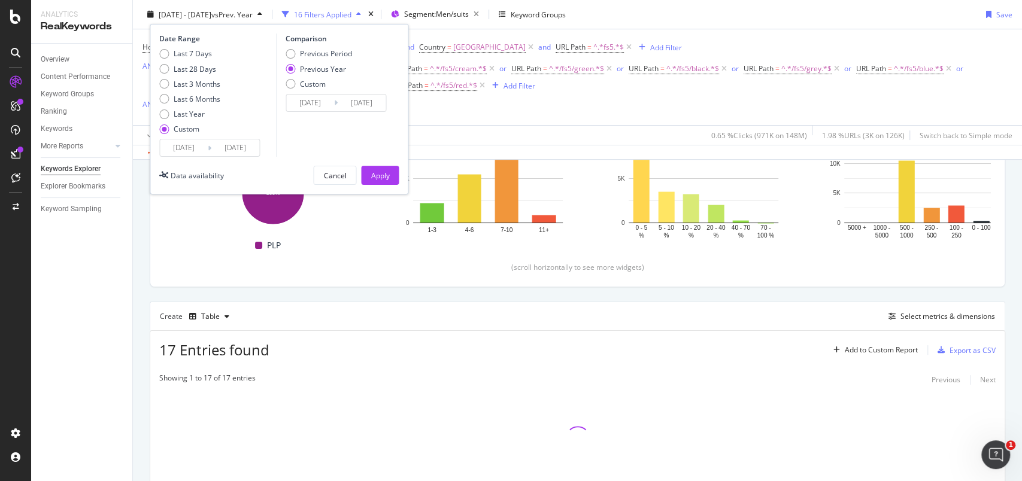
click at [319, 100] on input "2023/04/03" at bounding box center [310, 103] width 48 height 17
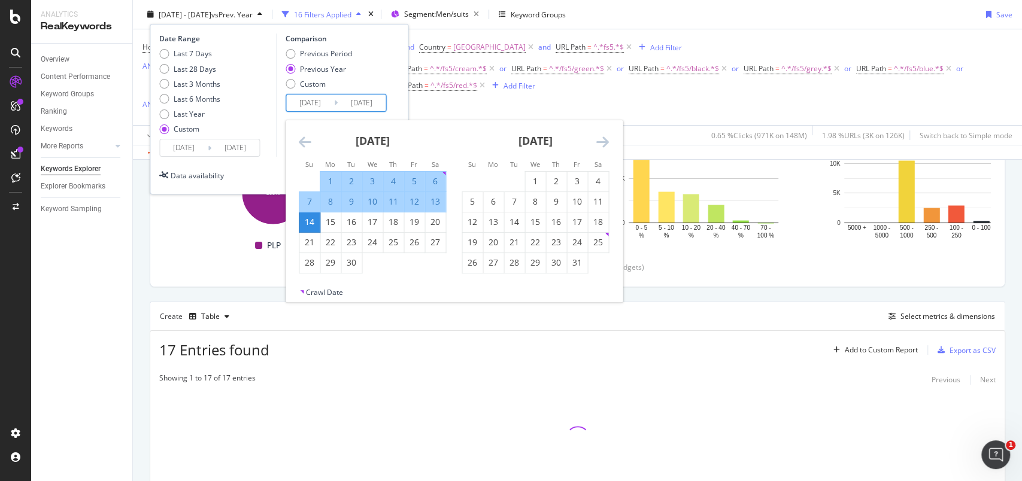
click at [601, 143] on icon "Move forward to switch to the next month." at bounding box center [602, 142] width 13 height 14
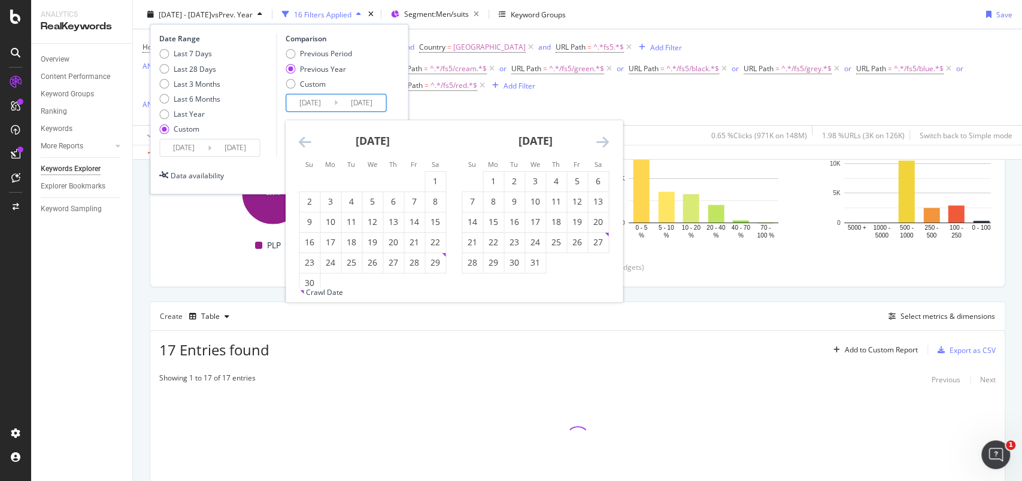
click at [601, 143] on icon "Move forward to switch to the next month." at bounding box center [602, 142] width 13 height 14
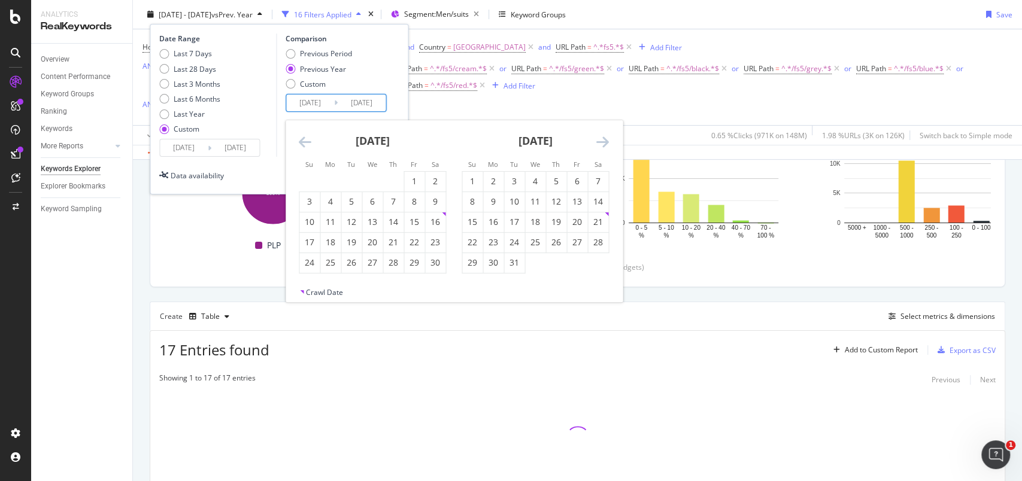
click at [601, 143] on icon "Move forward to switch to the next month." at bounding box center [602, 142] width 13 height 14
click at [598, 146] on icon "Move forward to switch to the next month." at bounding box center [602, 142] width 13 height 14
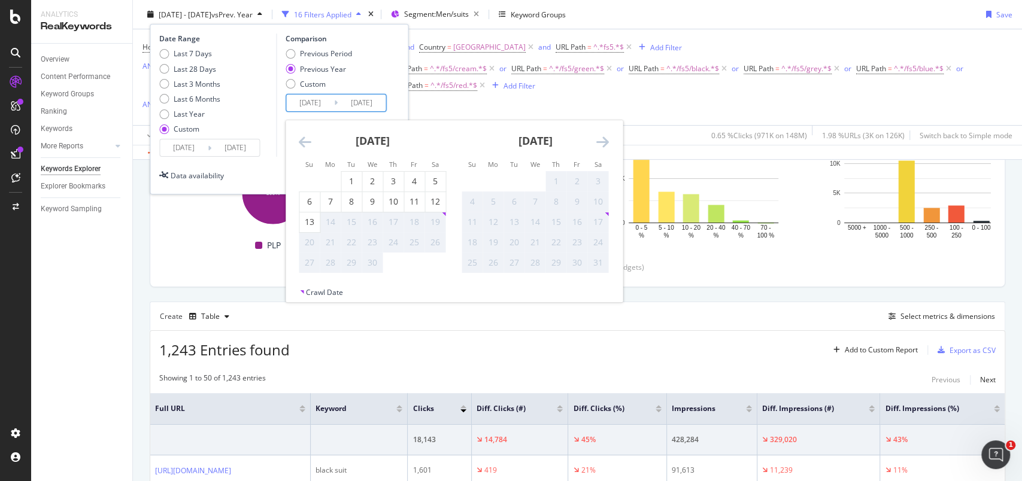
click at [443, 134] on div "April 2025" at bounding box center [372, 145] width 147 height 51
click at [374, 83] on div "Previous Period Previous Year Custom" at bounding box center [338, 71] width 104 height 45
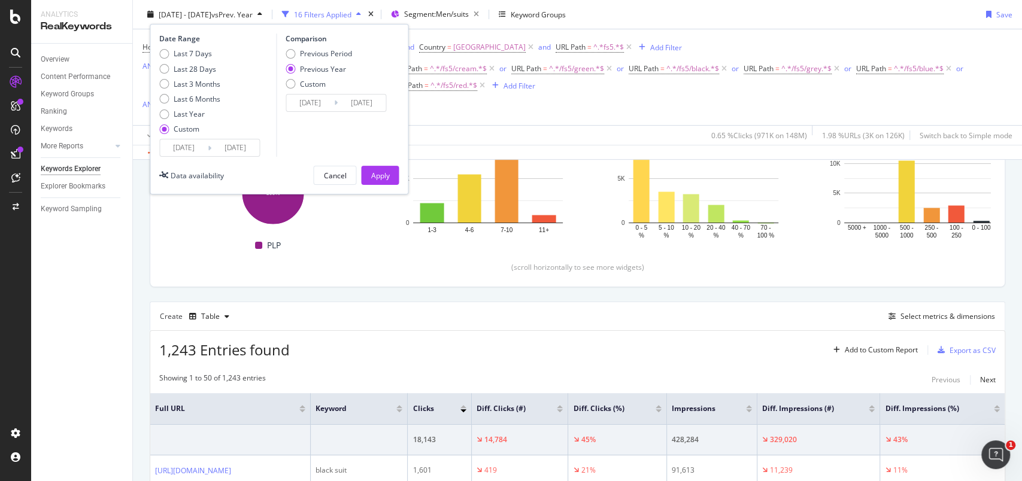
click at [188, 141] on input "2024/04/01" at bounding box center [184, 148] width 48 height 17
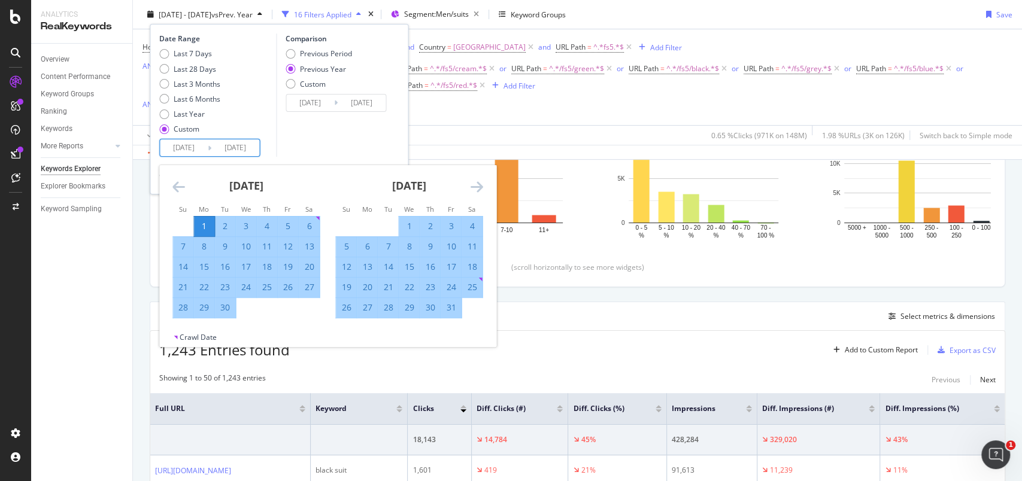
click at [467, 186] on div "May 2024" at bounding box center [408, 190] width 147 height 51
click at [476, 187] on icon "Move forward to switch to the next month." at bounding box center [476, 187] width 13 height 14
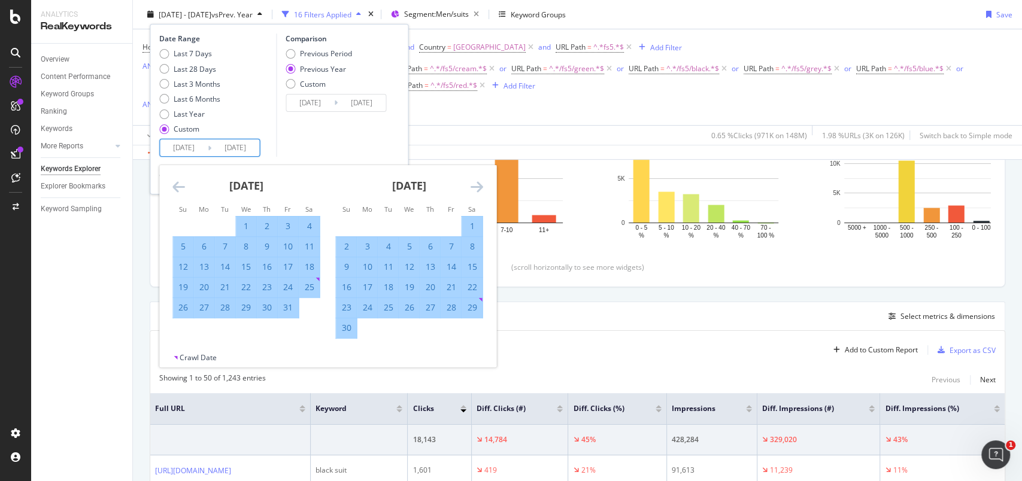
click at [476, 187] on icon "Move forward to switch to the next month." at bounding box center [476, 187] width 13 height 14
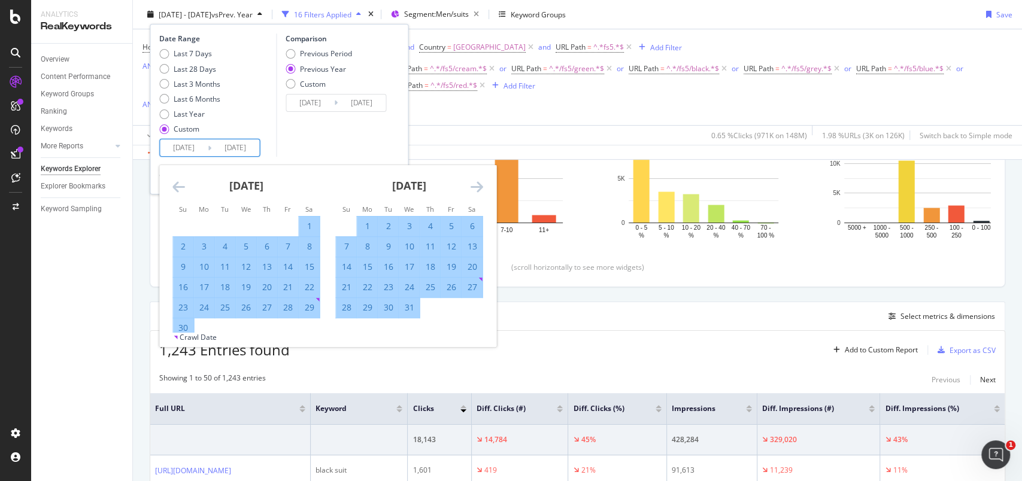
click at [476, 187] on icon "Move forward to switch to the next month." at bounding box center [476, 187] width 13 height 14
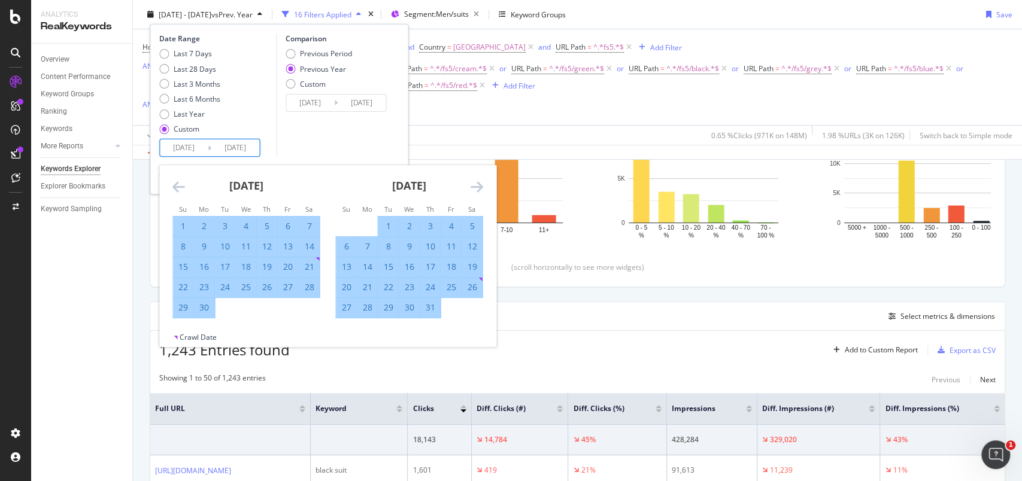
click at [476, 187] on icon "Move forward to switch to the next month." at bounding box center [476, 187] width 13 height 14
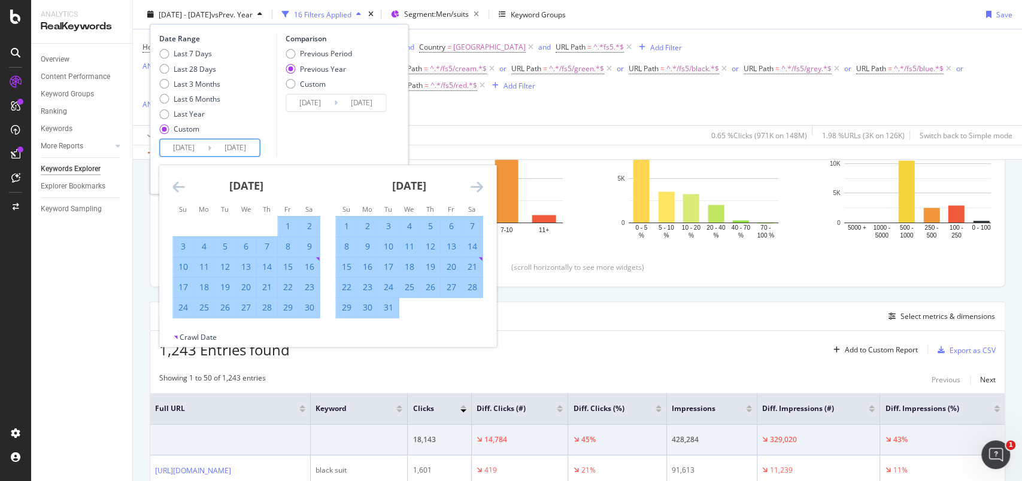
click at [476, 187] on icon "Move forward to switch to the next month." at bounding box center [476, 187] width 13 height 14
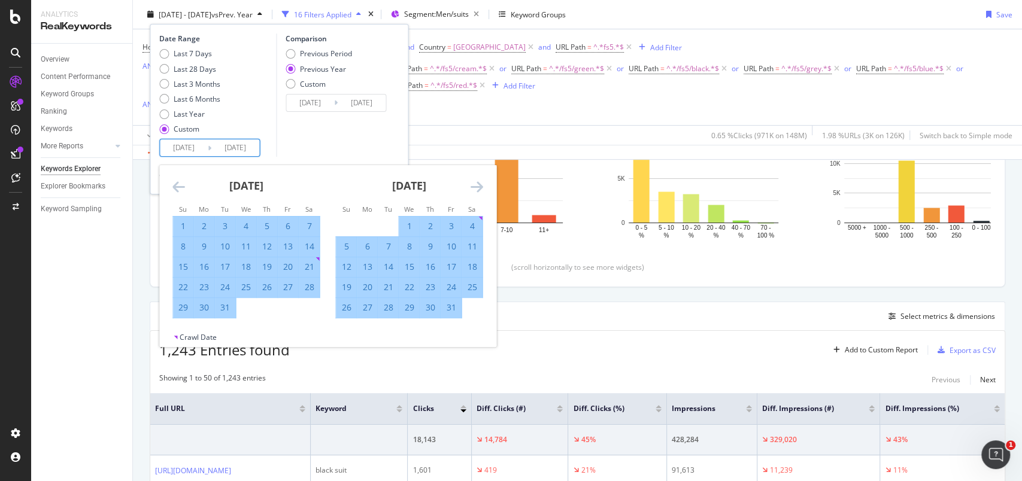
click at [476, 187] on icon "Move forward to switch to the next month." at bounding box center [476, 187] width 13 height 14
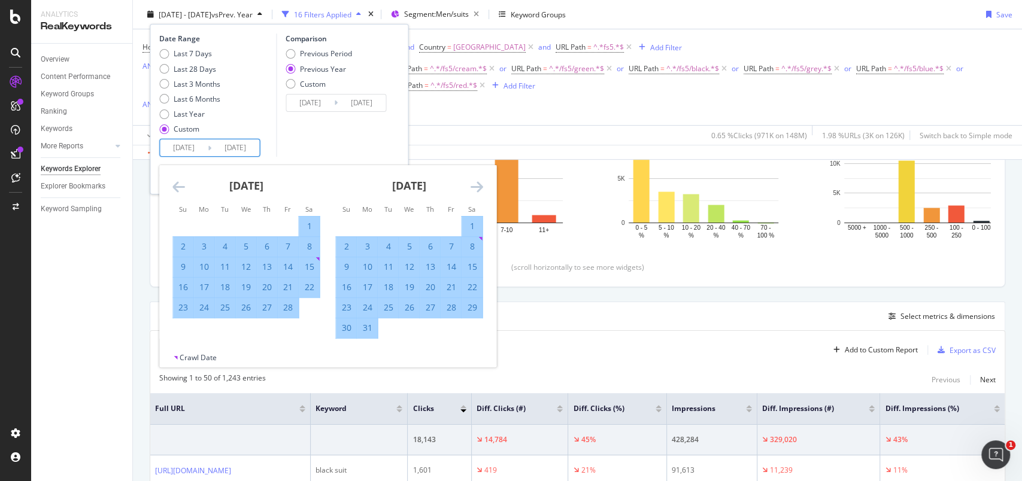
click at [476, 187] on icon "Move forward to switch to the next month." at bounding box center [476, 187] width 13 height 14
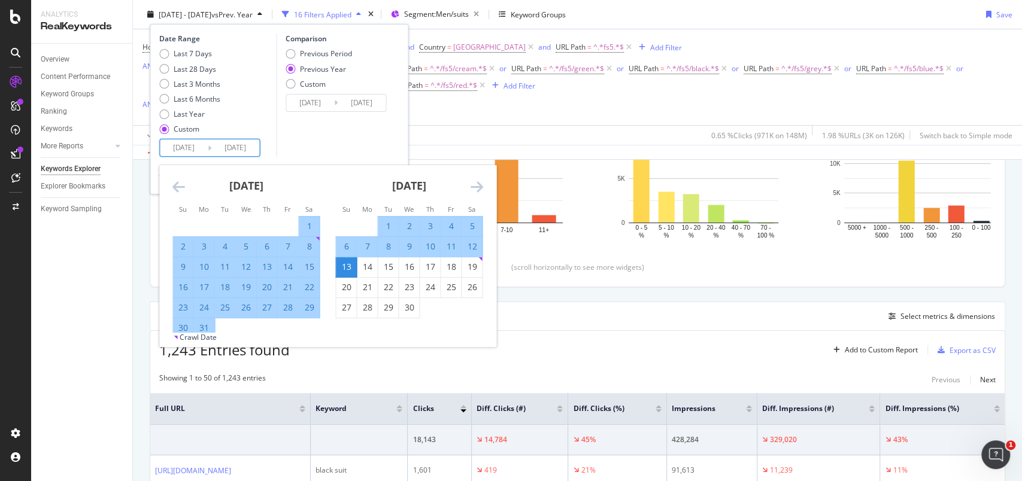
click at [476, 187] on icon "Move forward to switch to the next month." at bounding box center [476, 187] width 13 height 14
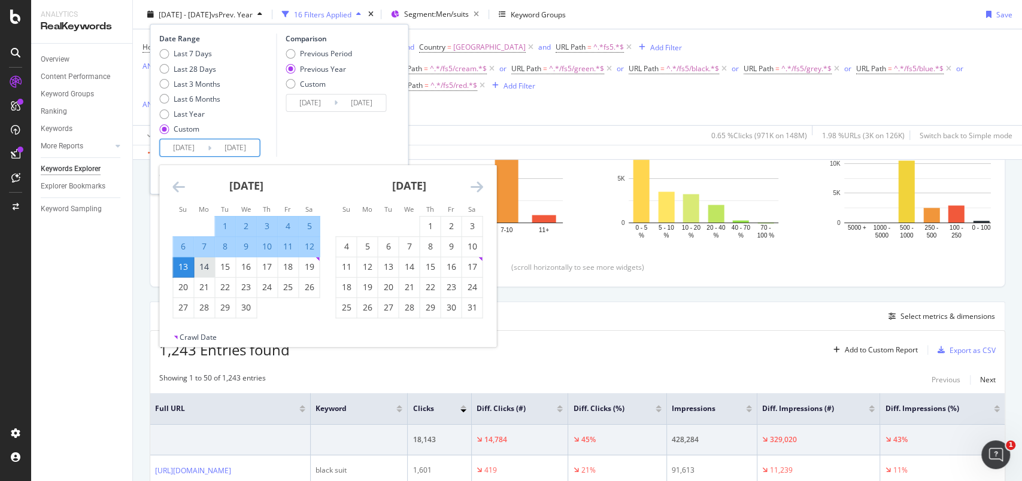
click at [204, 274] on div "14" at bounding box center [204, 268] width 20 height 20
type input "2025/04/14"
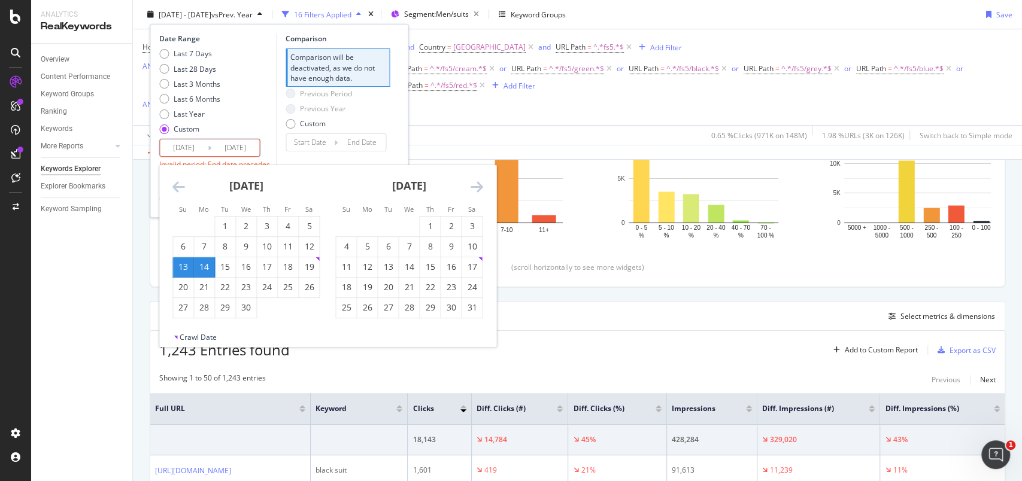
click at [204, 274] on div "14" at bounding box center [204, 268] width 20 height 20
type input "2025/04/14"
type input "2025/04/13"
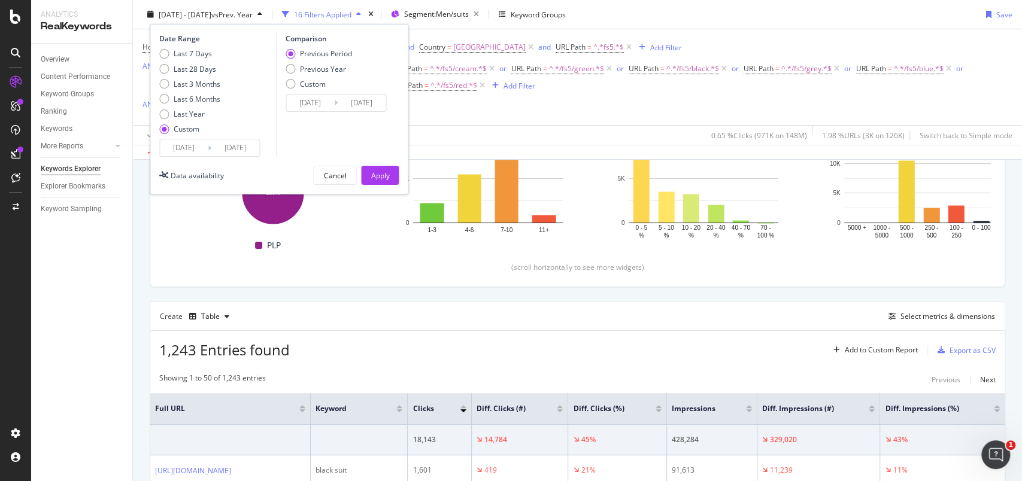
click at [174, 152] on input "2025/04/14" at bounding box center [184, 148] width 48 height 17
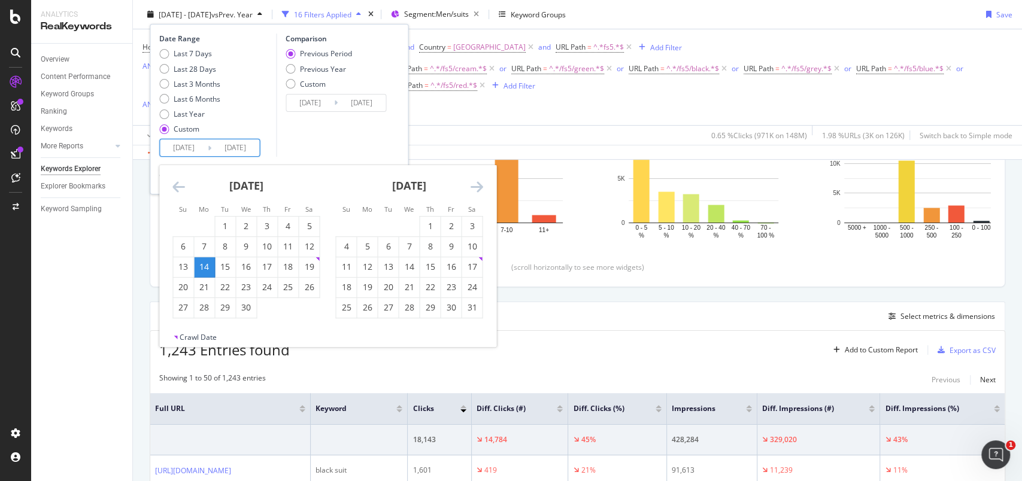
click at [204, 261] on div "14" at bounding box center [204, 267] width 20 height 12
click at [474, 191] on icon "Move forward to switch to the next month." at bounding box center [476, 187] width 13 height 14
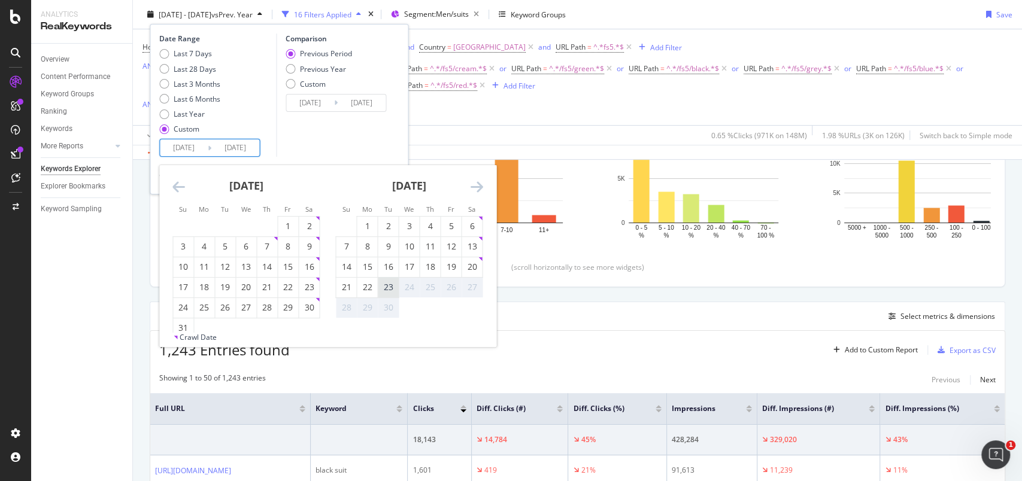
click at [391, 284] on div "23" at bounding box center [388, 287] width 20 height 12
type input "[DATE]"
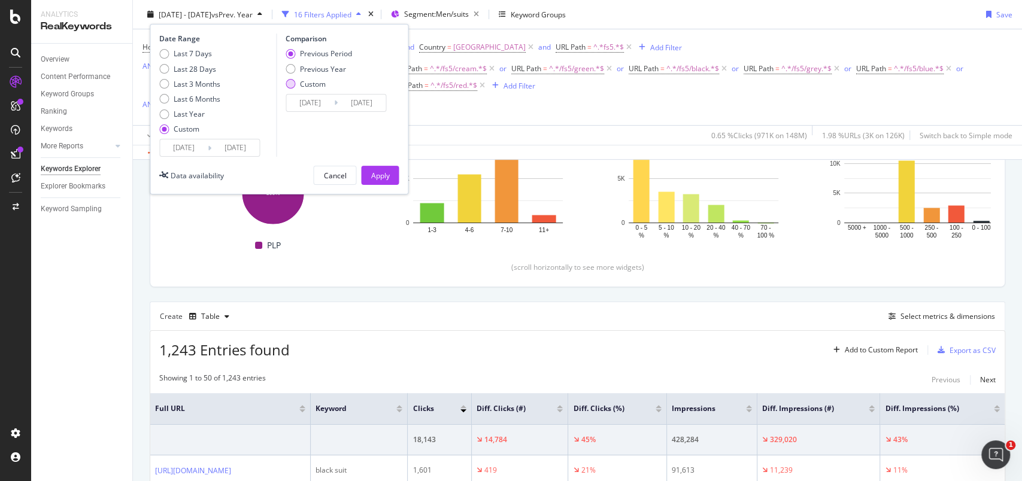
click at [322, 86] on div "Custom" at bounding box center [313, 83] width 26 height 10
click at [326, 105] on input "2024/11/02" at bounding box center [310, 103] width 48 height 17
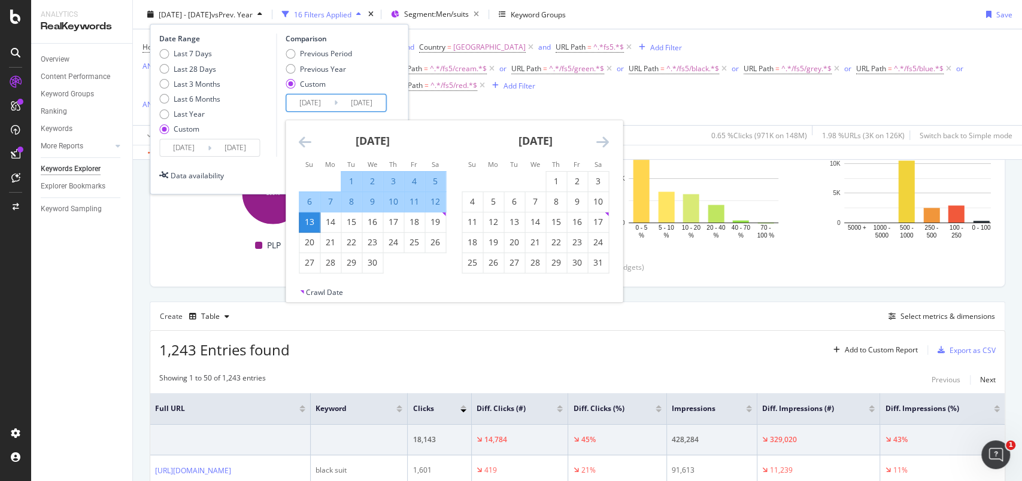
click at [308, 140] on icon "Move backward to switch to the previous month." at bounding box center [305, 142] width 13 height 14
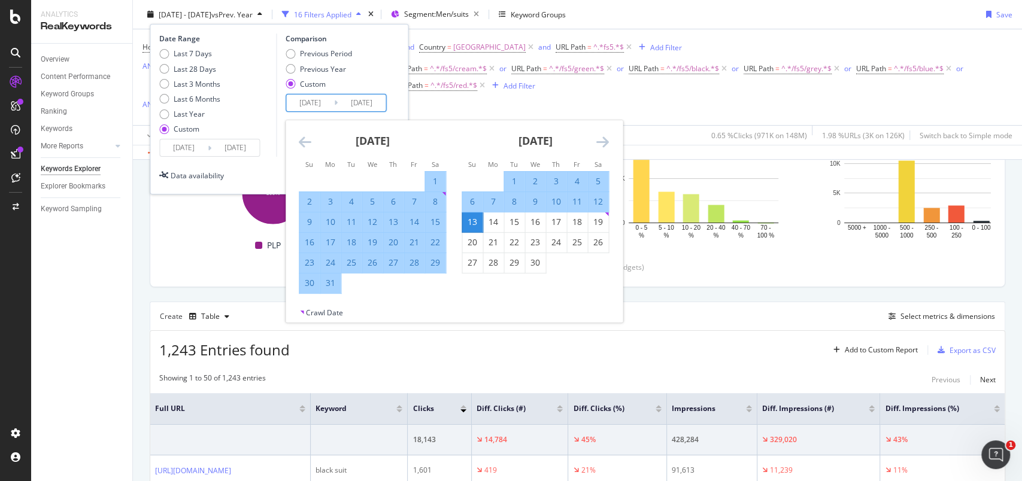
click at [308, 140] on icon "Move backward to switch to the previous month." at bounding box center [305, 142] width 13 height 14
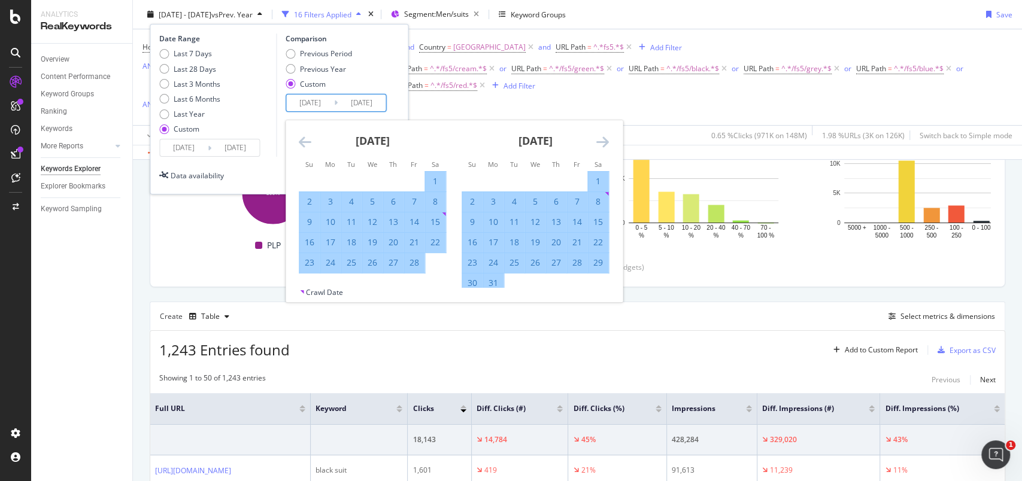
click at [308, 140] on icon "Move backward to switch to the previous month." at bounding box center [305, 142] width 13 height 14
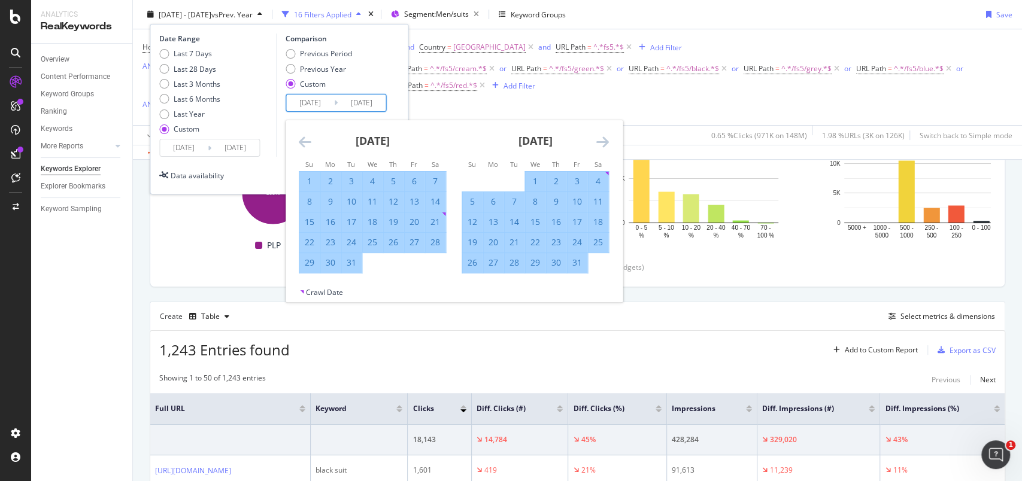
click at [308, 140] on icon "Move backward to switch to the previous month." at bounding box center [305, 142] width 13 height 14
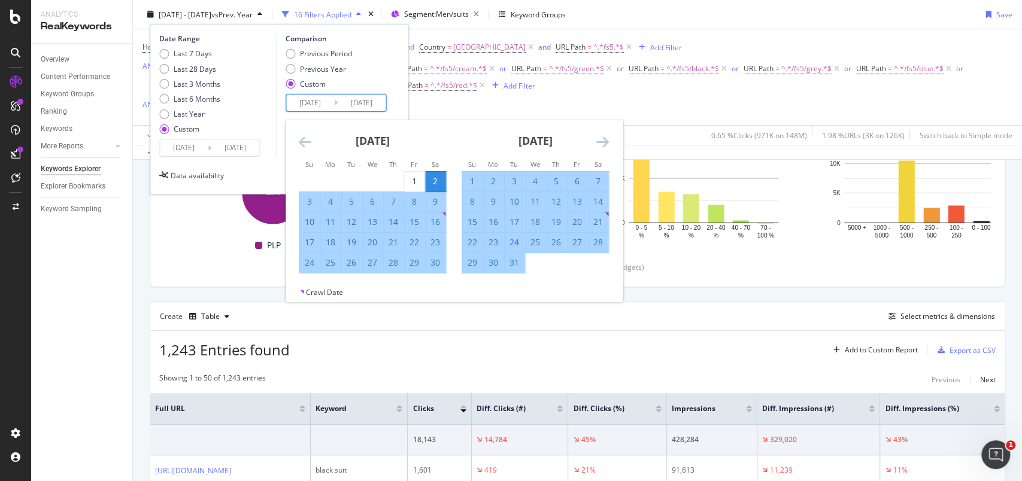
click at [308, 140] on icon "Move backward to switch to the previous month." at bounding box center [305, 142] width 13 height 14
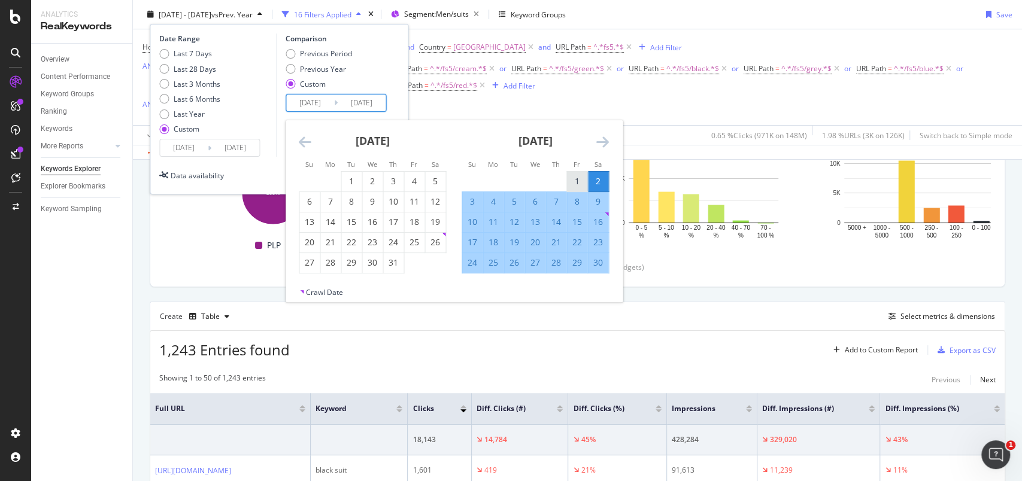
click at [570, 181] on div "1" at bounding box center [577, 181] width 20 height 12
type input "2024/11/01"
click at [604, 144] on icon "Move forward to switch to the next month." at bounding box center [602, 142] width 13 height 14
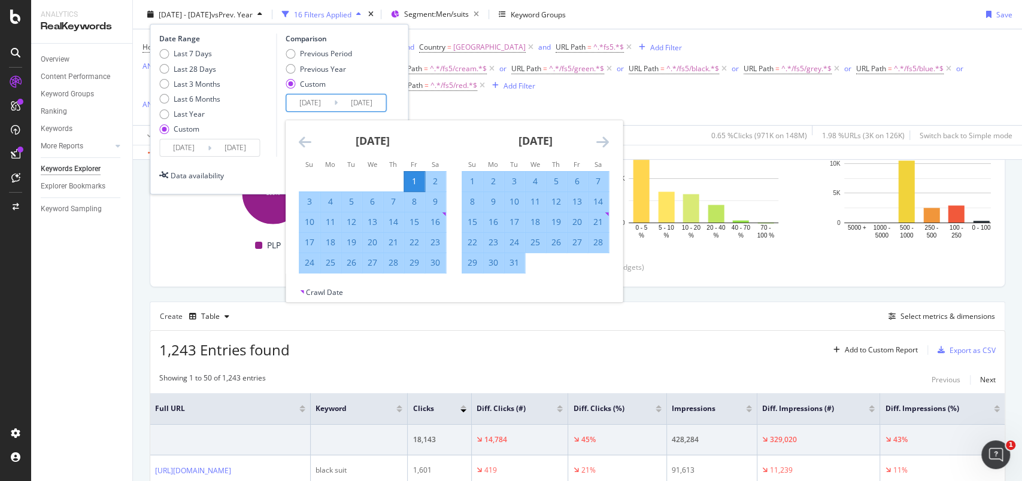
click at [604, 144] on icon "Move forward to switch to the next month." at bounding box center [602, 142] width 13 height 14
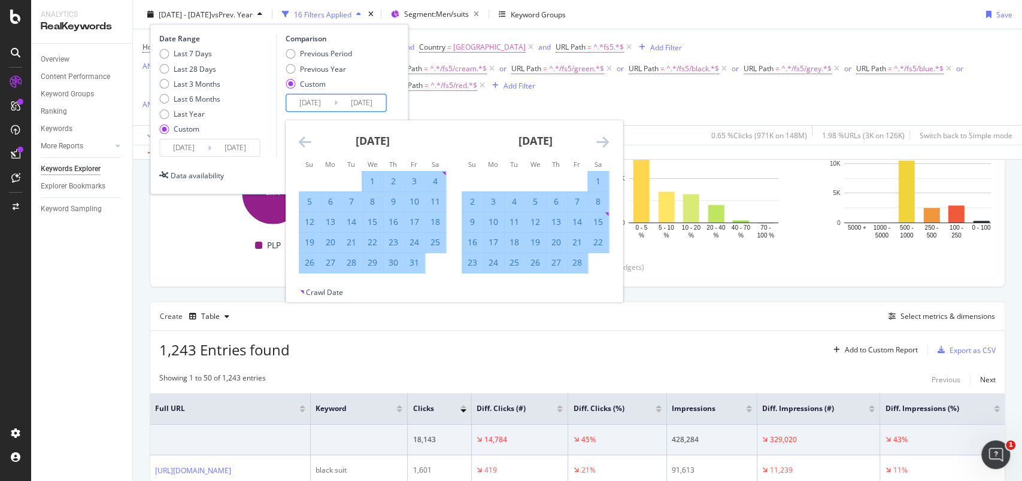
click at [604, 144] on icon "Move forward to switch to the next month." at bounding box center [602, 142] width 13 height 14
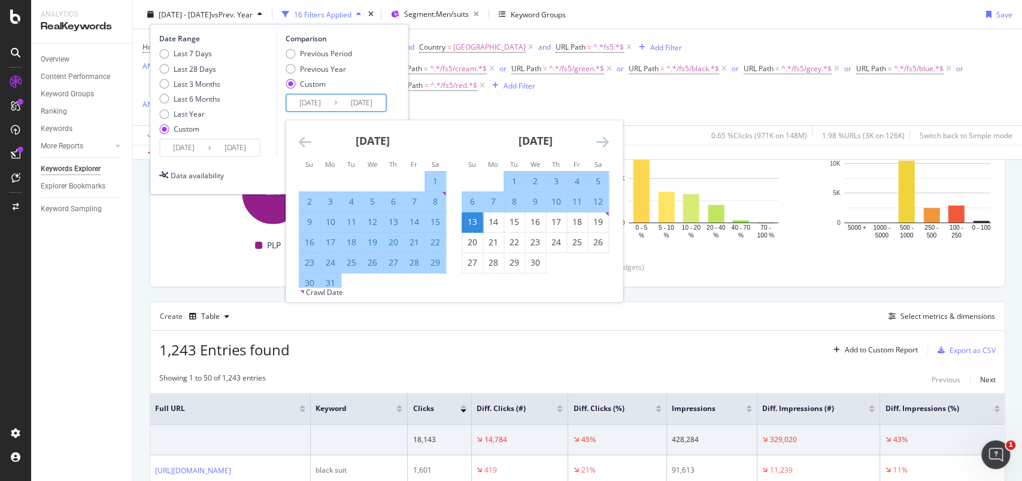
click at [476, 219] on div "13" at bounding box center [472, 222] width 20 height 12
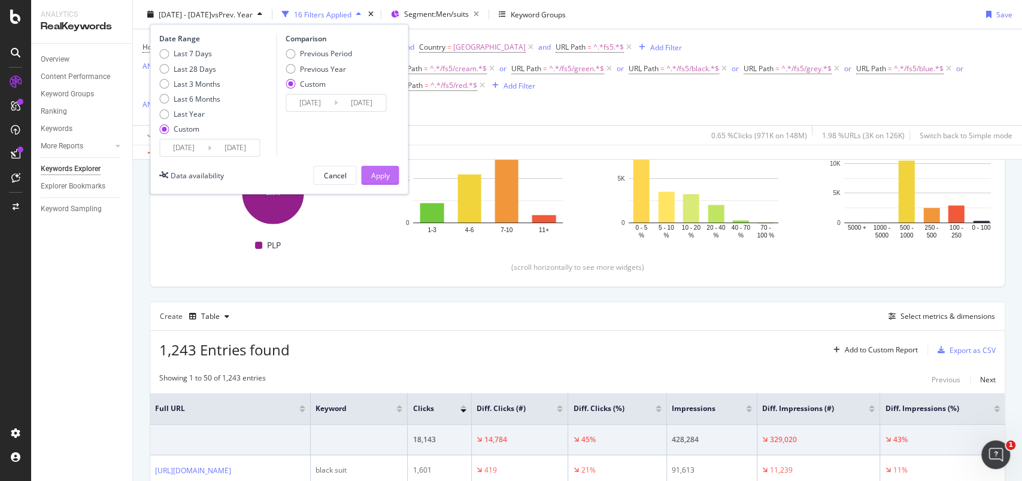
click at [390, 180] on button "Apply" at bounding box center [380, 175] width 38 height 19
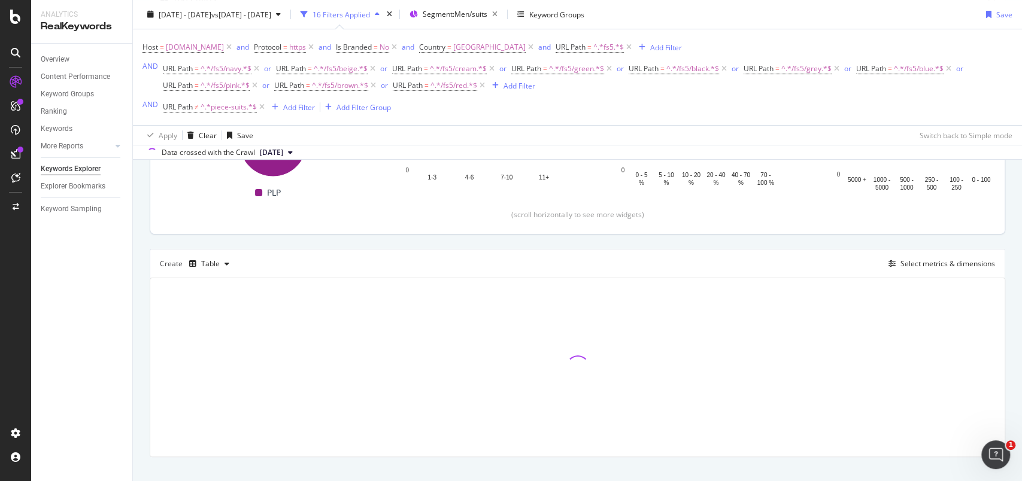
scroll to position [257, 0]
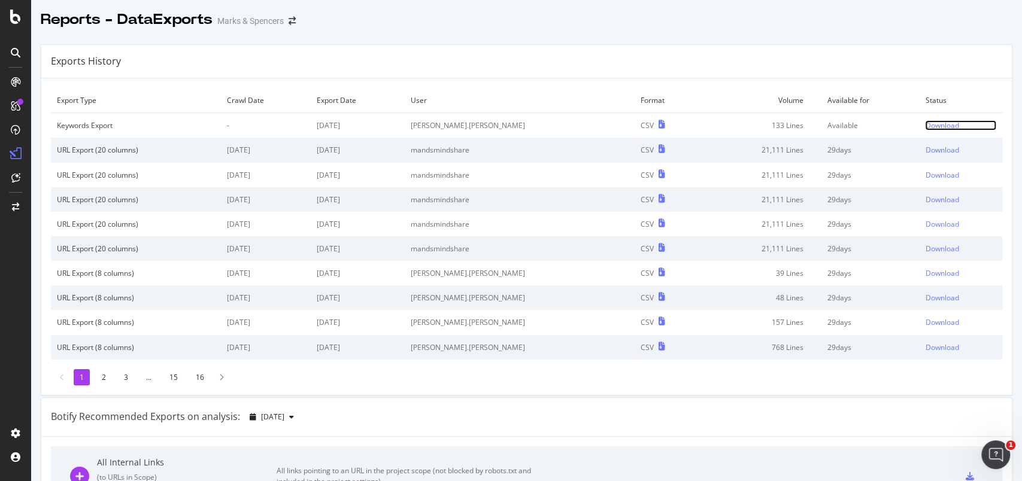
click at [925, 127] on div "Download" at bounding box center [942, 125] width 34 height 10
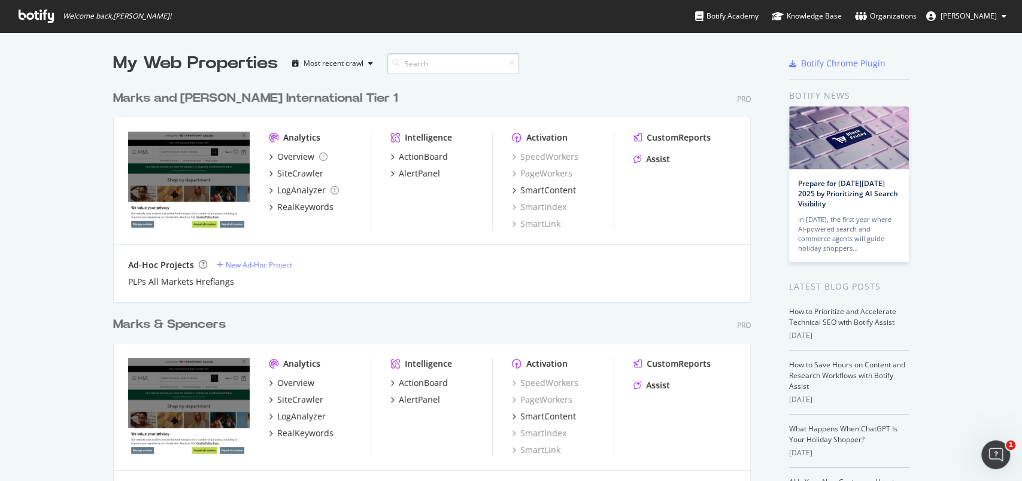
scroll to position [470, 997]
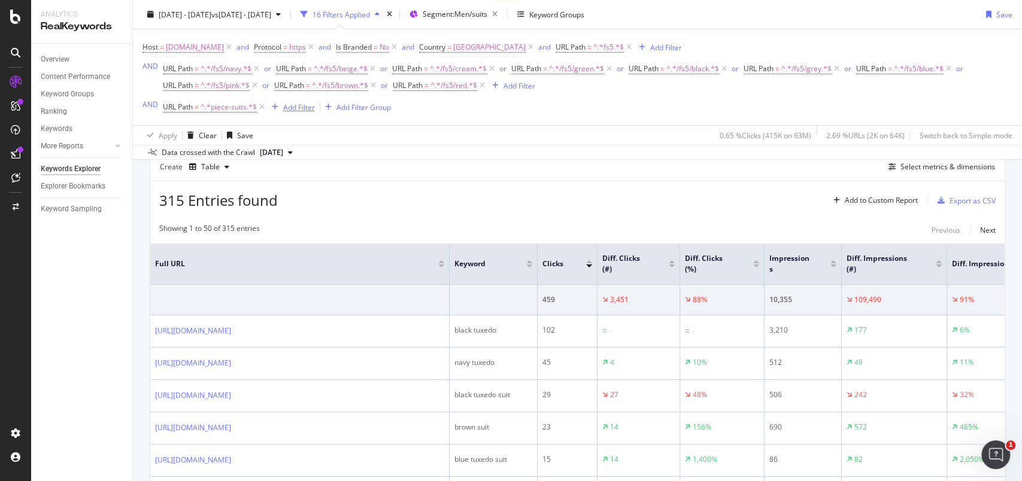
click at [304, 109] on div "Add Filter" at bounding box center [299, 107] width 32 height 10
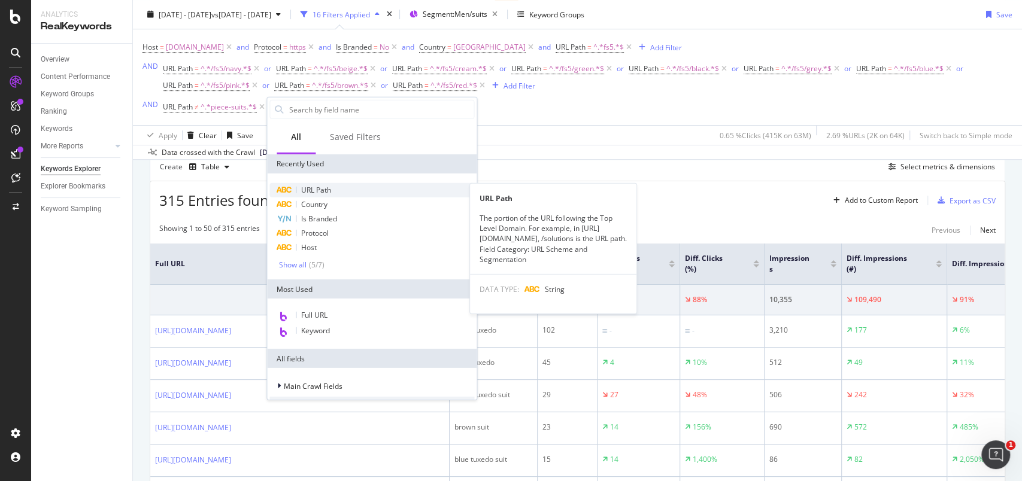
click at [314, 185] on span "URL Path" at bounding box center [316, 190] width 30 height 10
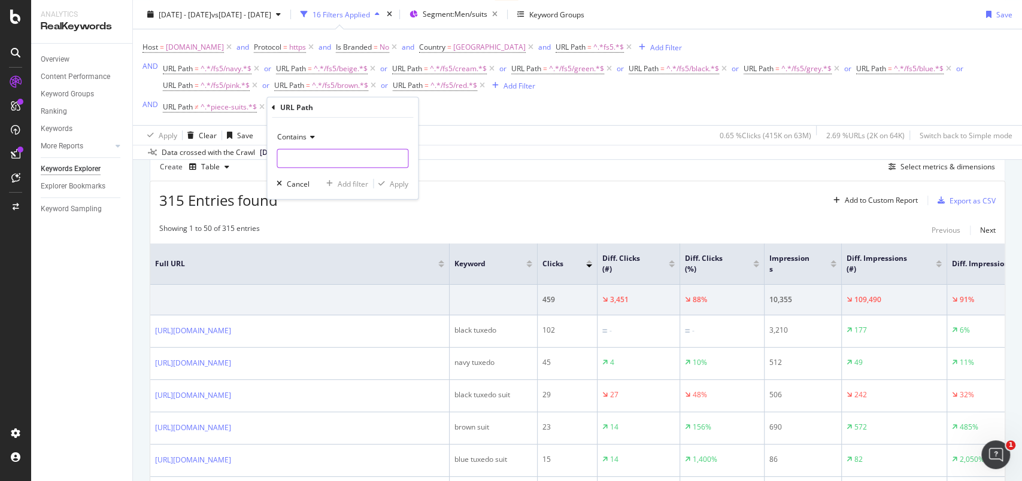
click at [308, 155] on input "text" at bounding box center [342, 158] width 131 height 19
type input "tuxedos"
click at [398, 187] on div "Apply" at bounding box center [399, 183] width 19 height 10
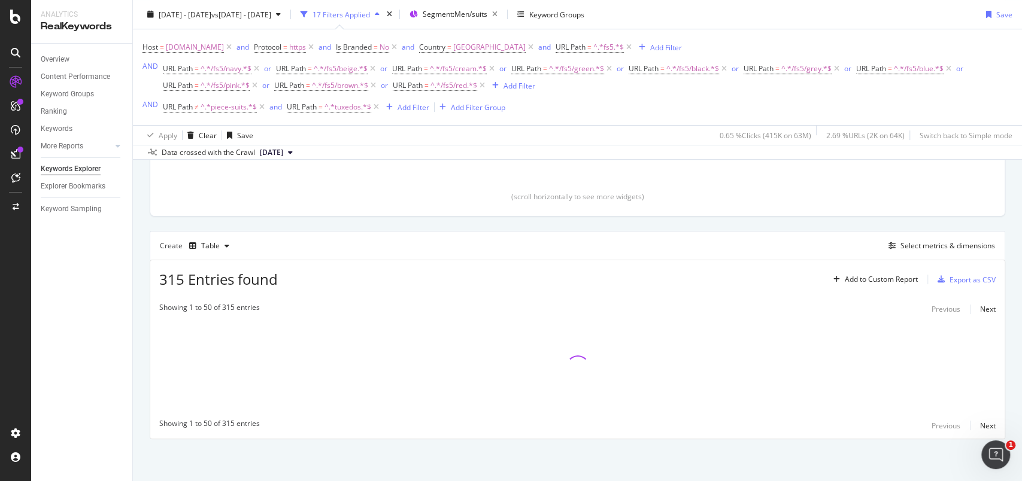
scroll to position [257, 0]
click at [272, 110] on div "and" at bounding box center [275, 107] width 13 height 10
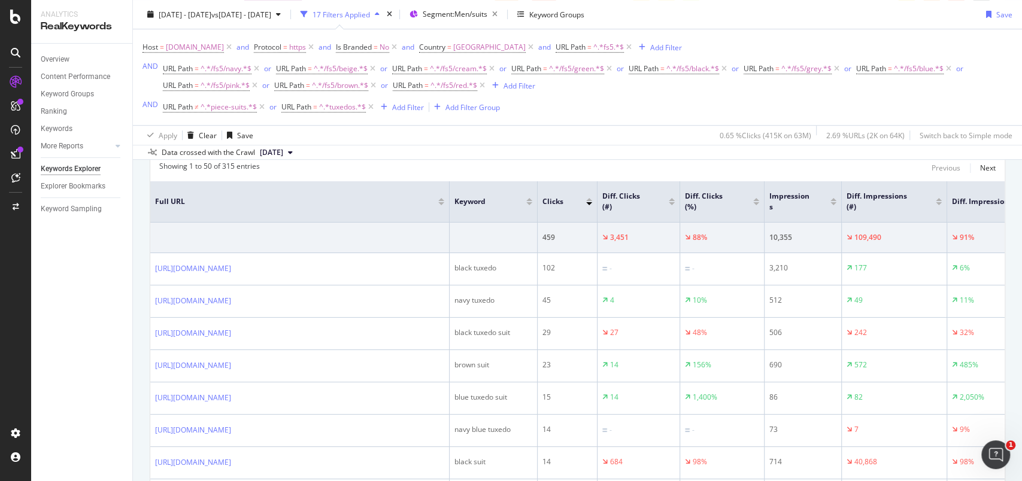
scroll to position [479, 0]
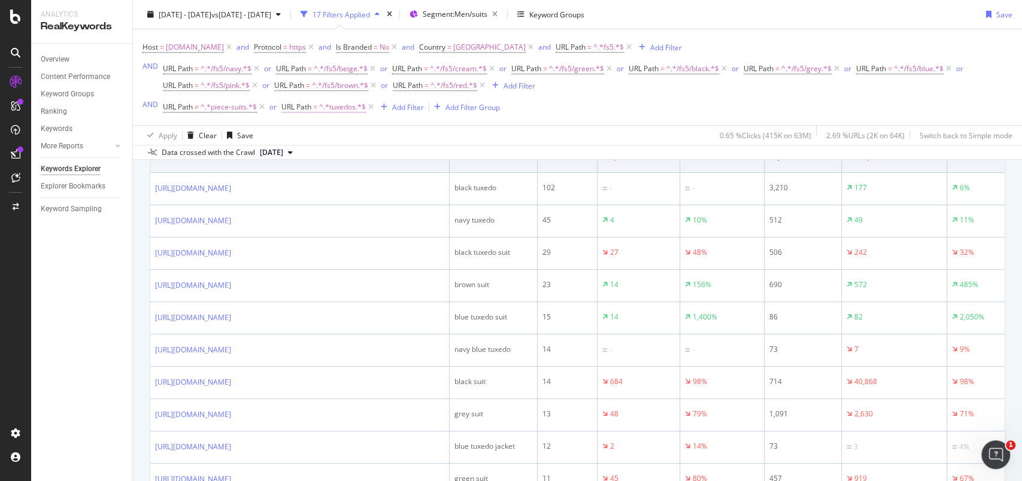
click at [345, 111] on span "^.*tuxedos.*$" at bounding box center [342, 107] width 47 height 17
click at [326, 131] on icon at bounding box center [325, 134] width 8 height 7
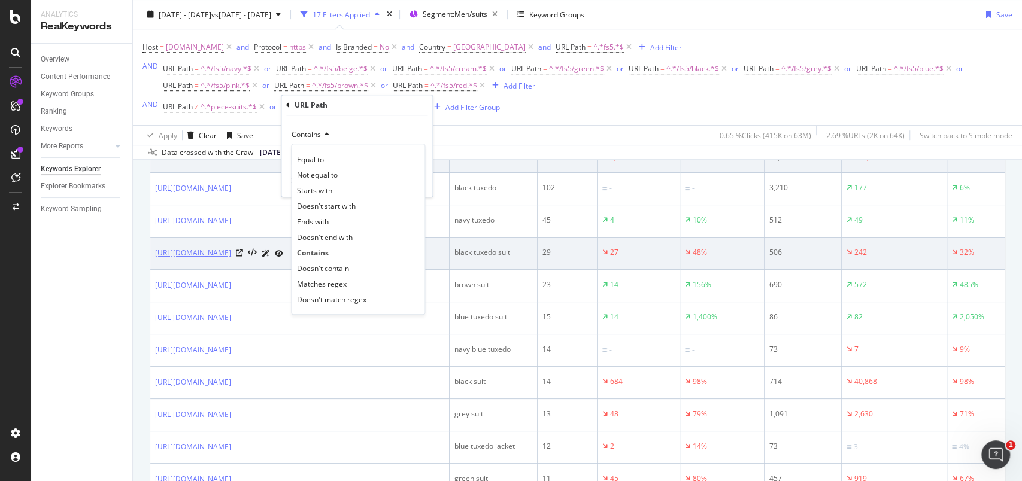
click at [332, 264] on span "Doesn't contain" at bounding box center [323, 269] width 52 height 10
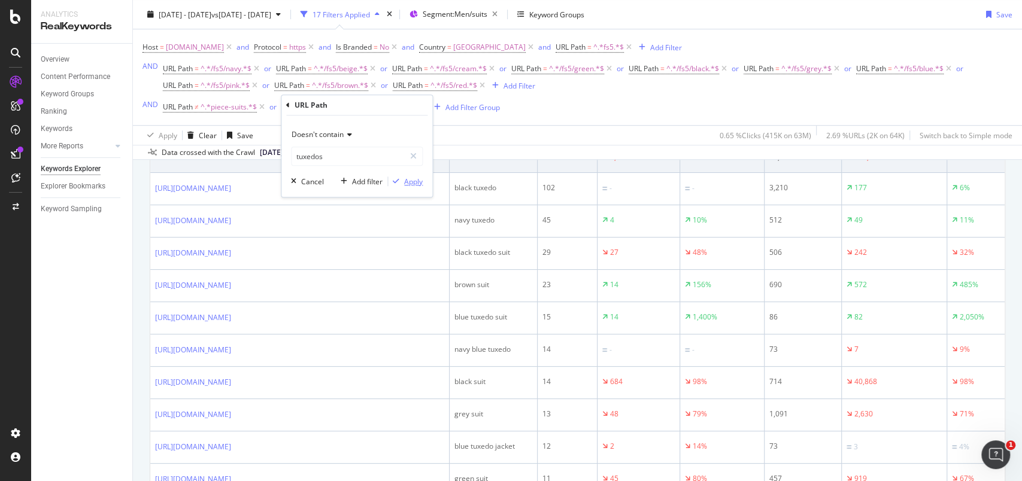
click at [414, 180] on div "Apply" at bounding box center [413, 182] width 19 height 10
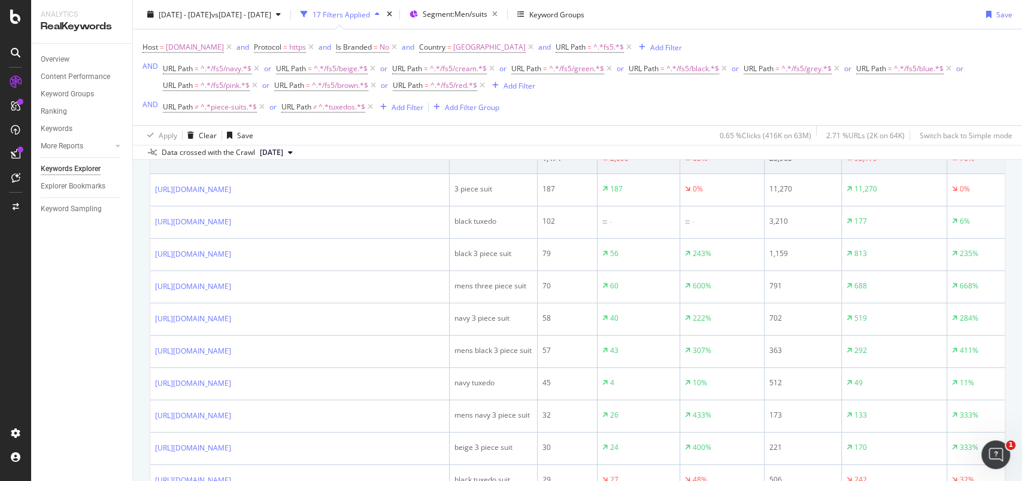
scroll to position [479, 0]
click at [230, 110] on span "^.*piece-suits.*$" at bounding box center [229, 107] width 56 height 17
click at [107, 265] on div "Overview Content Performance Keyword Groups Ranking Keywords More Reports Count…" at bounding box center [81, 263] width 101 height 438
click at [325, 111] on span "^.*tuxedos.*$" at bounding box center [342, 107] width 47 height 17
click at [235, 111] on span "^.*piece-suits.*$" at bounding box center [229, 107] width 56 height 17
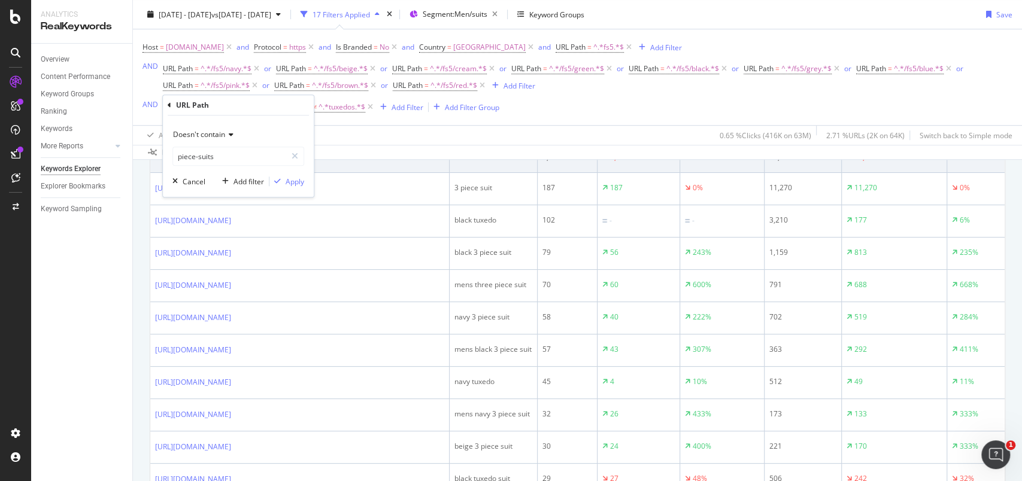
click at [72, 340] on div "Overview Content Performance Keyword Groups Ranking Keywords More Reports Count…" at bounding box center [81, 263] width 101 height 438
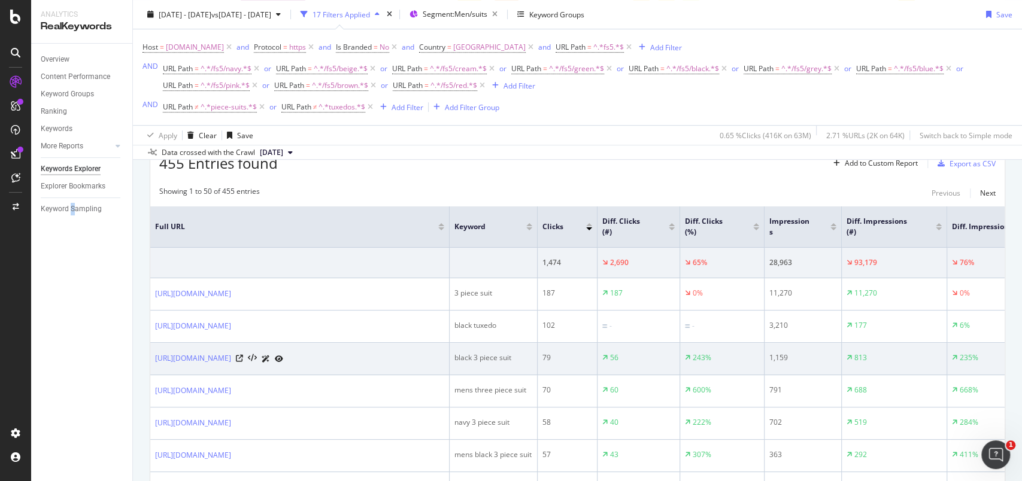
scroll to position [240, 0]
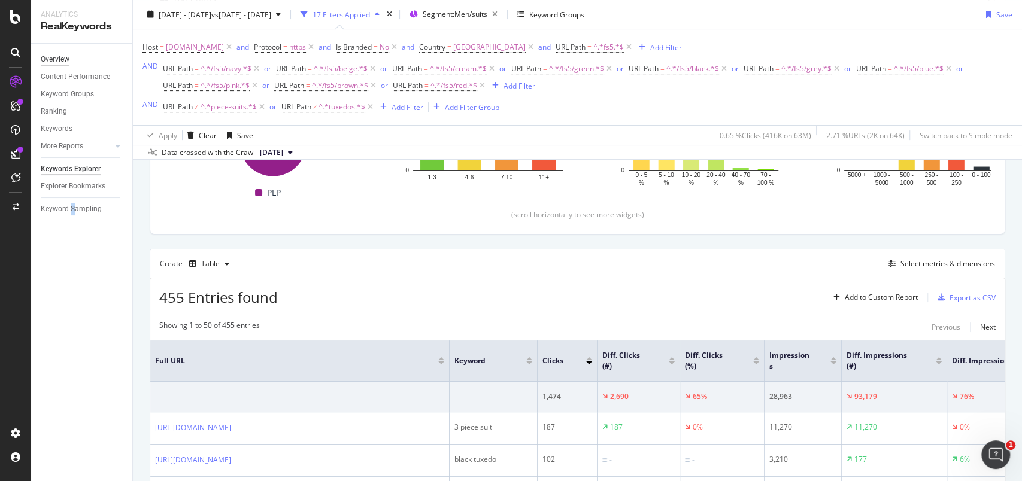
click at [58, 53] on div "Overview" at bounding box center [55, 59] width 29 height 13
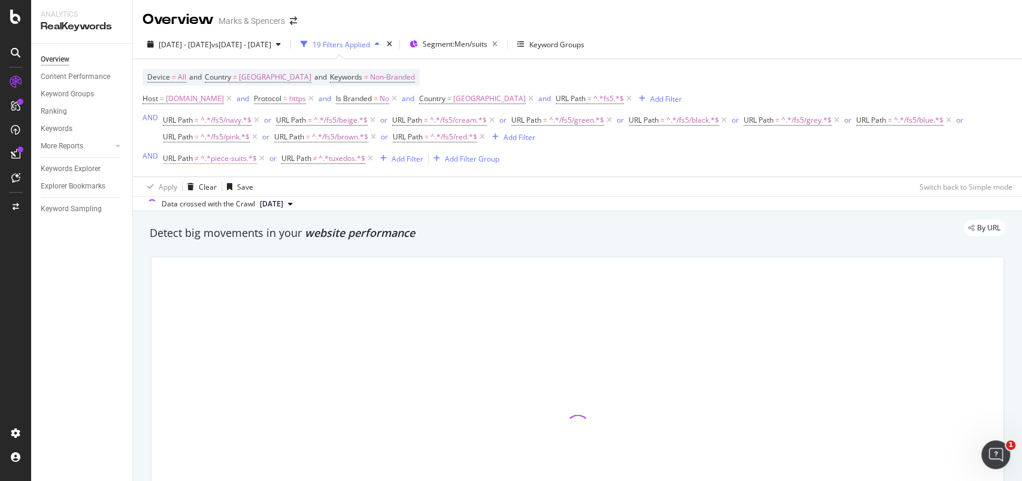
click at [216, 160] on span "^.*piece-suits.*$" at bounding box center [229, 158] width 56 height 17
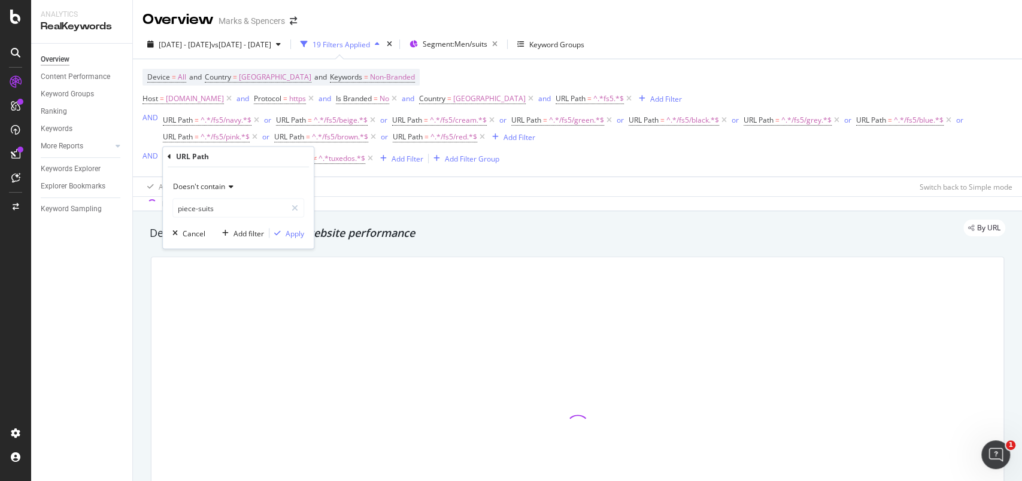
click at [220, 181] on span "Doesn't contain" at bounding box center [199, 186] width 52 height 10
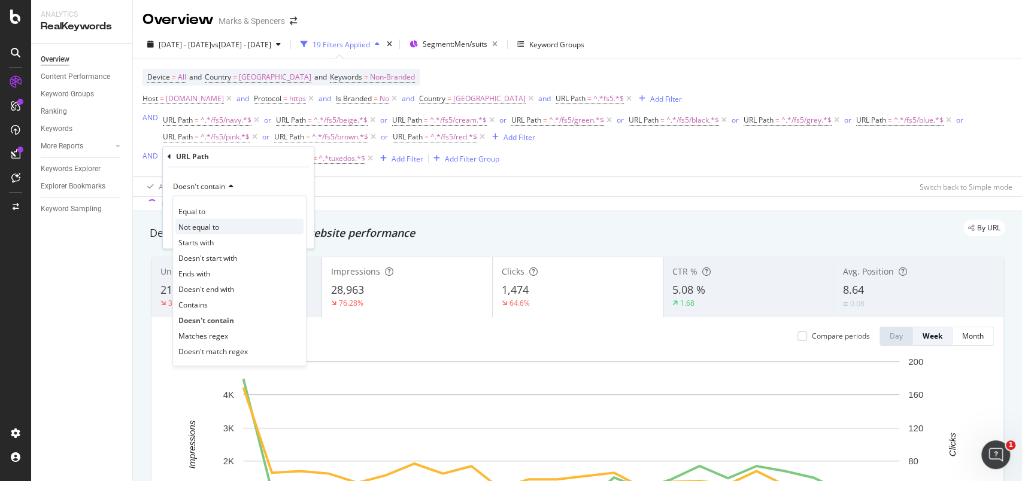
click at [216, 228] on span "Not equal to" at bounding box center [198, 227] width 41 height 10
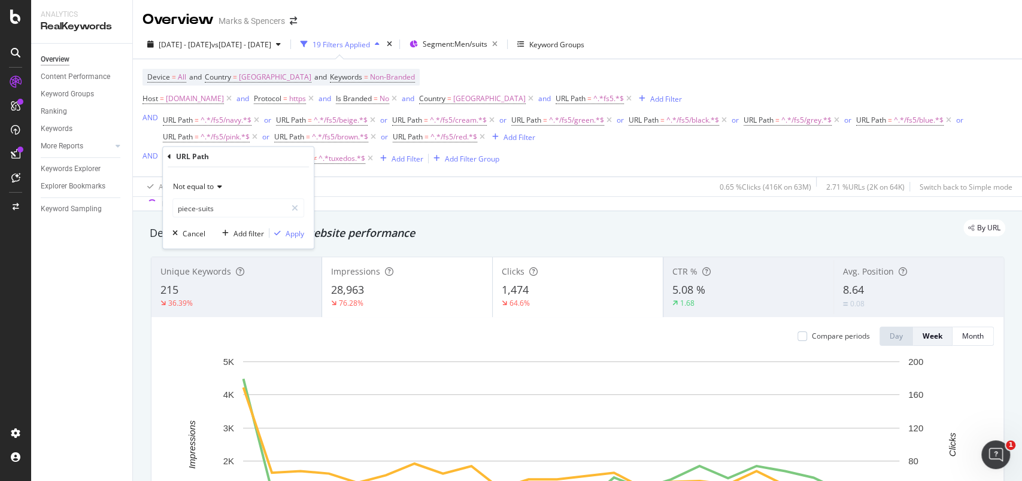
click at [211, 186] on span "Not equal to" at bounding box center [193, 186] width 41 height 10
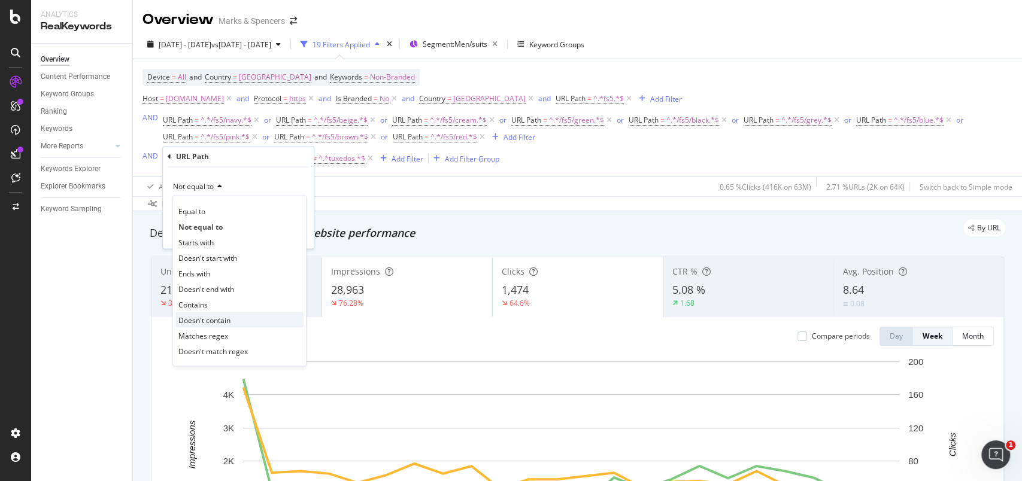
click at [210, 319] on span "Doesn't contain" at bounding box center [204, 320] width 52 height 10
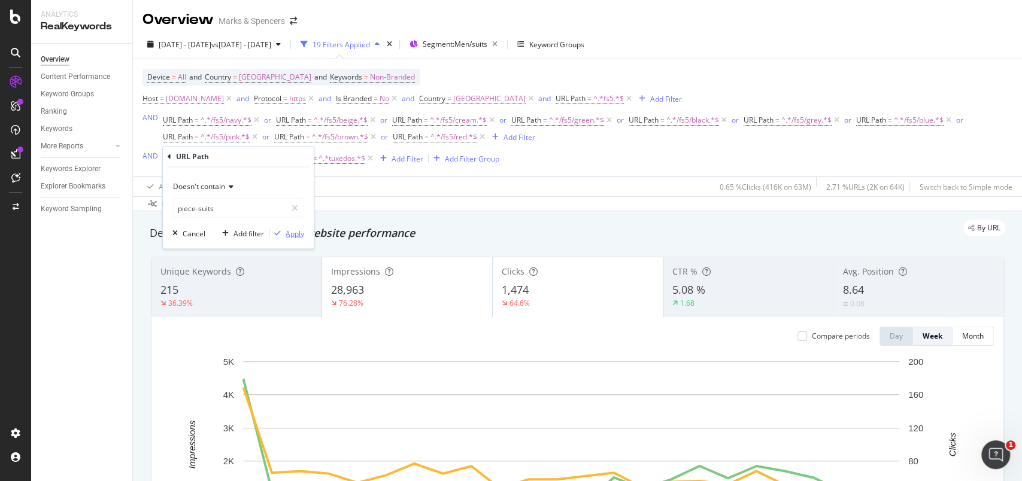
click at [290, 234] on div "Apply" at bounding box center [295, 233] width 19 height 10
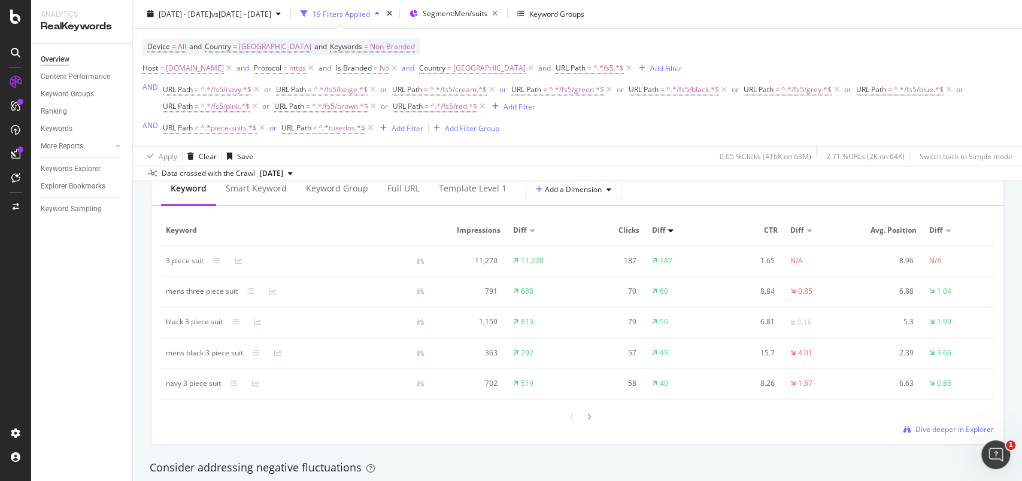
scroll to position [1118, 0]
click at [91, 165] on div "Keywords Explorer" at bounding box center [71, 169] width 60 height 13
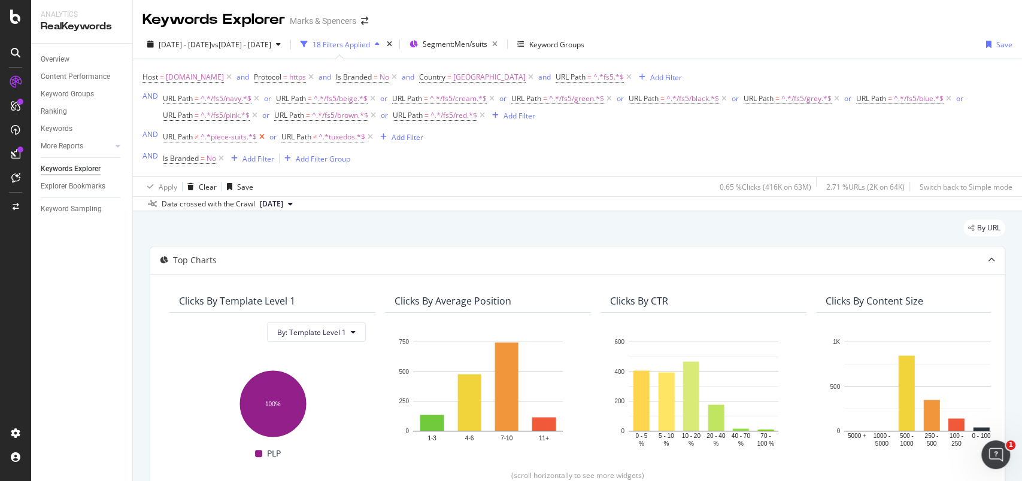
drag, startPoint x: 374, startPoint y: 132, endPoint x: 262, endPoint y: 137, distance: 111.5
click at [374, 132] on icon at bounding box center [370, 137] width 10 height 12
click at [262, 137] on icon at bounding box center [262, 137] width 10 height 12
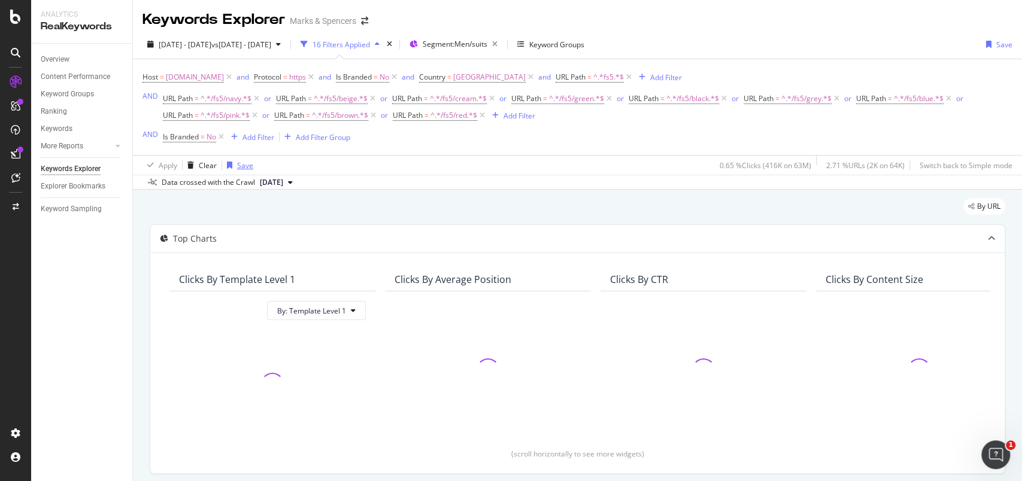
click at [223, 156] on div "Save" at bounding box center [237, 165] width 31 height 18
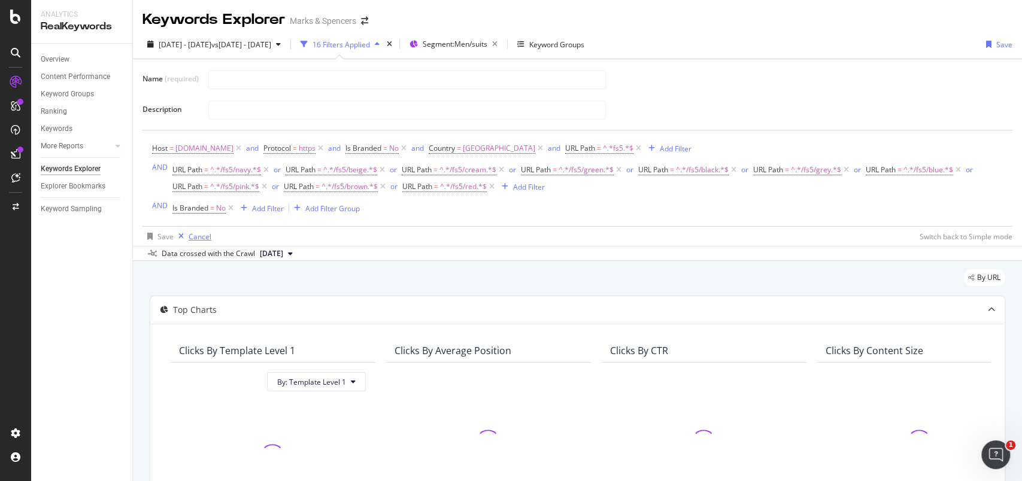
click at [195, 238] on div "Cancel" at bounding box center [200, 237] width 23 height 10
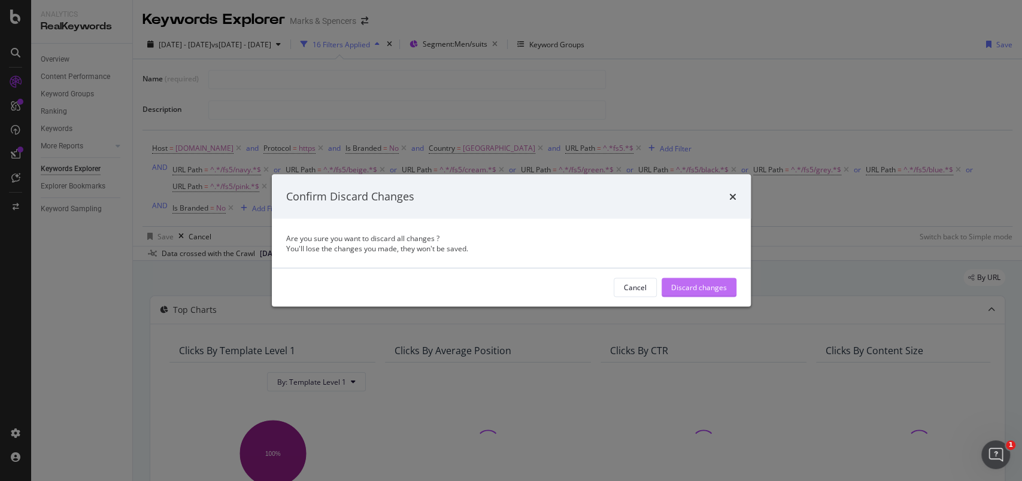
click at [698, 285] on div "Discard changes" at bounding box center [699, 288] width 56 height 10
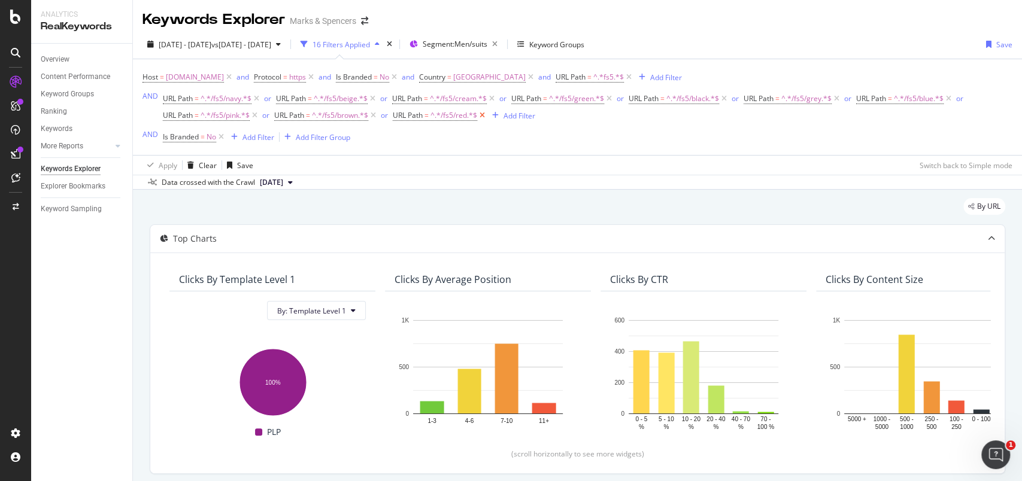
click at [487, 114] on icon at bounding box center [482, 116] width 10 height 12
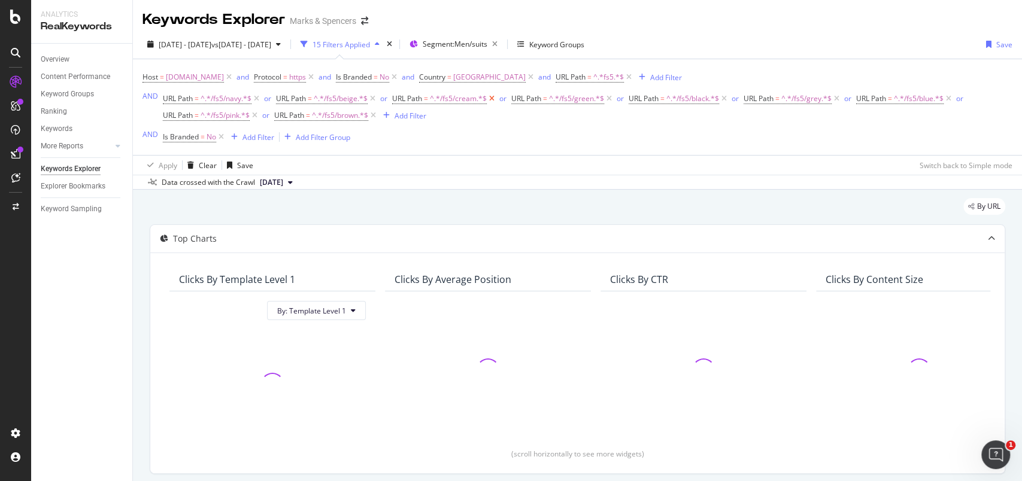
click at [491, 101] on icon at bounding box center [492, 99] width 10 height 12
click at [377, 98] on icon at bounding box center [373, 99] width 10 height 12
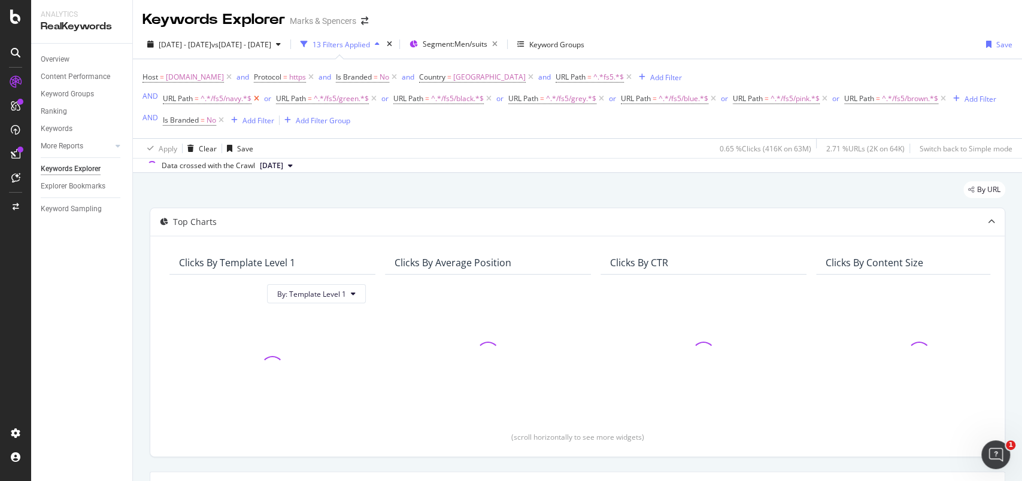
click at [256, 97] on icon at bounding box center [257, 99] width 10 height 12
click at [256, 97] on icon at bounding box center [261, 99] width 10 height 12
click at [258, 97] on icon at bounding box center [258, 99] width 10 height 12
click at [258, 96] on icon at bounding box center [256, 99] width 10 height 12
click at [258, 96] on icon at bounding box center [255, 99] width 10 height 12
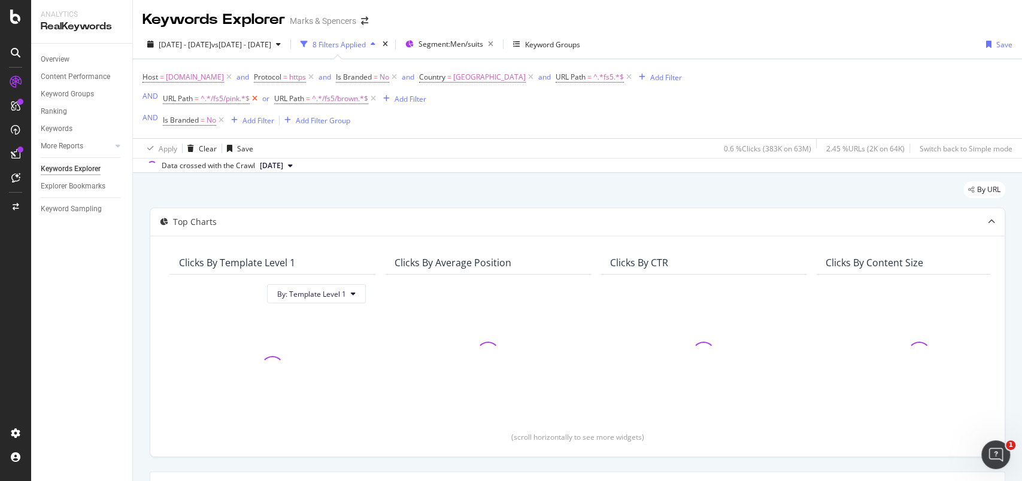
click at [258, 96] on icon at bounding box center [255, 99] width 10 height 12
click at [258, 96] on icon at bounding box center [262, 99] width 10 height 12
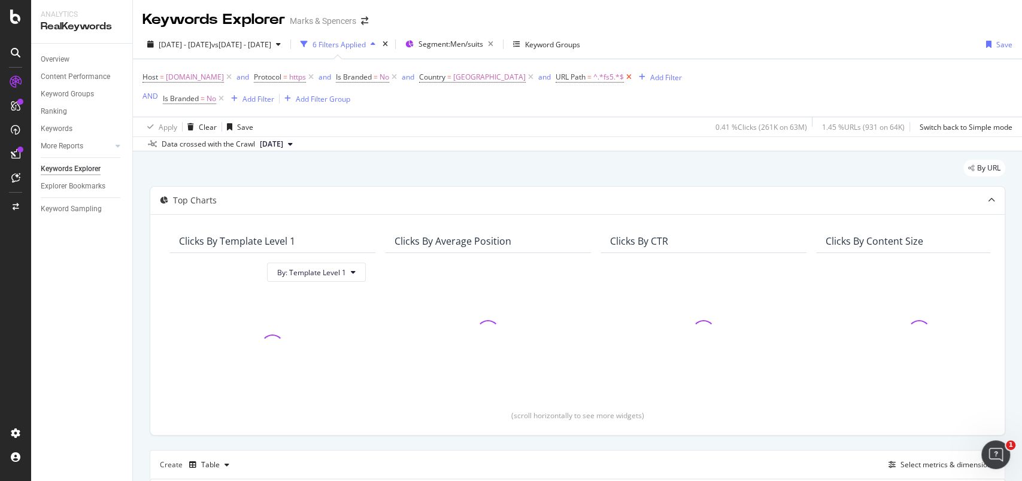
click at [634, 80] on icon at bounding box center [629, 77] width 10 height 12
click at [220, 96] on icon at bounding box center [221, 99] width 10 height 12
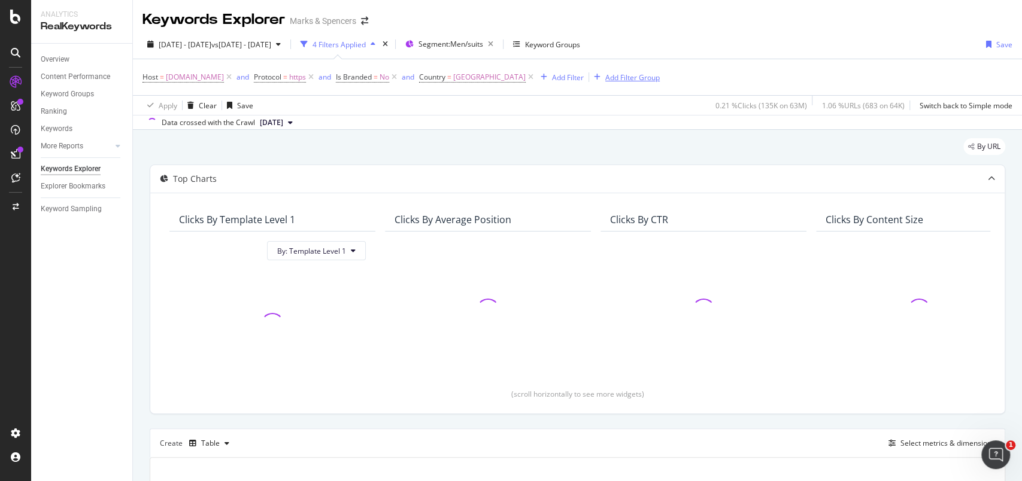
click at [660, 78] on div "Add Filter Group" at bounding box center [632, 77] width 54 height 10
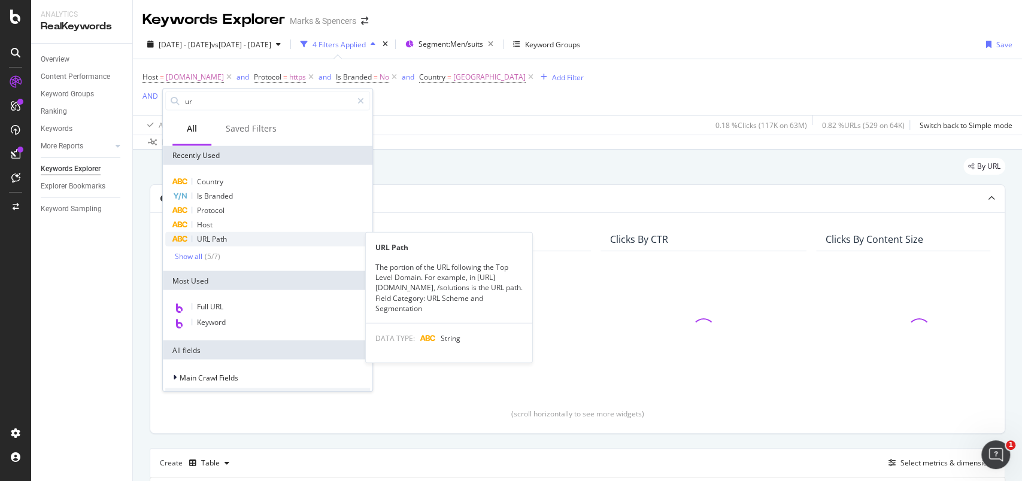
type input "url"
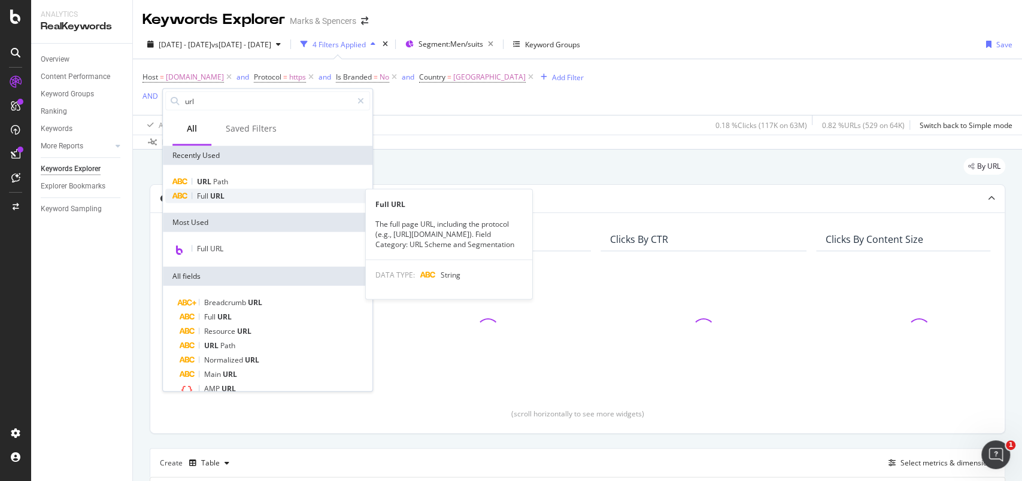
click at [223, 194] on span "URL" at bounding box center [217, 196] width 14 height 10
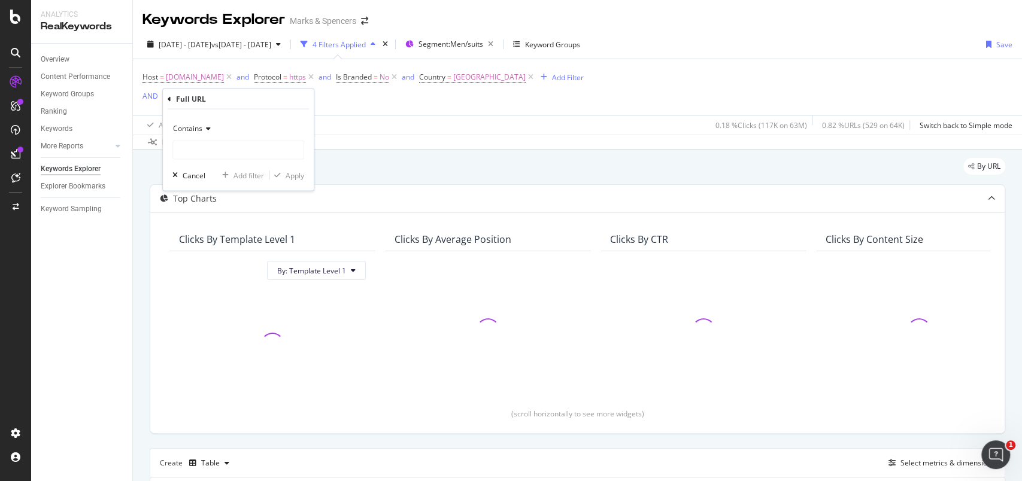
click at [204, 135] on div "Contains" at bounding box center [238, 128] width 132 height 19
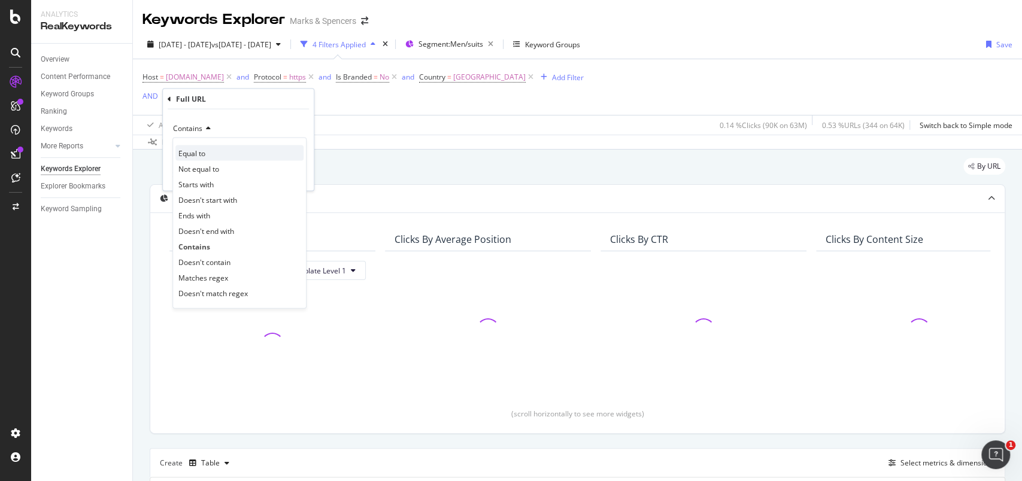
click at [205, 156] on span "Equal to" at bounding box center [191, 153] width 27 height 10
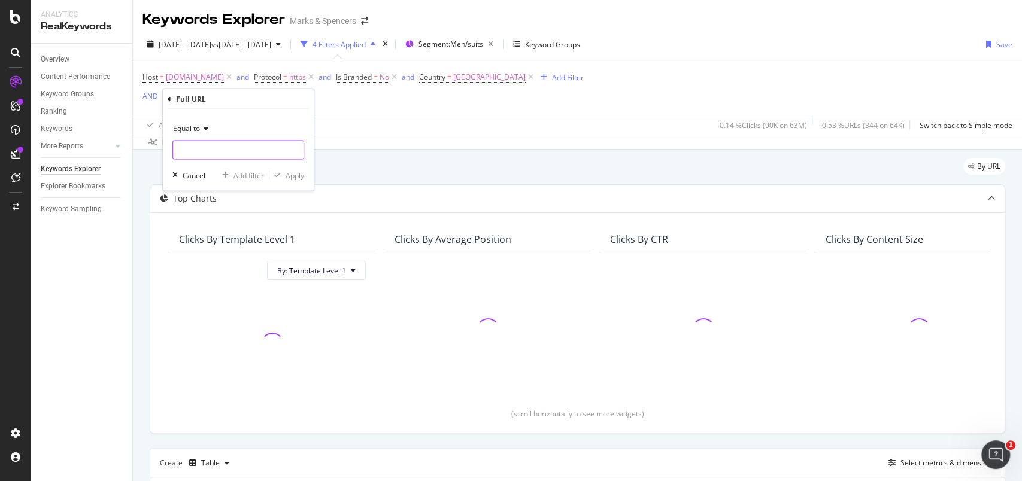
click at [205, 150] on input "text" at bounding box center [238, 150] width 131 height 19
paste input "[URL][DOMAIN_NAME]"
type input "[URL][DOMAIN_NAME]"
click at [297, 177] on div "Apply" at bounding box center [295, 175] width 19 height 10
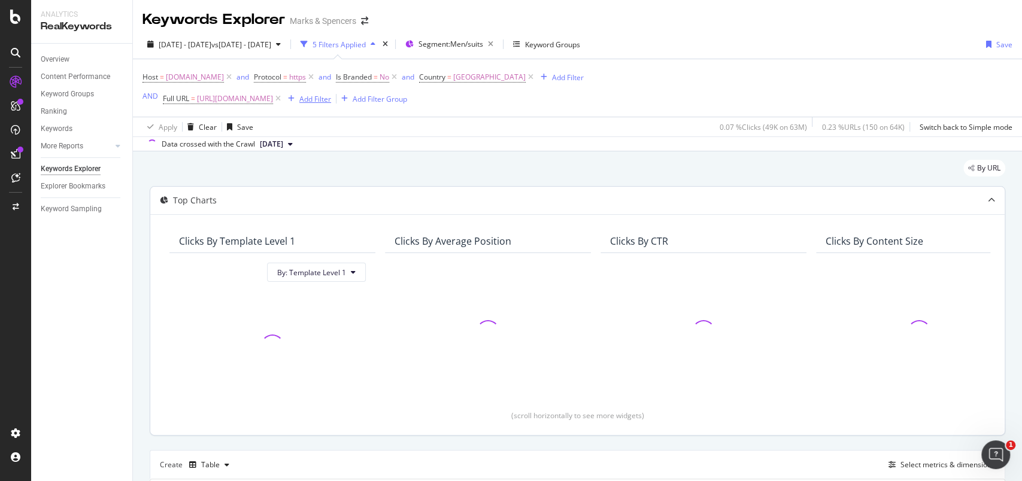
click at [331, 101] on div "Add Filter" at bounding box center [315, 99] width 32 height 10
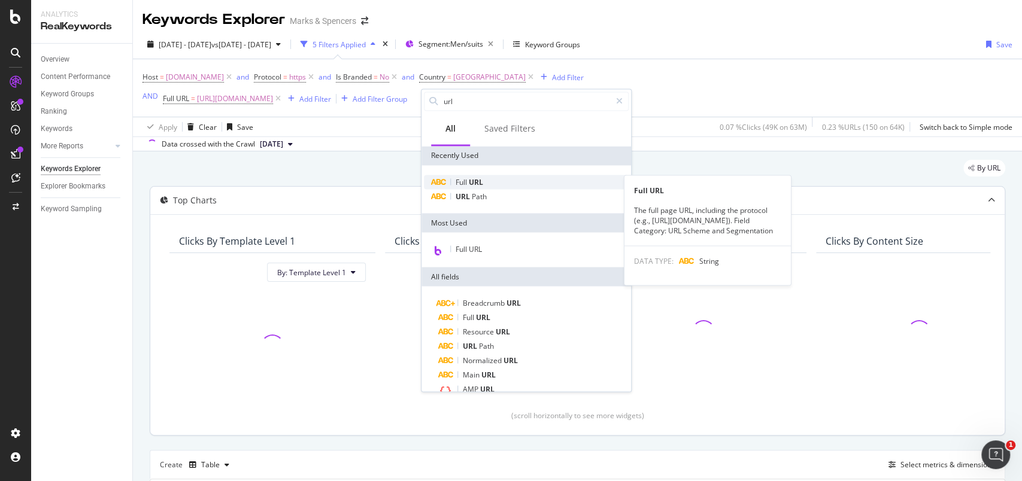
click at [470, 183] on span "URL" at bounding box center [476, 182] width 14 height 10
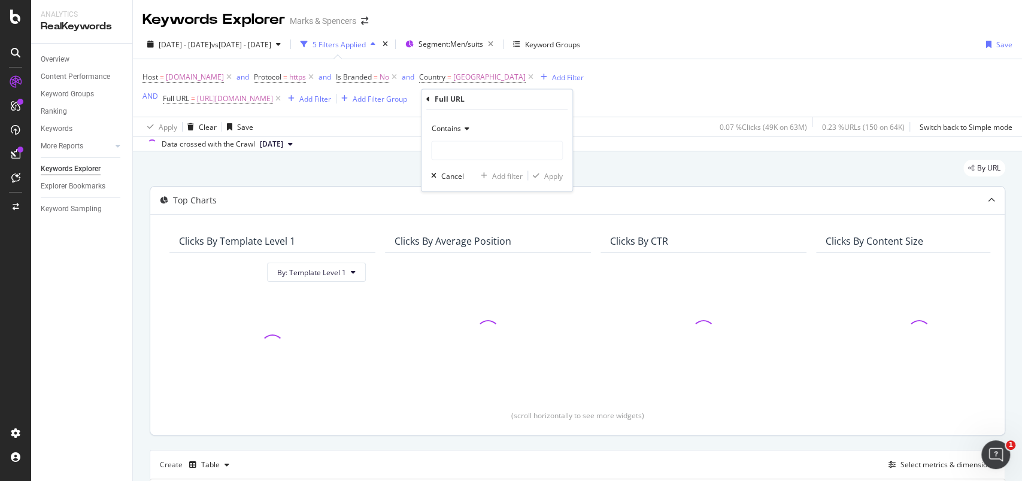
click at [454, 132] on span "Contains" at bounding box center [446, 129] width 29 height 10
click at [441, 127] on span "Contains" at bounding box center [446, 129] width 29 height 10
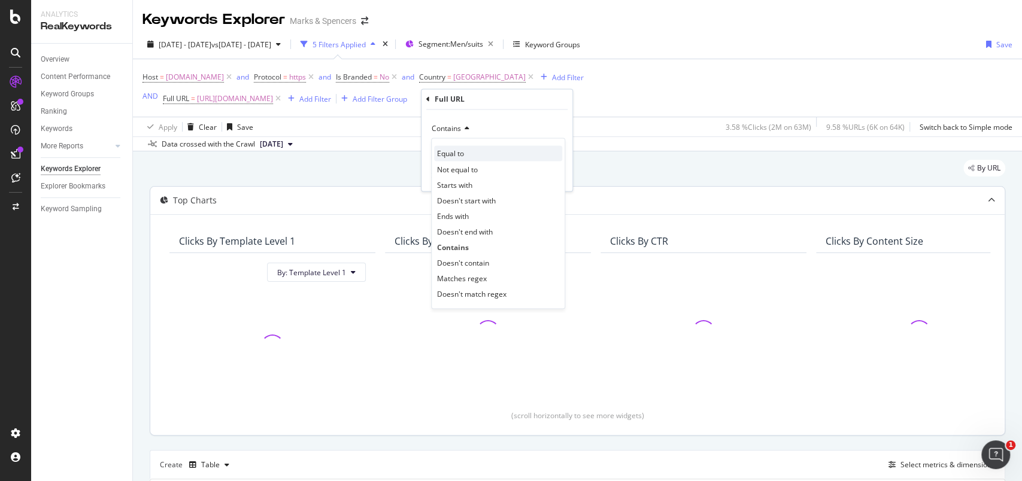
click at [450, 151] on span "Equal to" at bounding box center [450, 154] width 27 height 10
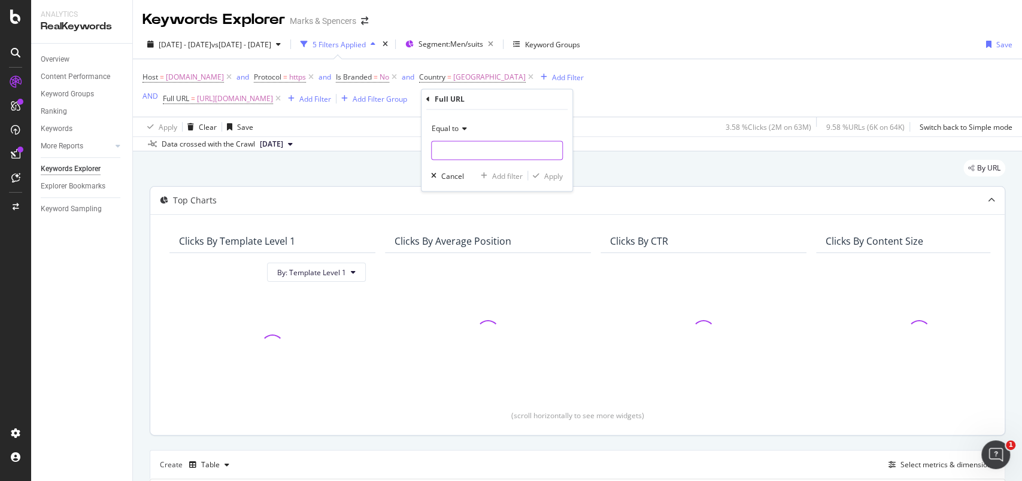
click at [450, 150] on input "text" at bounding box center [497, 150] width 131 height 19
paste input "[URL][DOMAIN_NAME]"
type input "[URL][DOMAIN_NAME]"
click at [552, 178] on div "Apply" at bounding box center [553, 176] width 19 height 10
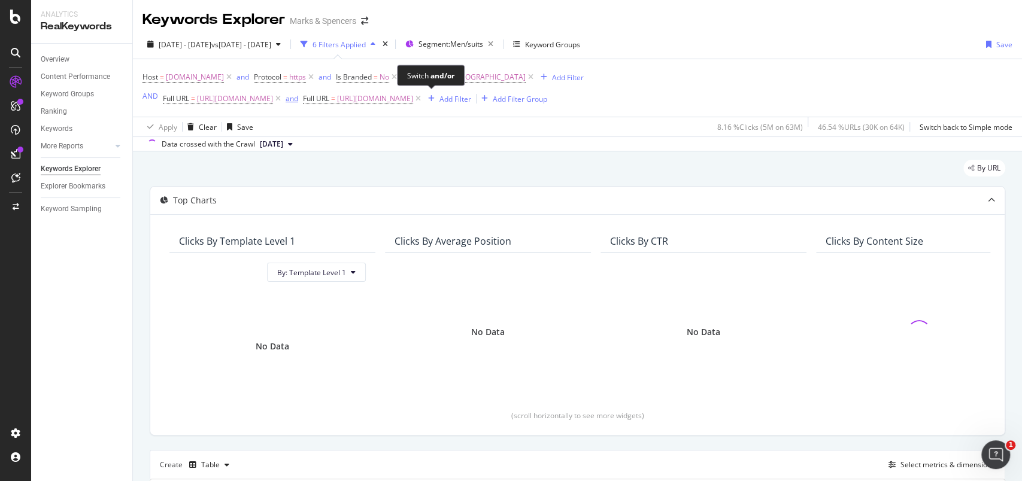
click at [298, 96] on div "and" at bounding box center [292, 98] width 13 height 10
drag, startPoint x: 644, startPoint y: 101, endPoint x: 620, endPoint y: 98, distance: 23.5
click at [408, 101] on span "[URL][DOMAIN_NAME]" at bounding box center [370, 98] width 76 height 17
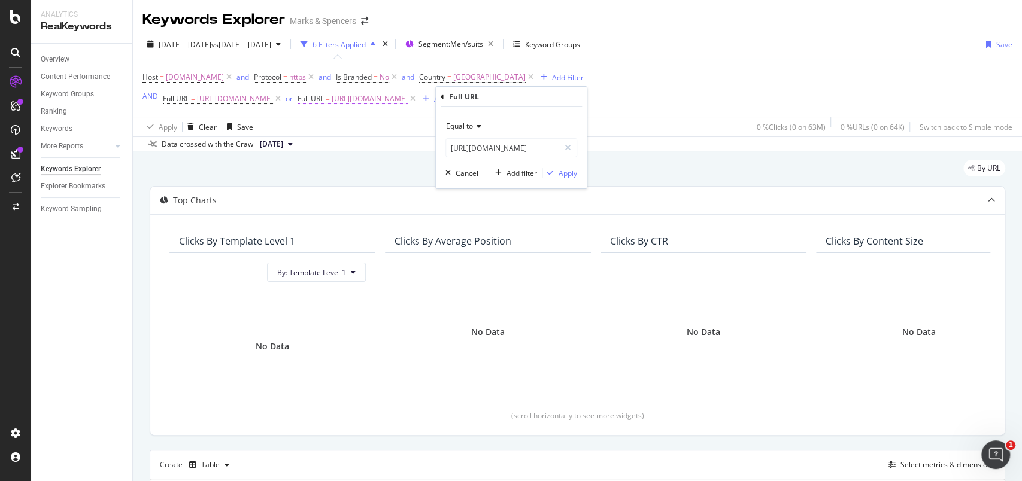
click at [408, 98] on span "[URL][DOMAIN_NAME]" at bounding box center [370, 98] width 76 height 17
click at [523, 147] on input "[URL][DOMAIN_NAME]" at bounding box center [502, 147] width 113 height 19
paste input "navy"
type input "[URL][DOMAIN_NAME]"
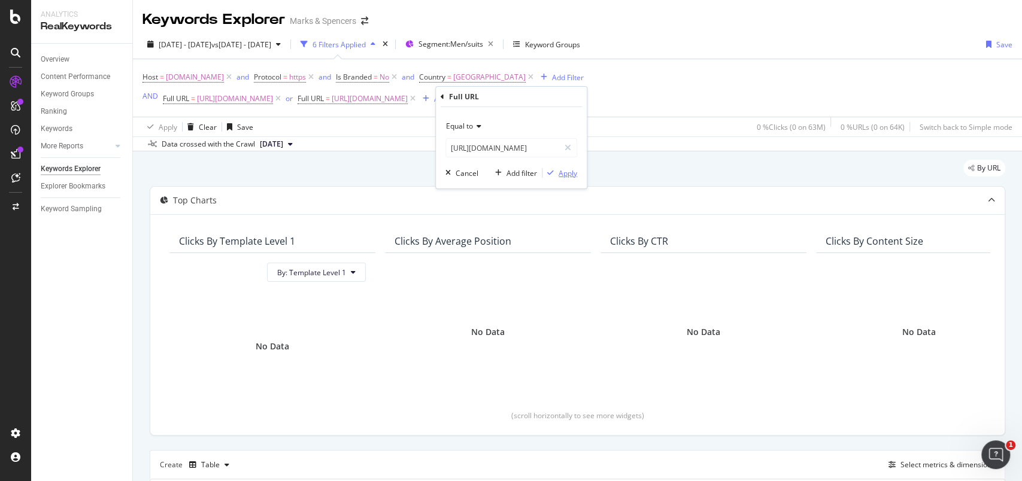
click at [571, 172] on div "Apply" at bounding box center [568, 173] width 19 height 10
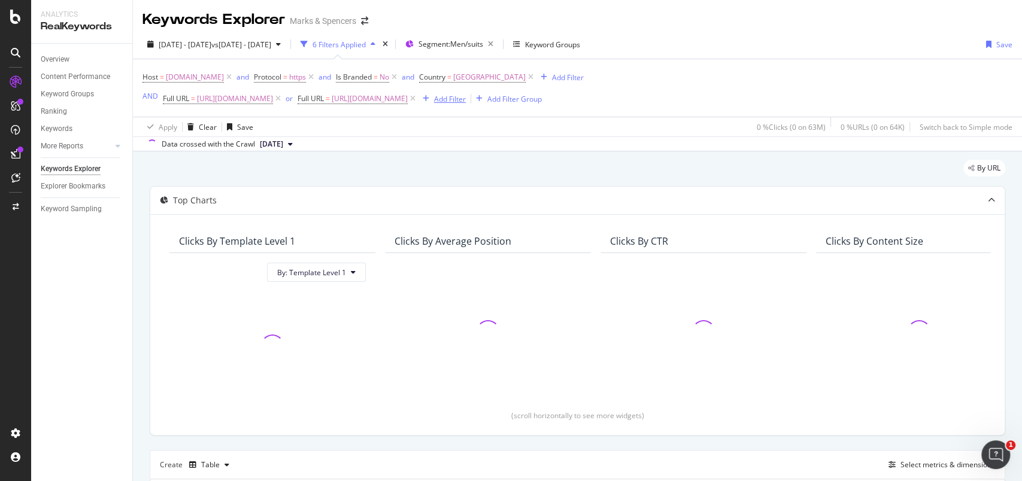
click at [466, 102] on div "Add Filter" at bounding box center [450, 99] width 32 height 10
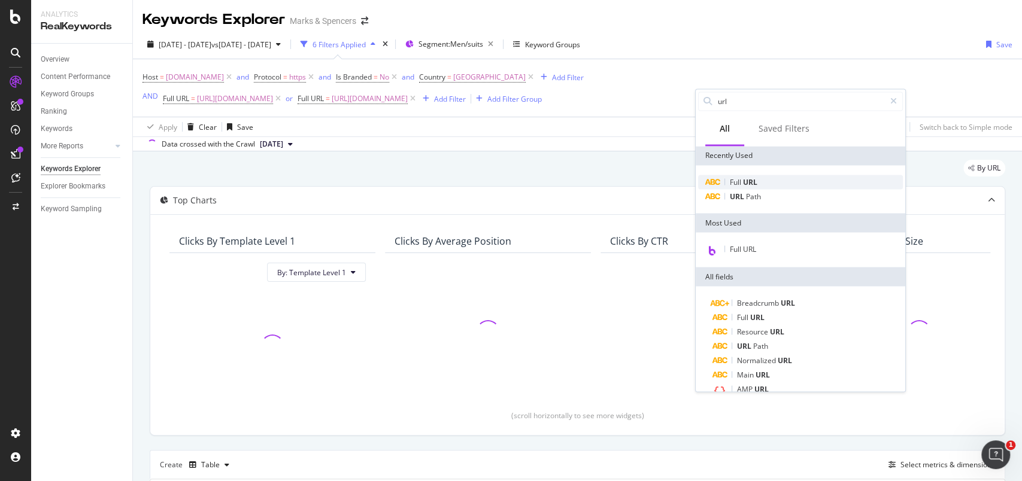
click at [746, 181] on span "URL" at bounding box center [750, 182] width 14 height 10
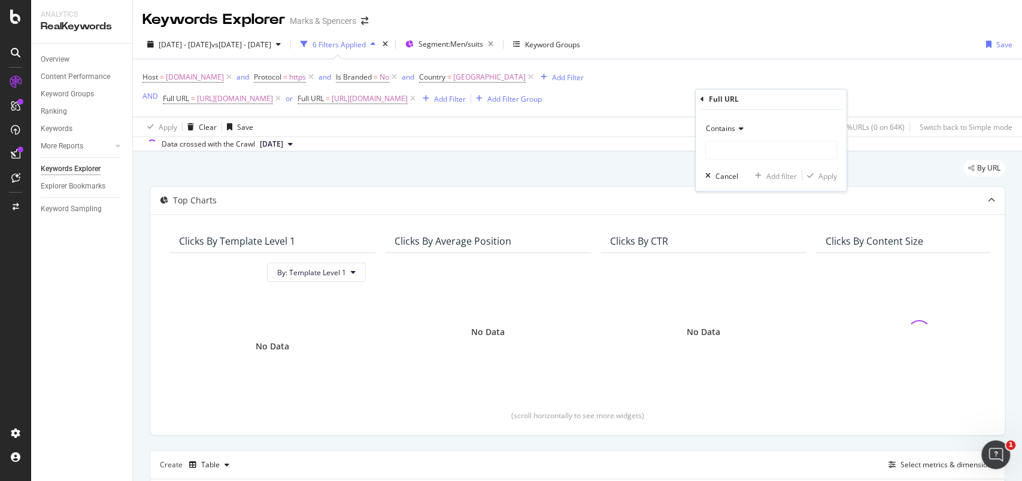
click at [730, 131] on span "Contains" at bounding box center [720, 129] width 29 height 10
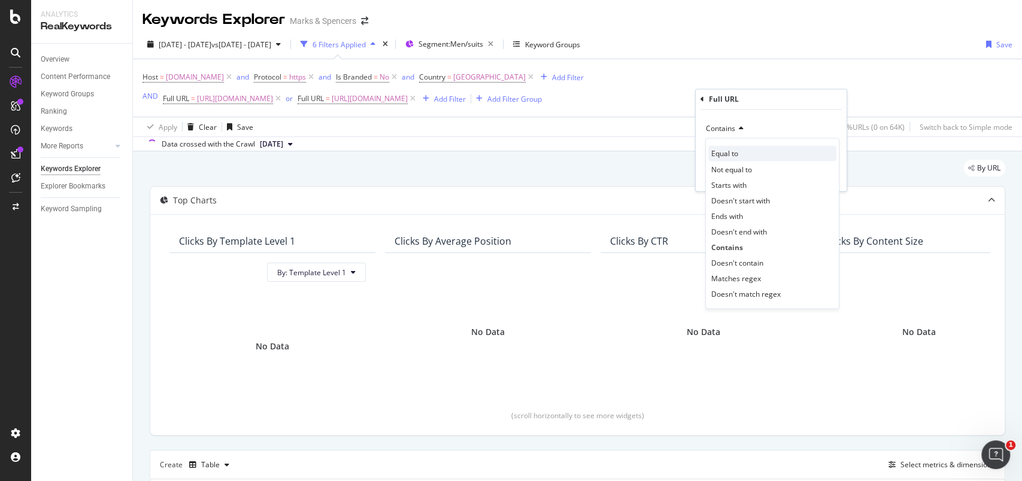
click at [733, 151] on span "Equal to" at bounding box center [724, 154] width 27 height 10
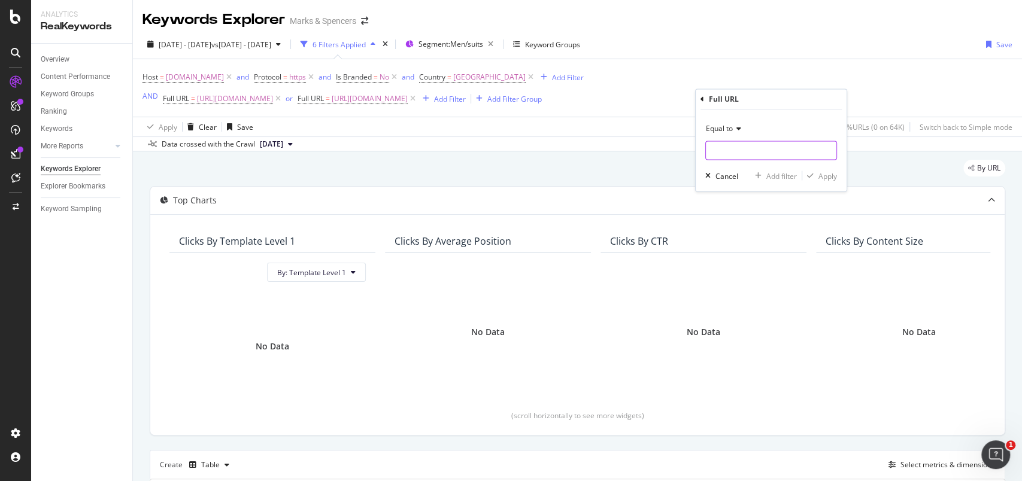
click at [746, 156] on input "text" at bounding box center [771, 150] width 131 height 19
paste input "[URL][DOMAIN_NAME]"
type input "[URL][DOMAIN_NAME]"
click at [835, 175] on div "Apply" at bounding box center [828, 176] width 19 height 10
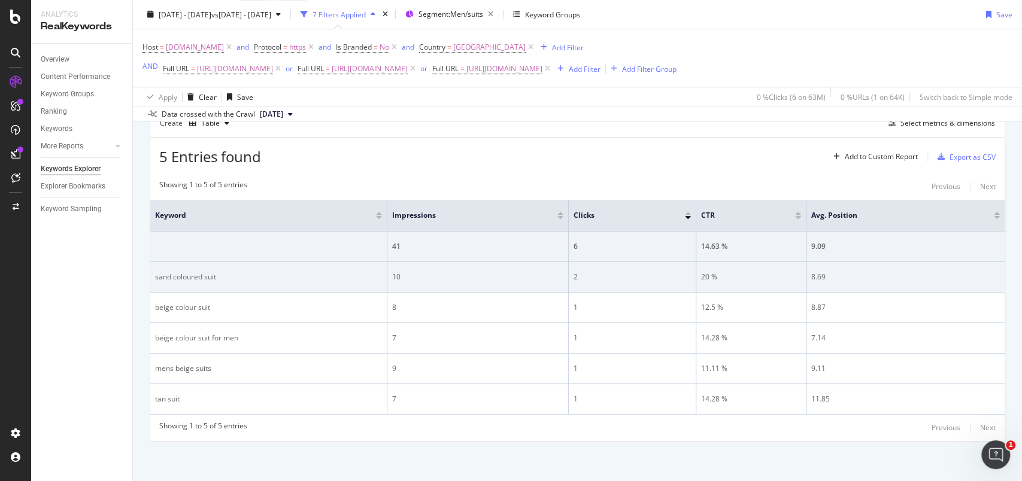
scroll to position [358, 0]
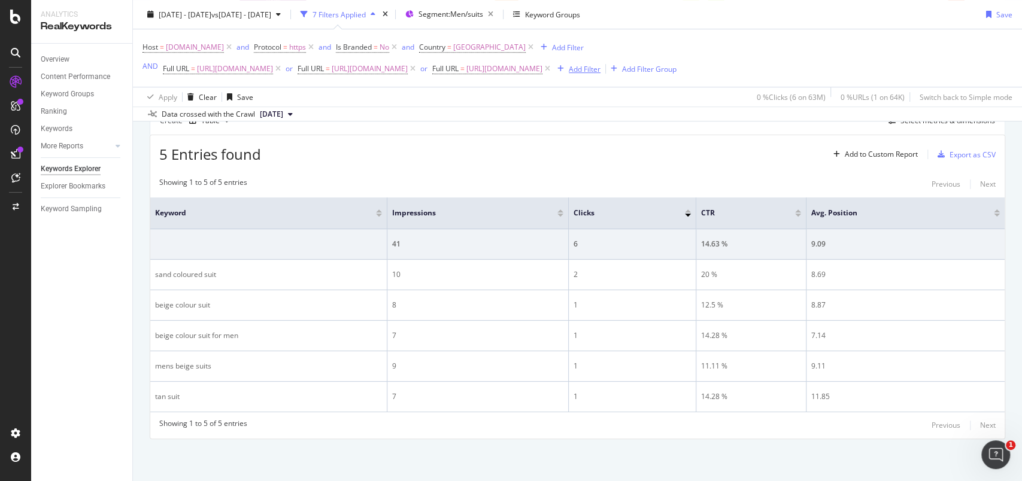
click at [569, 74] on div "Add Filter" at bounding box center [585, 68] width 32 height 10
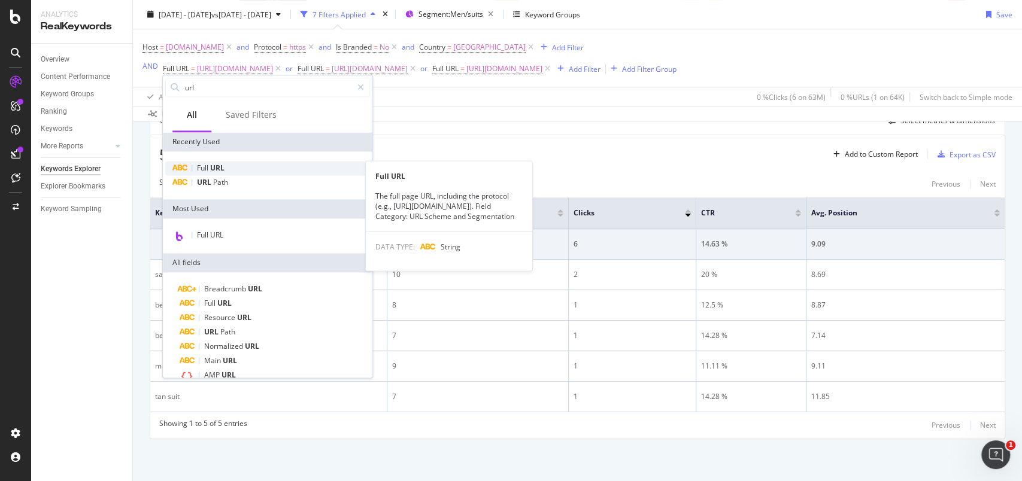
click at [216, 165] on span "URL" at bounding box center [217, 168] width 14 height 10
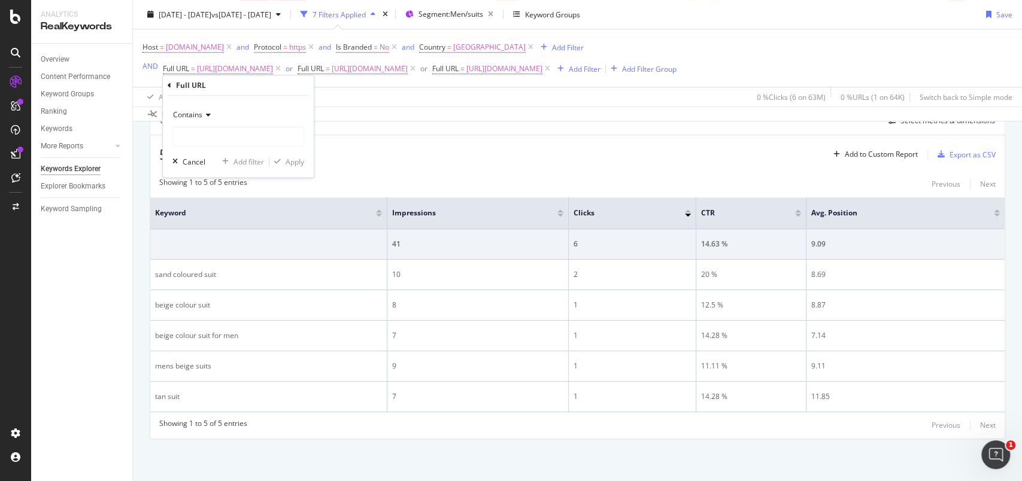
click at [201, 119] on span "Contains" at bounding box center [187, 115] width 29 height 10
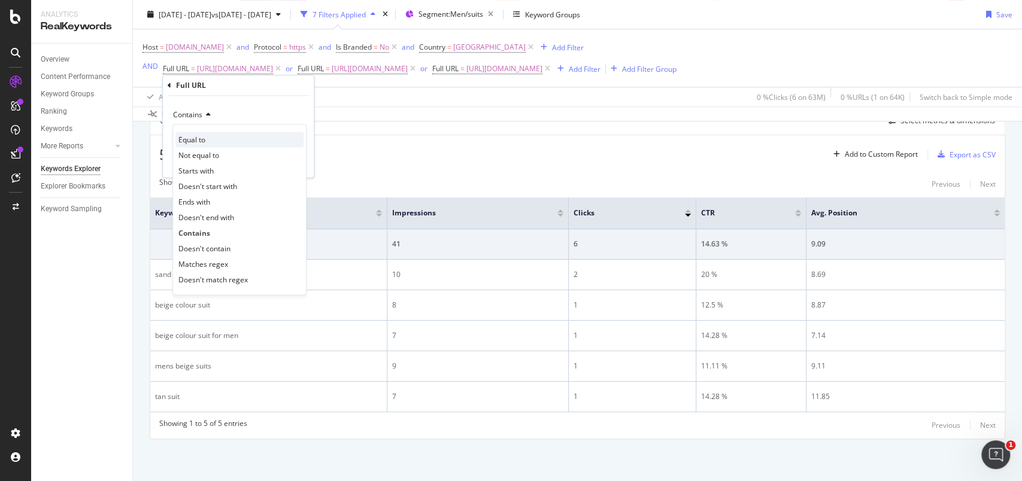
click at [202, 136] on span "Equal to" at bounding box center [191, 140] width 27 height 10
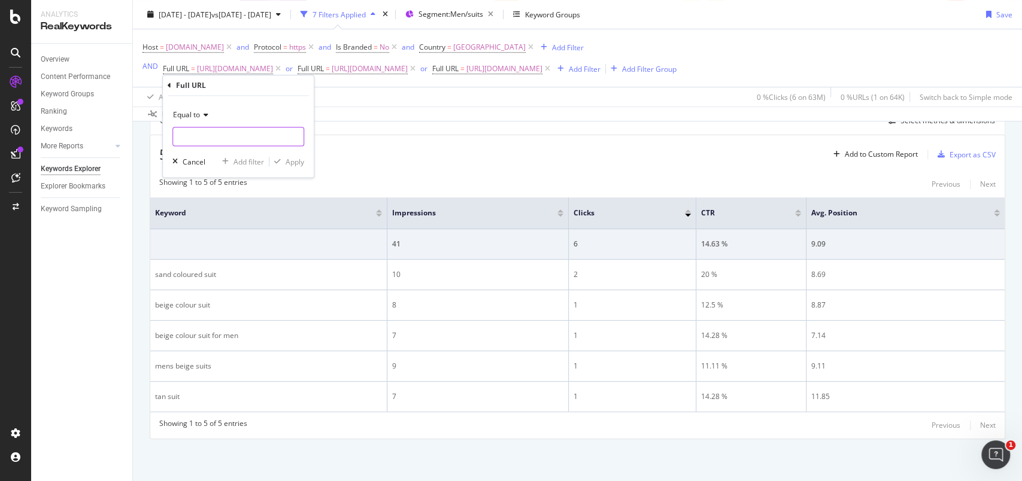
click at [203, 132] on input "text" at bounding box center [238, 136] width 131 height 19
paste input "[URL][DOMAIN_NAME]"
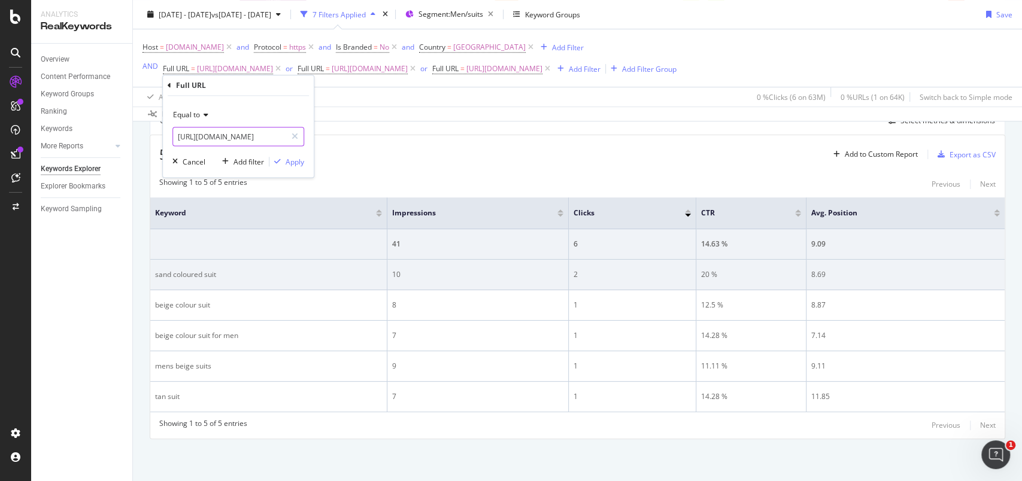
scroll to position [0, 109]
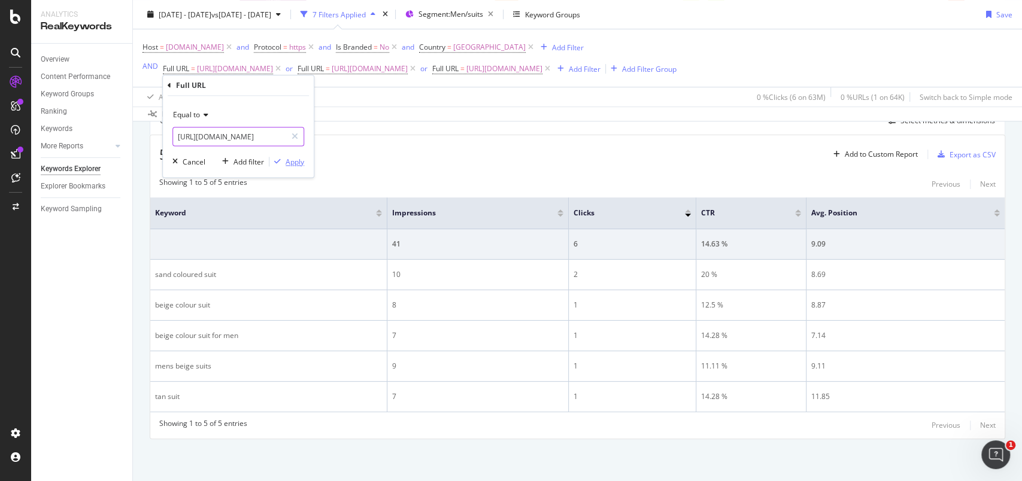
type input "[URL][DOMAIN_NAME]"
click at [292, 162] on div "Apply" at bounding box center [295, 162] width 19 height 10
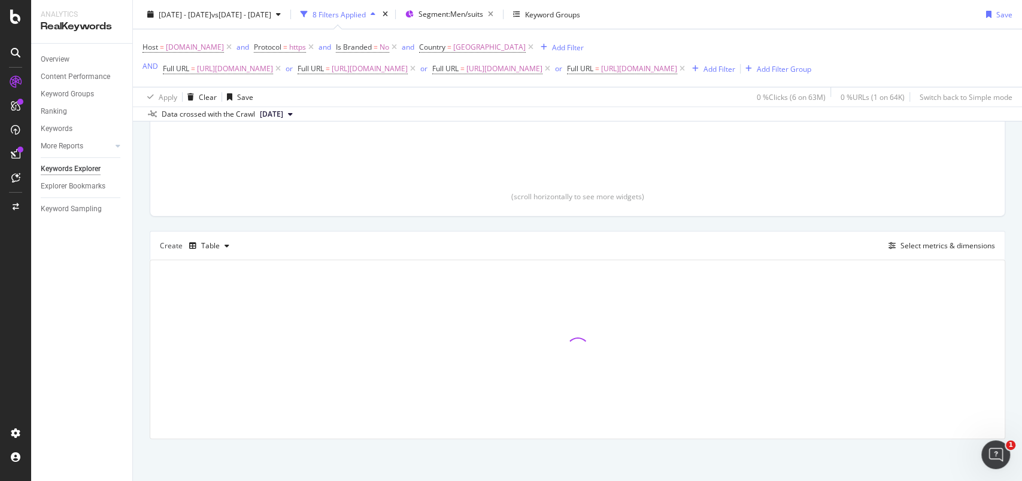
scroll to position [235, 0]
click at [704, 74] on div "Add Filter" at bounding box center [720, 68] width 32 height 10
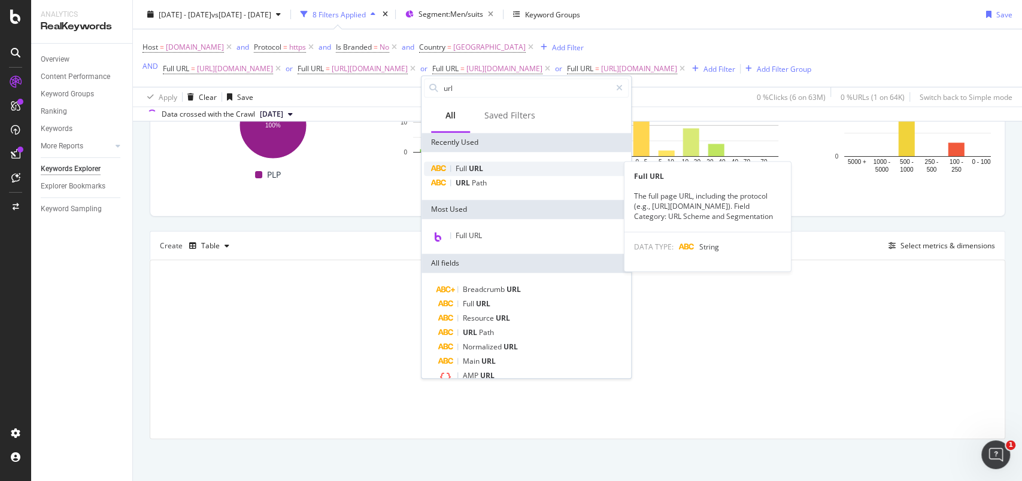
click at [470, 169] on span "URL" at bounding box center [476, 168] width 14 height 10
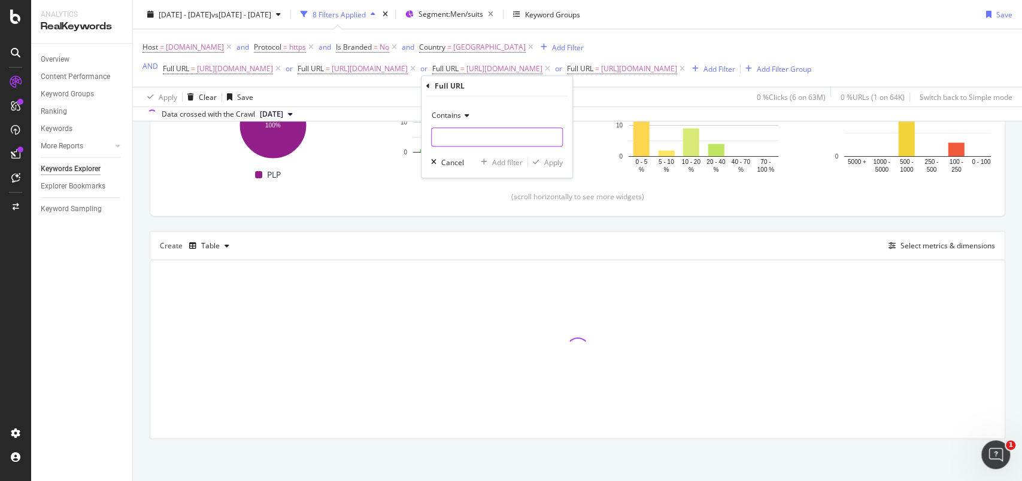
click at [460, 135] on input "text" at bounding box center [497, 137] width 131 height 19
click at [451, 117] on span "Contains" at bounding box center [446, 115] width 29 height 10
click at [449, 117] on span "Contains" at bounding box center [446, 115] width 29 height 10
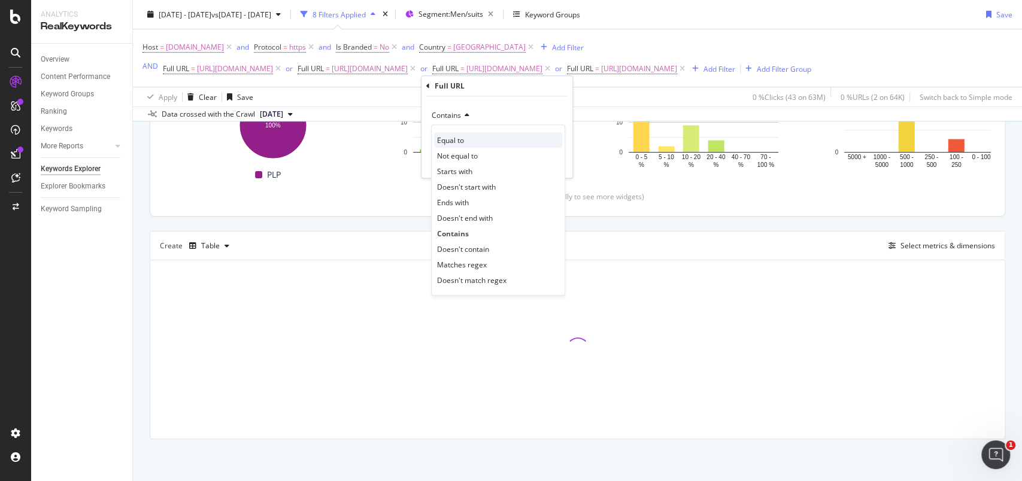
click at [452, 135] on span "Equal to" at bounding box center [450, 140] width 27 height 10
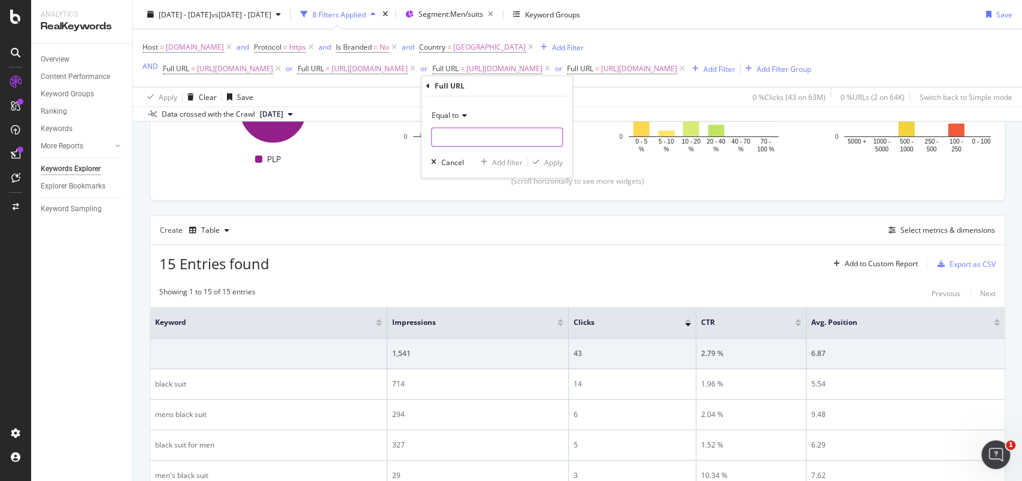
click at [452, 135] on input "text" at bounding box center [497, 137] width 131 height 19
paste input "[URL][DOMAIN_NAME]"
type input "[URL][DOMAIN_NAME]"
click at [550, 165] on div "Apply" at bounding box center [553, 163] width 19 height 10
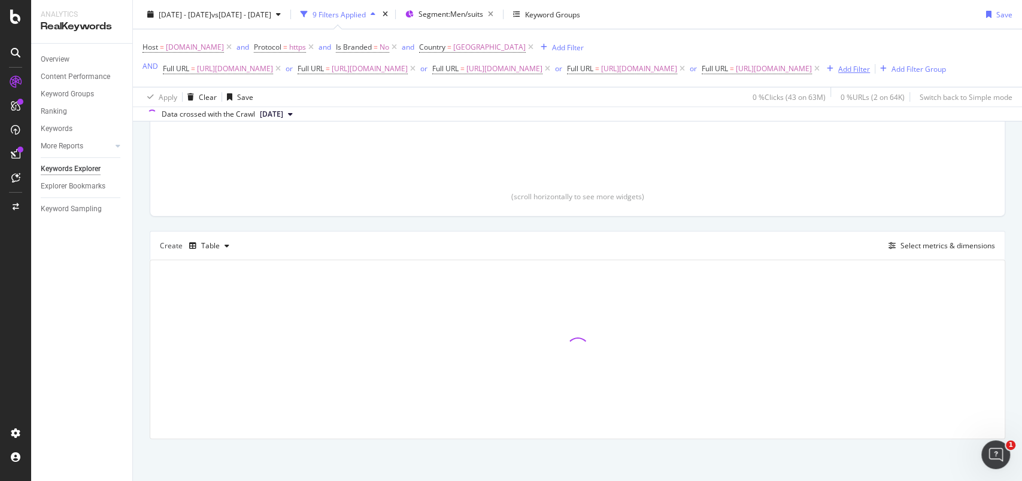
click at [838, 74] on div "Add Filter" at bounding box center [854, 68] width 32 height 10
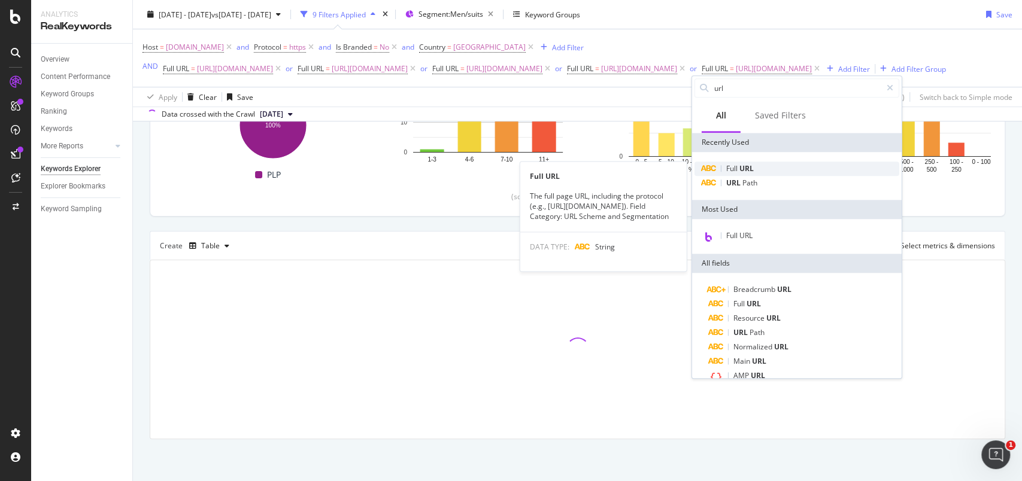
click at [746, 169] on span "URL" at bounding box center [747, 168] width 14 height 10
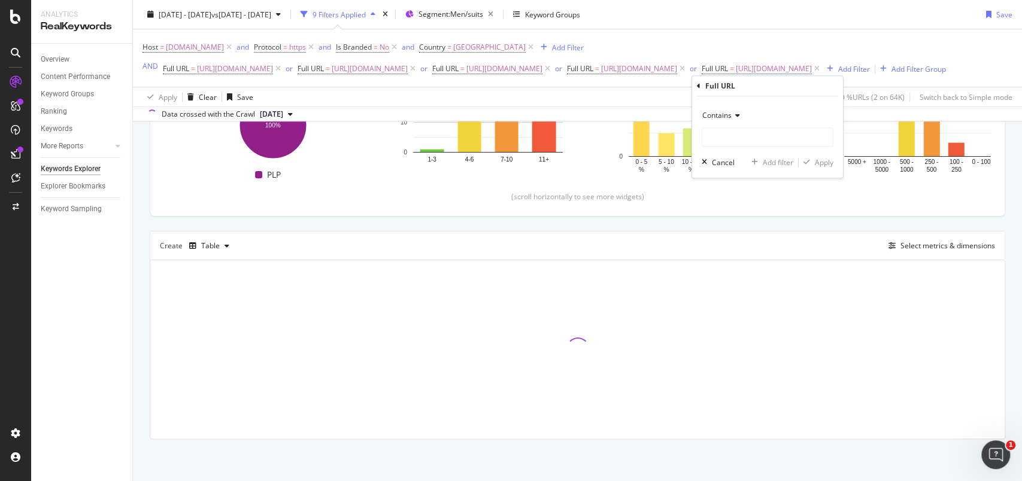
click at [732, 116] on icon at bounding box center [736, 115] width 8 height 7
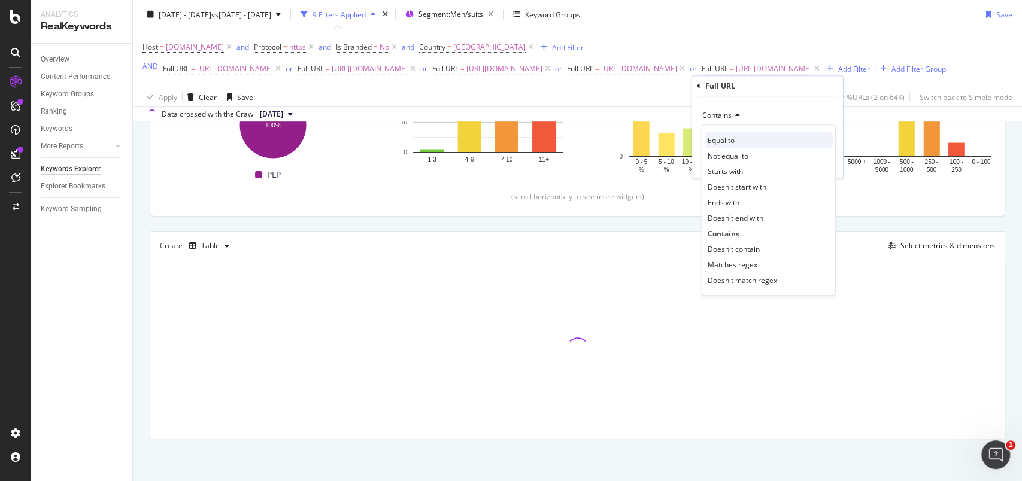
click at [732, 136] on span "Equal to" at bounding box center [721, 140] width 27 height 10
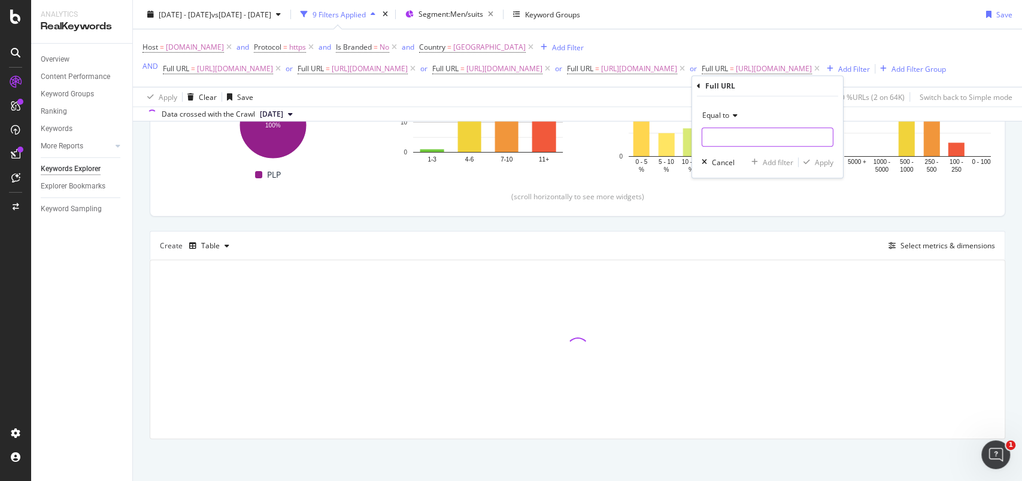
click at [734, 137] on input "text" at bounding box center [767, 137] width 131 height 19
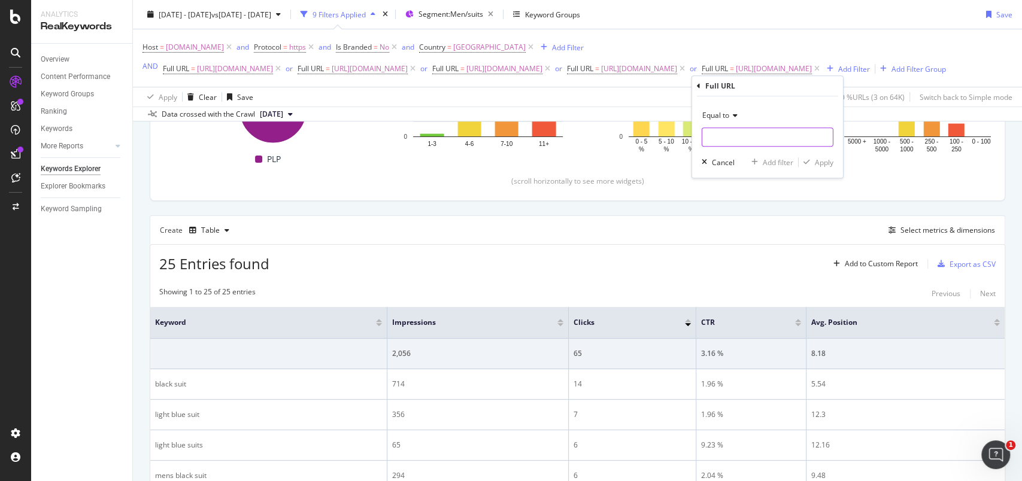
paste input "[URL][DOMAIN_NAME]"
type input "[URL][DOMAIN_NAME]"
click at [826, 158] on div "Apply" at bounding box center [824, 163] width 19 height 10
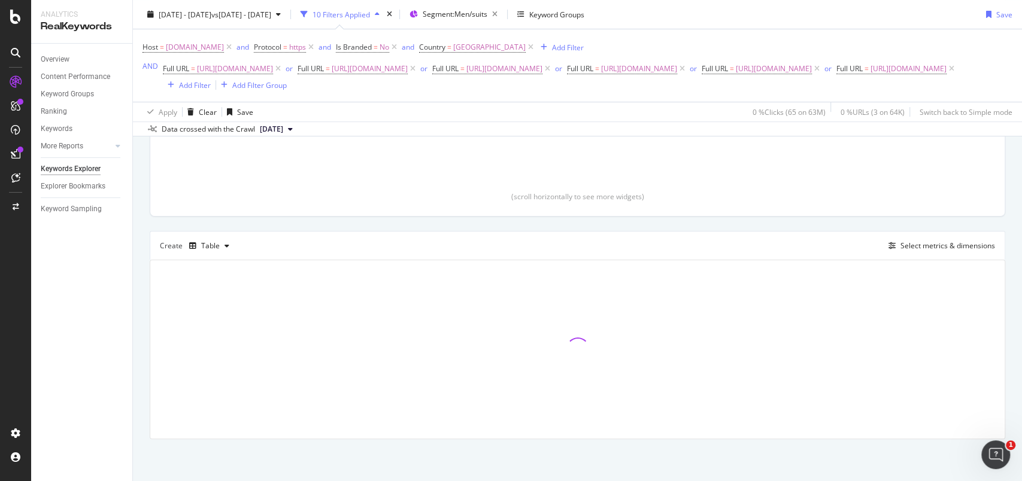
scroll to position [250, 0]
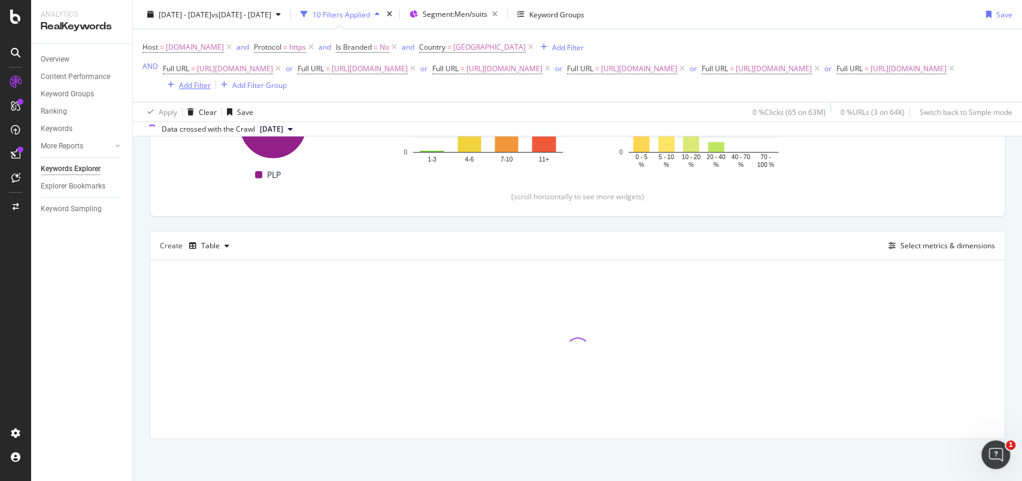
click at [188, 90] on div "Add Filter" at bounding box center [195, 85] width 32 height 10
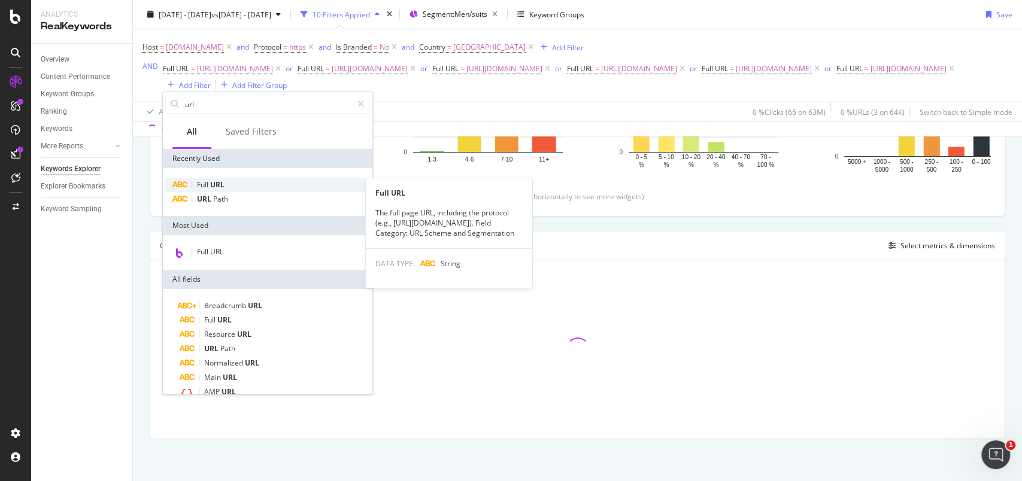
click at [216, 184] on span "URL" at bounding box center [217, 185] width 14 height 10
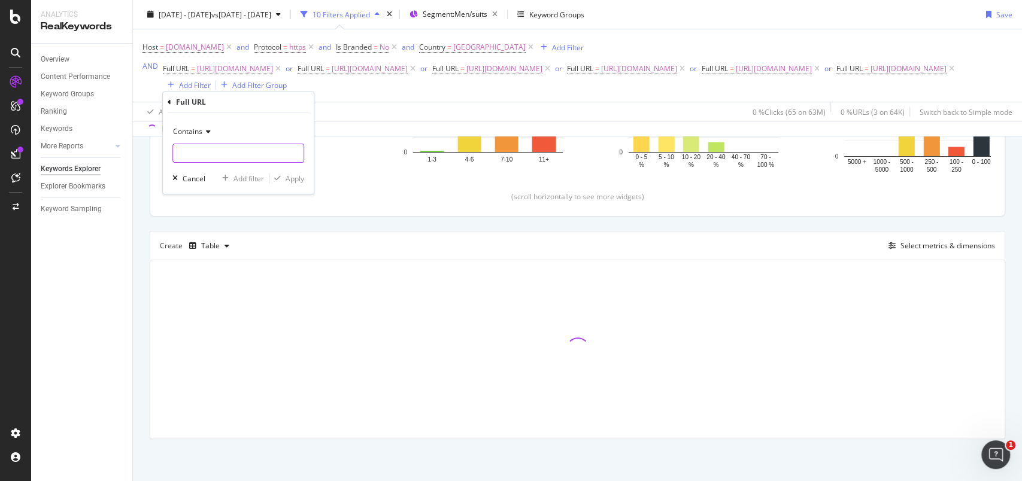
click at [208, 149] on input "text" at bounding box center [238, 153] width 131 height 19
click at [192, 135] on span "Contains" at bounding box center [187, 131] width 29 height 10
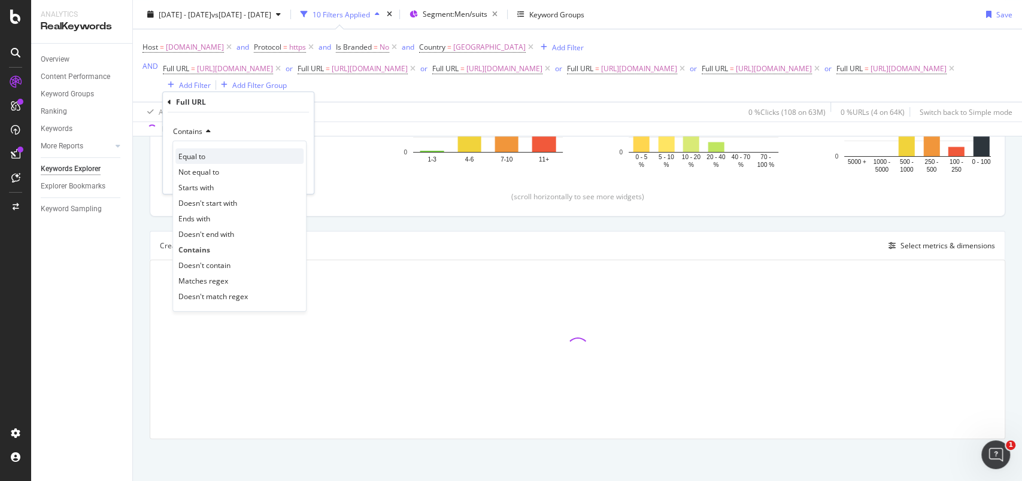
click at [198, 158] on span "Equal to" at bounding box center [191, 156] width 27 height 10
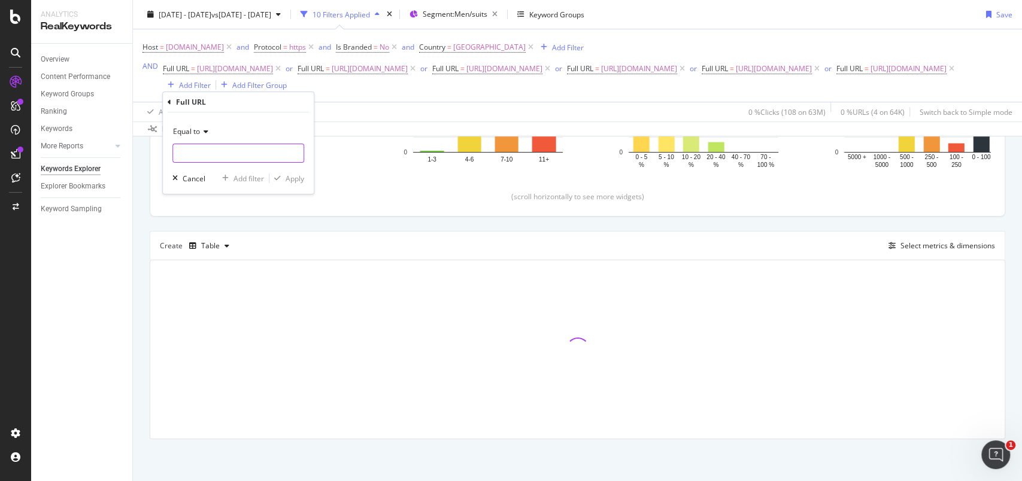
click at [198, 156] on input "text" at bounding box center [238, 153] width 131 height 19
paste input "[URL][DOMAIN_NAME]"
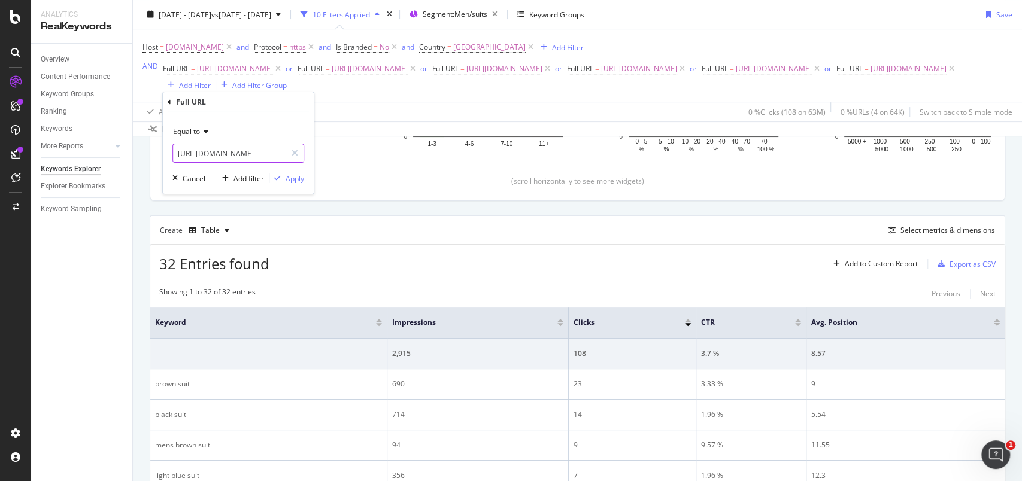
scroll to position [0, 113]
type input "[URL][DOMAIN_NAME]"
click at [286, 177] on div "Apply" at bounding box center [295, 178] width 19 height 10
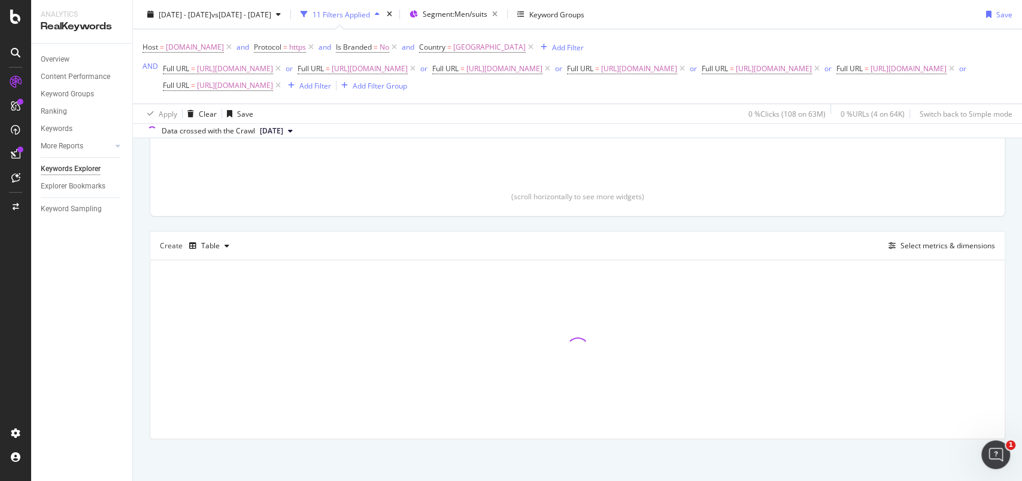
scroll to position [252, 0]
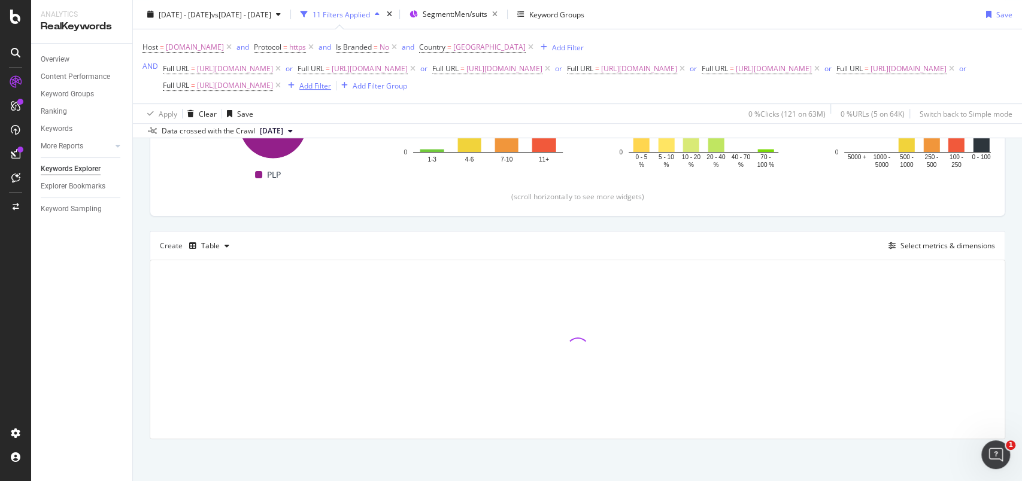
click at [331, 90] on div "Add Filter" at bounding box center [315, 85] width 32 height 10
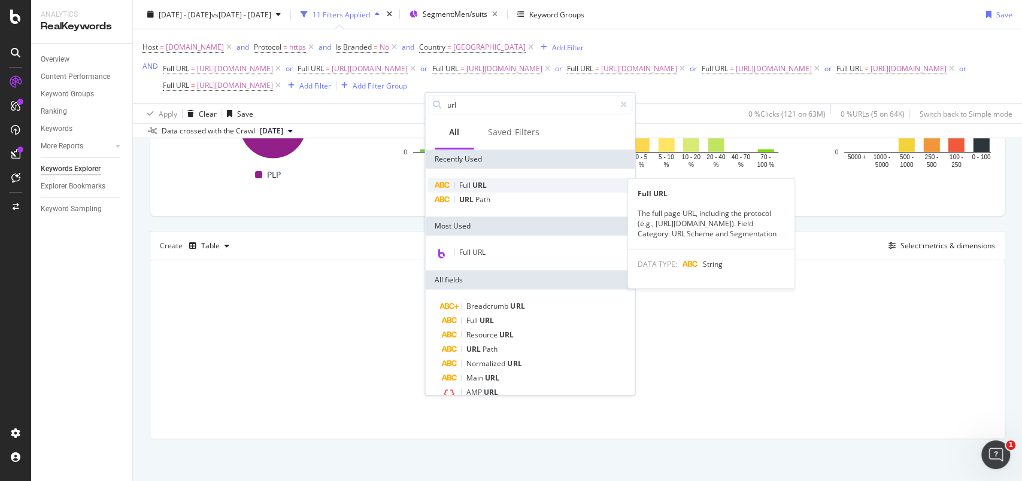
click at [490, 183] on div "Full URL" at bounding box center [530, 185] width 205 height 14
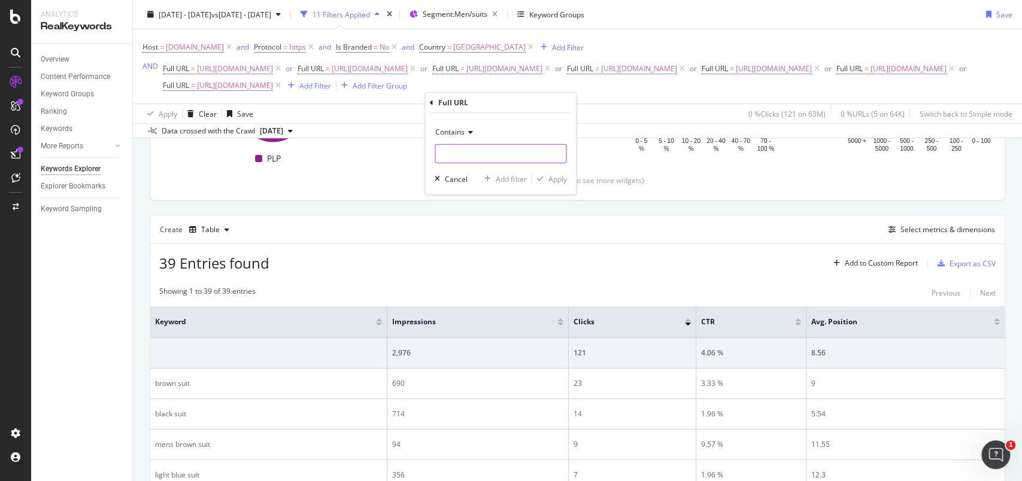
click at [484, 162] on input "text" at bounding box center [500, 153] width 131 height 19
drag, startPoint x: 484, startPoint y: 162, endPoint x: 473, endPoint y: 150, distance: 15.7
click at [479, 155] on input "text" at bounding box center [500, 153] width 131 height 19
click at [466, 138] on div "Contains" at bounding box center [501, 132] width 132 height 19
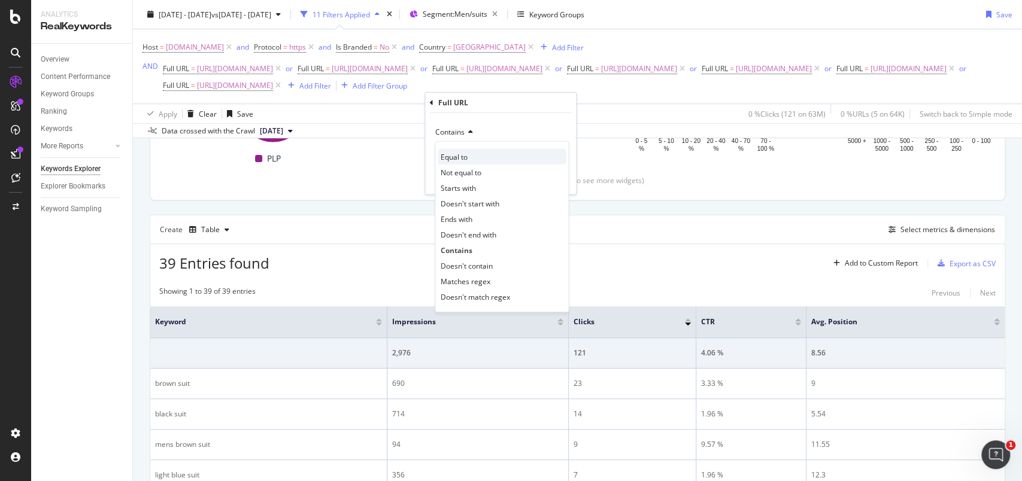
click at [469, 155] on div "Equal to" at bounding box center [502, 157] width 128 height 16
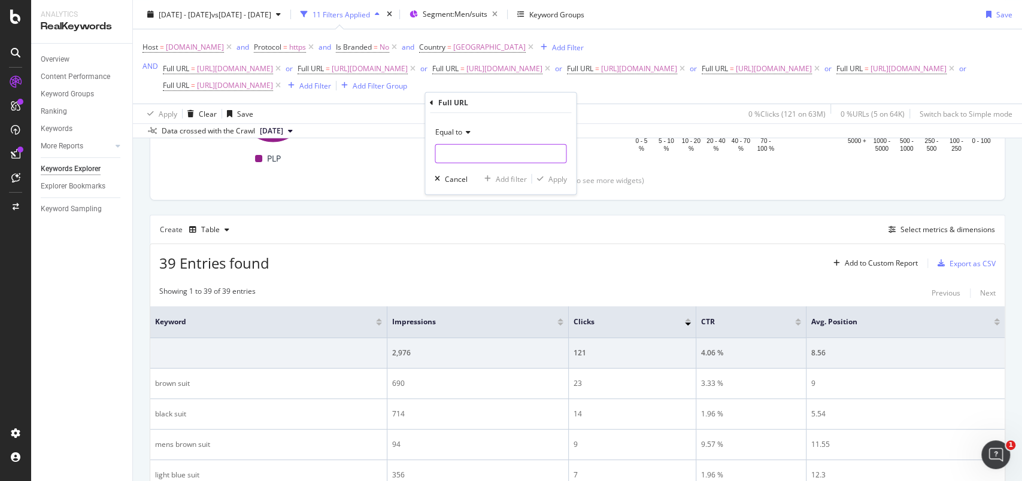
click at [469, 155] on input "text" at bounding box center [500, 153] width 131 height 19
paste input "[URL][DOMAIN_NAME]"
type input "[URL][DOMAIN_NAME]"
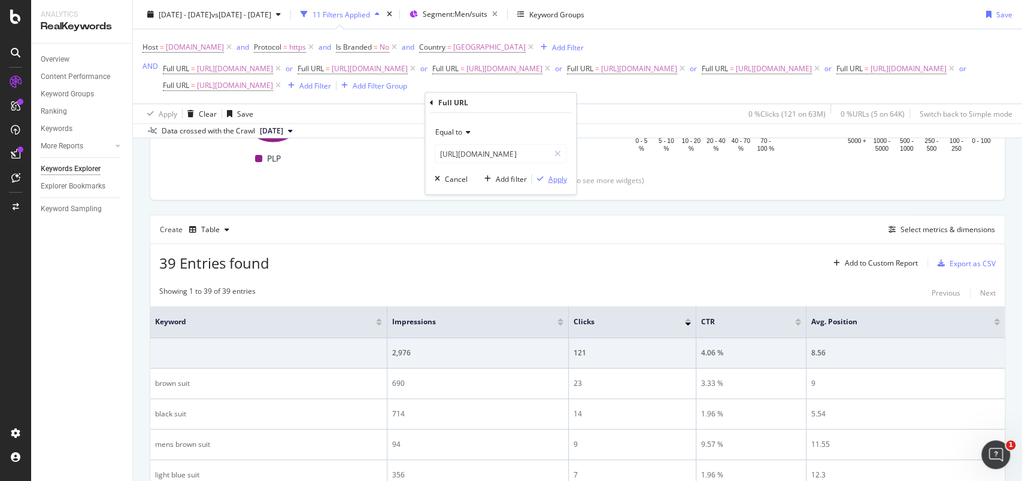
click at [555, 179] on div "Apply" at bounding box center [557, 179] width 19 height 10
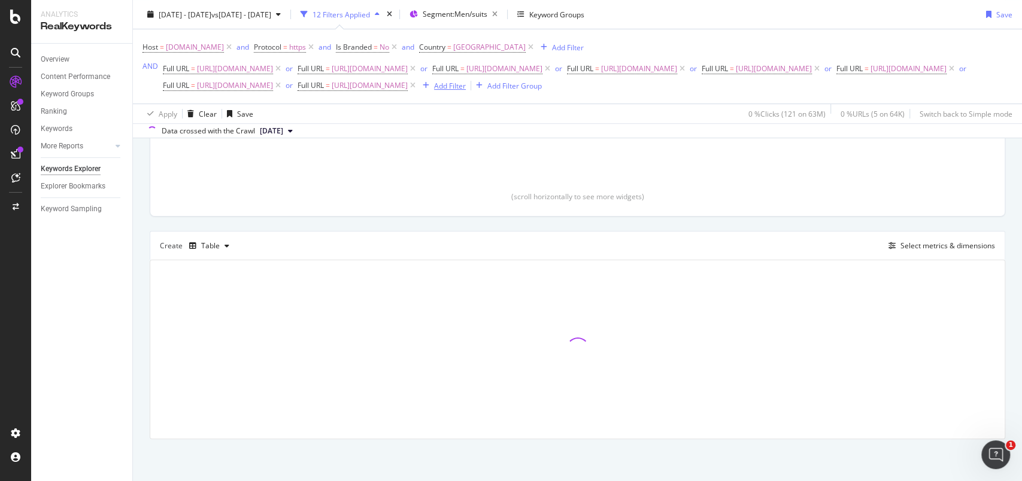
click at [466, 90] on div "Add Filter" at bounding box center [450, 85] width 32 height 10
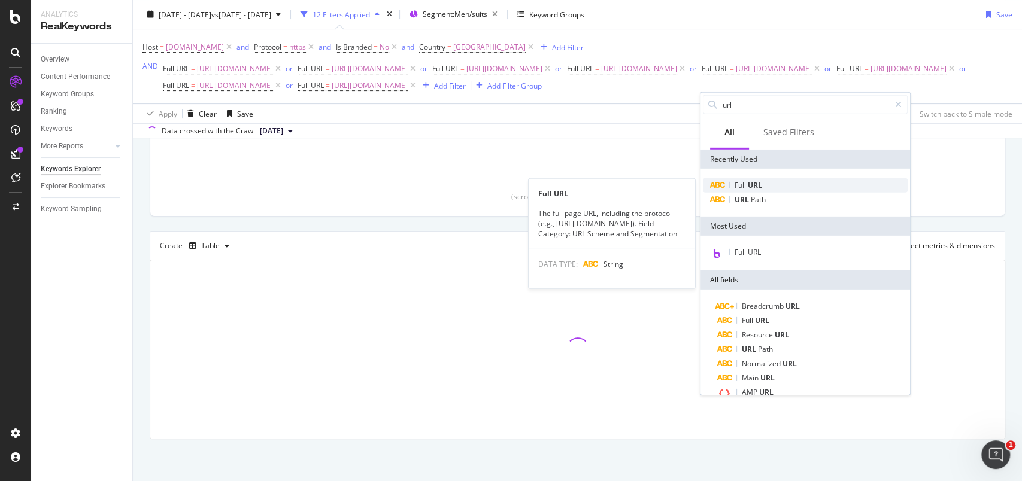
click at [743, 180] on span "Full" at bounding box center [741, 185] width 13 height 10
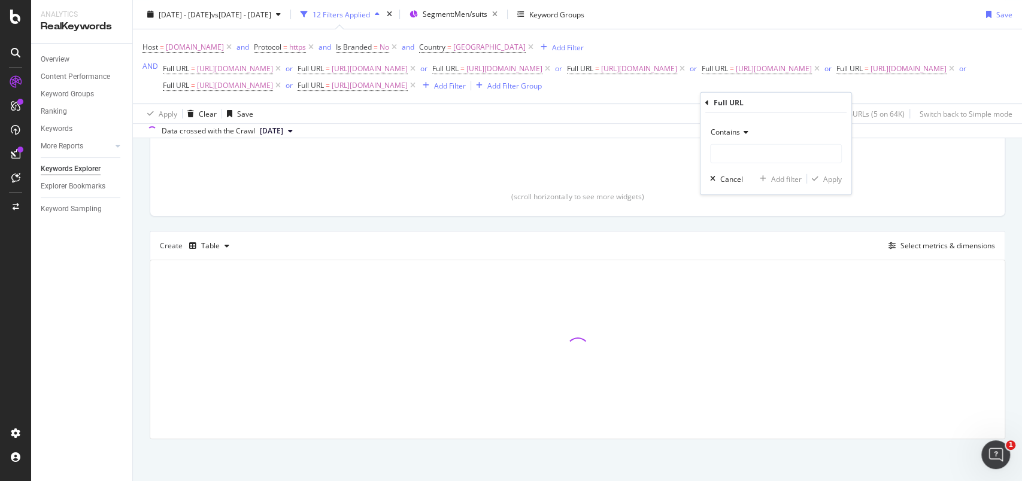
click at [735, 138] on div "Contains" at bounding box center [776, 132] width 132 height 19
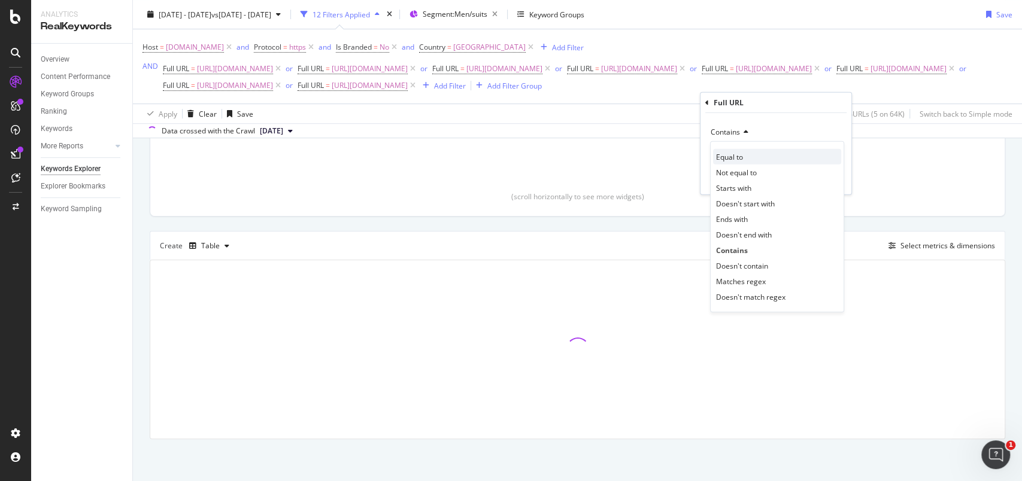
click at [740, 153] on span "Equal to" at bounding box center [729, 157] width 27 height 10
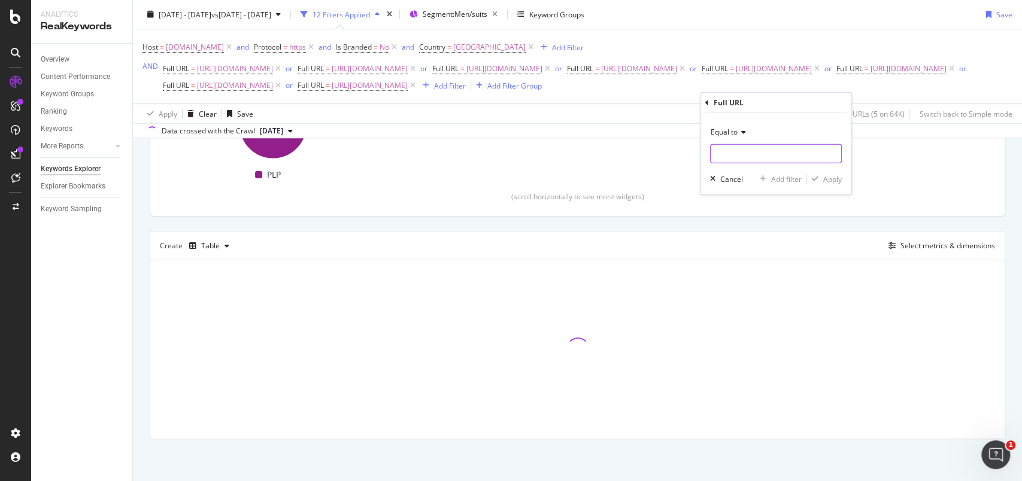
click at [733, 152] on input "text" at bounding box center [776, 153] width 131 height 19
paste input "[URL][DOMAIN_NAME]"
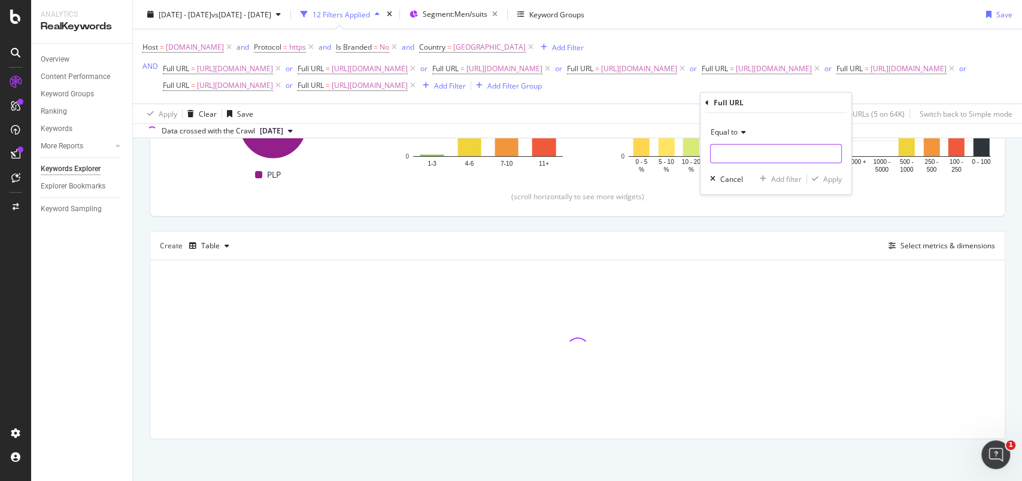
type input "[URL][DOMAIN_NAME]"
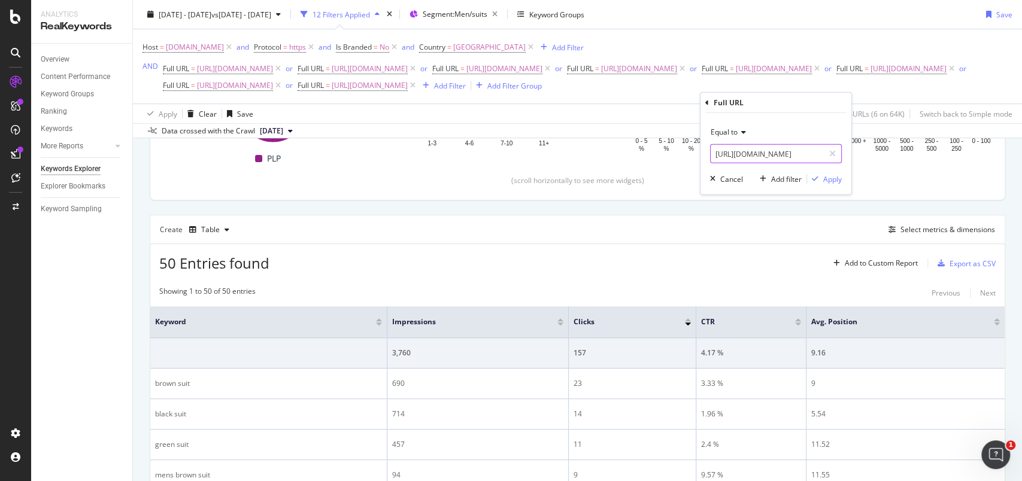
click at [754, 153] on input "[URL][DOMAIN_NAME]" at bounding box center [767, 153] width 113 height 19
type input "[URL][DOMAIN_NAME]"
click at [827, 182] on div "Apply" at bounding box center [832, 179] width 19 height 10
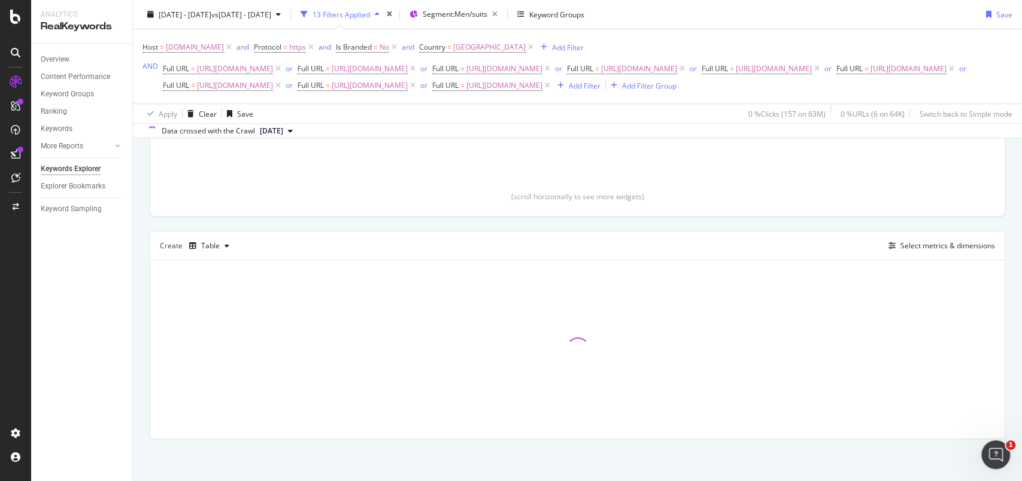
scroll to position [267, 0]
click at [569, 90] on div "Add Filter" at bounding box center [585, 85] width 32 height 10
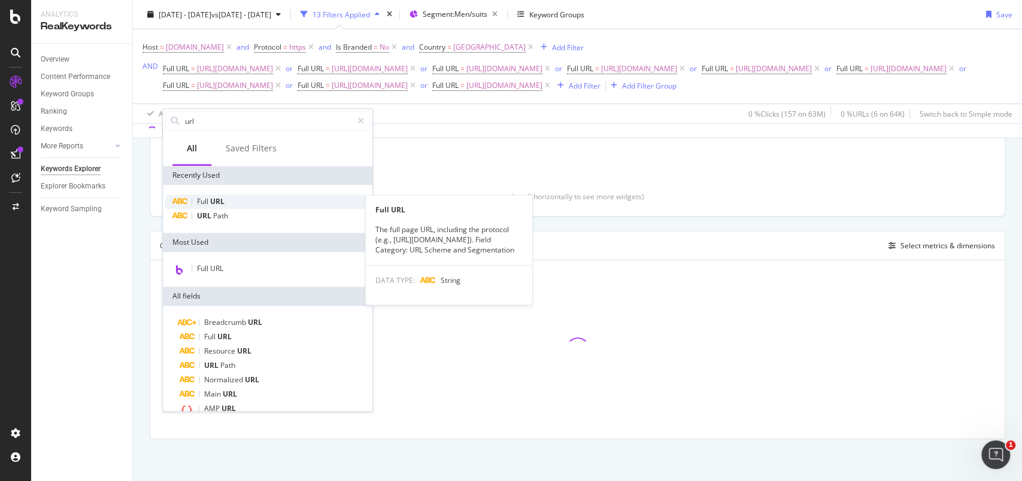
click at [220, 199] on span "URL" at bounding box center [217, 201] width 14 height 10
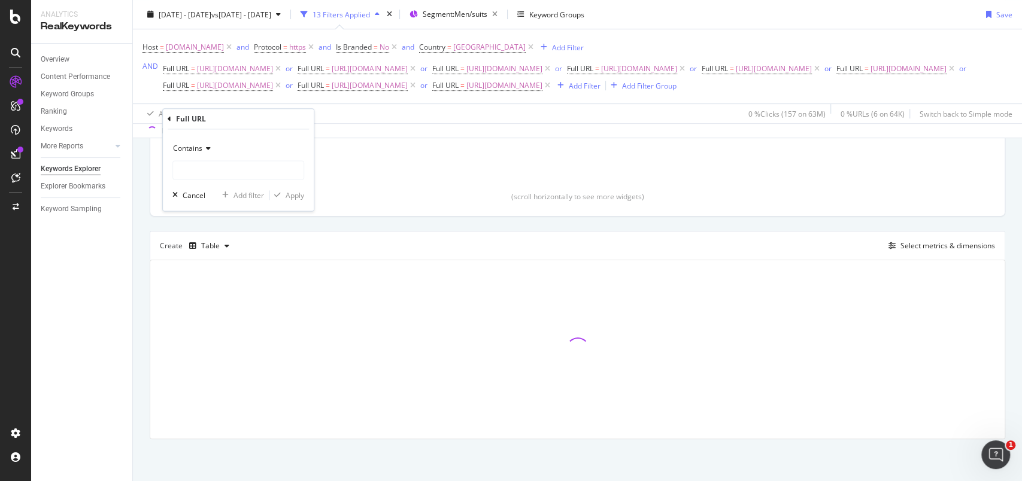
click at [197, 140] on div "Contains" at bounding box center [238, 148] width 132 height 19
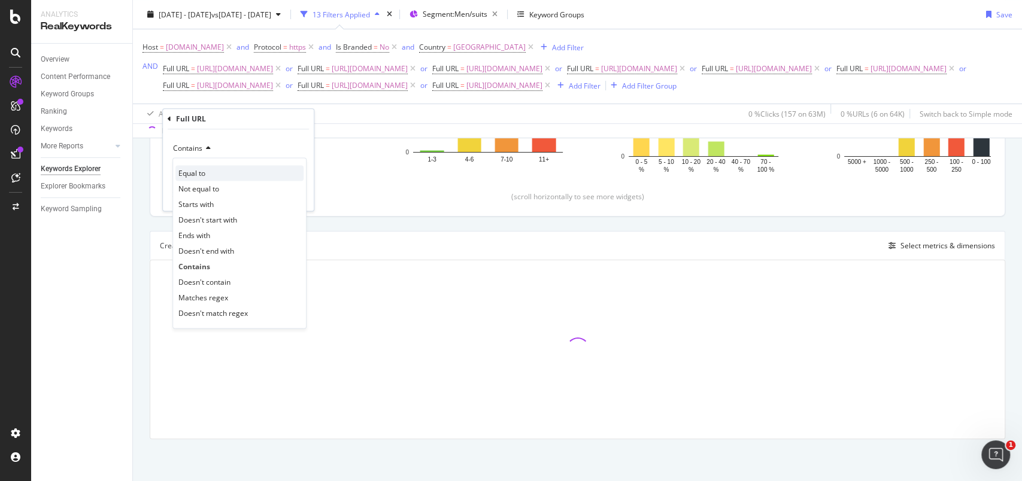
click at [184, 172] on span "Equal to" at bounding box center [191, 173] width 27 height 10
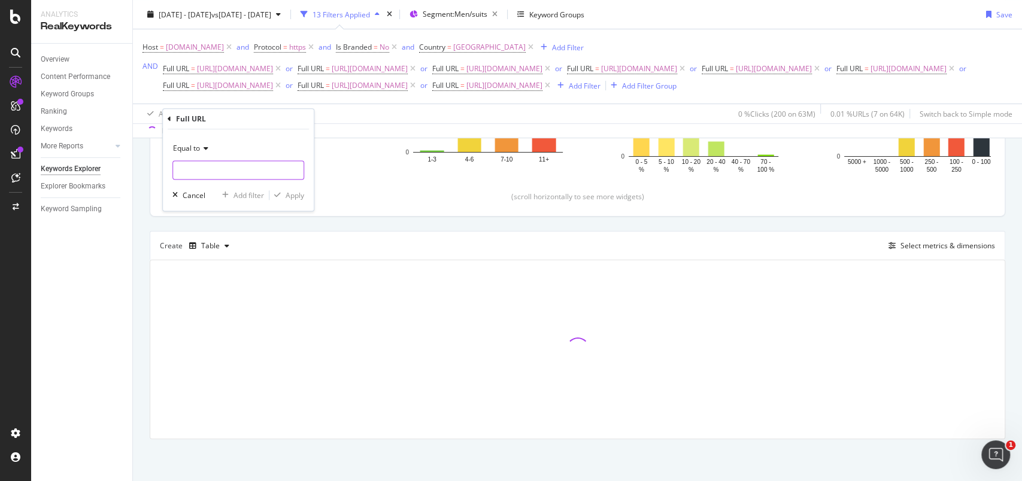
paste input "[URL][DOMAIN_NAME]"
type input "[URL][DOMAIN_NAME]"
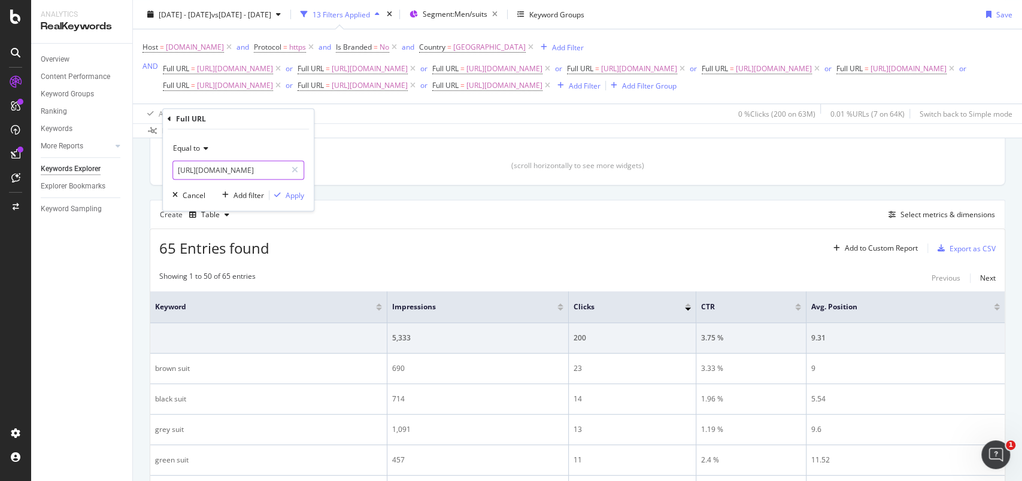
click at [259, 178] on input "[URL][DOMAIN_NAME]" at bounding box center [229, 169] width 113 height 19
type input "[URL][DOMAIN_NAME]"
click at [290, 196] on div "Apply" at bounding box center [295, 195] width 19 height 10
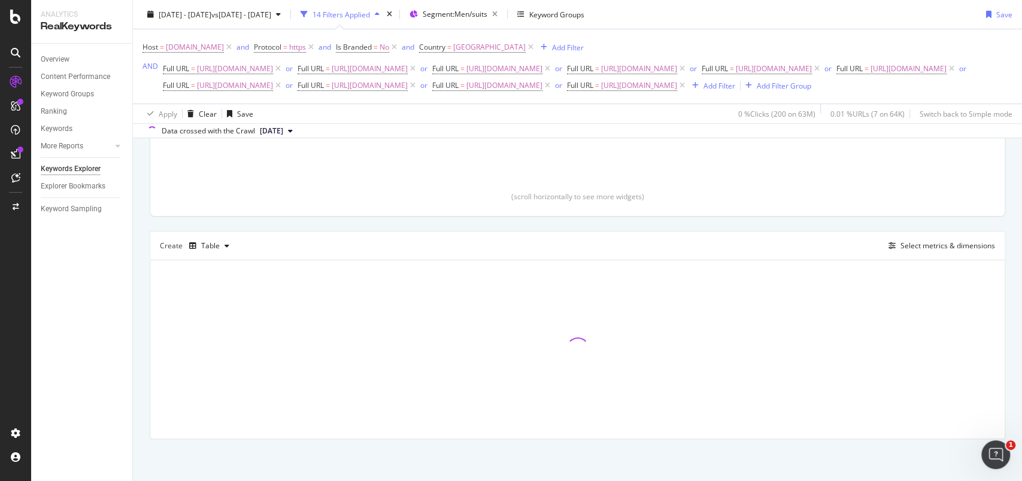
scroll to position [268, 0]
click at [704, 90] on div "Add Filter" at bounding box center [720, 85] width 32 height 10
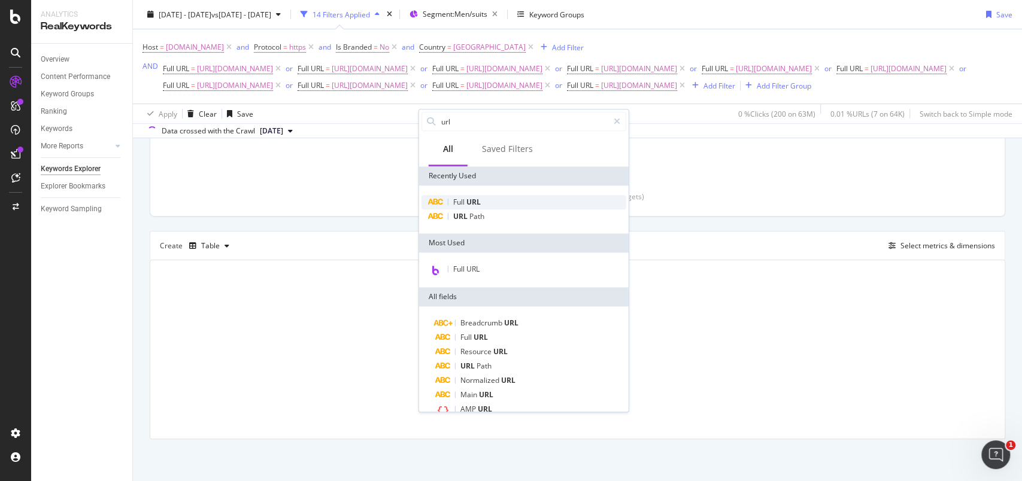
click at [480, 202] on span "URL" at bounding box center [474, 202] width 14 height 10
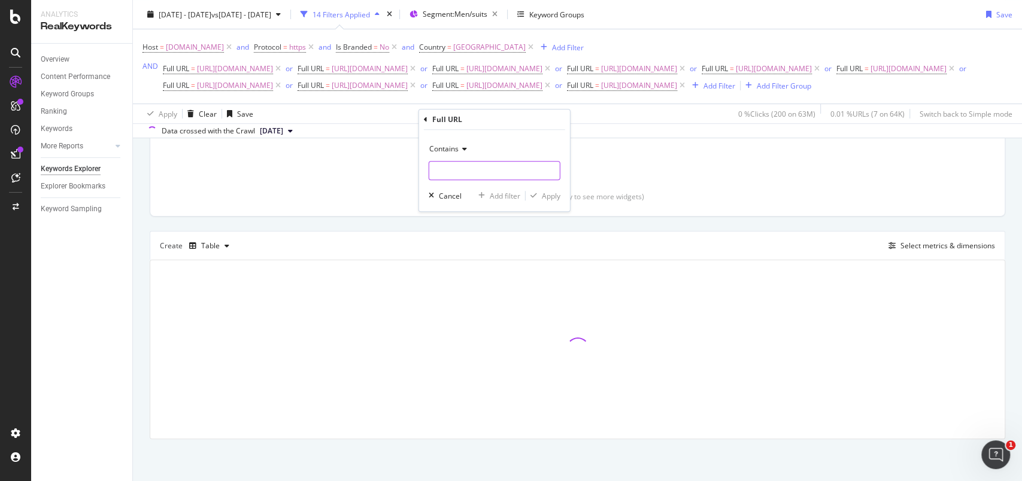
click at [474, 175] on input "text" at bounding box center [494, 170] width 131 height 19
click at [455, 151] on span "Contains" at bounding box center [443, 149] width 29 height 10
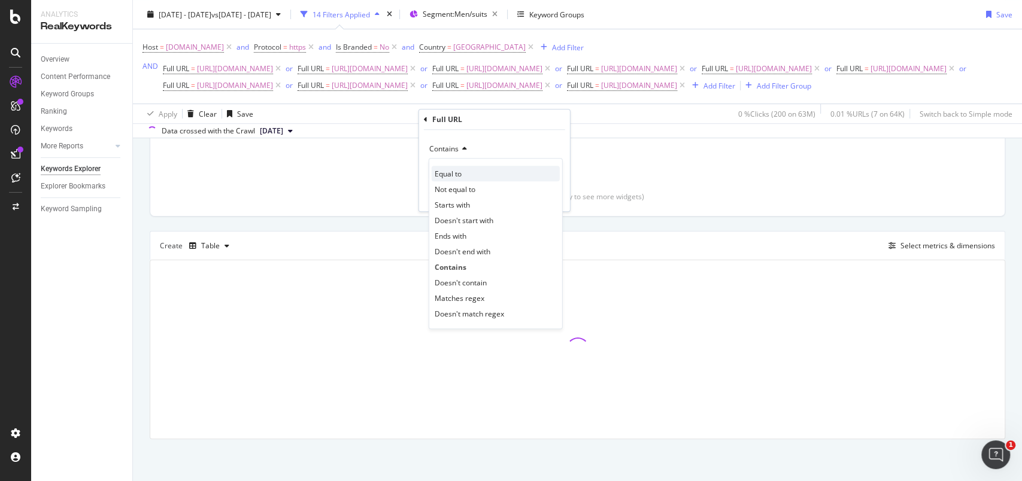
click at [462, 169] on div "Equal to" at bounding box center [496, 174] width 128 height 16
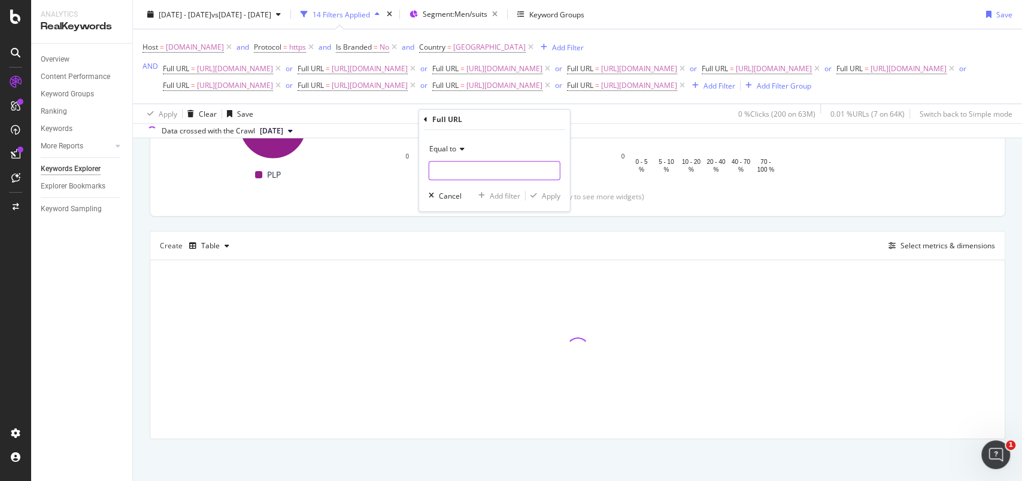
click at [463, 169] on input "text" at bounding box center [494, 170] width 131 height 19
paste input "[URL][DOMAIN_NAME]"
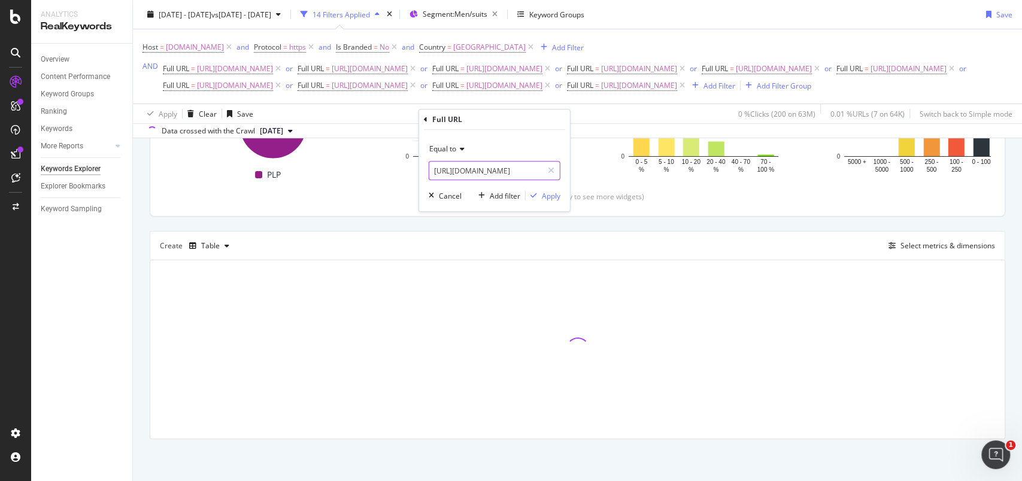
scroll to position [0, 92]
type input "https://www.marksandspencer.com/l/men/mens-suits/fs5/pur"
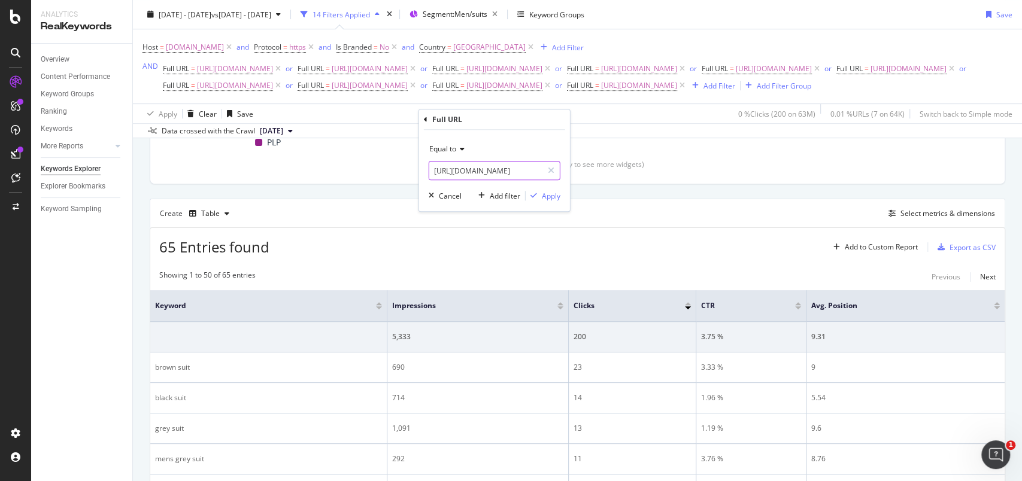
click at [502, 170] on input "https://www.marksandspencer.com/l/men/mens-suits/fs5/pur" at bounding box center [485, 170] width 113 height 19
type input "[URL][DOMAIN_NAME]"
click at [550, 193] on div "Apply" at bounding box center [551, 196] width 19 height 10
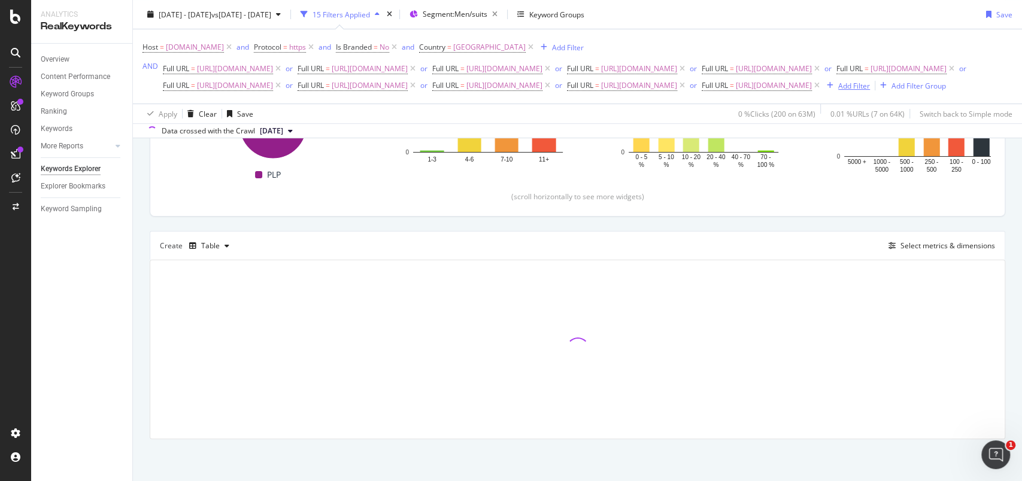
click at [838, 90] on div "Add Filter" at bounding box center [854, 85] width 32 height 10
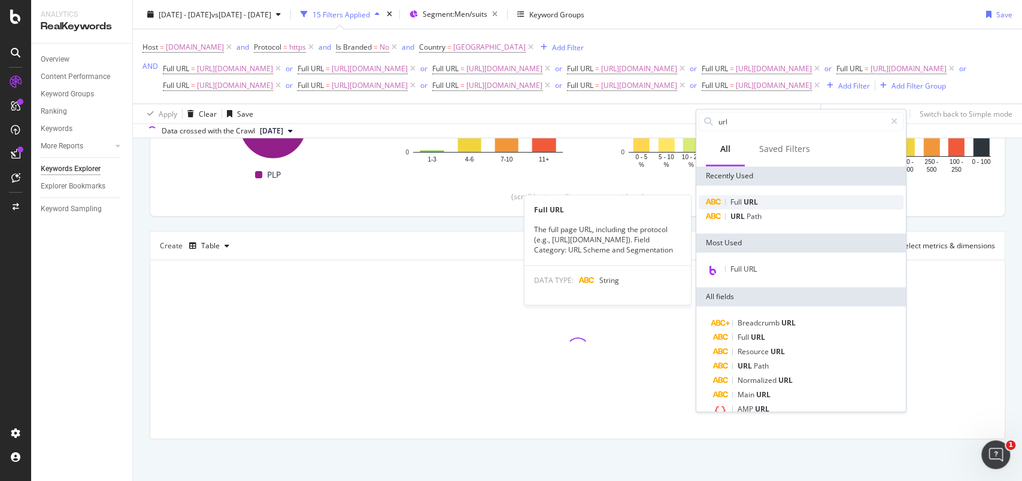
click at [754, 202] on span "URL" at bounding box center [751, 202] width 14 height 10
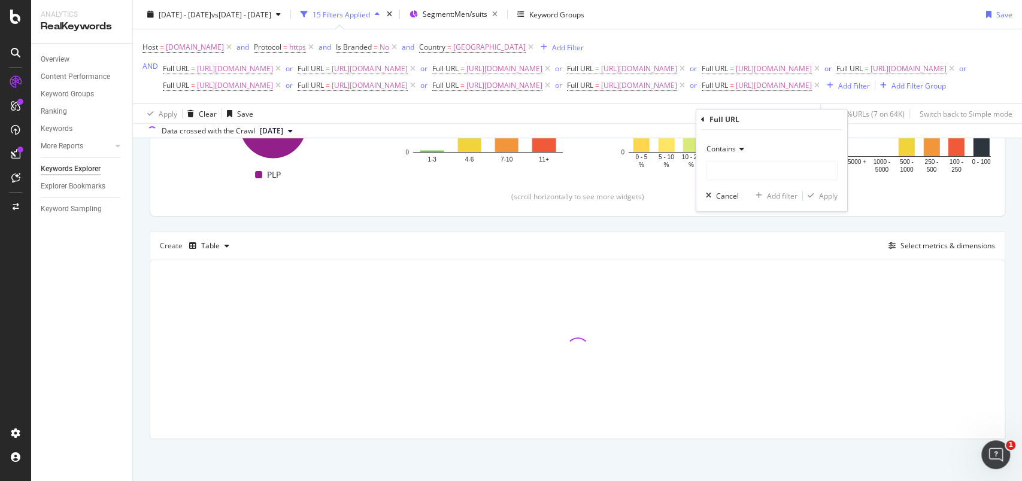
click at [737, 146] on icon at bounding box center [740, 149] width 8 height 7
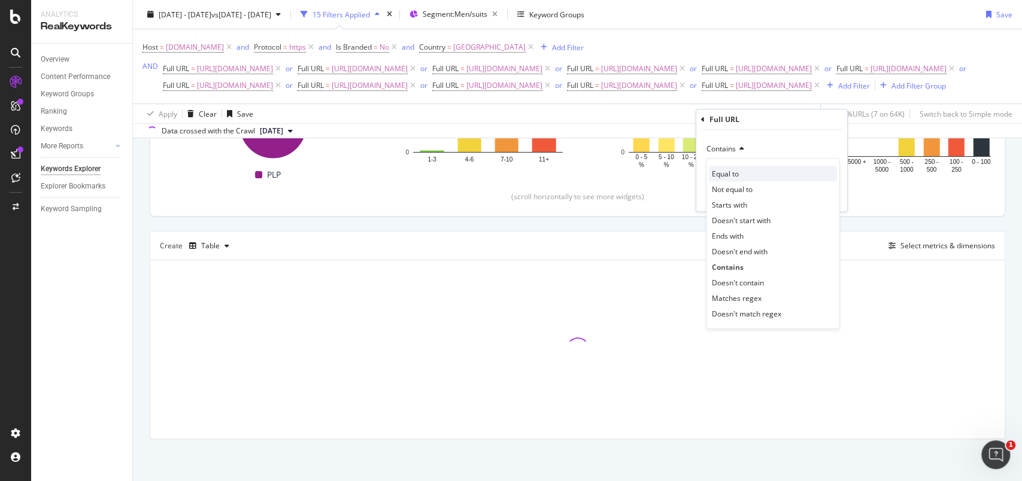
click at [738, 167] on div "Equal to" at bounding box center [773, 174] width 128 height 16
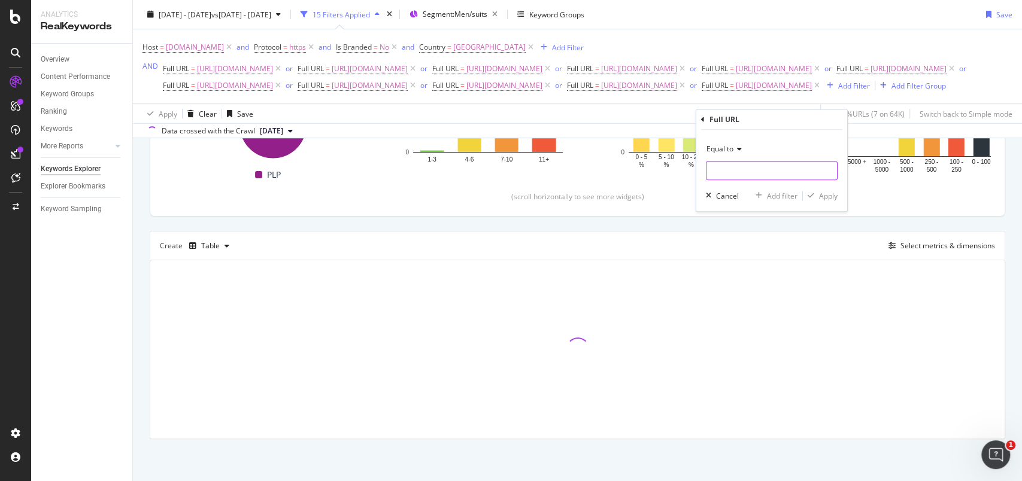
click at [738, 167] on input "text" at bounding box center [772, 170] width 131 height 19
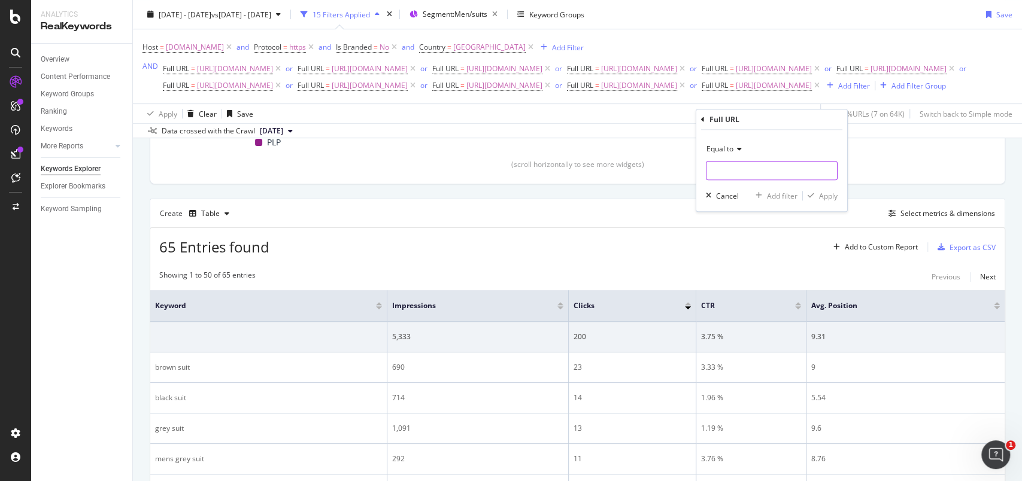
paste input "[URL][DOMAIN_NAME]"
type input "[URL][DOMAIN_NAME]"
click at [825, 199] on div "Apply" at bounding box center [828, 196] width 19 height 10
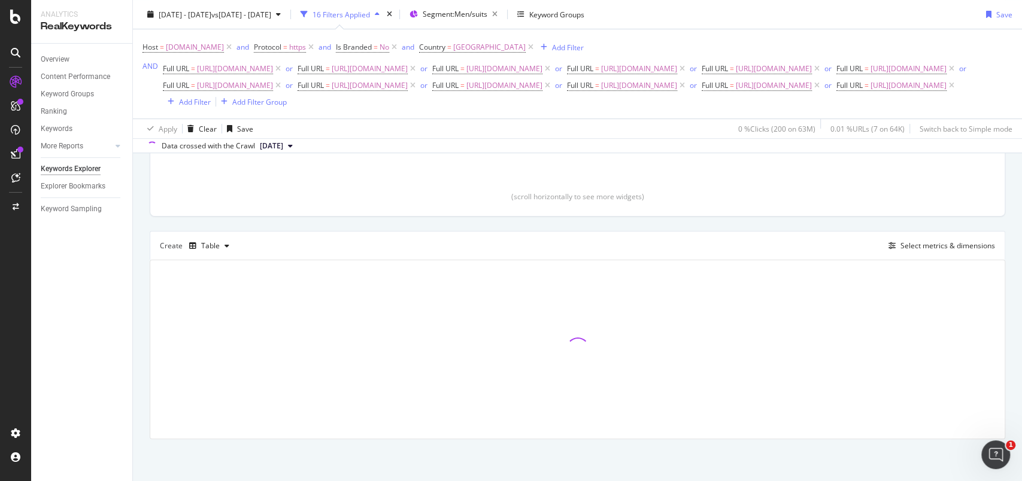
scroll to position [283, 0]
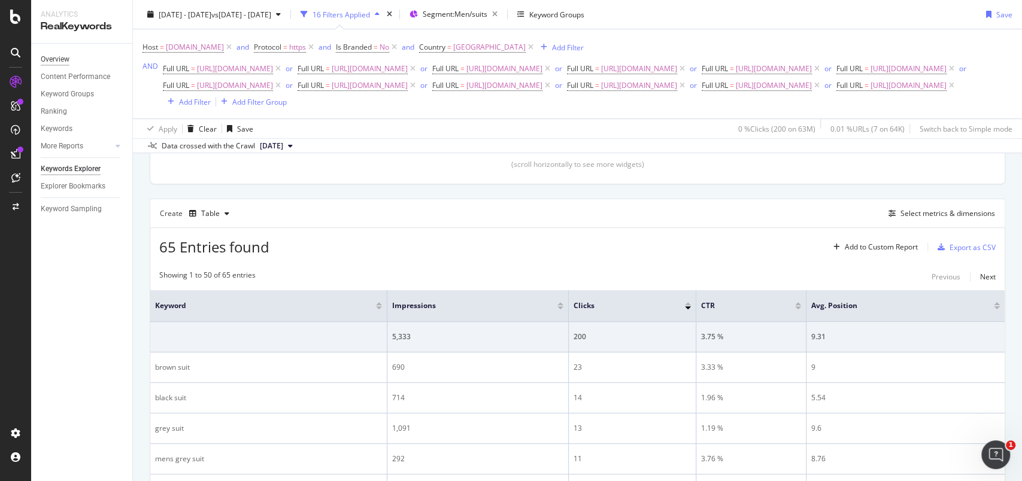
click at [52, 60] on div "Overview" at bounding box center [55, 59] width 29 height 13
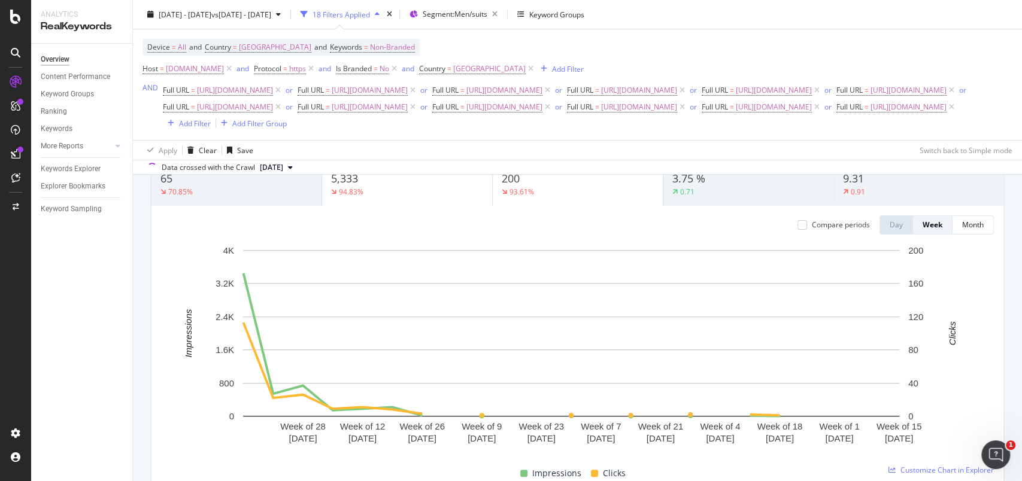
scroll to position [80, 0]
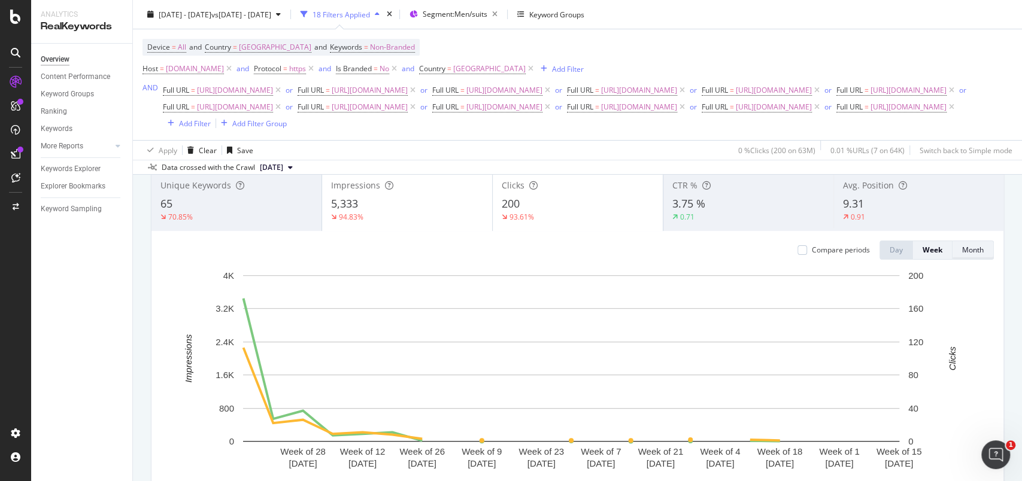
click at [962, 255] on div "Month" at bounding box center [973, 250] width 22 height 10
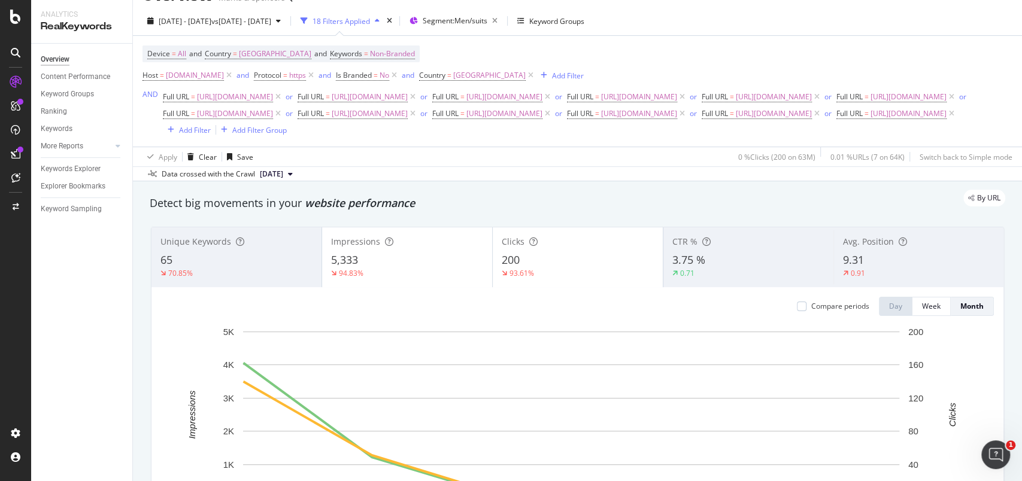
scroll to position [0, 0]
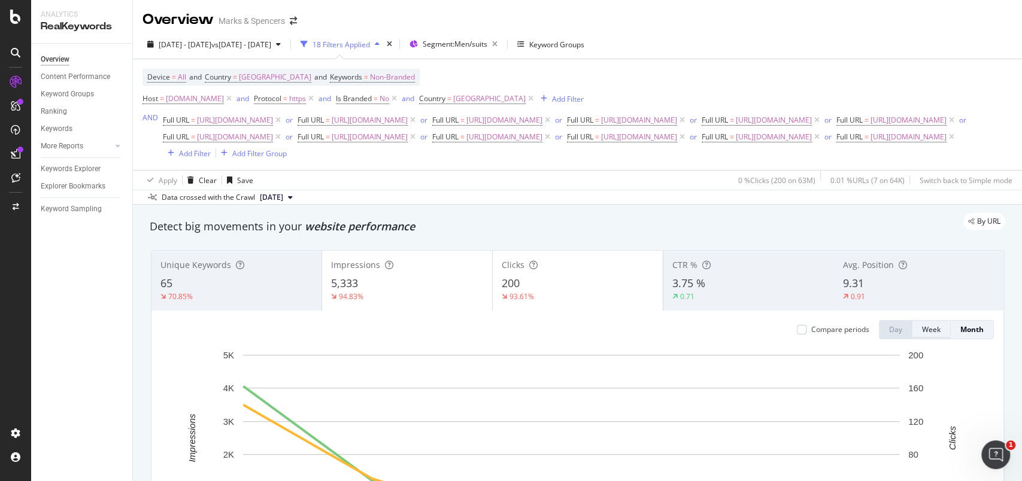
click at [922, 335] on div "Week" at bounding box center [931, 330] width 19 height 10
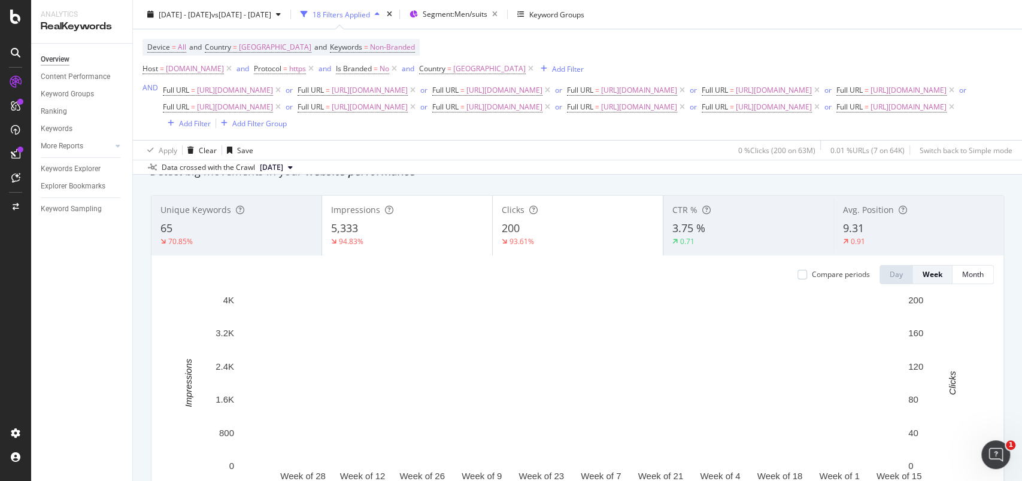
scroll to position [80, 0]
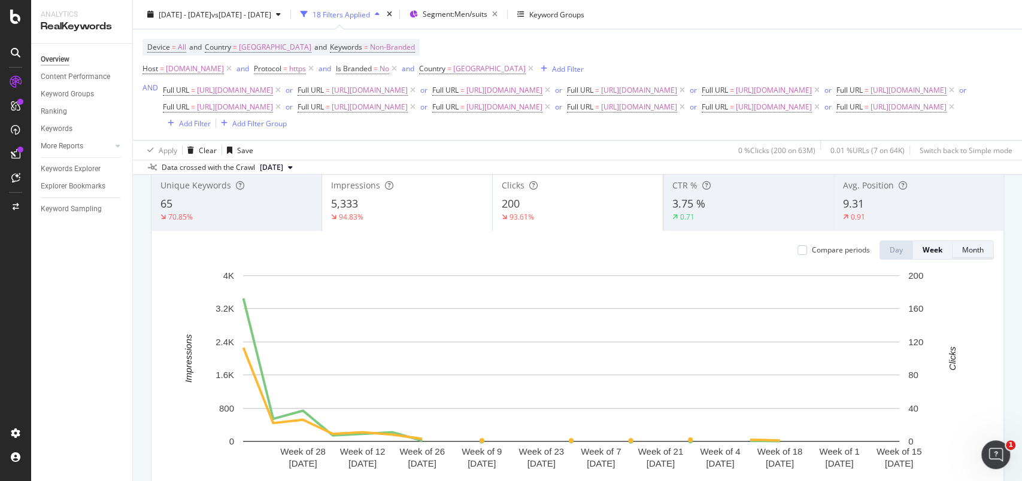
click at [962, 255] on div "Month" at bounding box center [973, 250] width 22 height 10
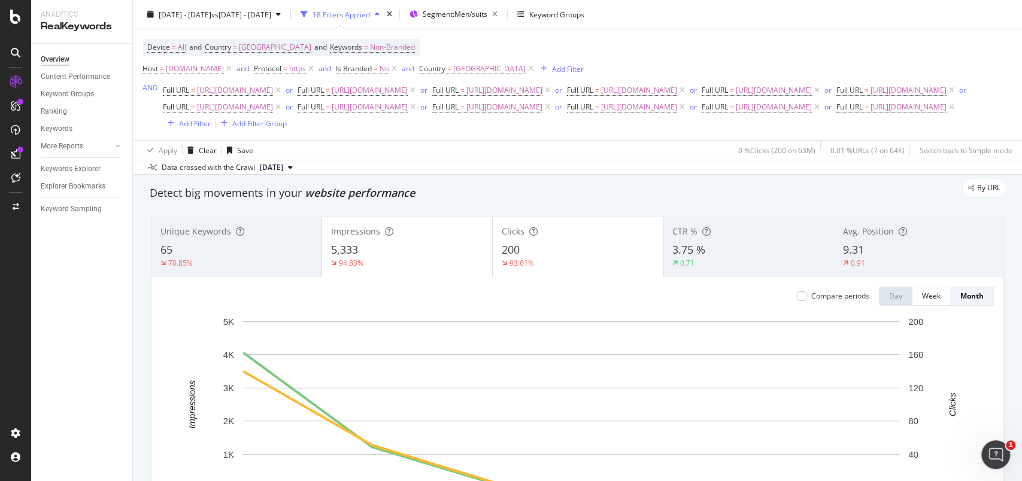
scroll to position [0, 0]
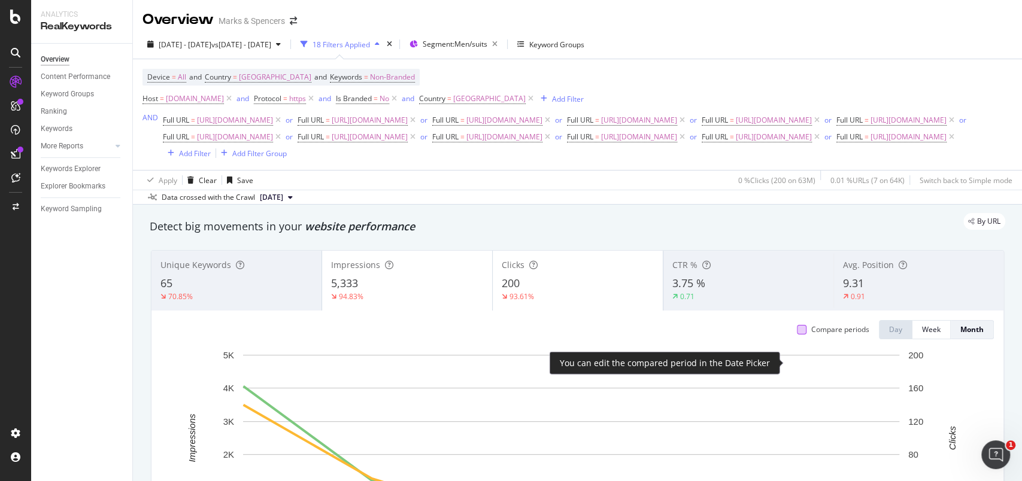
click at [797, 335] on div at bounding box center [802, 330] width 10 height 10
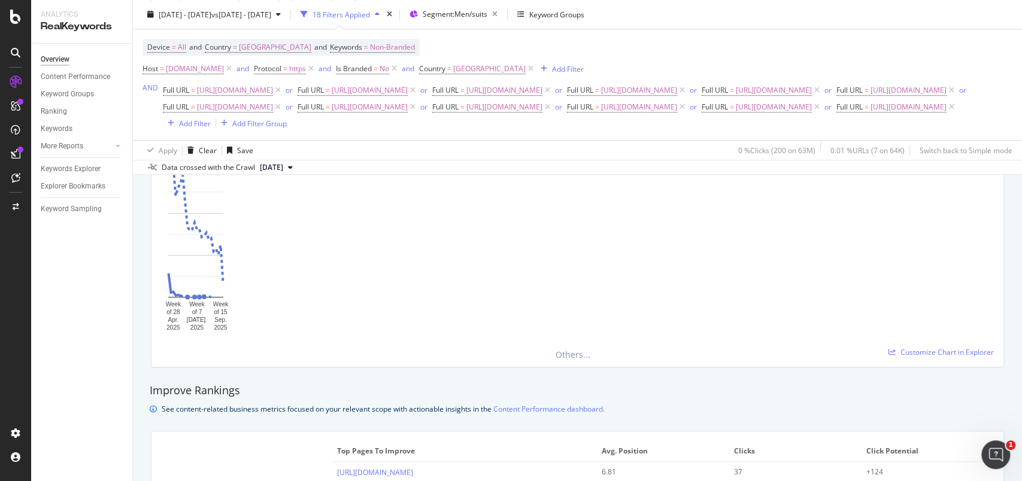
scroll to position [417, 0]
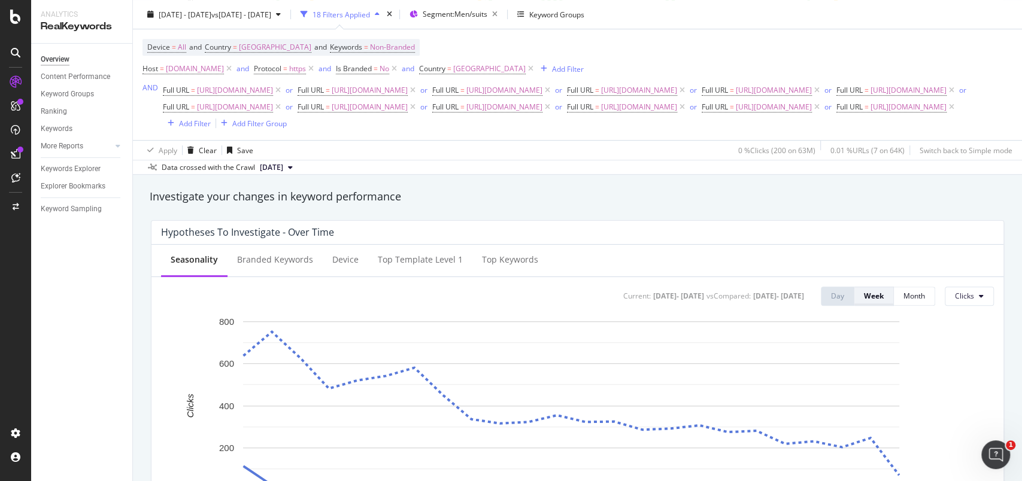
click at [866, 301] on div "Week" at bounding box center [874, 296] width 20 height 10
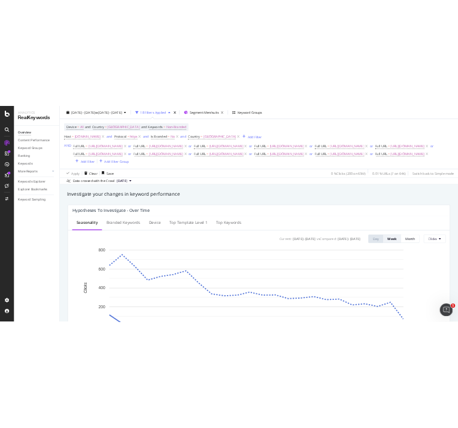
scroll to position [98, 0]
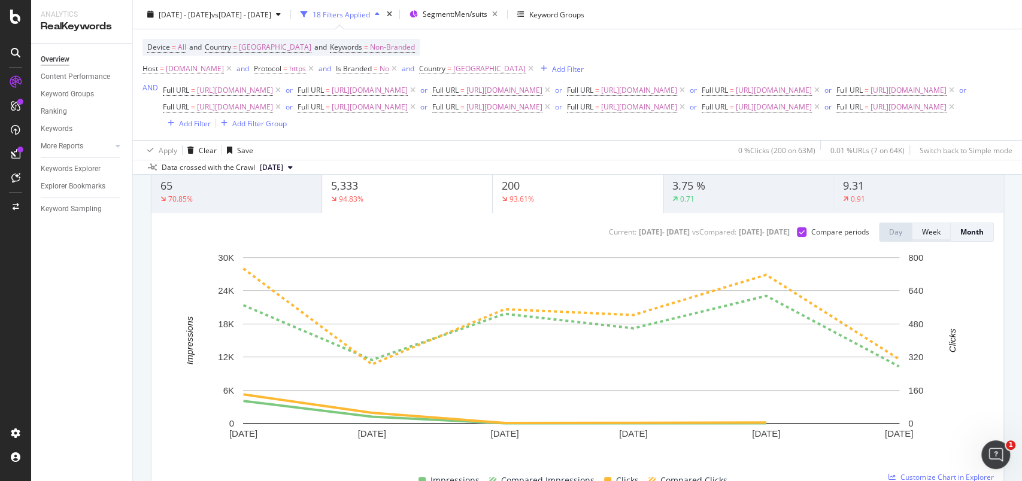
click at [922, 237] on div "Week" at bounding box center [931, 232] width 19 height 10
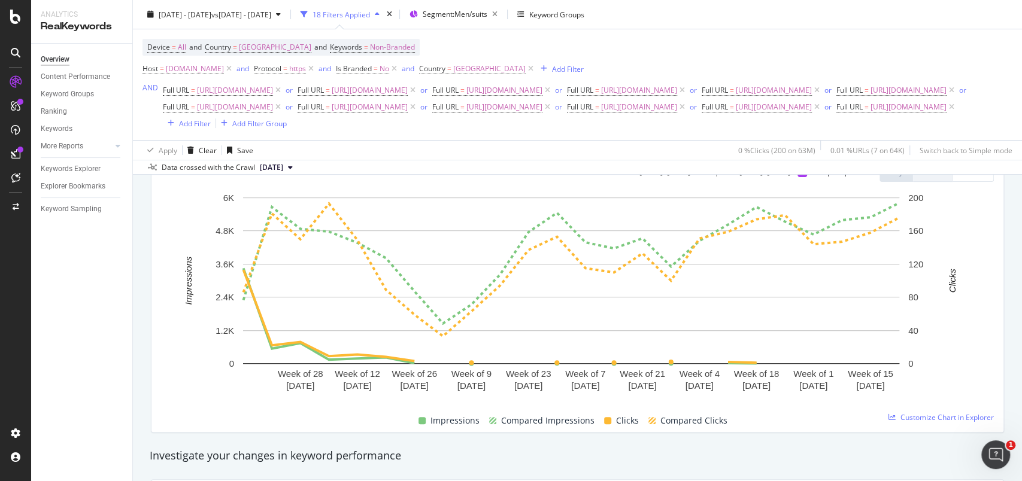
scroll to position [156, 0]
click at [385, 47] on span "Non-Branded" at bounding box center [392, 47] width 45 height 17
click at [383, 67] on div "Non-Branded" at bounding box center [361, 75] width 64 height 18
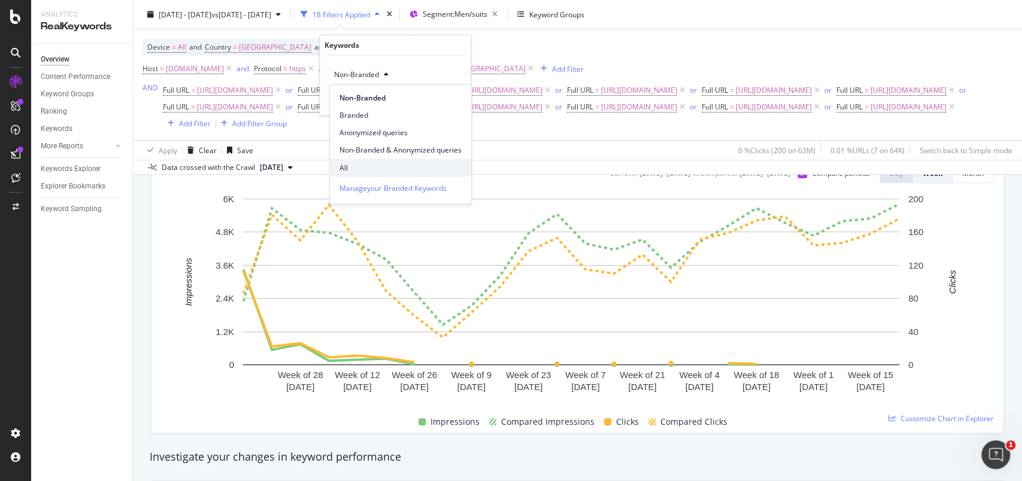
click at [367, 159] on div "All" at bounding box center [400, 167] width 141 height 17
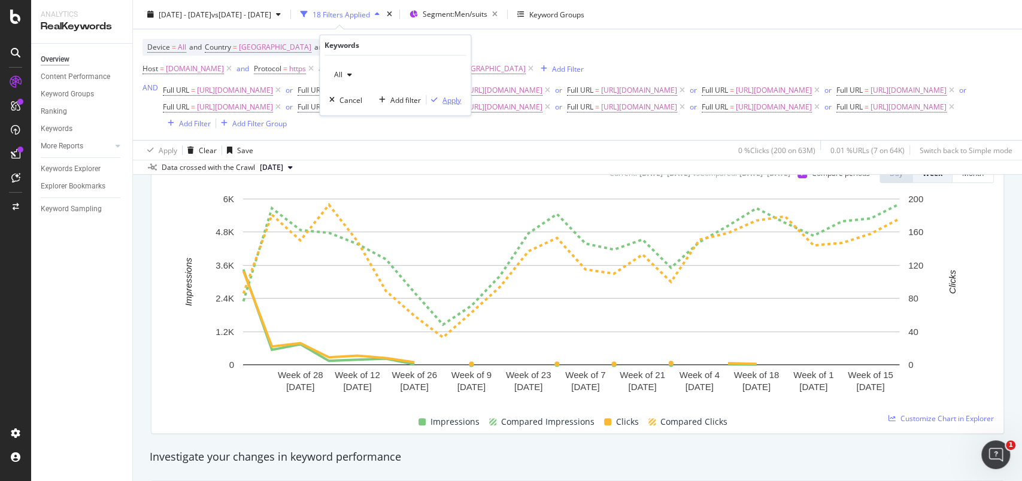
click at [450, 101] on div "Apply" at bounding box center [452, 100] width 19 height 10
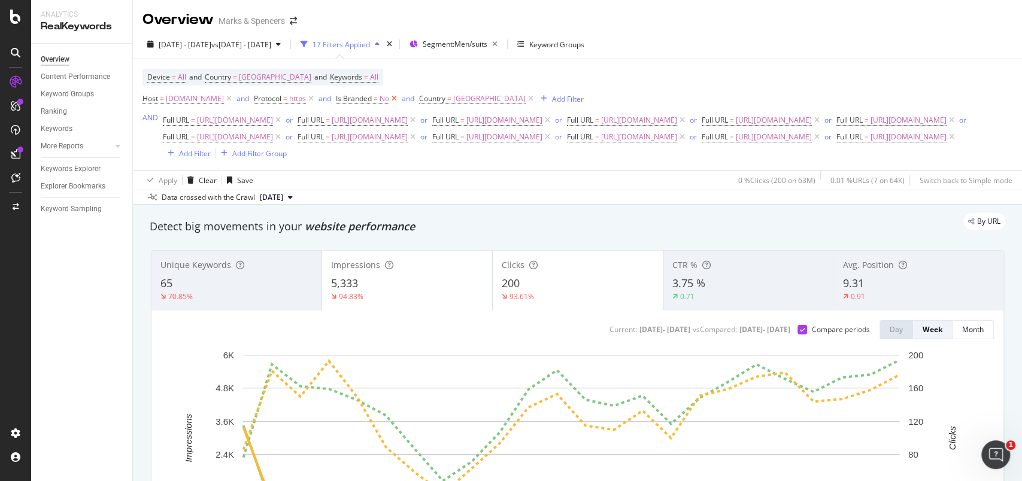
click at [399, 101] on icon at bounding box center [394, 99] width 10 height 12
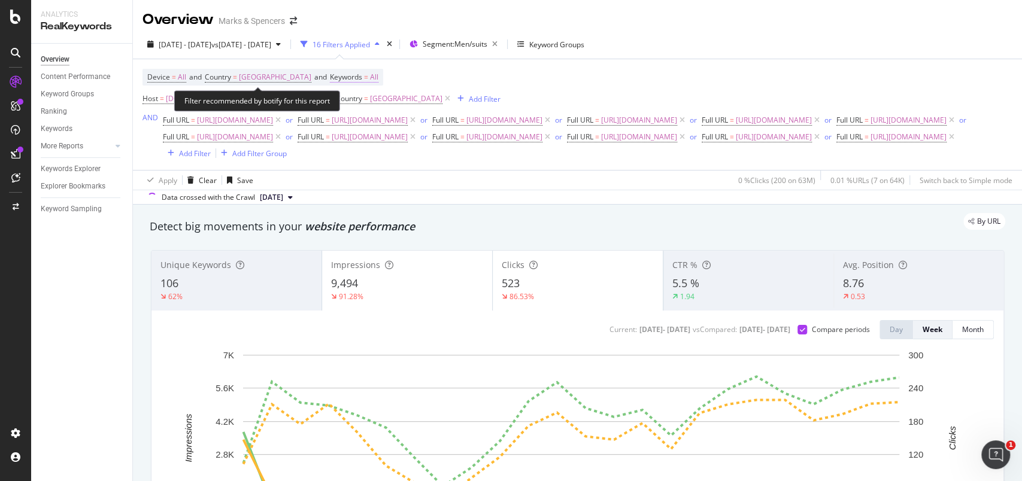
click at [370, 73] on span "All" at bounding box center [374, 77] width 8 height 17
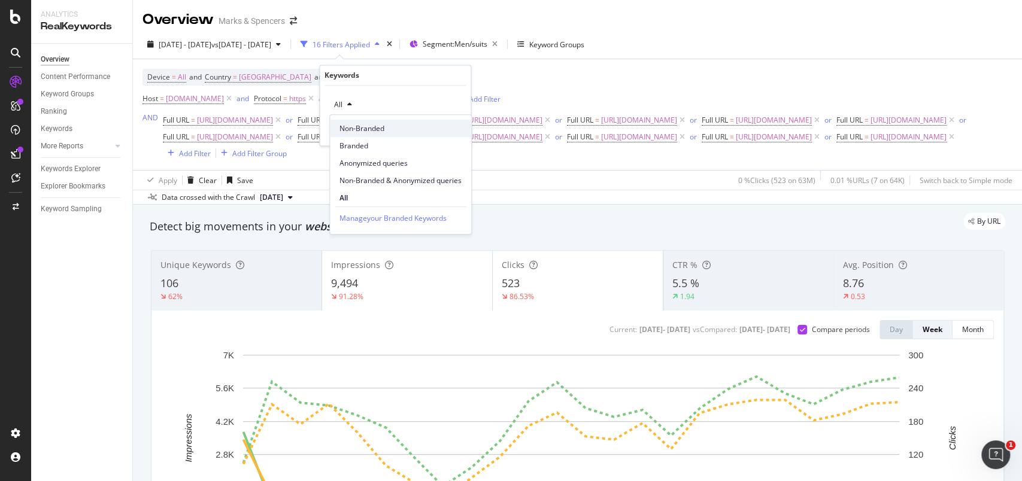
click at [359, 127] on span "Non-Branded" at bounding box center [401, 128] width 122 height 11
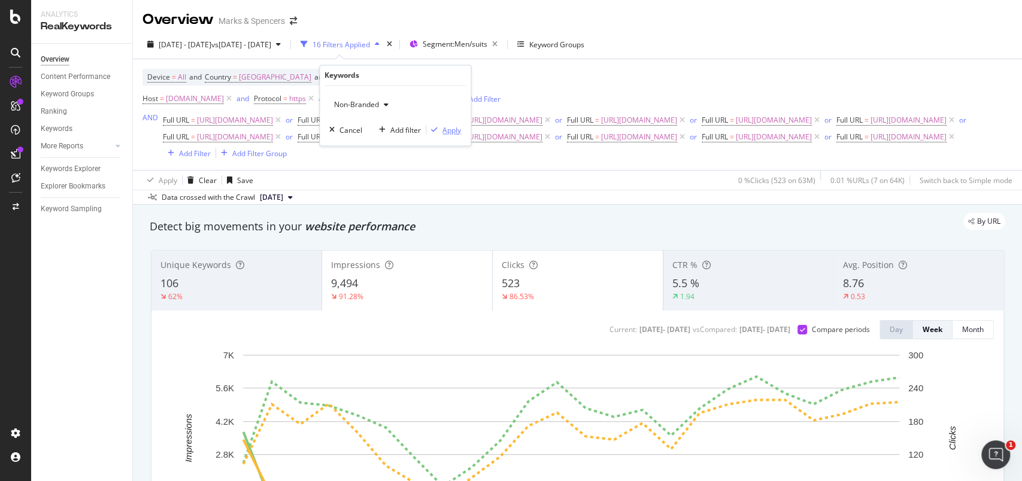
click at [443, 131] on div "Apply" at bounding box center [452, 130] width 19 height 10
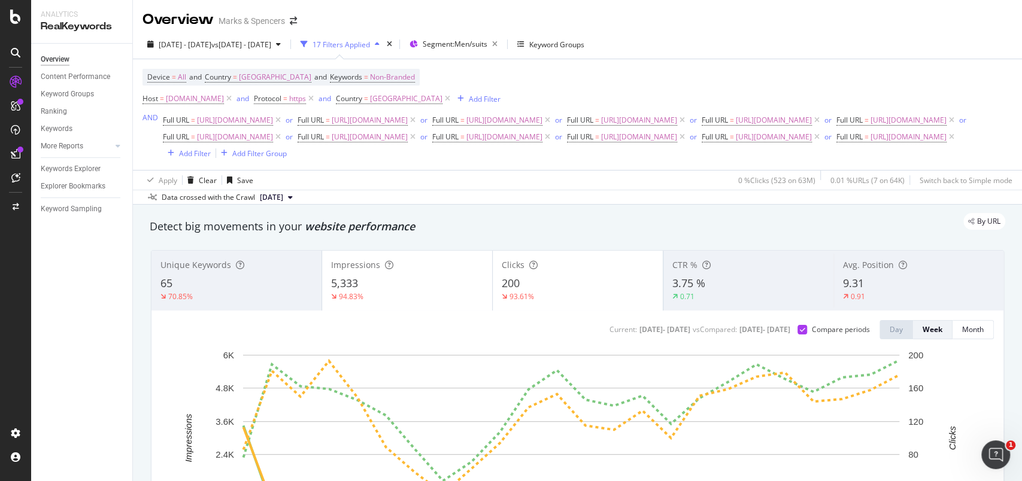
scroll to position [80, 0]
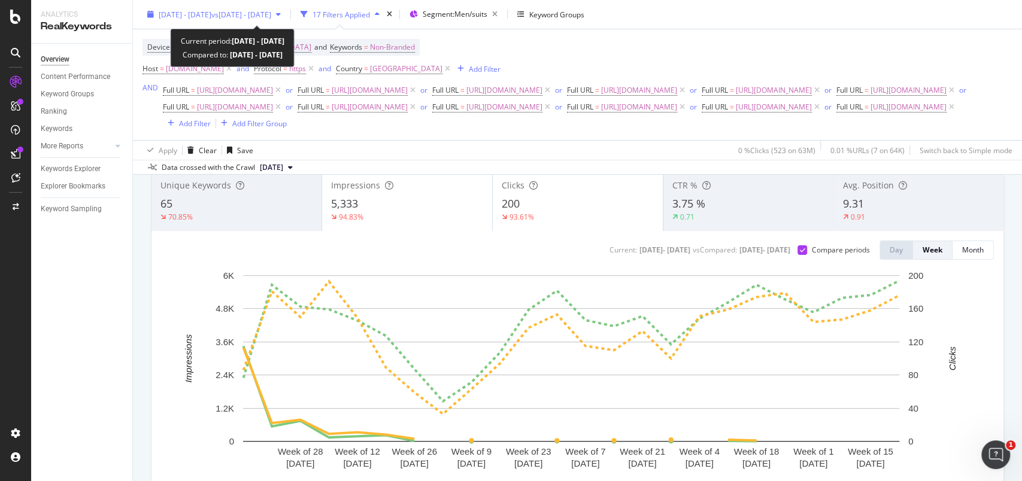
click at [149, 17] on icon "button" at bounding box center [150, 14] width 7 height 7
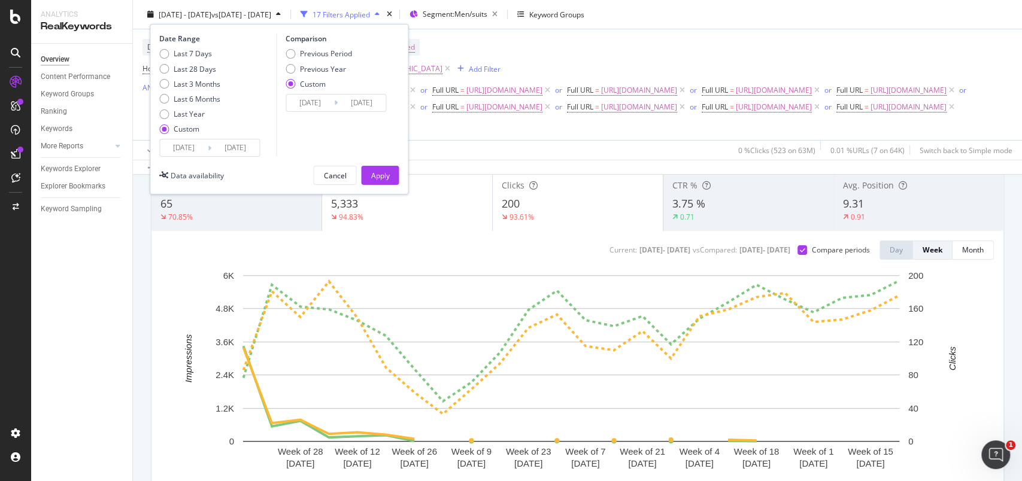
click at [190, 144] on input "2025/04/14" at bounding box center [184, 148] width 48 height 17
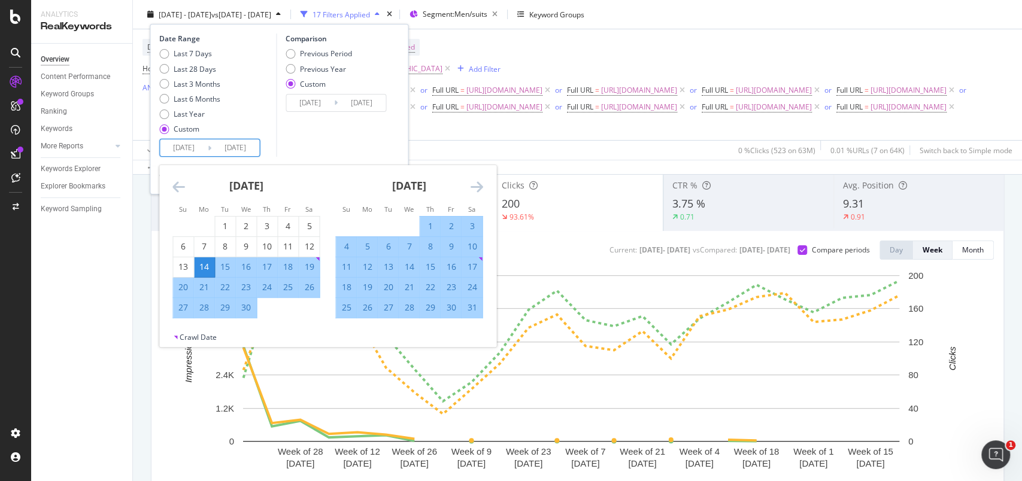
click at [182, 186] on icon "Move backward to switch to the previous month." at bounding box center [178, 187] width 13 height 14
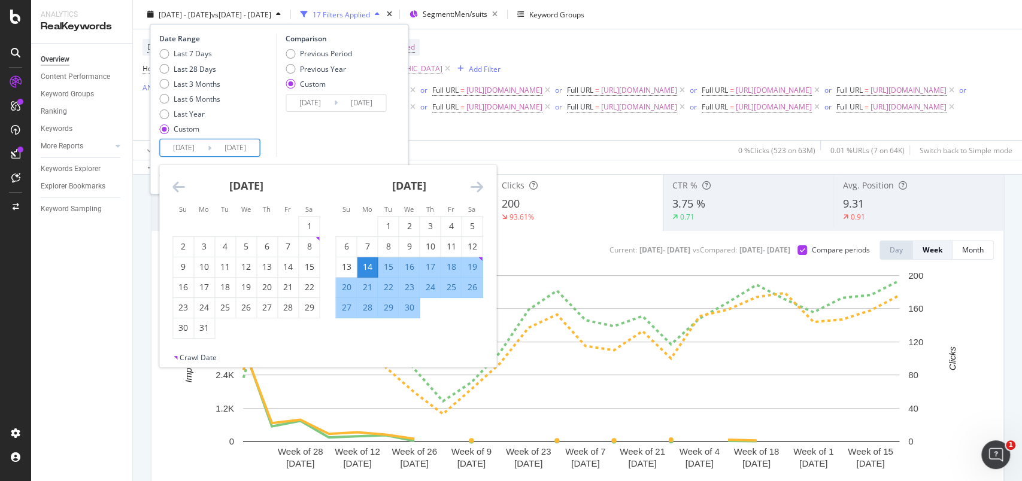
click at [182, 186] on icon "Move backward to switch to the previous month." at bounding box center [178, 187] width 13 height 14
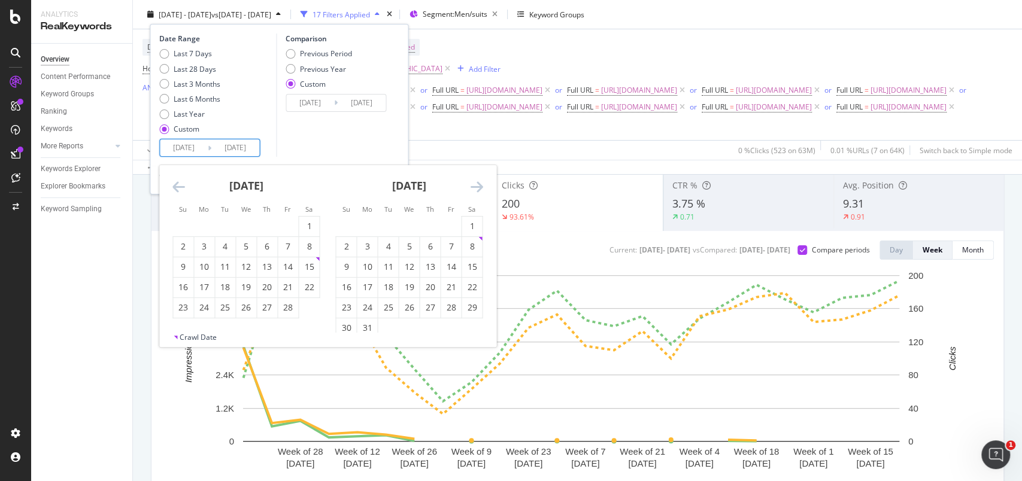
click at [182, 186] on icon "Move backward to switch to the previous month." at bounding box center [178, 187] width 13 height 14
click at [249, 226] on div "1" at bounding box center [246, 226] width 20 height 12
type input "2025/01/01"
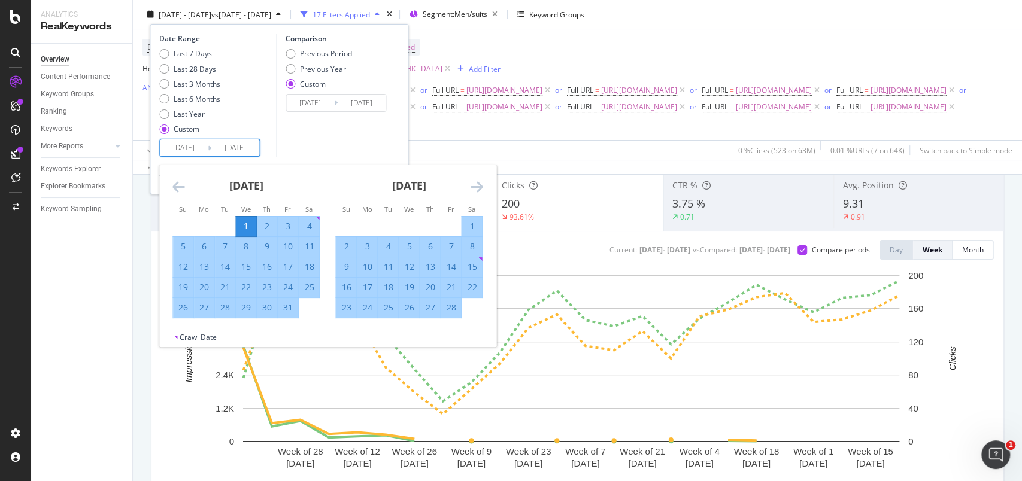
click at [474, 184] on icon "Move forward to switch to the next month." at bounding box center [476, 187] width 13 height 14
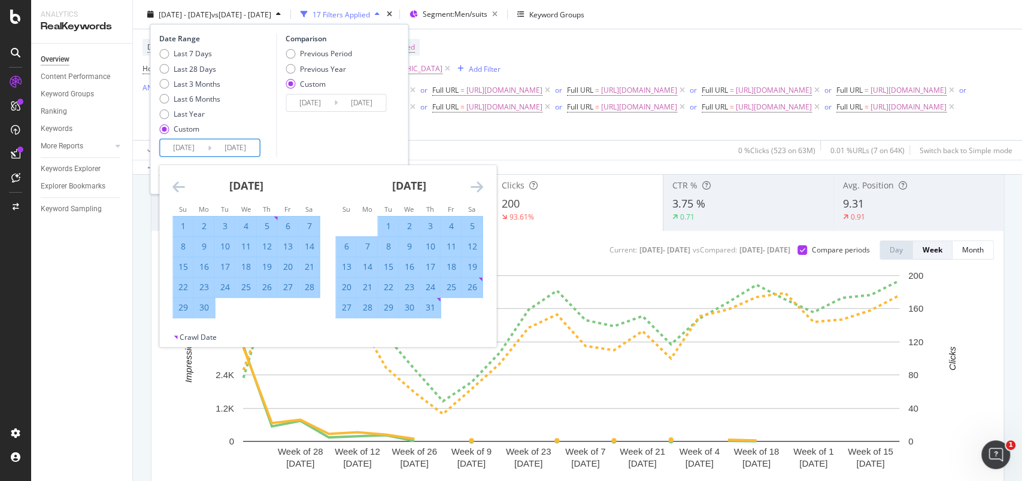
click at [474, 184] on icon "Move forward to switch to the next month." at bounding box center [476, 187] width 13 height 14
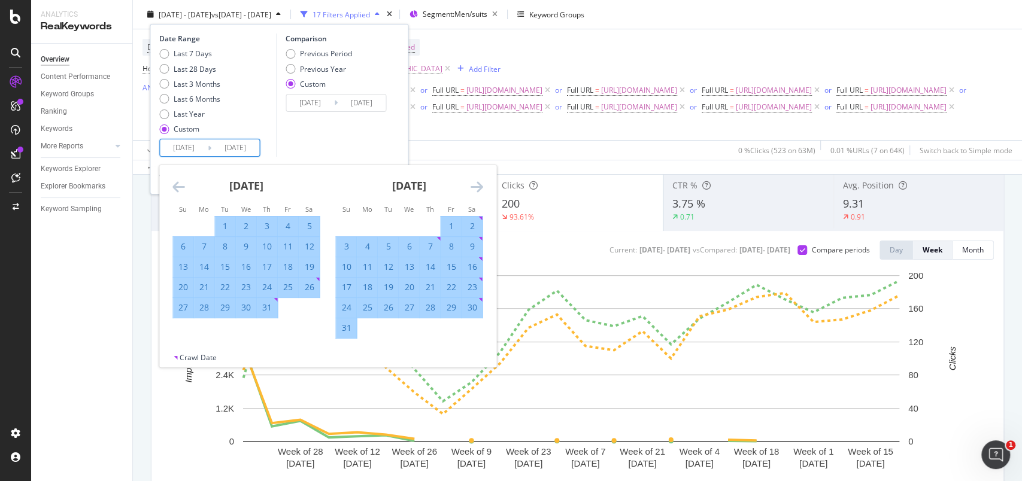
click at [474, 184] on icon "Move forward to switch to the next month." at bounding box center [476, 187] width 13 height 14
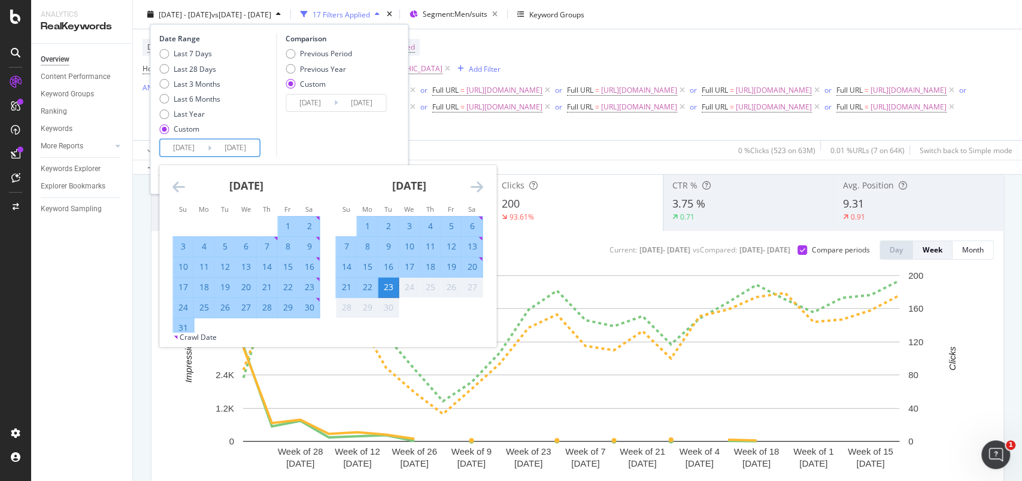
click at [387, 282] on div "23" at bounding box center [388, 287] width 20 height 12
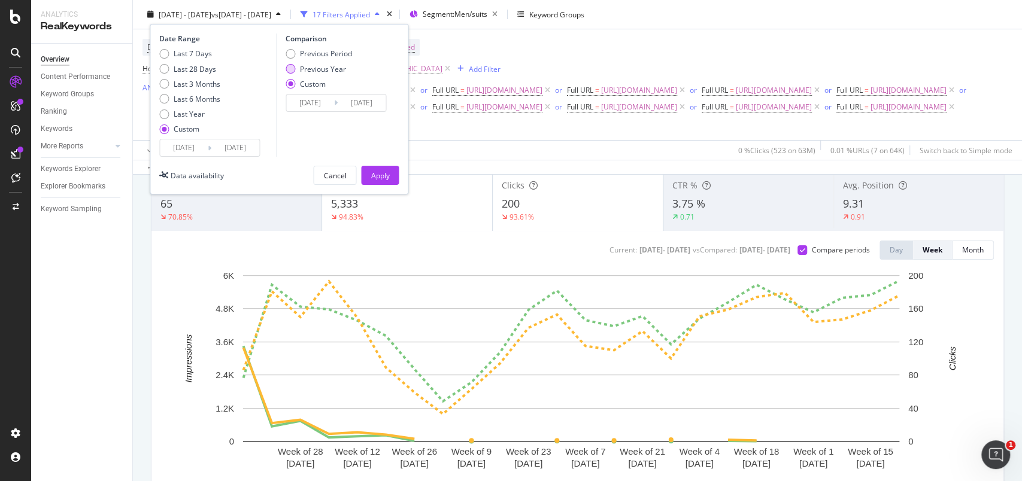
click at [326, 69] on div "Previous Year" at bounding box center [323, 68] width 46 height 10
type input "2024/01/03"
type input "2024/09/24"
click at [381, 178] on div "Apply" at bounding box center [380, 175] width 19 height 10
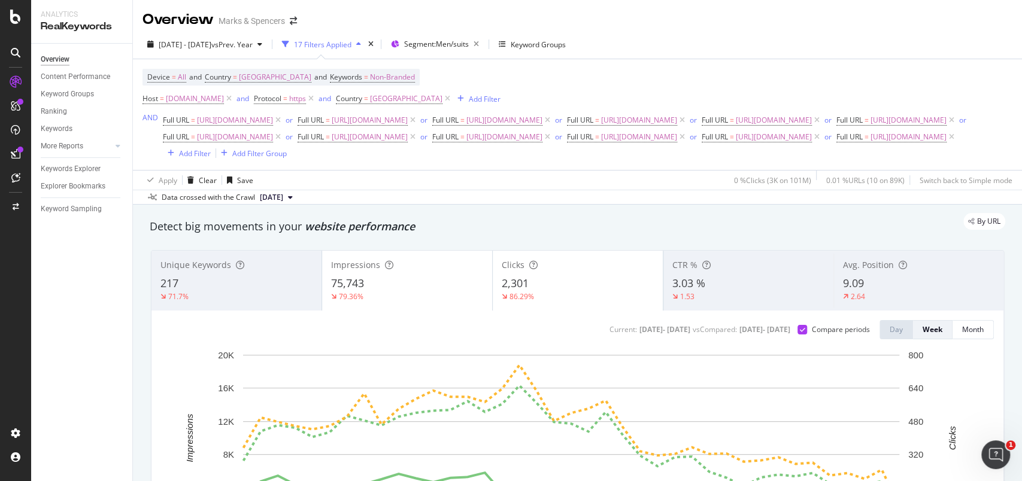
scroll to position [159, 0]
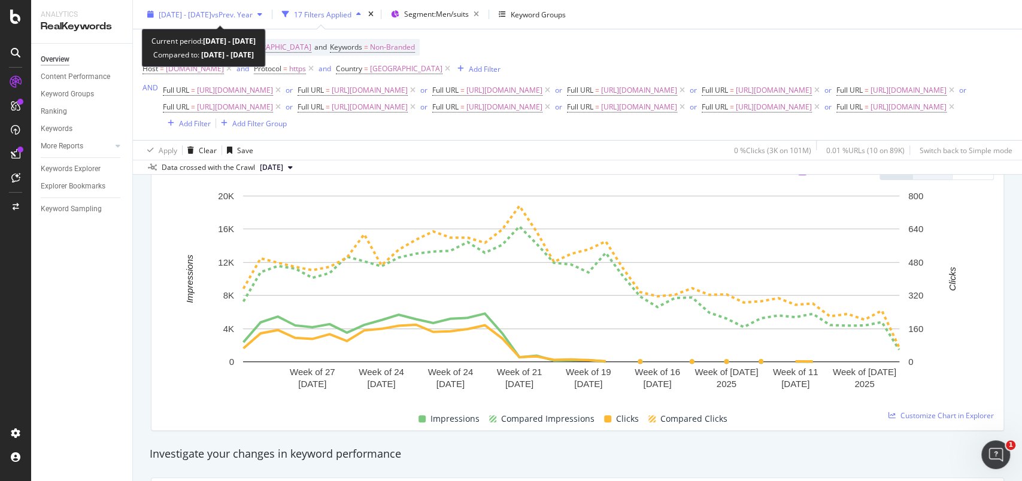
click at [146, 11] on div "button" at bounding box center [151, 14] width 16 height 7
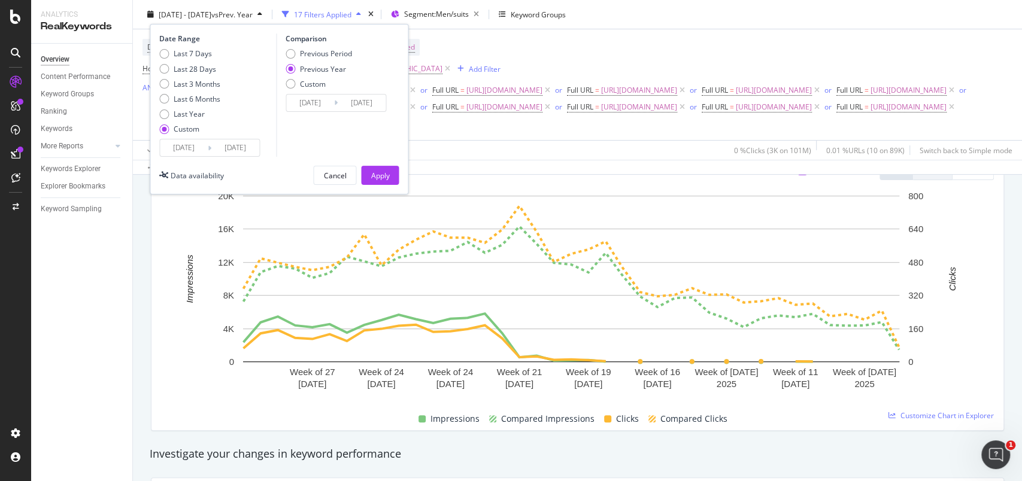
click at [186, 152] on input "2025/01/01" at bounding box center [184, 148] width 48 height 17
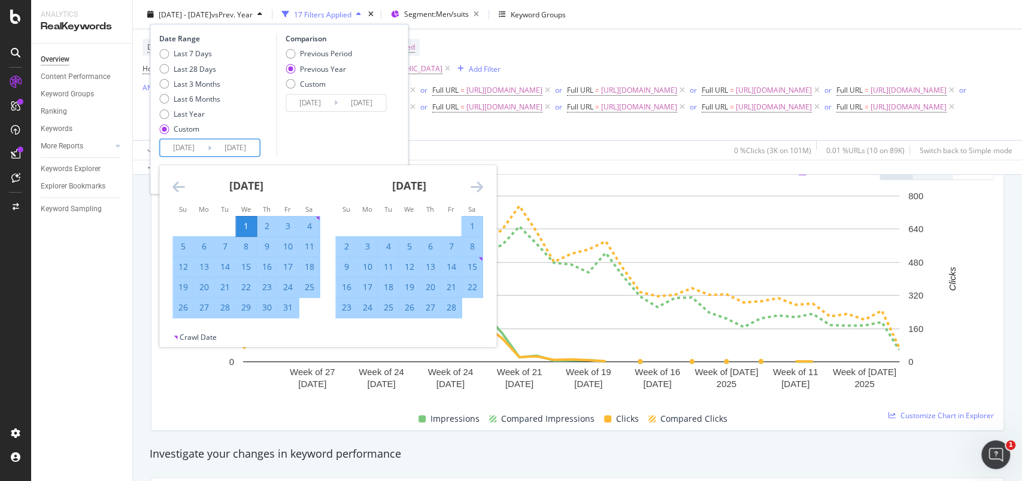
click at [241, 222] on div "1" at bounding box center [246, 226] width 20 height 12
click at [480, 182] on icon "Move forward to switch to the next month." at bounding box center [476, 187] width 13 height 14
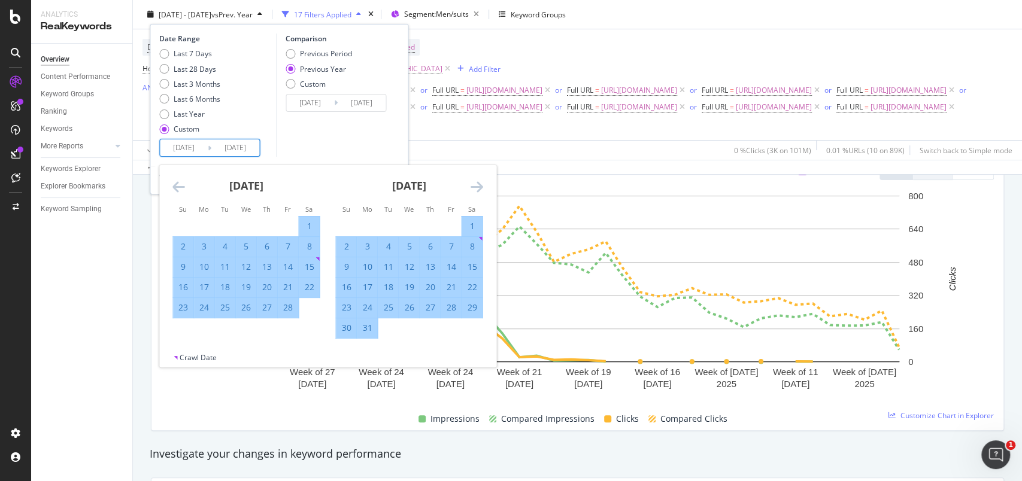
click at [480, 182] on icon "Move forward to switch to the next month." at bounding box center [476, 187] width 13 height 14
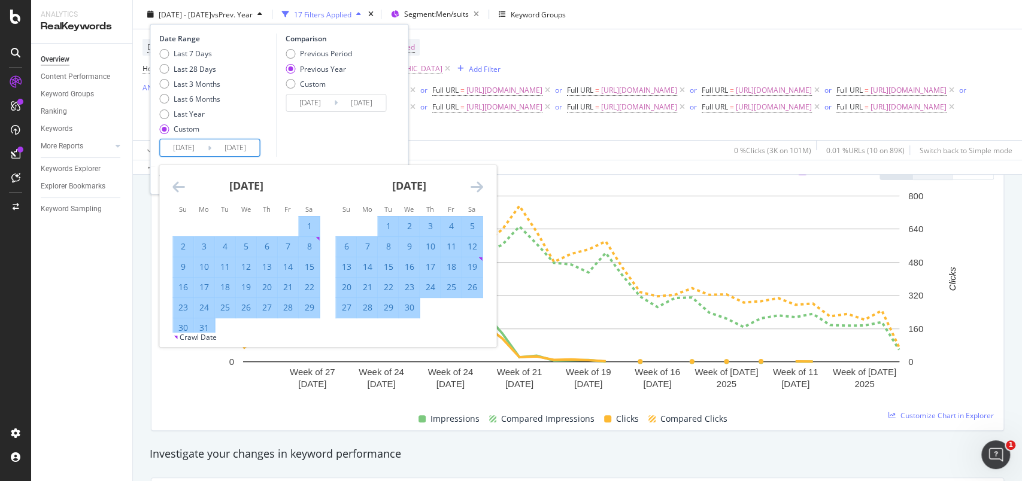
click at [474, 246] on div "12" at bounding box center [472, 247] width 20 height 12
type input "2025/04/12"
type input "2024/04/13"
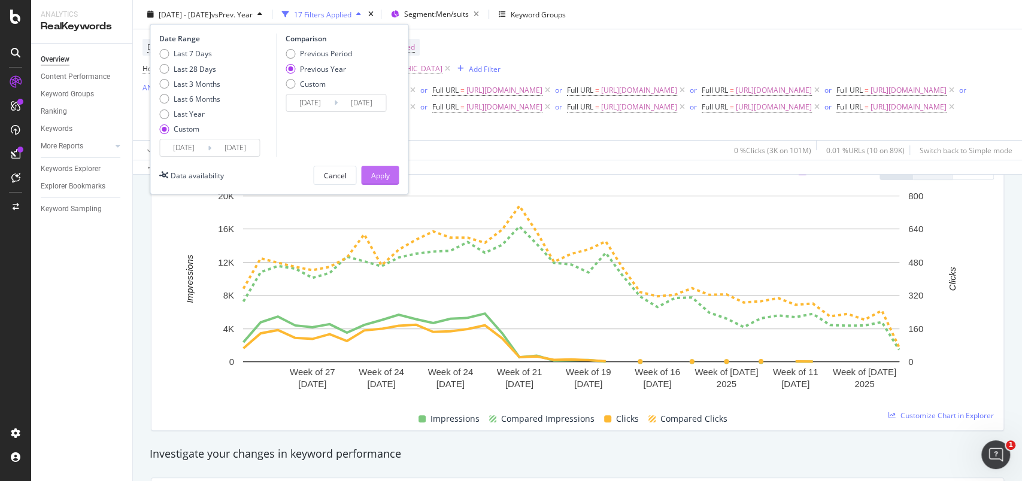
click at [380, 171] on div "Apply" at bounding box center [380, 175] width 19 height 10
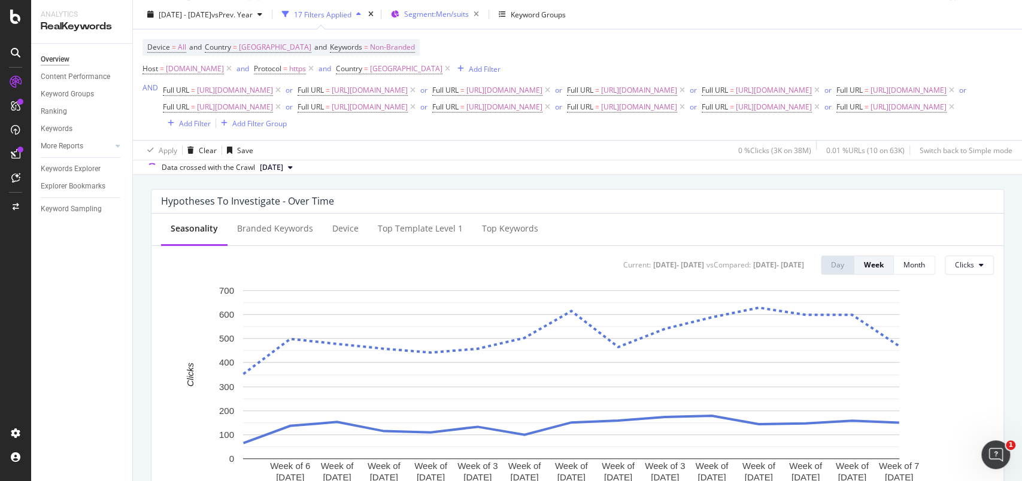
scroll to position [474, 0]
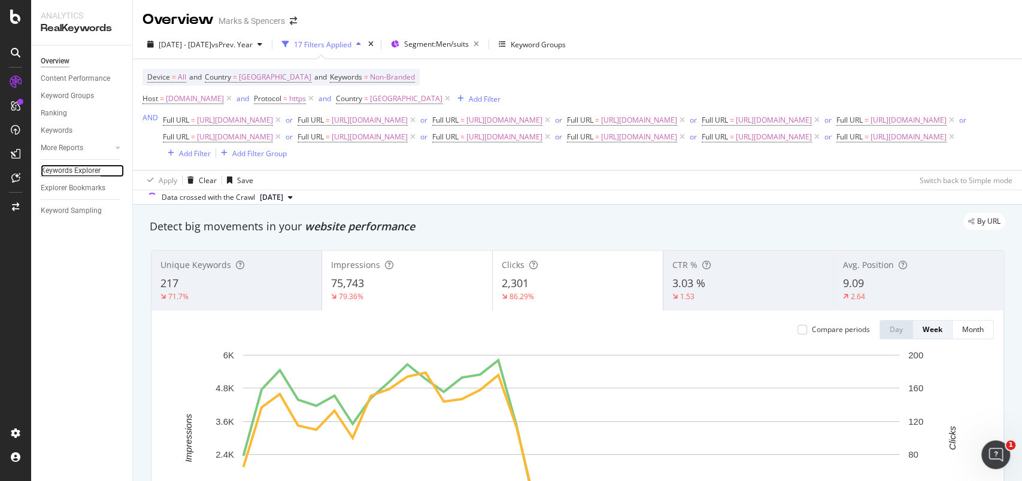
click at [61, 172] on div "Keywords Explorer" at bounding box center [71, 171] width 60 height 13
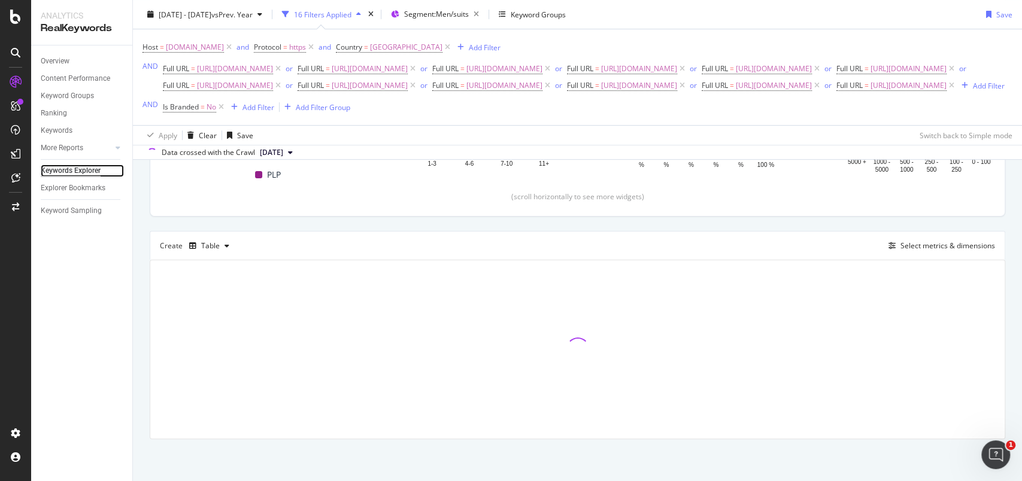
scroll to position [305, 0]
click at [903, 242] on div "Select metrics & dimensions" at bounding box center [948, 246] width 95 height 10
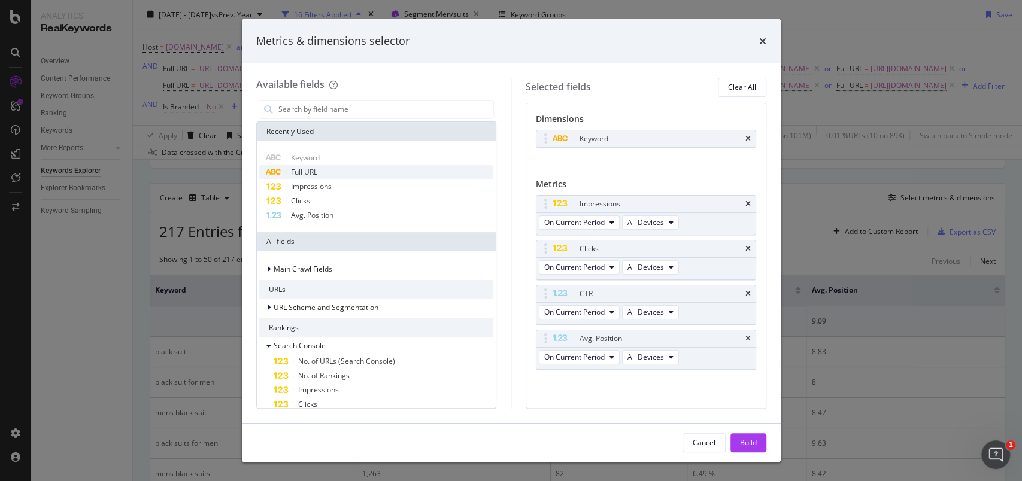
click at [316, 174] on span "Full URL" at bounding box center [304, 172] width 26 height 10
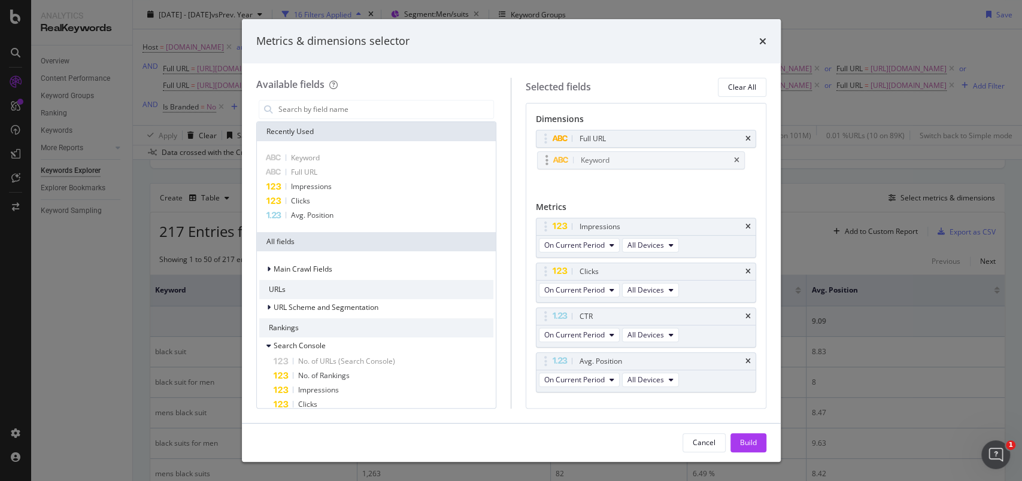
drag, startPoint x: 544, startPoint y: 139, endPoint x: 546, endPoint y: 162, distance: 23.4
drag, startPoint x: 546, startPoint y: 272, endPoint x: 541, endPoint y: 232, distance: 40.3
click at [541, 232] on body "Analytics RealKeywords Overview Content Performance Keyword Groups Ranking Keyw…" at bounding box center [511, 240] width 1022 height 481
click at [746, 317] on icon "times" at bounding box center [748, 316] width 5 height 7
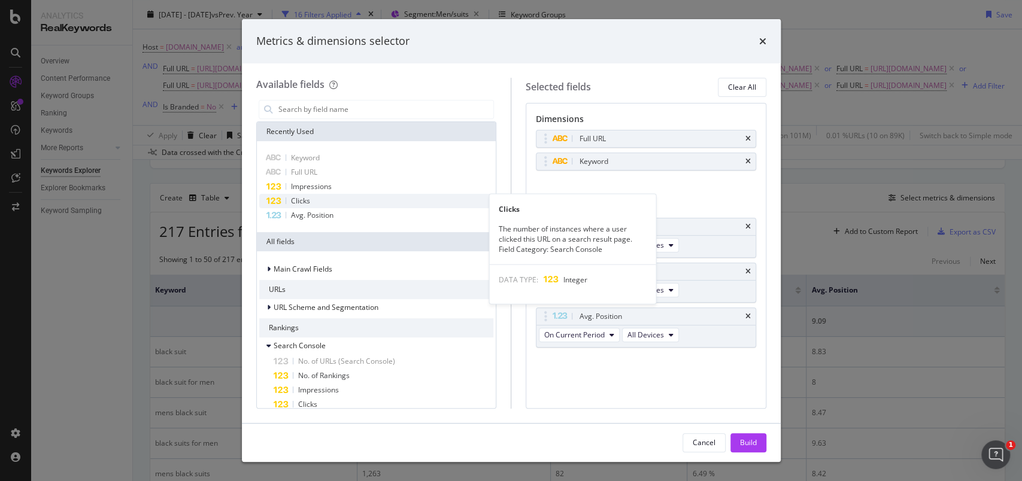
click at [317, 201] on div "Clicks" at bounding box center [376, 201] width 235 height 14
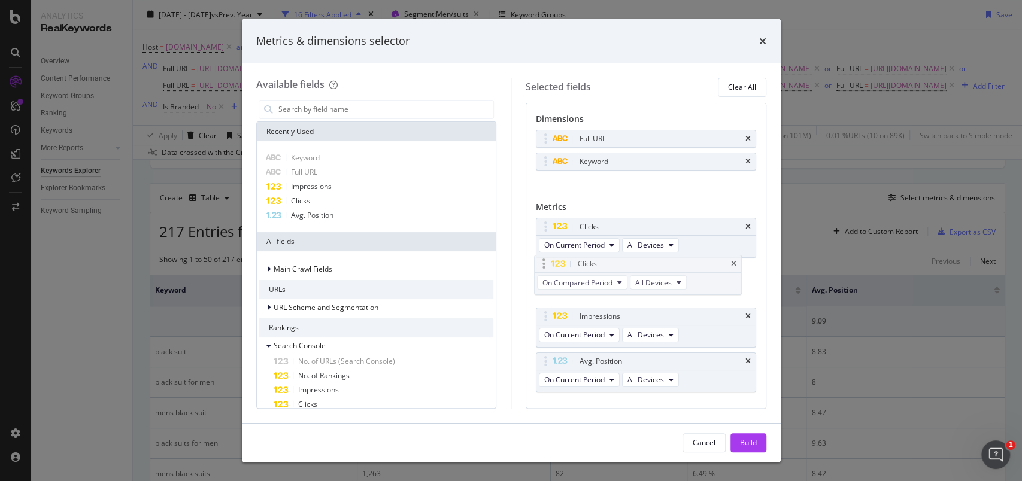
drag, startPoint x: 550, startPoint y: 356, endPoint x: 549, endPoint y: 259, distance: 97.6
click at [549, 259] on body "Analytics RealKeywords Overview Content Performance Keyword Groups Ranking Keyw…" at bounding box center [511, 240] width 1022 height 481
click at [602, 290] on span "On Compared Period" at bounding box center [579, 290] width 70 height 10
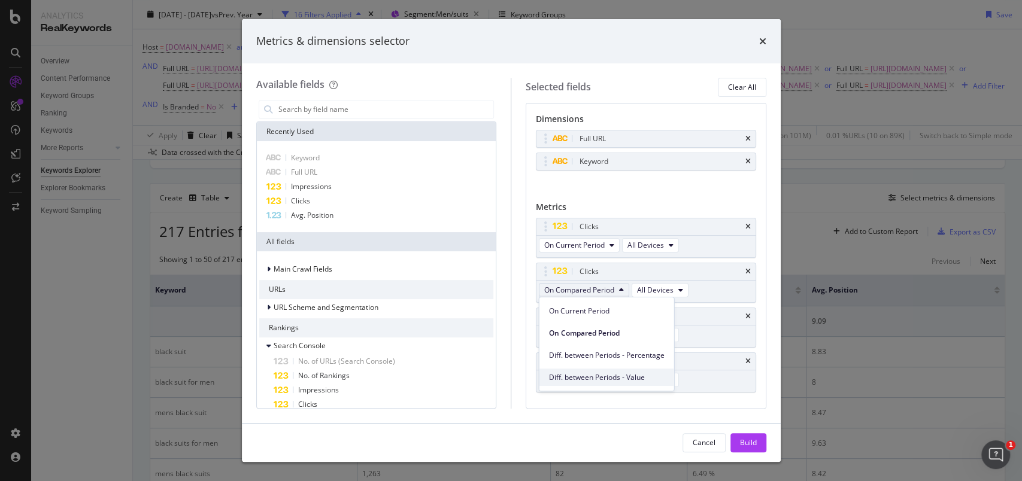
click at [604, 378] on span "Diff. between Periods - Value" at bounding box center [607, 378] width 116 height 11
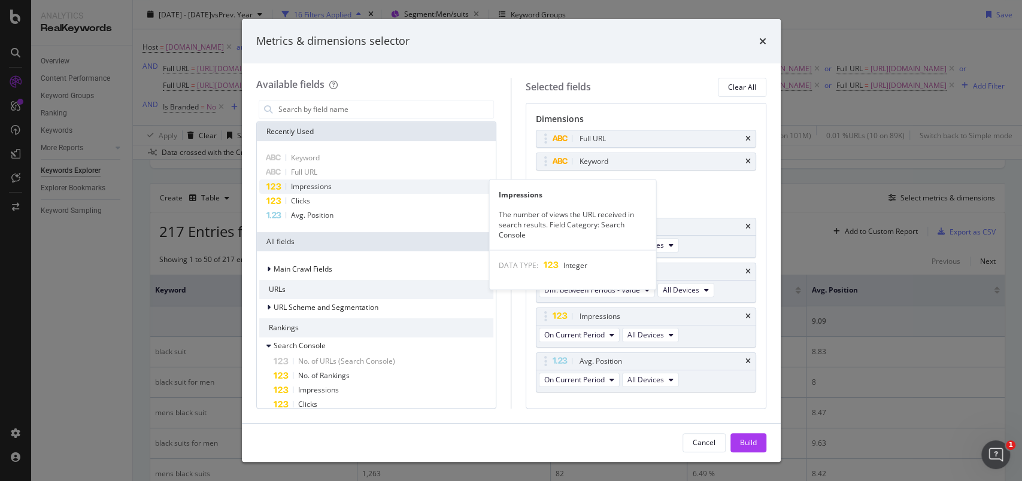
click at [323, 185] on span "Impressions" at bounding box center [311, 186] width 41 height 10
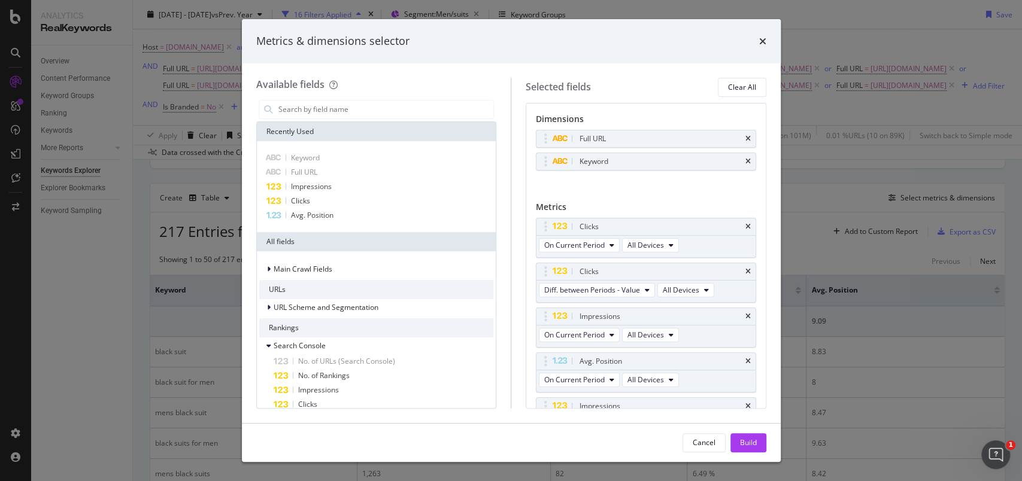
scroll to position [28, 0]
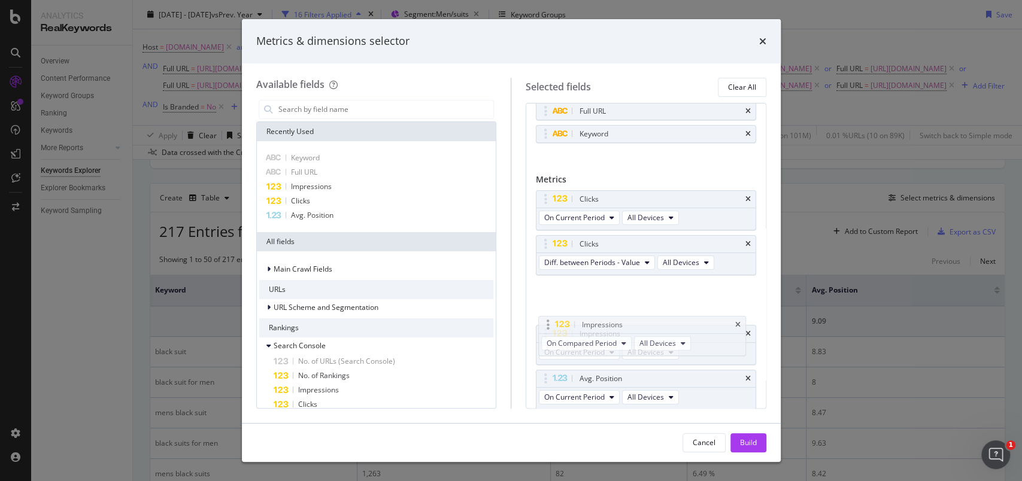
drag, startPoint x: 546, startPoint y: 366, endPoint x: 551, endPoint y: 318, distance: 48.1
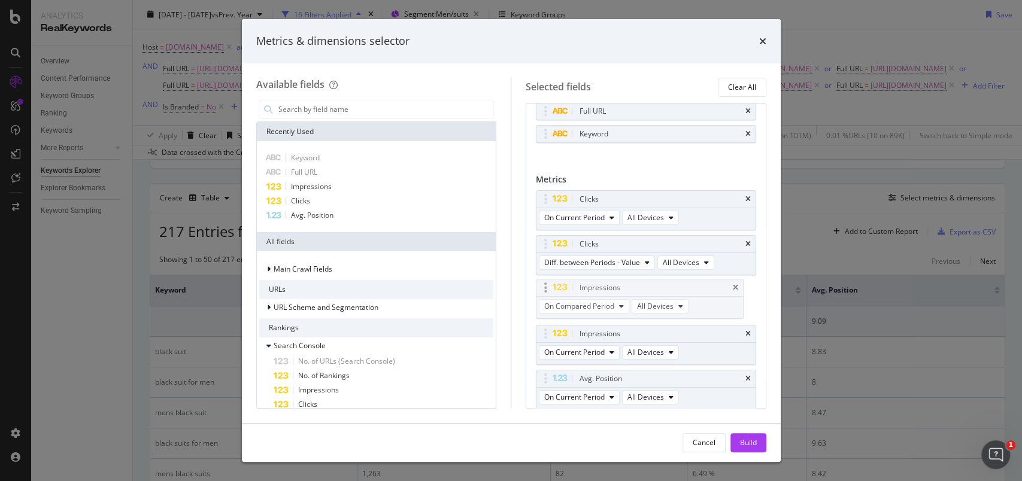
click at [551, 318] on body "Analytics RealKeywords Overview Content Performance Keyword Groups Ranking Keyw…" at bounding box center [511, 240] width 1022 height 481
click at [602, 347] on span "On Current Period" at bounding box center [574, 352] width 60 height 10
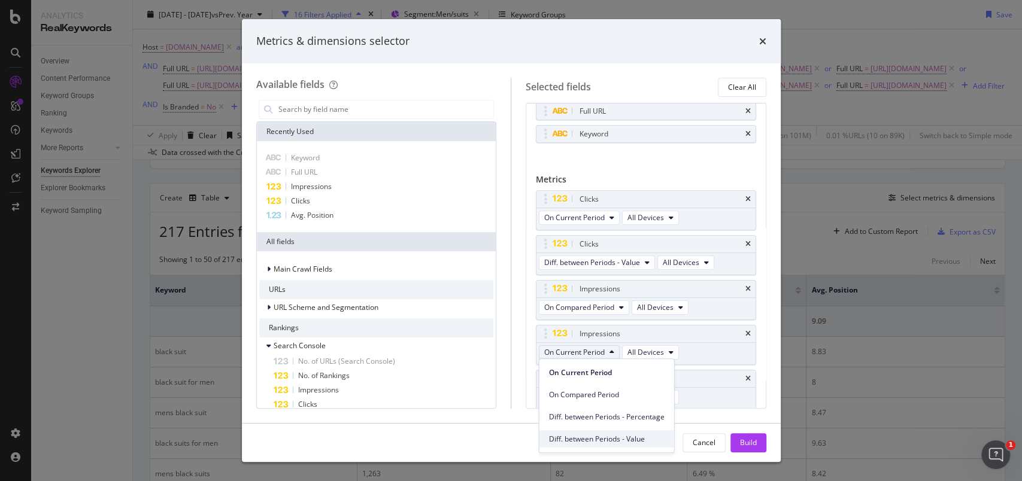
click at [600, 437] on span "Diff. between Periods - Value" at bounding box center [607, 439] width 116 height 11
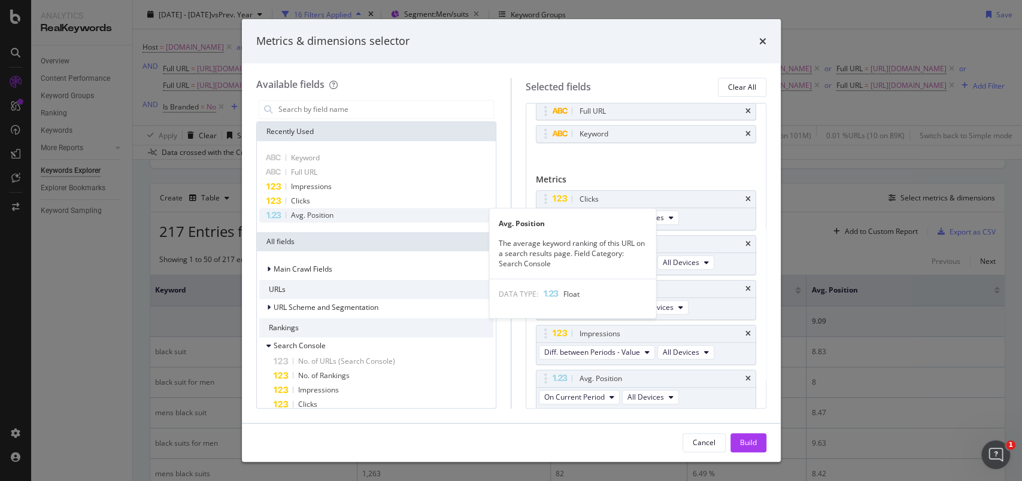
click at [286, 217] on div "modal" at bounding box center [286, 215] width 1 height 7
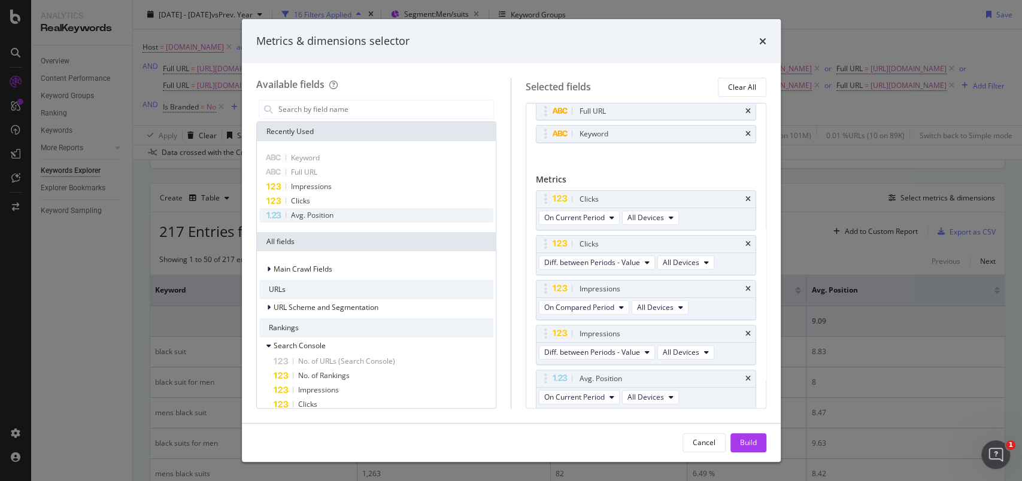
scroll to position [72, 0]
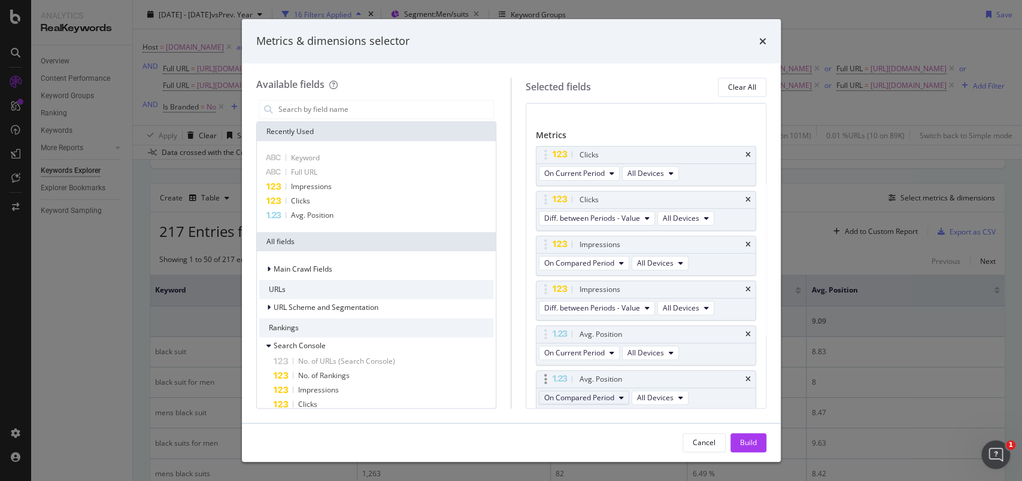
click at [617, 395] on button "On Compared Period" at bounding box center [584, 398] width 90 height 14
click at [617, 377] on span "Diff. between Periods - Value" at bounding box center [607, 375] width 116 height 11
click at [753, 440] on div "Build" at bounding box center [748, 443] width 17 height 10
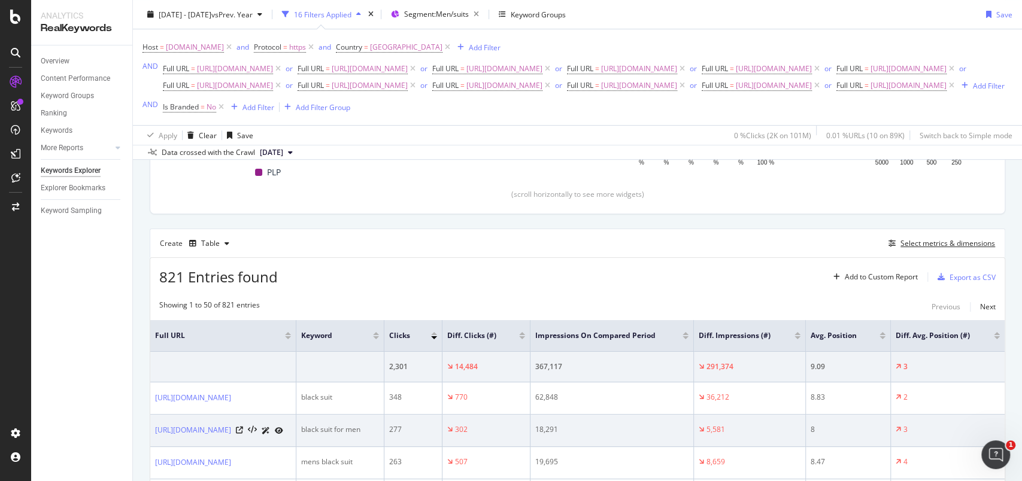
scroll to position [260, 0]
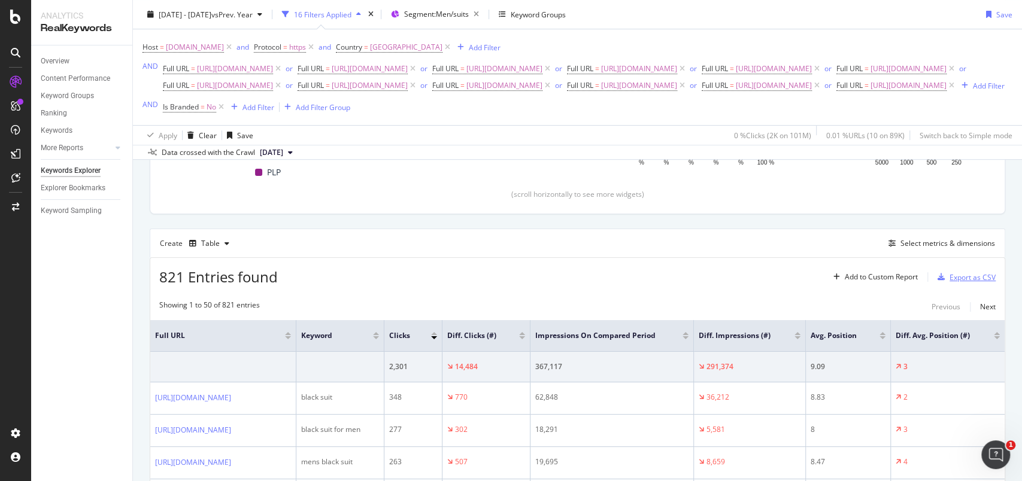
click at [950, 283] on div "Export as CSV" at bounding box center [973, 277] width 46 height 10
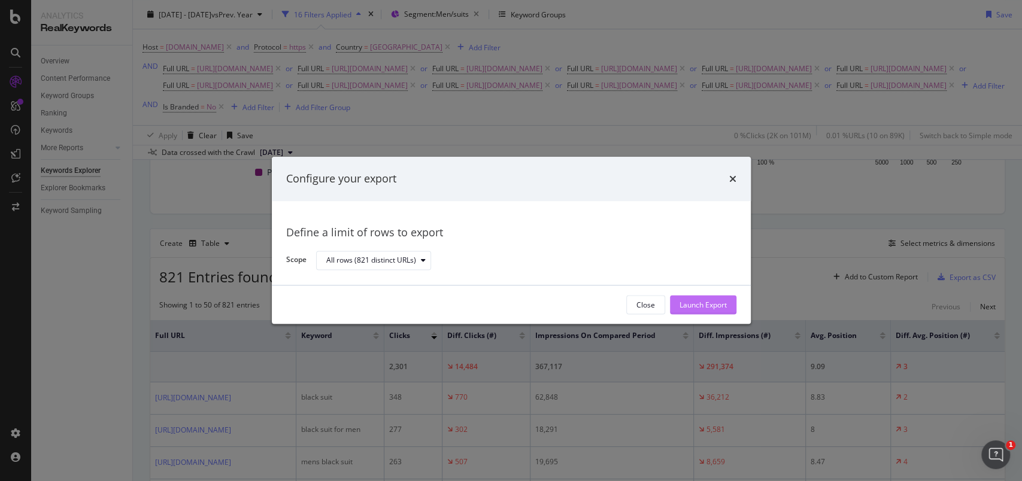
click at [716, 305] on div "Launch Export" at bounding box center [703, 305] width 47 height 10
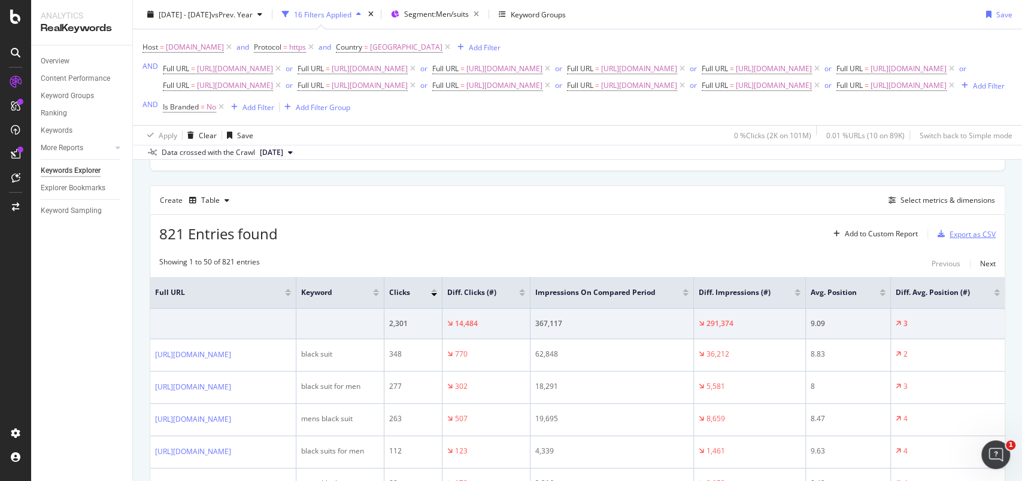
scroll to position [340, 0]
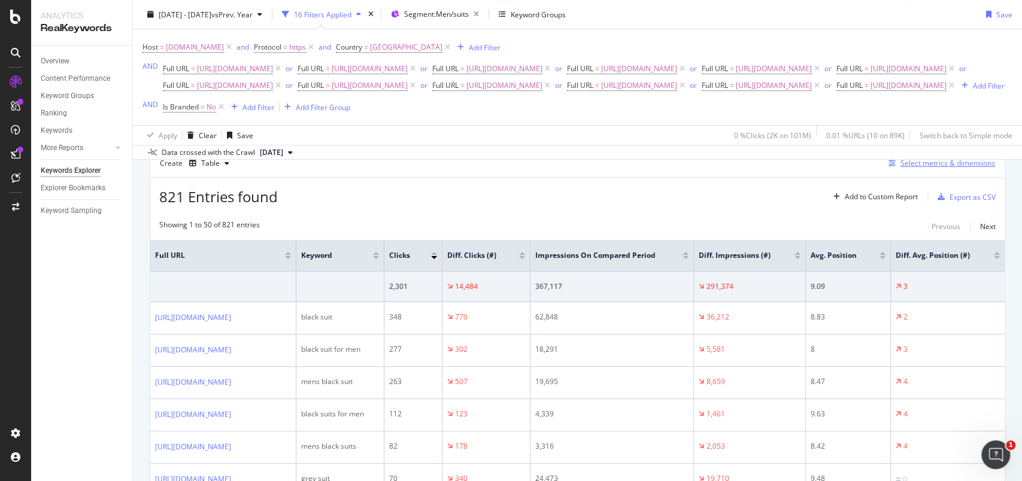
click at [920, 168] on div "Select metrics & dimensions" at bounding box center [948, 163] width 95 height 10
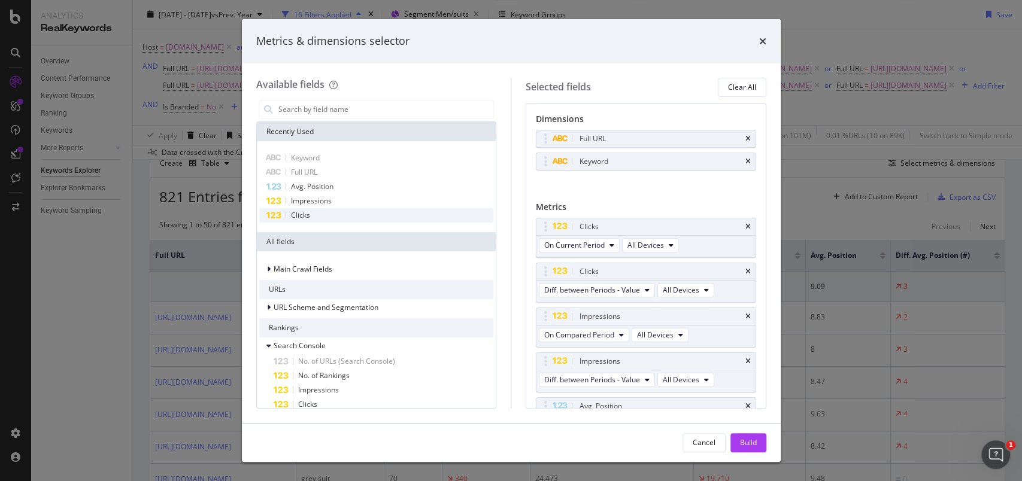
click at [278, 213] on icon "modal" at bounding box center [274, 216] width 16 height 8
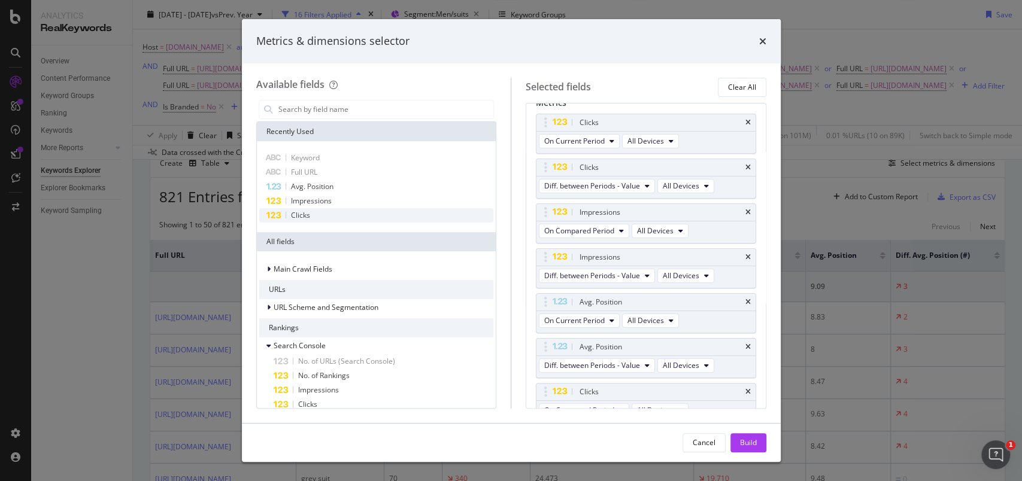
scroll to position [117, 0]
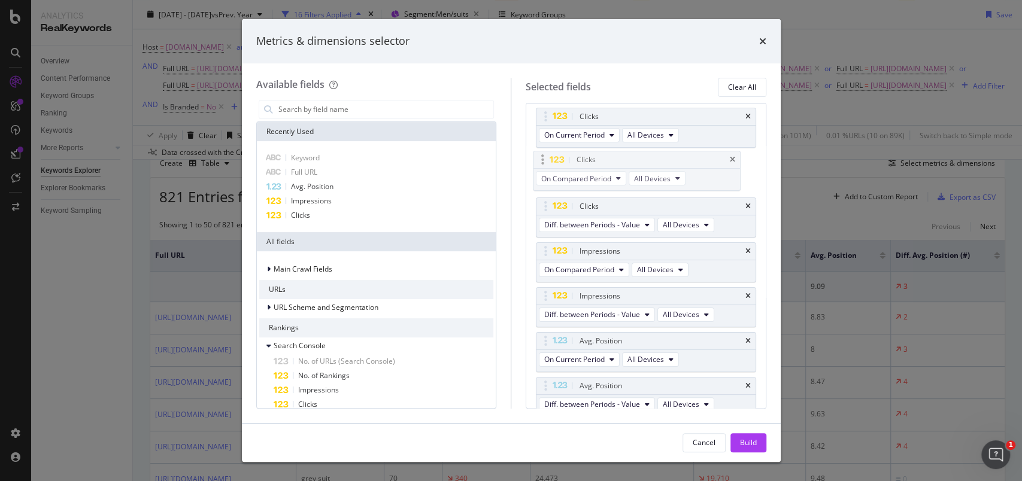
drag, startPoint x: 544, startPoint y: 377, endPoint x: 541, endPoint y: 159, distance: 218.0
click at [541, 159] on body "Analytics RealKeywords Overview Content Performance Keyword Groups Ranking Keyw…" at bounding box center [511, 240] width 1022 height 481
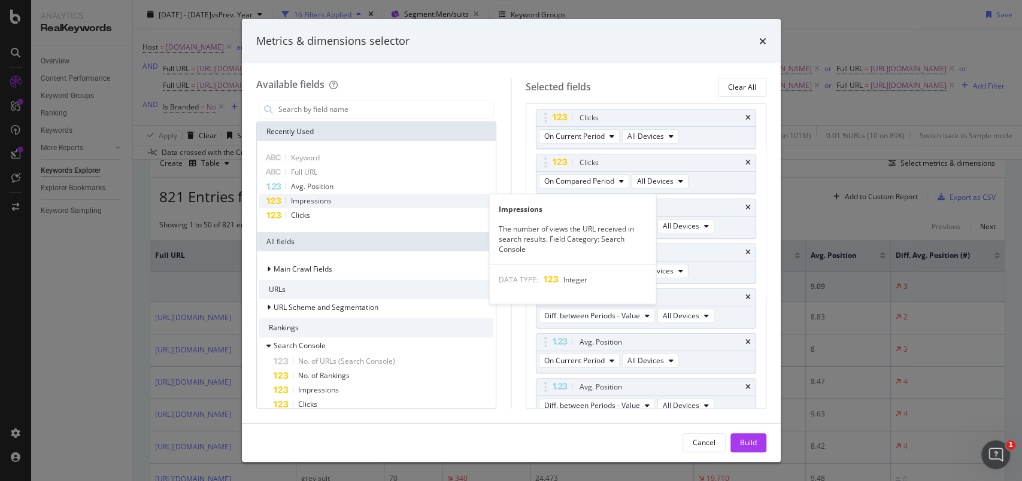
click at [323, 199] on span "Impressions" at bounding box center [311, 201] width 41 height 10
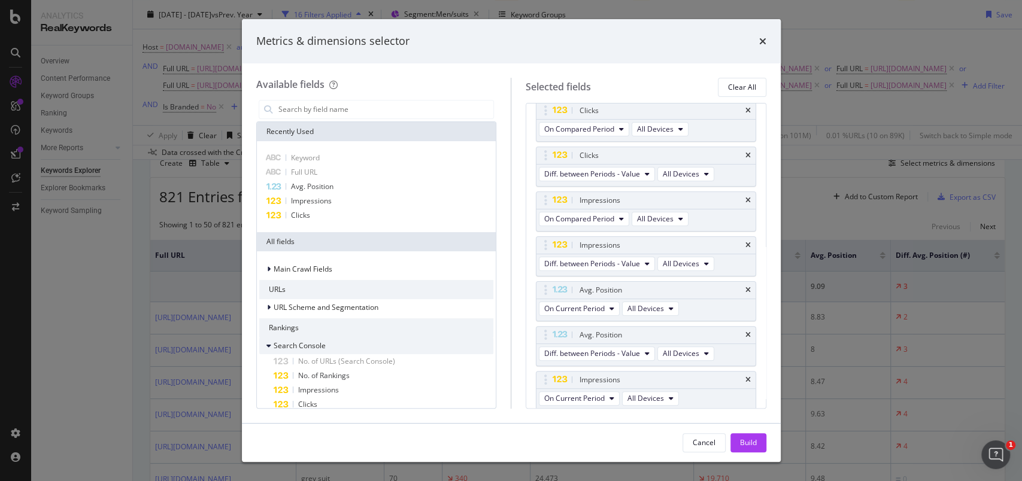
scroll to position [162, 0]
drag, startPoint x: 547, startPoint y: 381, endPoint x: 618, endPoint y: 343, distance: 80.4
click at [546, 252] on body "Analytics RealKeywords Overview Content Performance Keyword Groups Ranking Keyw…" at bounding box center [511, 240] width 1022 height 481
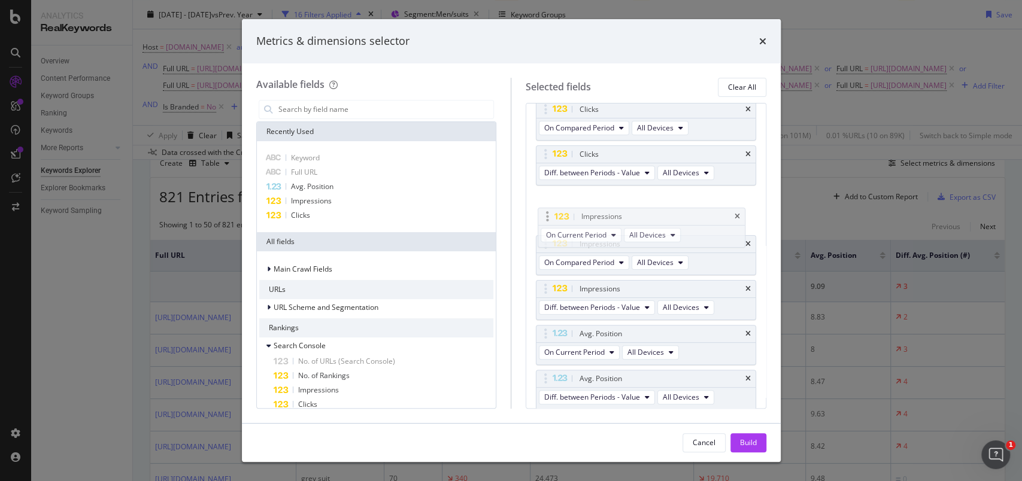
drag, startPoint x: 545, startPoint y: 244, endPoint x: 547, endPoint y: 217, distance: 27.6
click at [547, 217] on body "Analytics RealKeywords Overview Content Performance Keyword Groups Ranking Keyw…" at bounding box center [511, 240] width 1022 height 481
click at [755, 438] on div "Build" at bounding box center [748, 443] width 17 height 10
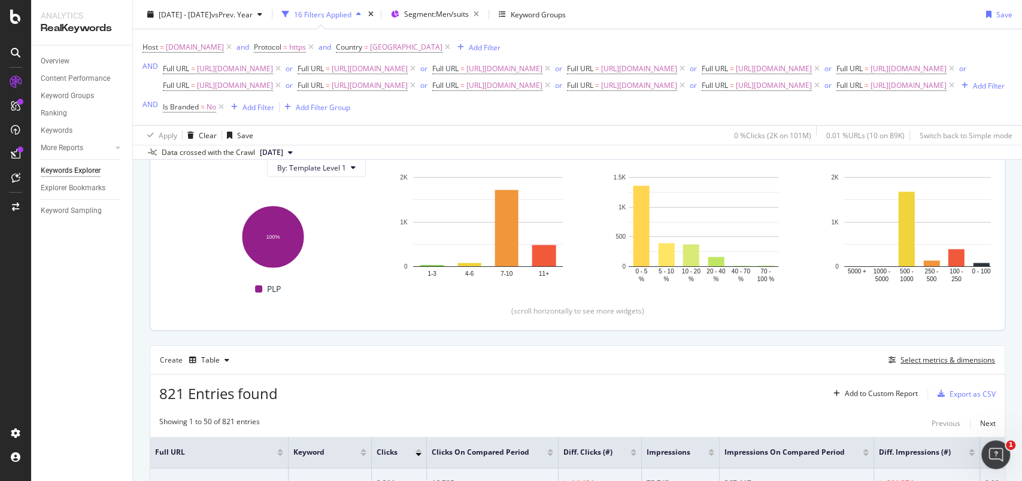
scroll to position [319, 0]
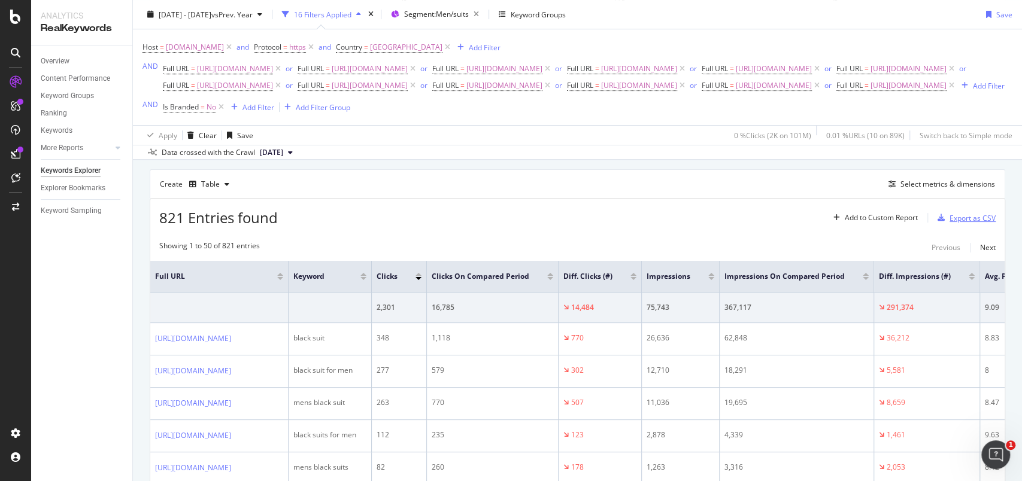
click at [968, 223] on div "Export as CSV" at bounding box center [973, 218] width 46 height 10
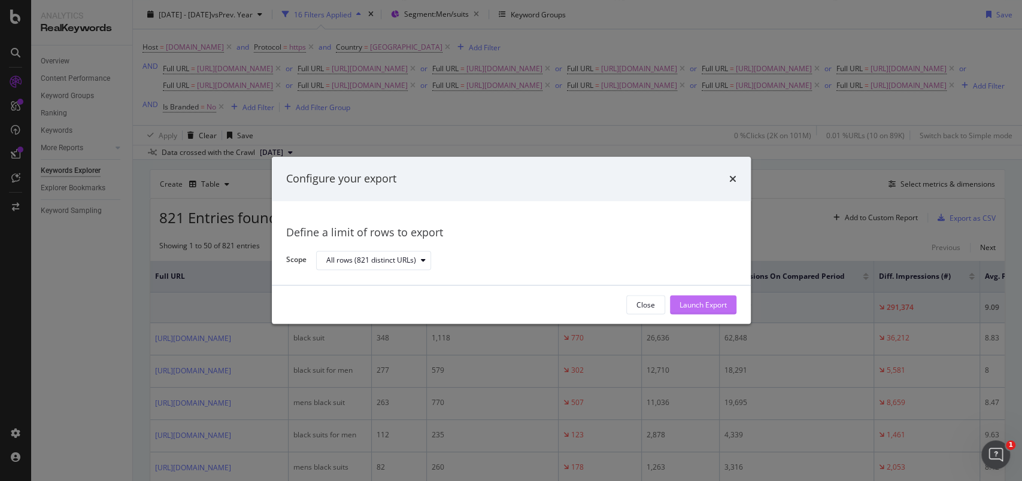
click at [710, 301] on div "Launch Export" at bounding box center [703, 305] width 47 height 10
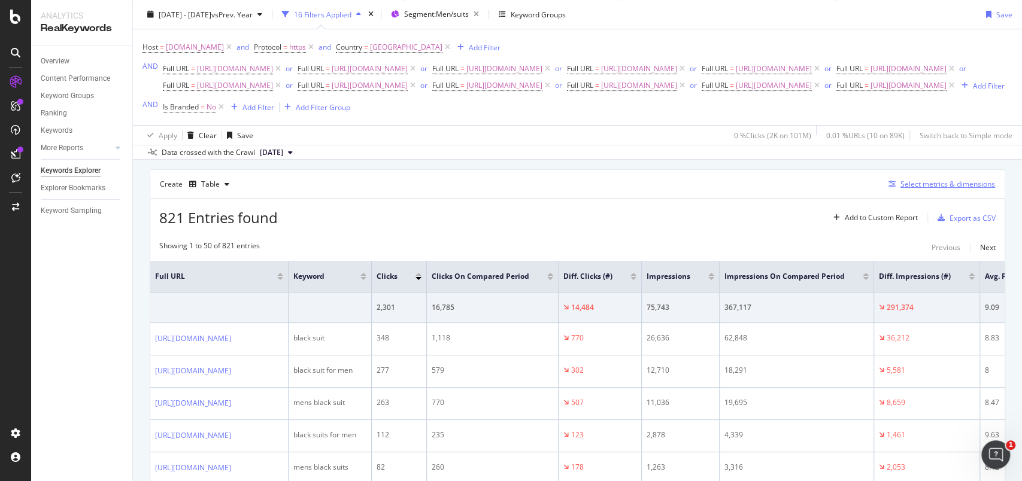
click at [954, 189] on div "Select metrics & dimensions" at bounding box center [948, 184] width 95 height 10
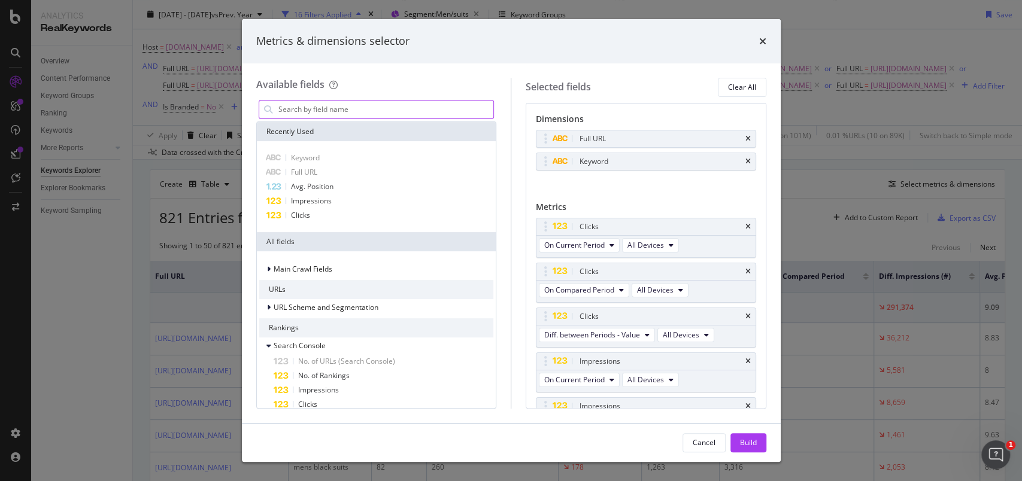
click at [355, 112] on input "modal" at bounding box center [385, 110] width 217 height 18
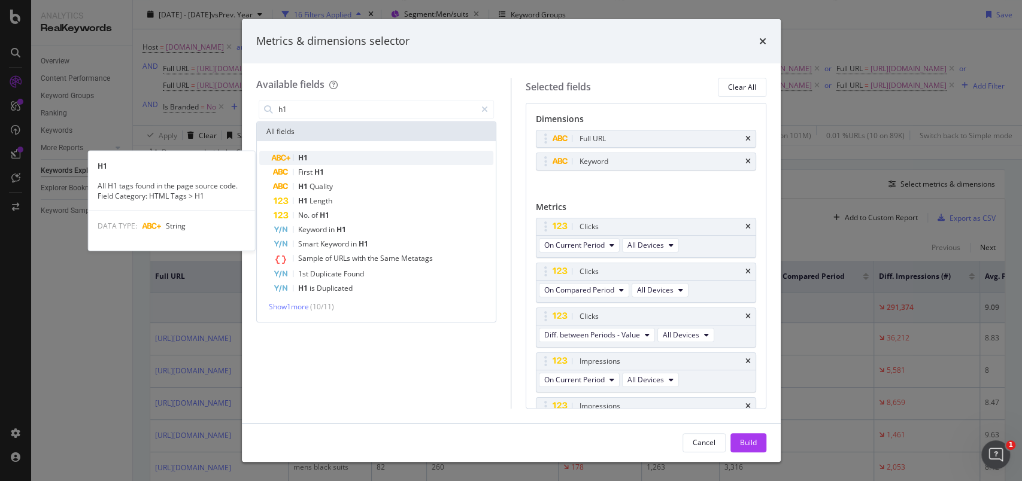
type input "h1"
click at [358, 153] on div "H1" at bounding box center [384, 158] width 220 height 14
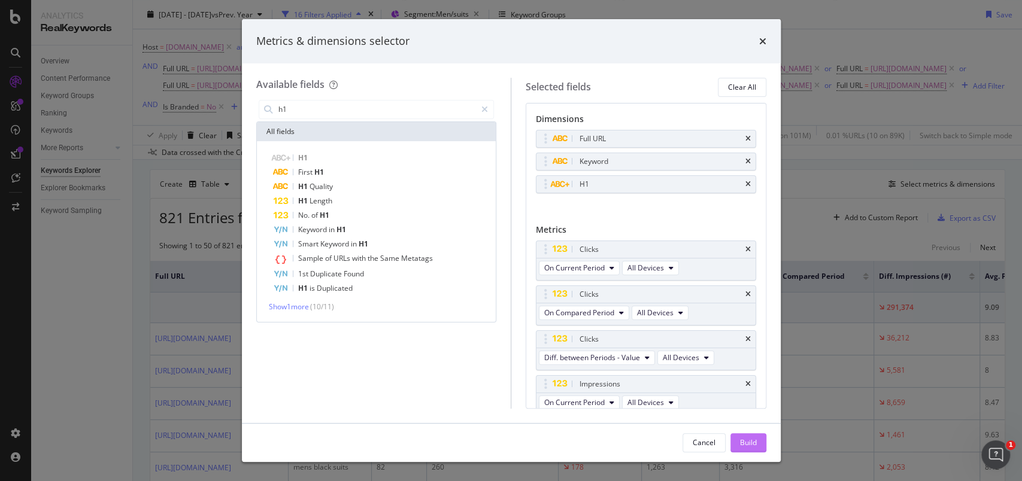
click at [750, 438] on div "Build" at bounding box center [748, 443] width 17 height 10
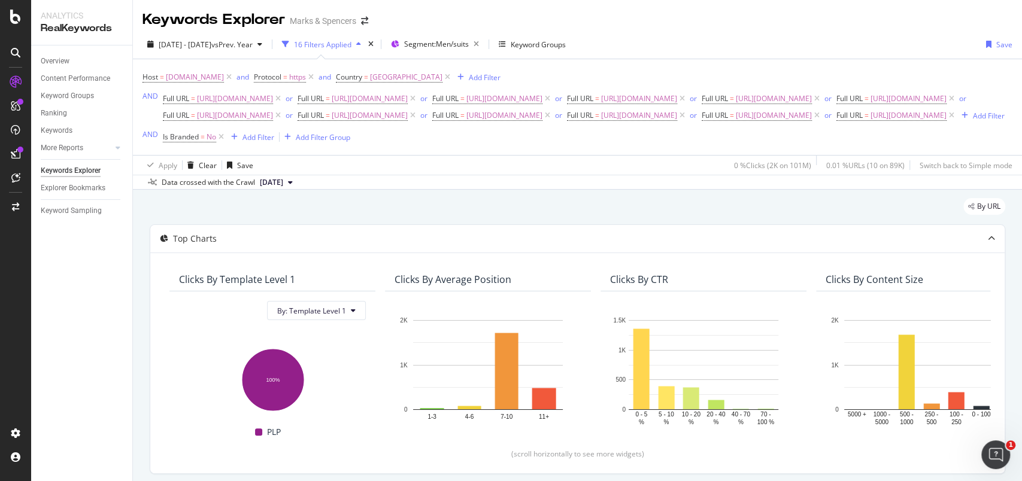
scroll to position [305, 0]
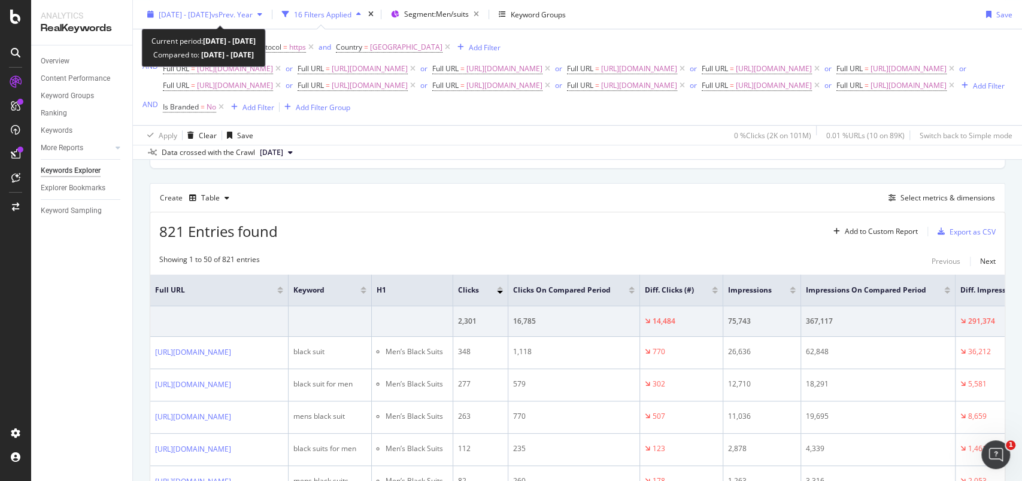
click at [150, 14] on icon "button" at bounding box center [150, 14] width 7 height 7
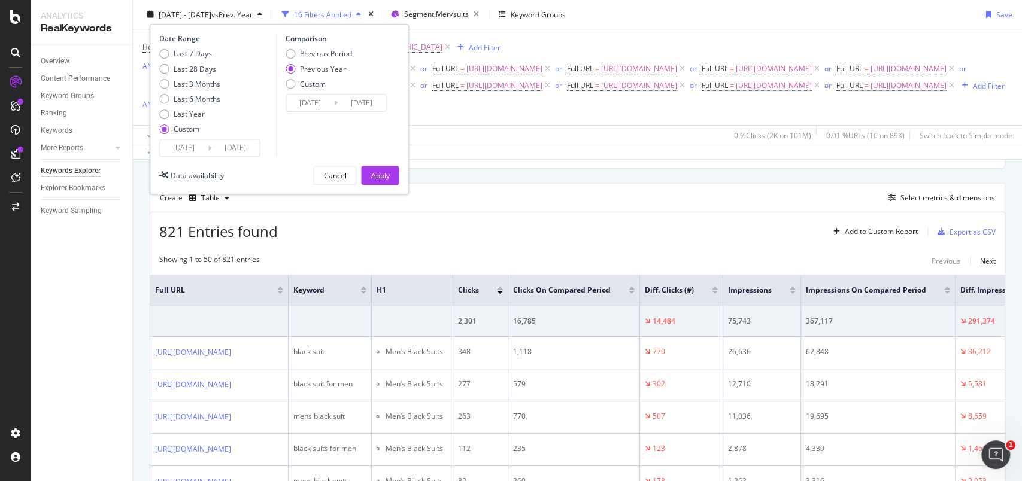
click at [192, 139] on div "[DATE] Navigate forward to interact with the calendar and select a date. Press …" at bounding box center [209, 148] width 101 height 18
click at [191, 144] on input "[DATE]" at bounding box center [184, 148] width 48 height 17
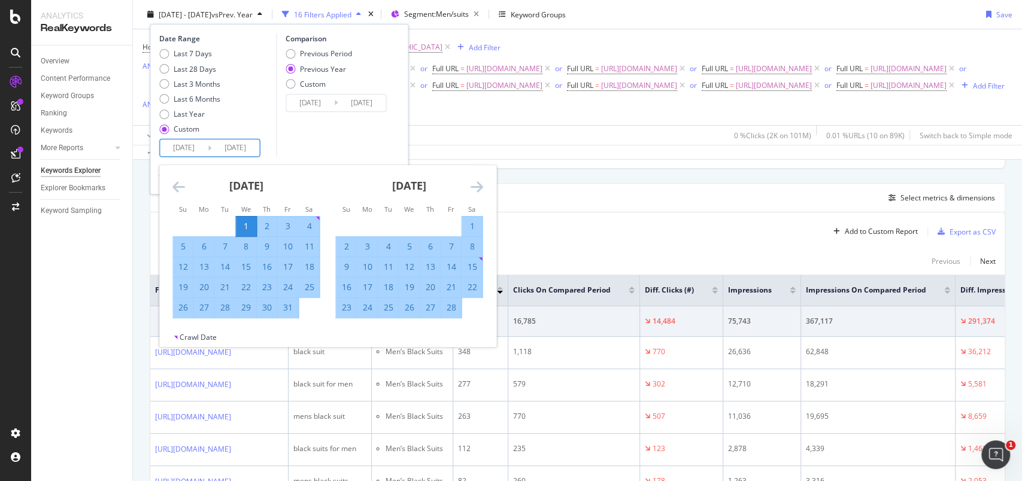
click at [252, 226] on div "1" at bounding box center [246, 226] width 20 height 12
click at [478, 182] on icon "Move forward to switch to the next month." at bounding box center [476, 187] width 13 height 14
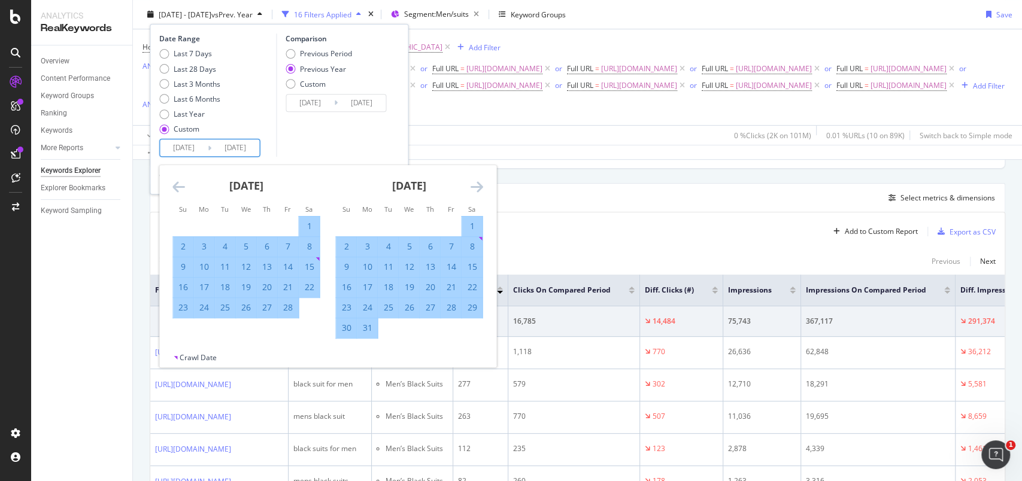
click at [478, 182] on icon "Move forward to switch to the next month." at bounding box center [476, 187] width 13 height 14
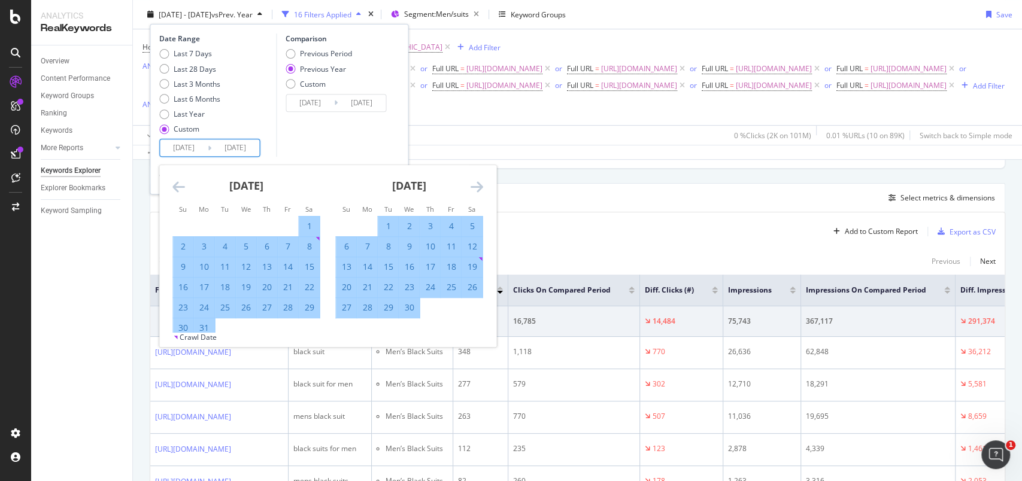
click at [473, 247] on div "12" at bounding box center [472, 247] width 20 height 12
type input "[DATE]"
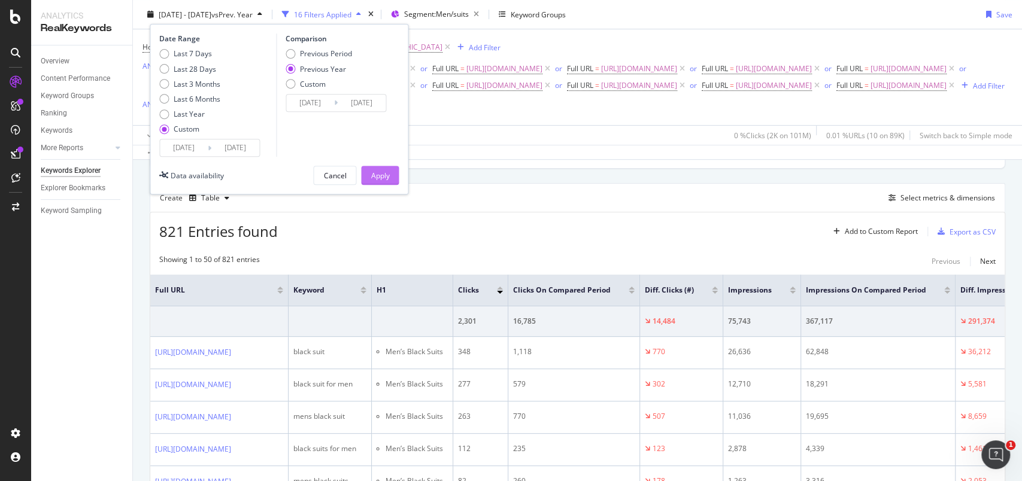
click at [387, 172] on div "Apply" at bounding box center [380, 175] width 19 height 10
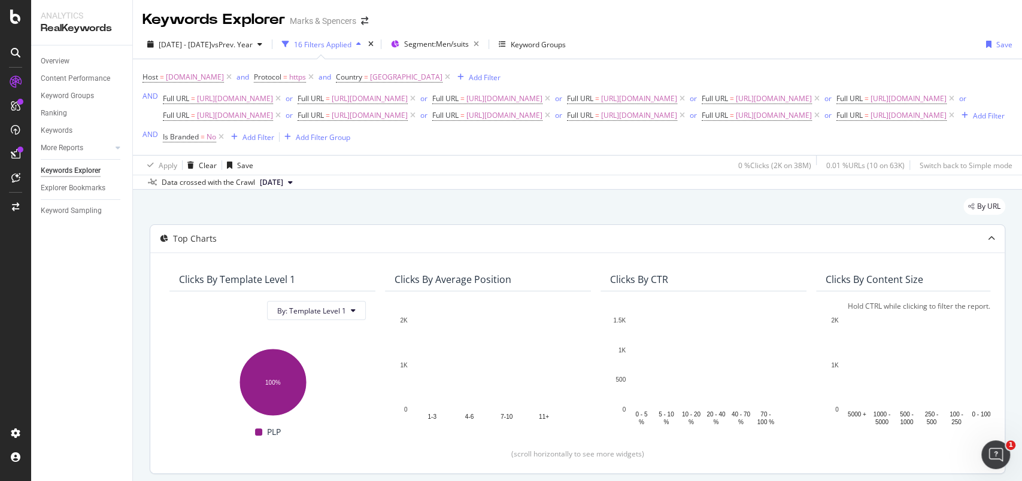
scroll to position [240, 0]
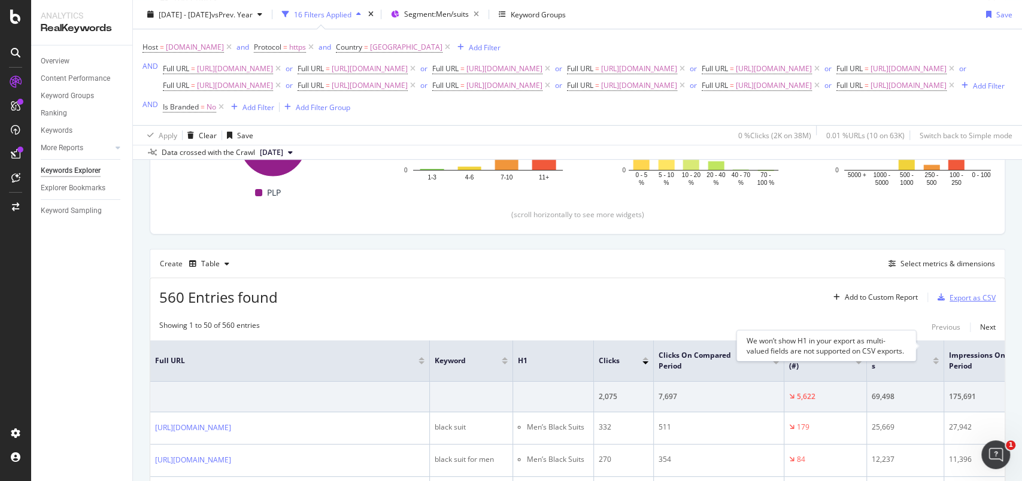
click at [967, 303] on div "Export as CSV" at bounding box center [973, 298] width 46 height 10
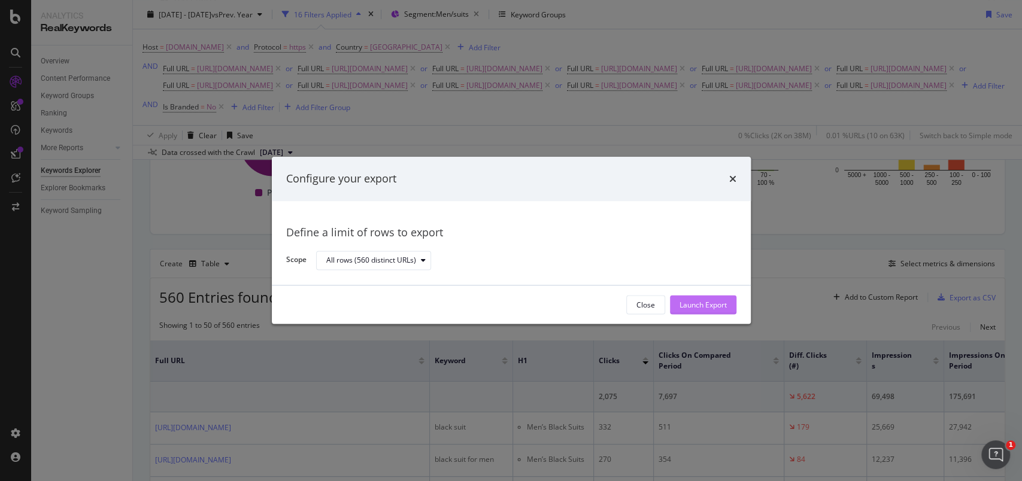
click at [682, 305] on div "Launch Export" at bounding box center [703, 305] width 47 height 10
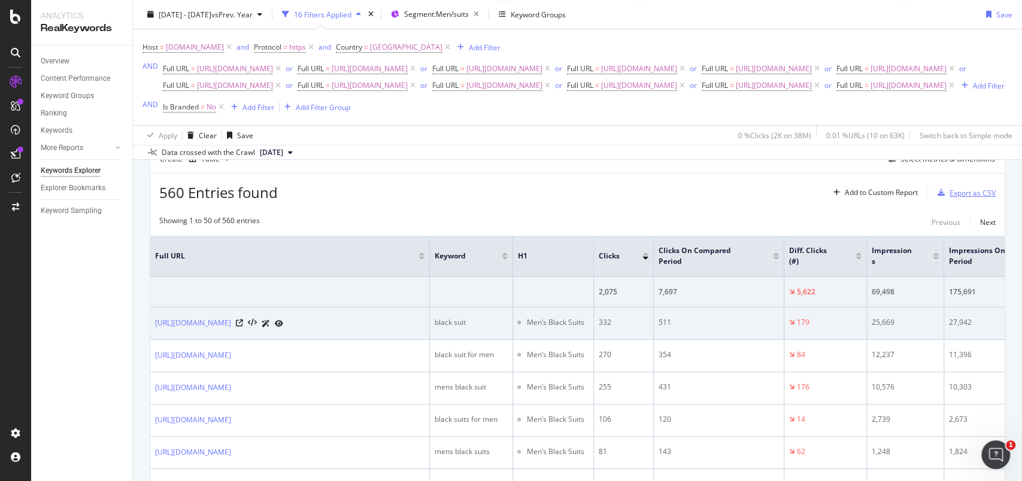
scroll to position [319, 0]
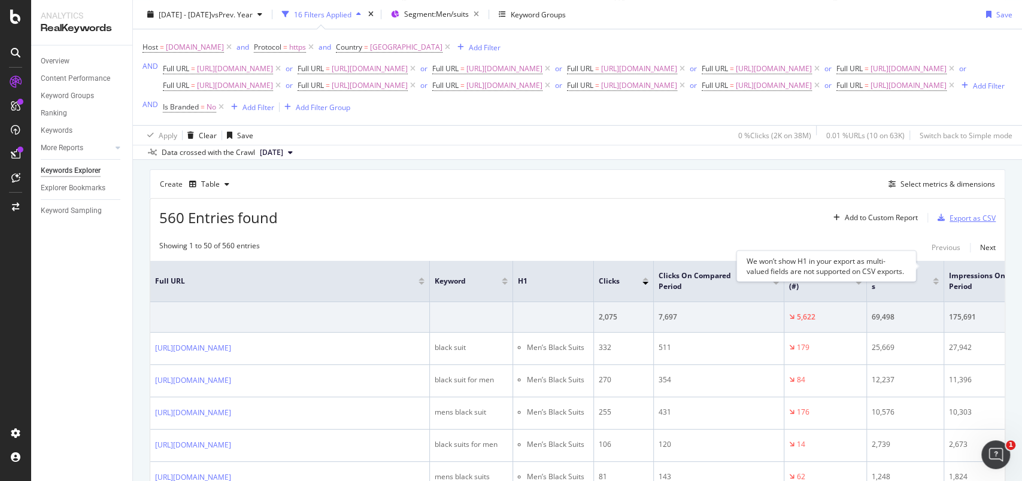
click at [950, 223] on div "Export as CSV" at bounding box center [973, 218] width 46 height 10
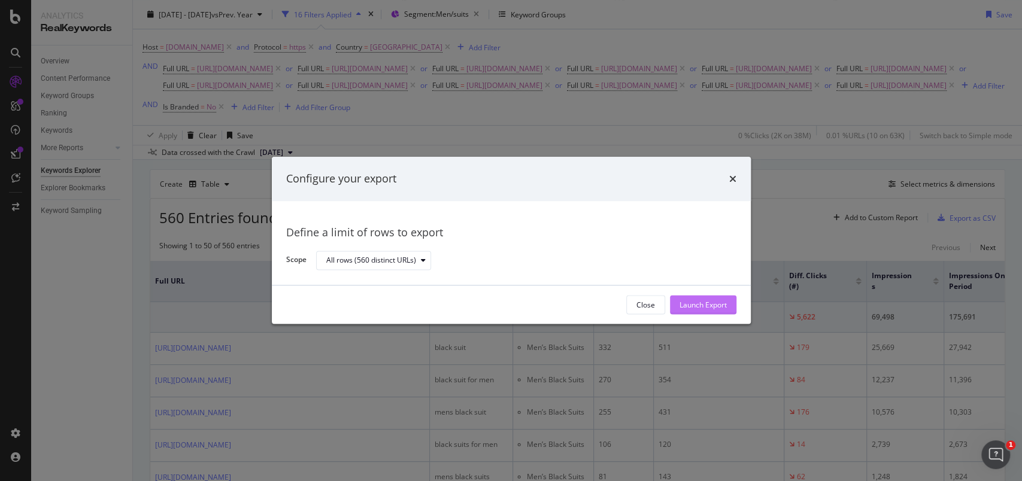
click at [714, 303] on div "Launch Export" at bounding box center [703, 305] width 47 height 10
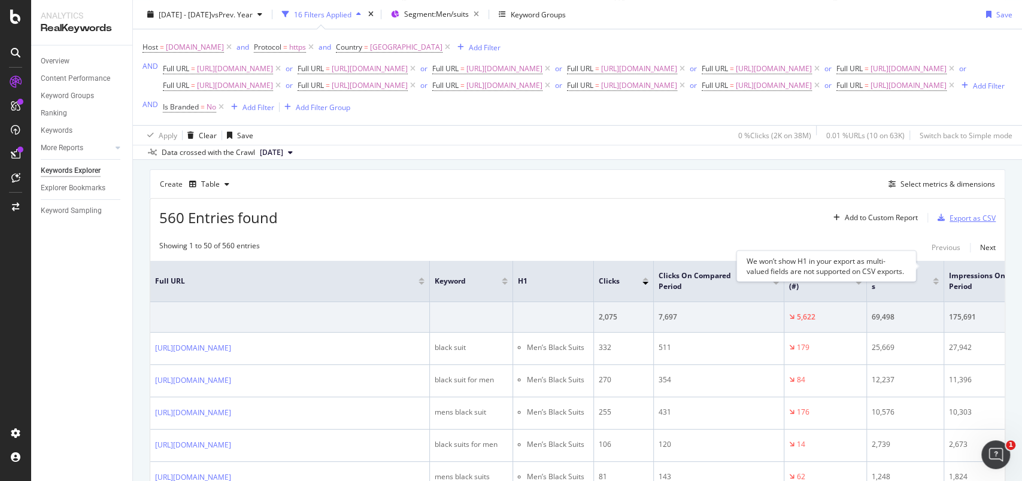
click at [971, 223] on div "Export as CSV" at bounding box center [973, 218] width 46 height 10
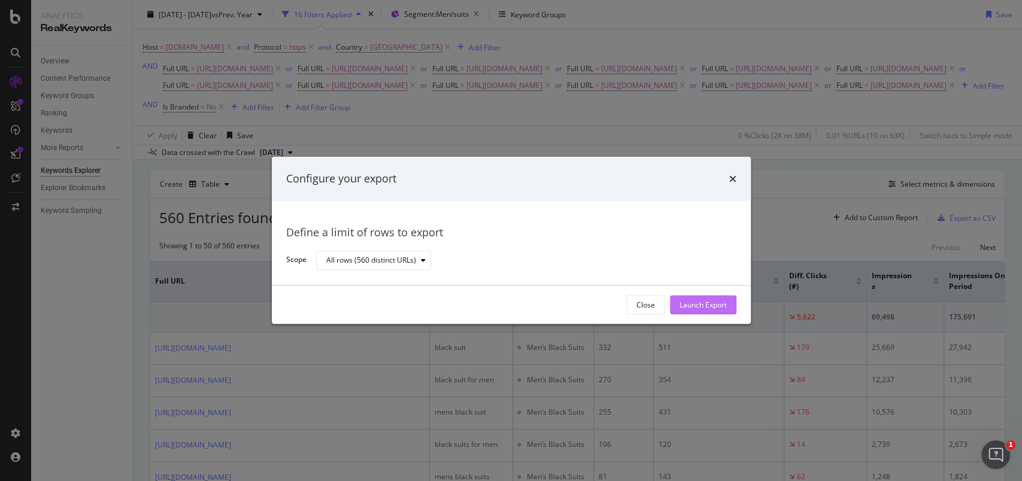
click at [707, 301] on div "Launch Export" at bounding box center [703, 305] width 47 height 10
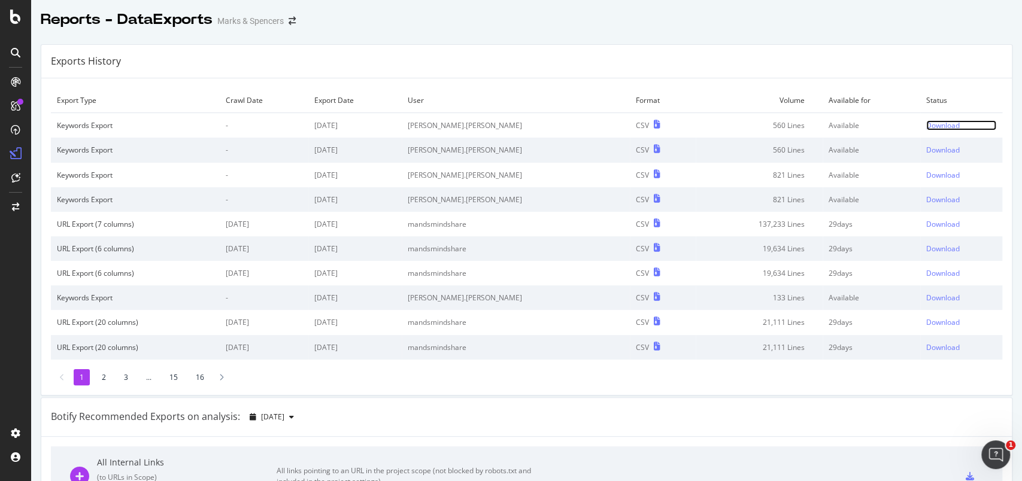
click at [926, 122] on div "Download" at bounding box center [943, 125] width 34 height 10
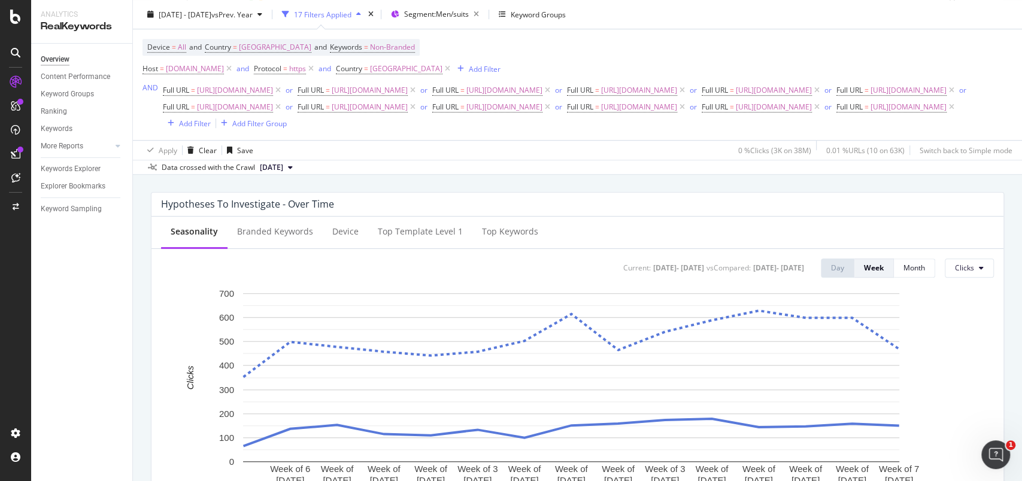
scroll to position [559, 0]
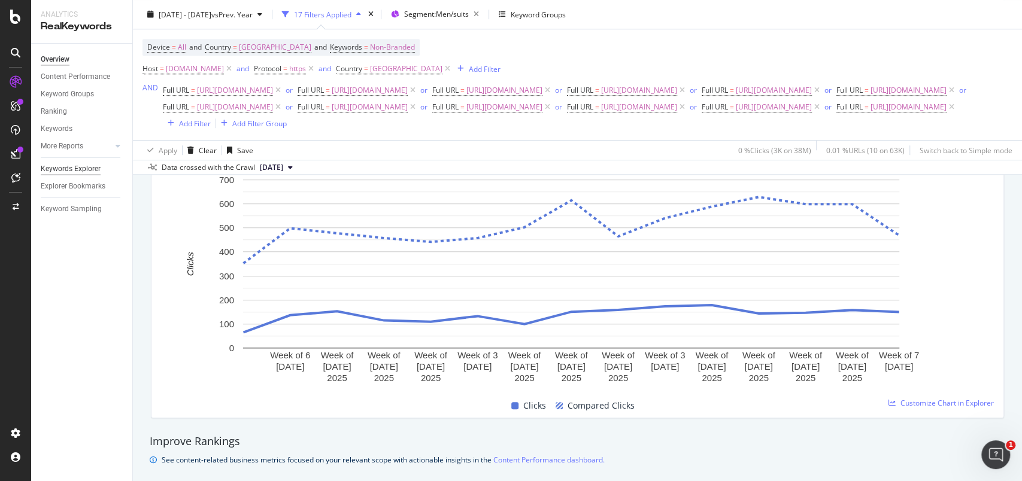
click at [75, 171] on div "Keywords Explorer" at bounding box center [71, 169] width 60 height 13
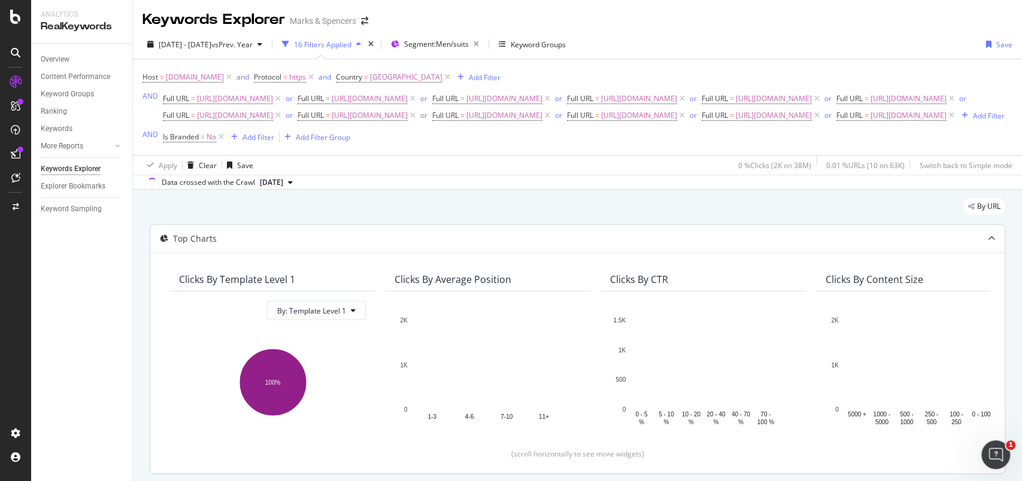
scroll to position [240, 0]
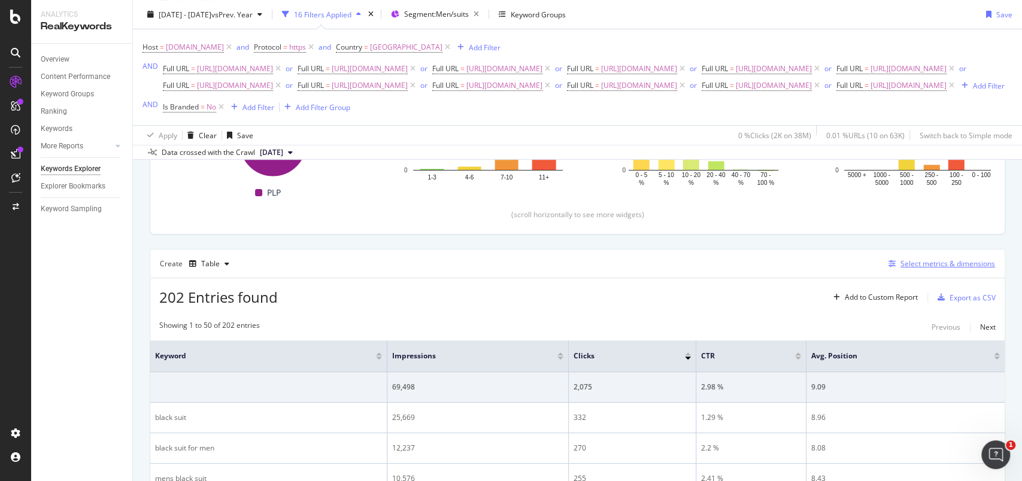
click at [933, 271] on div "Select metrics & dimensions" at bounding box center [939, 264] width 111 height 13
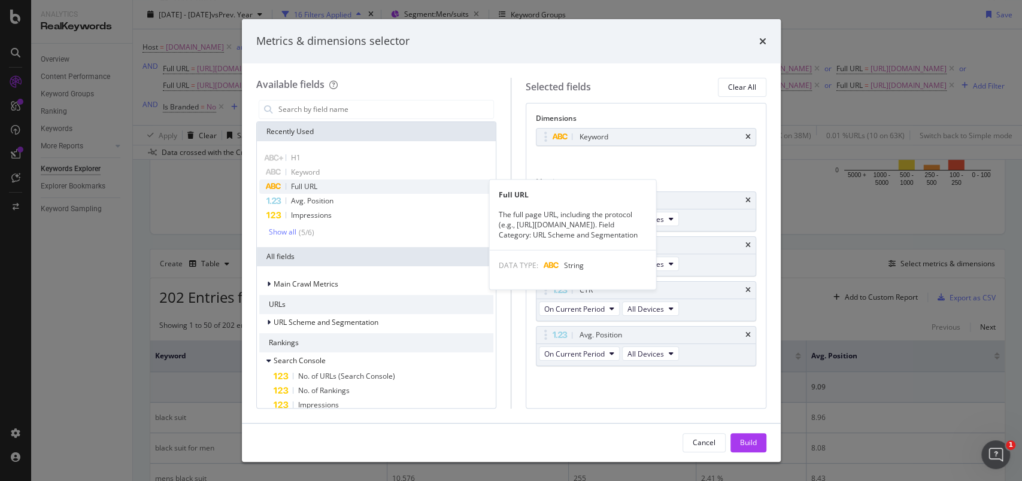
click at [389, 185] on div "Full URL" at bounding box center [376, 187] width 235 height 14
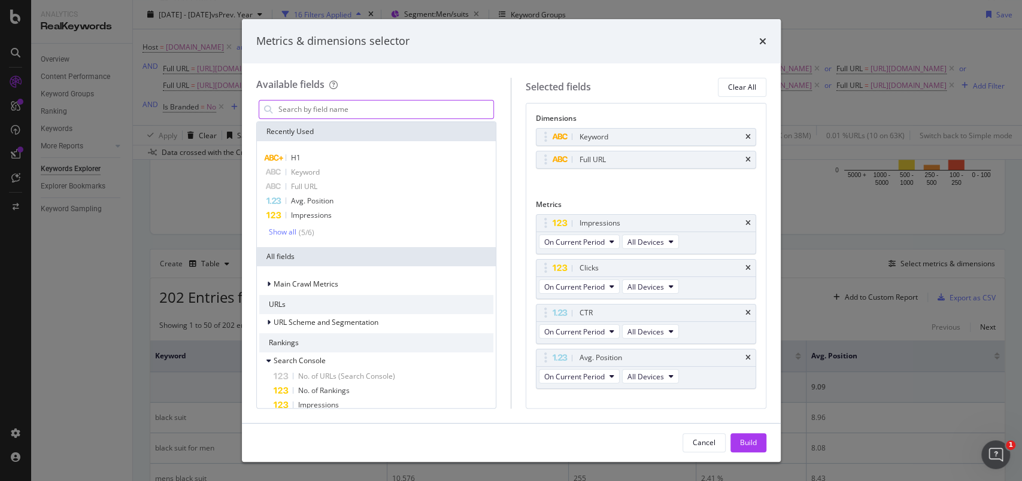
click at [347, 106] on input "modal" at bounding box center [385, 110] width 217 height 18
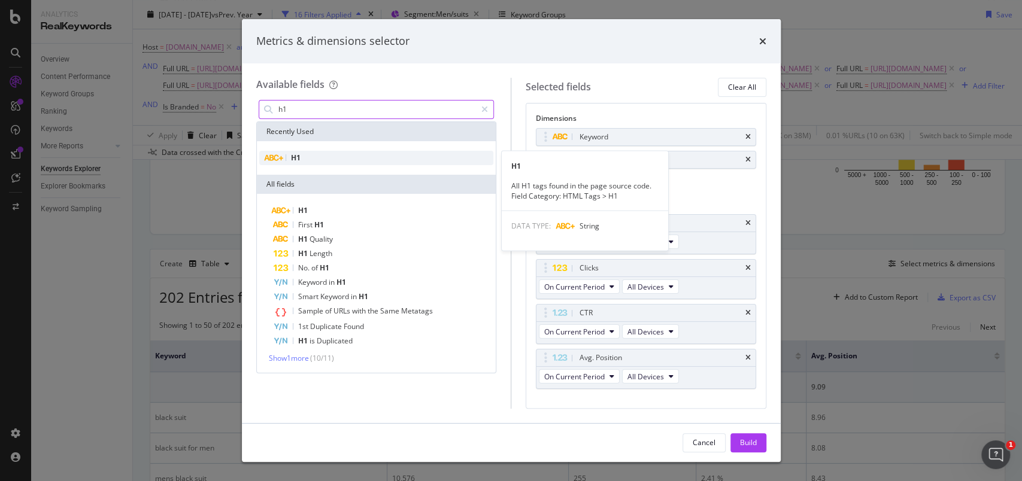
type input "h1"
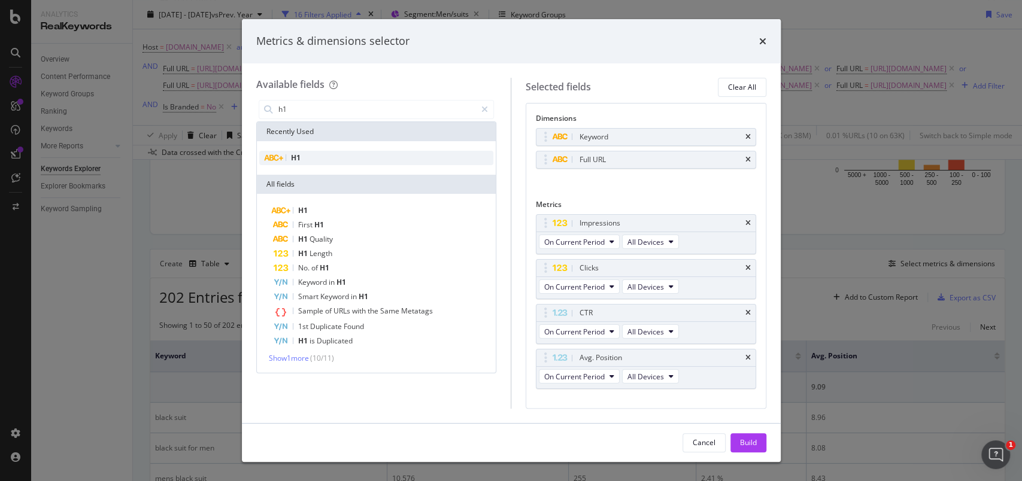
click at [300, 162] on div "H1" at bounding box center [376, 158] width 235 height 14
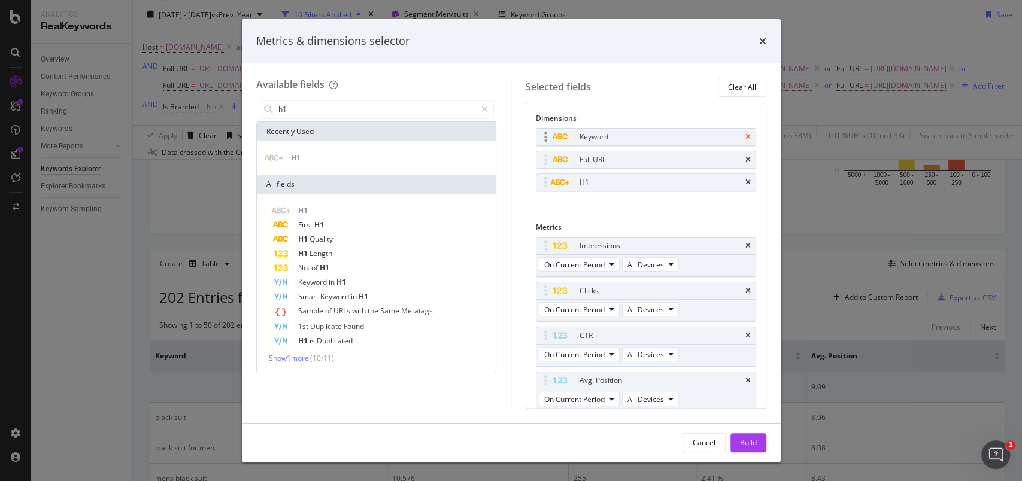
click at [746, 139] on icon "times" at bounding box center [748, 137] width 5 height 7
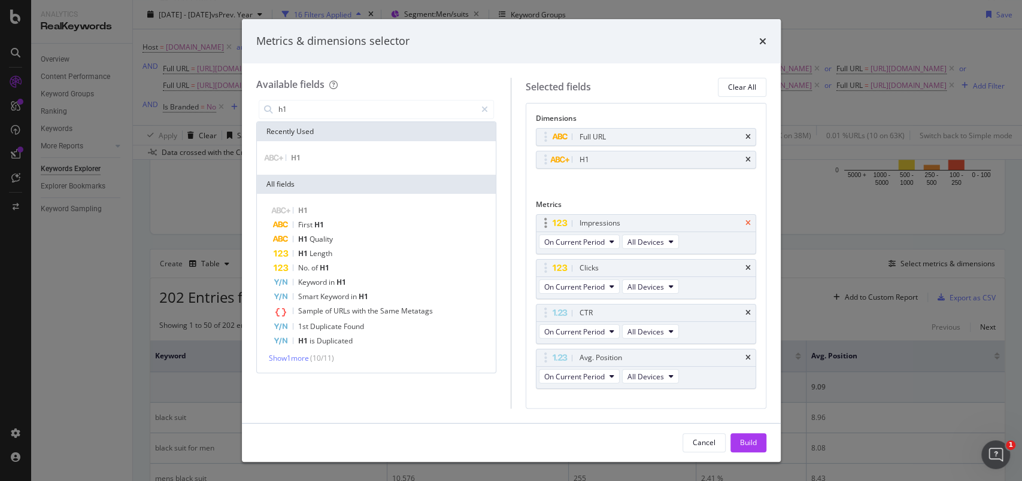
click at [746, 220] on icon "times" at bounding box center [748, 223] width 5 height 7
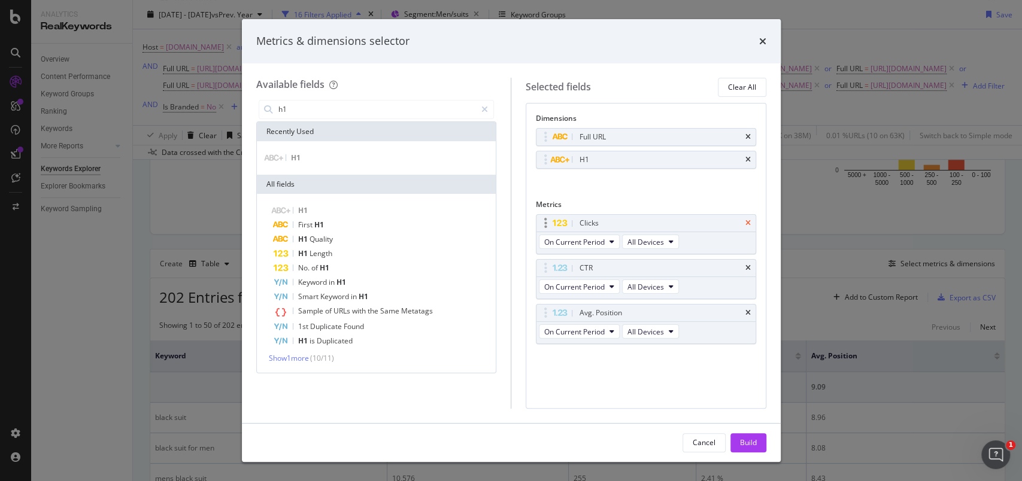
click at [749, 223] on icon "times" at bounding box center [748, 223] width 5 height 7
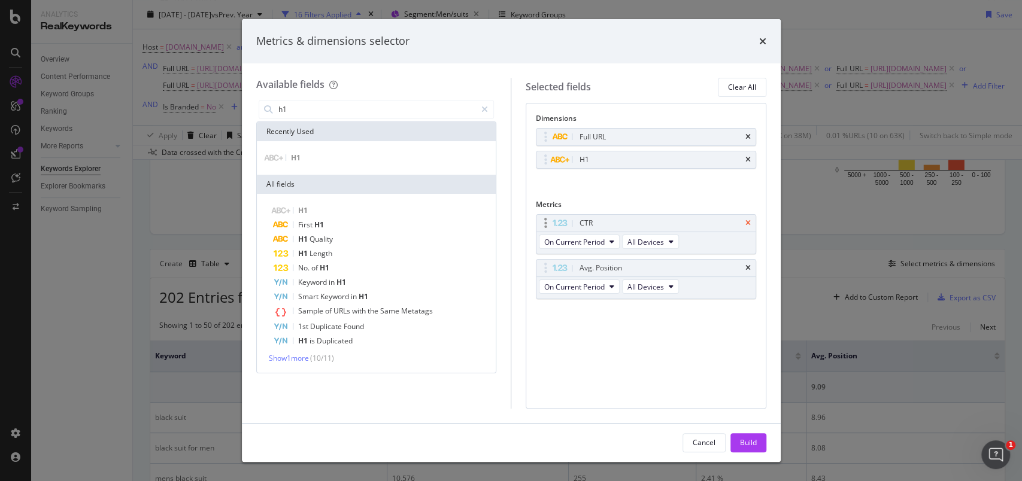
click at [750, 223] on icon "times" at bounding box center [748, 223] width 5 height 7
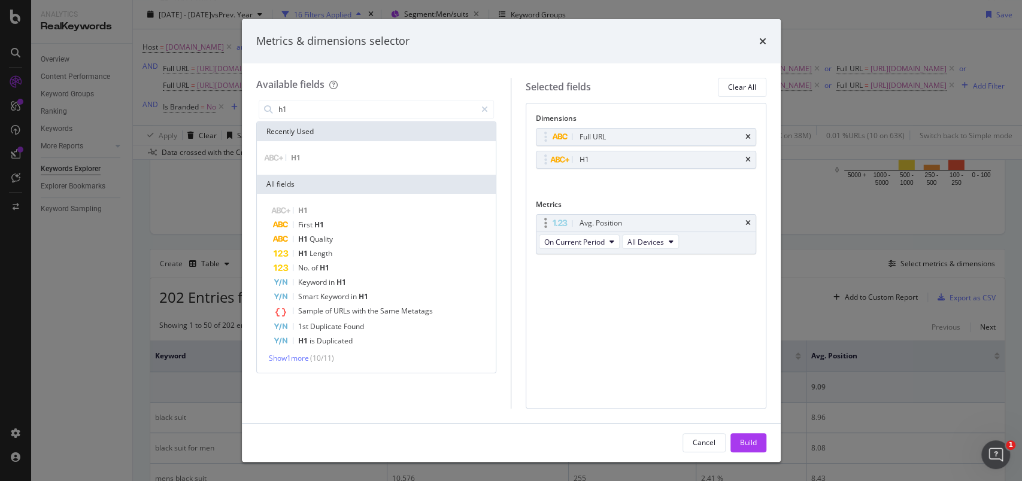
click at [752, 224] on div "Avg. Position" at bounding box center [646, 223] width 219 height 17
click at [750, 223] on icon "times" at bounding box center [748, 223] width 5 height 7
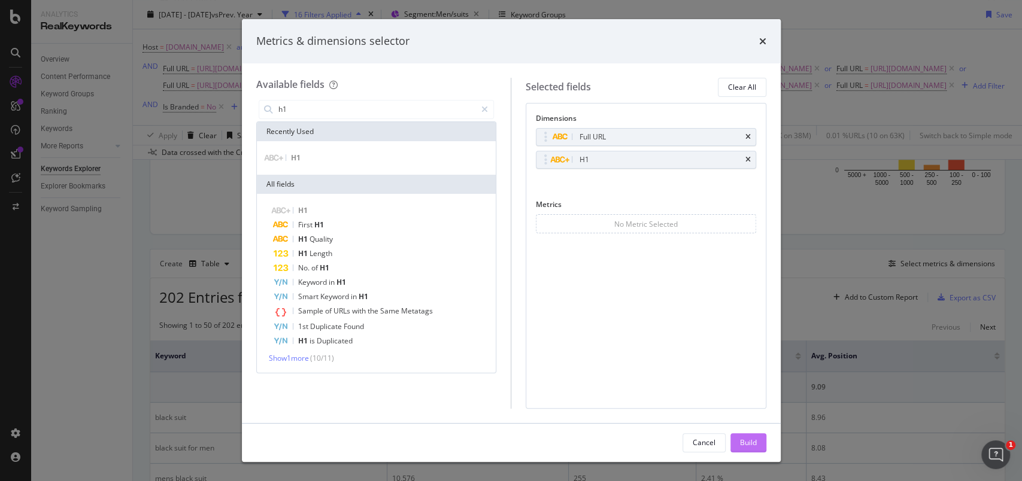
click at [750, 449] on div "Build" at bounding box center [748, 443] width 17 height 18
